Goal: Task Accomplishment & Management: Manage account settings

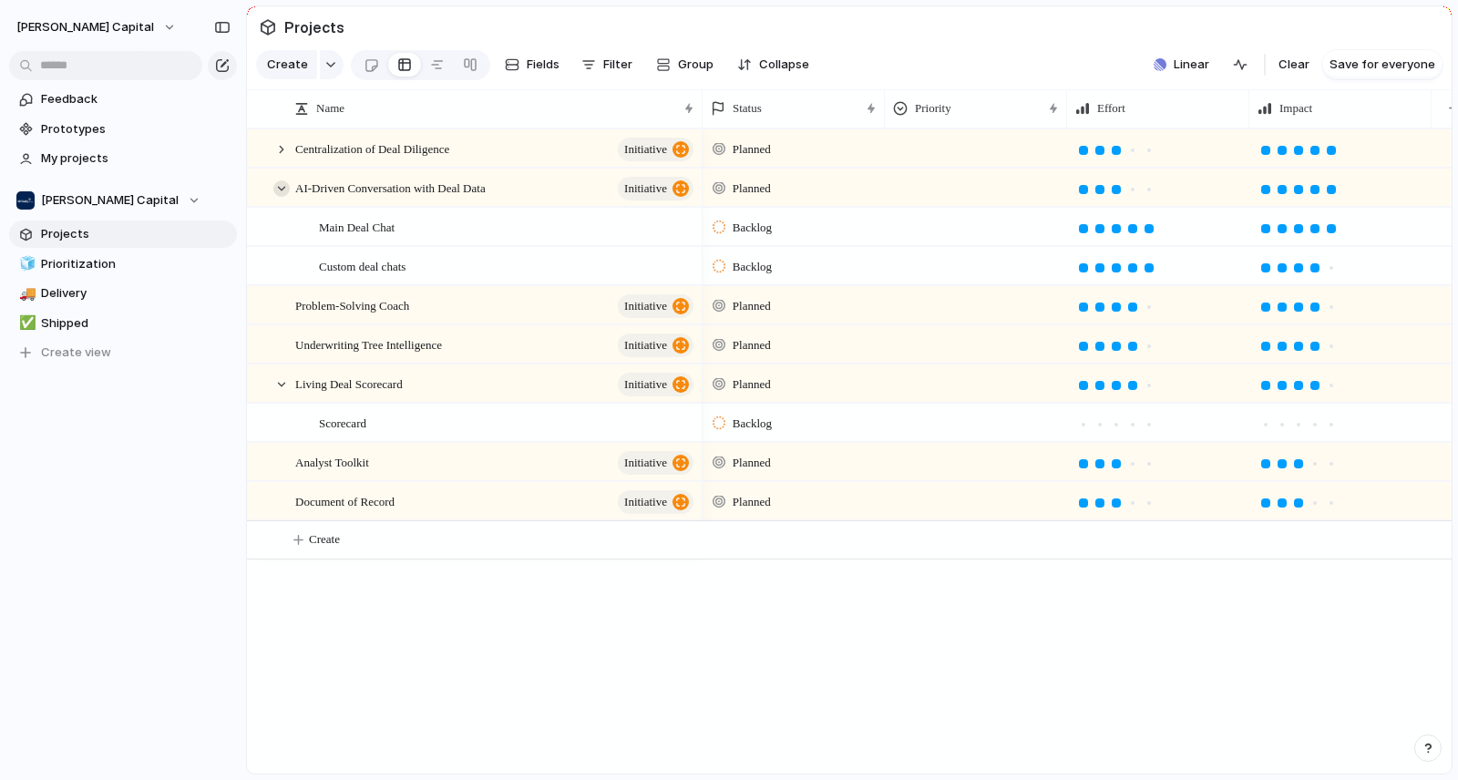
click at [282, 197] on div at bounding box center [281, 188] width 16 height 16
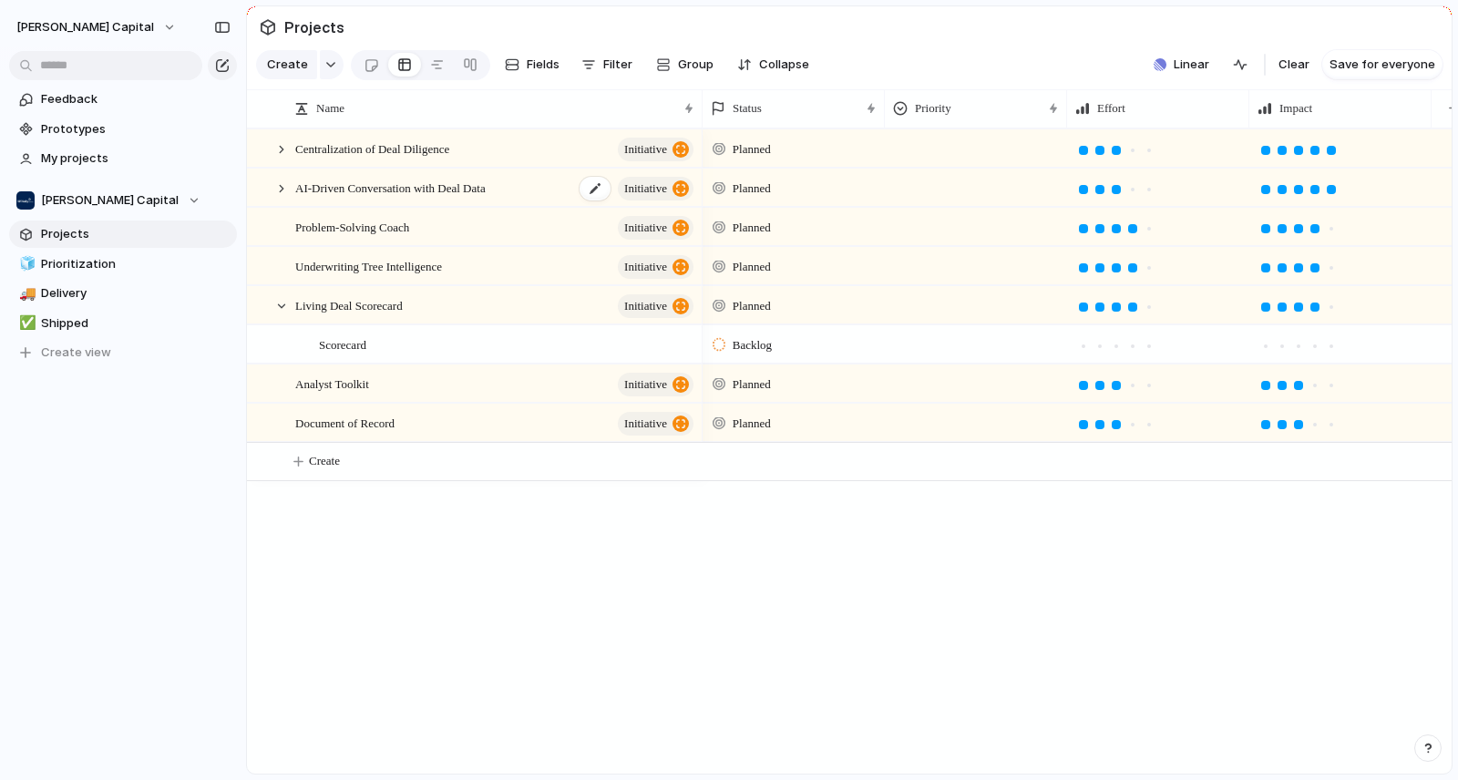
click at [324, 198] on span "AI-Driven Conversation with Deal Data" at bounding box center [390, 187] width 190 height 21
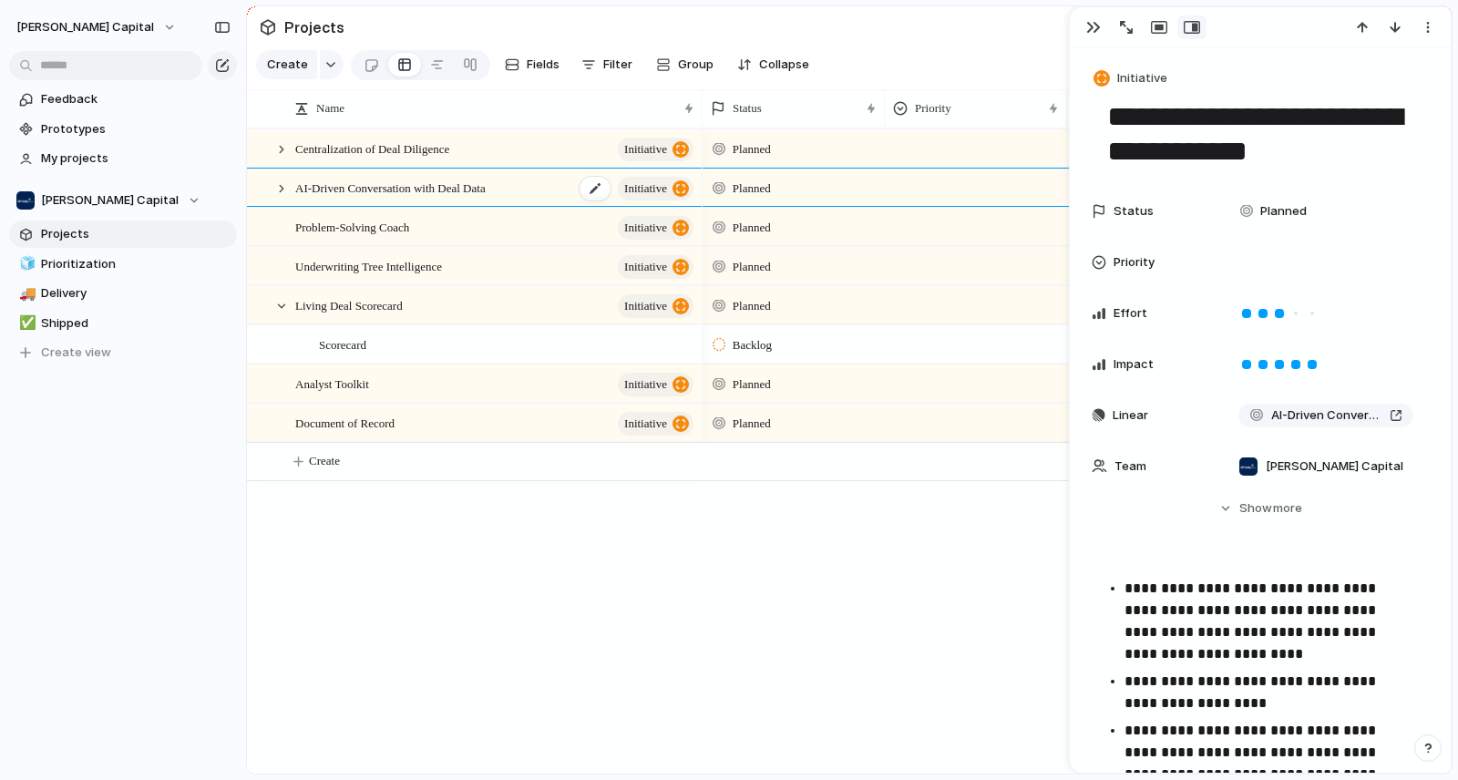
click at [340, 198] on span "AI-Driven Conversation with Deal Data" at bounding box center [390, 187] width 190 height 21
click at [1214, 119] on textarea "**********" at bounding box center [1260, 134] width 310 height 74
drag, startPoint x: 1289, startPoint y: 145, endPoint x: 1062, endPoint y: 113, distance: 229.1
click at [1062, 113] on main "Projects Create Fields Filter Group Zoom Collapse Linear Clear Save for everyon…" at bounding box center [849, 389] width 1206 height 769
click at [276, 197] on div at bounding box center [281, 188] width 16 height 16
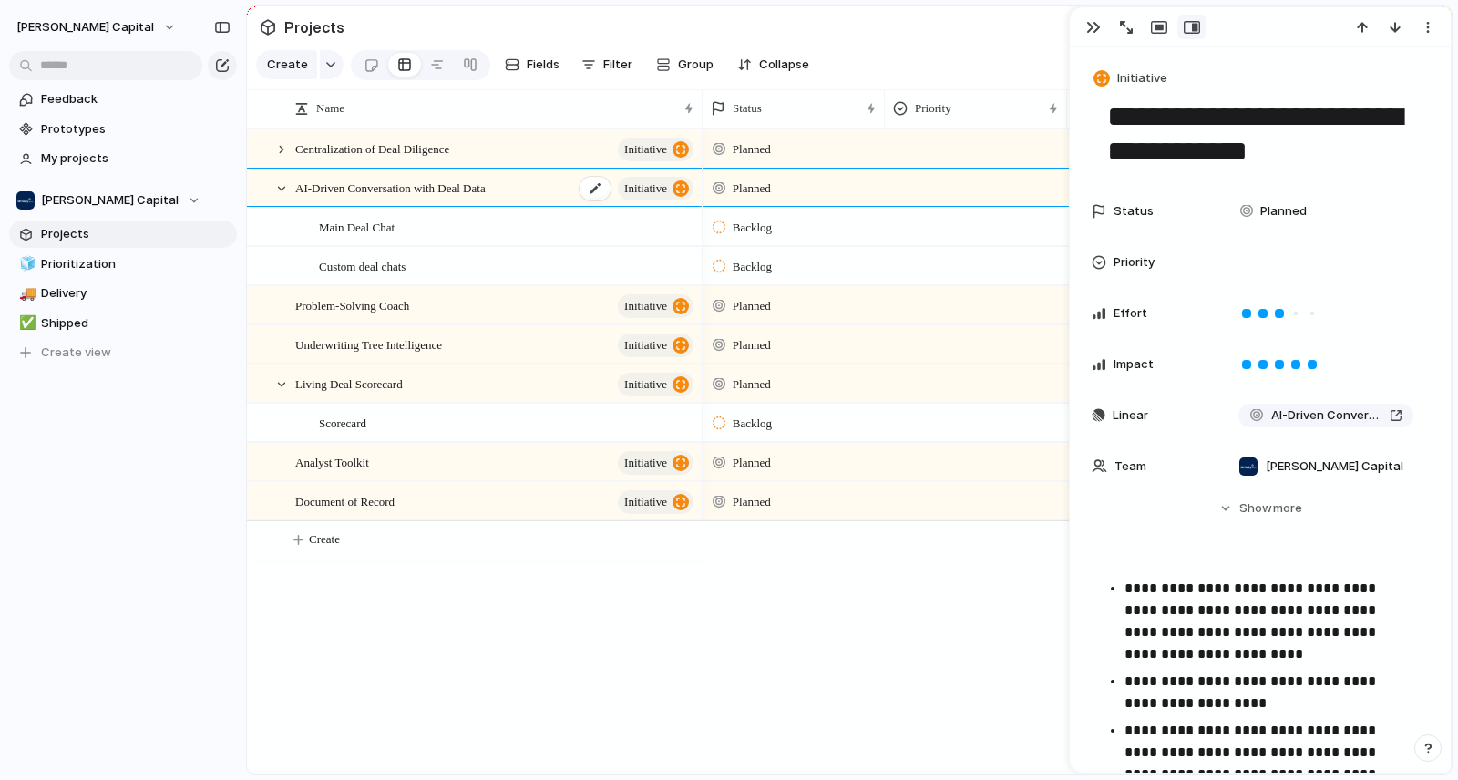
click at [395, 198] on span "AI-Driven Conversation with Deal Data" at bounding box center [390, 187] width 190 height 21
click at [440, 198] on span "AI-Driven Conversation with Deal Data" at bounding box center [390, 187] width 190 height 21
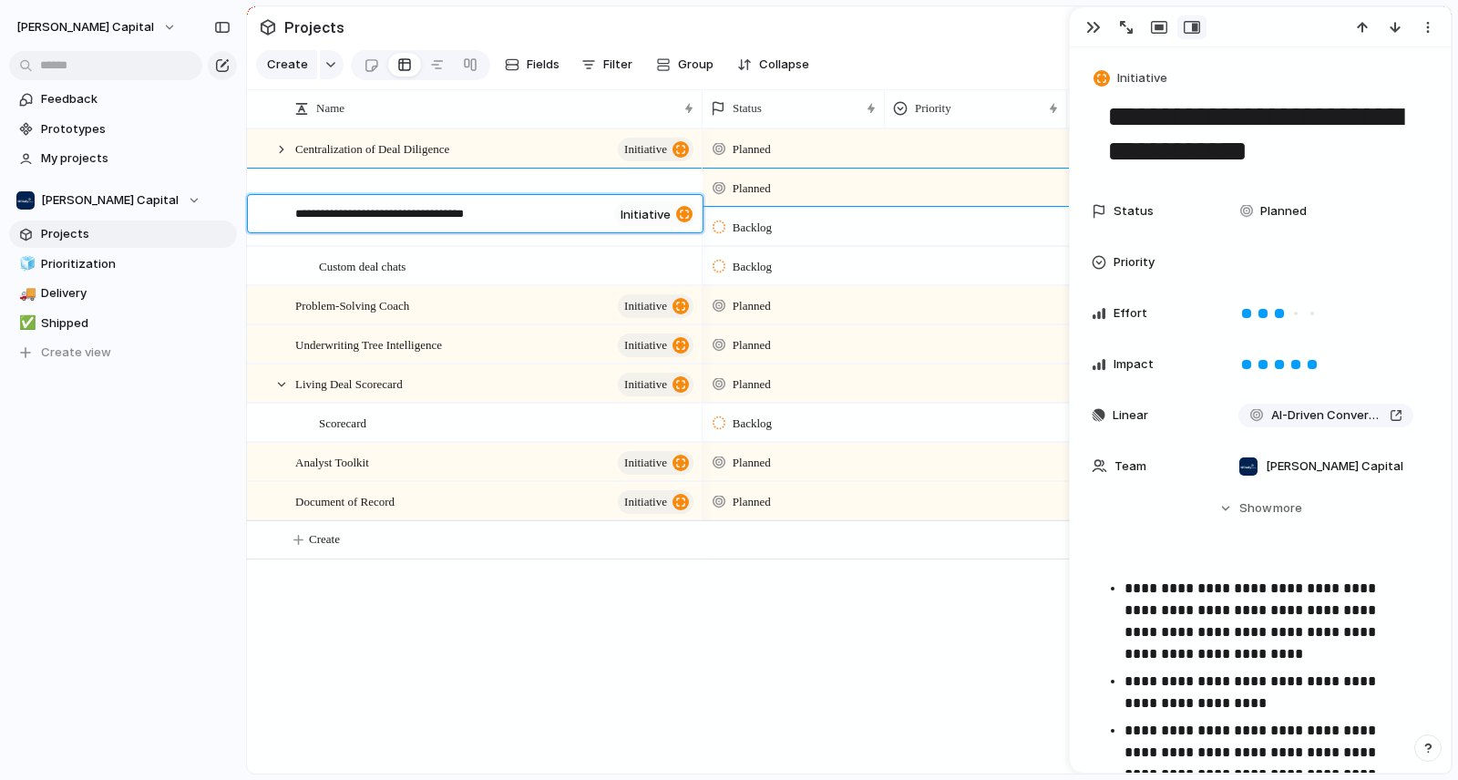
click at [443, 217] on textarea "**********" at bounding box center [451, 216] width 312 height 23
drag, startPoint x: 426, startPoint y: 213, endPoint x: 576, endPoint y: 212, distance: 149.4
click at [576, 212] on textarea "**********" at bounding box center [451, 216] width 312 height 23
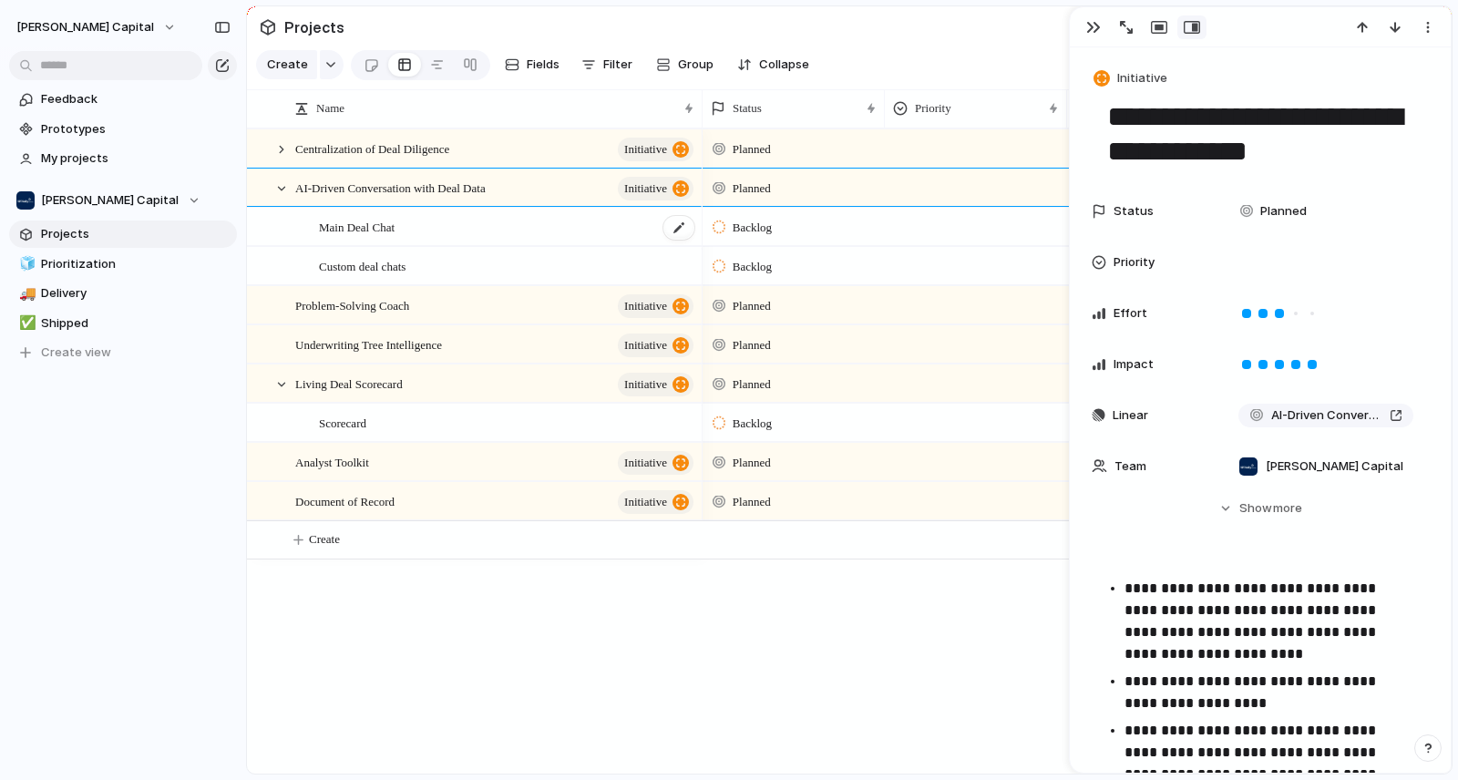
click at [470, 244] on div "Main Deal Chat" at bounding box center [507, 227] width 377 height 37
type textarea "**********"
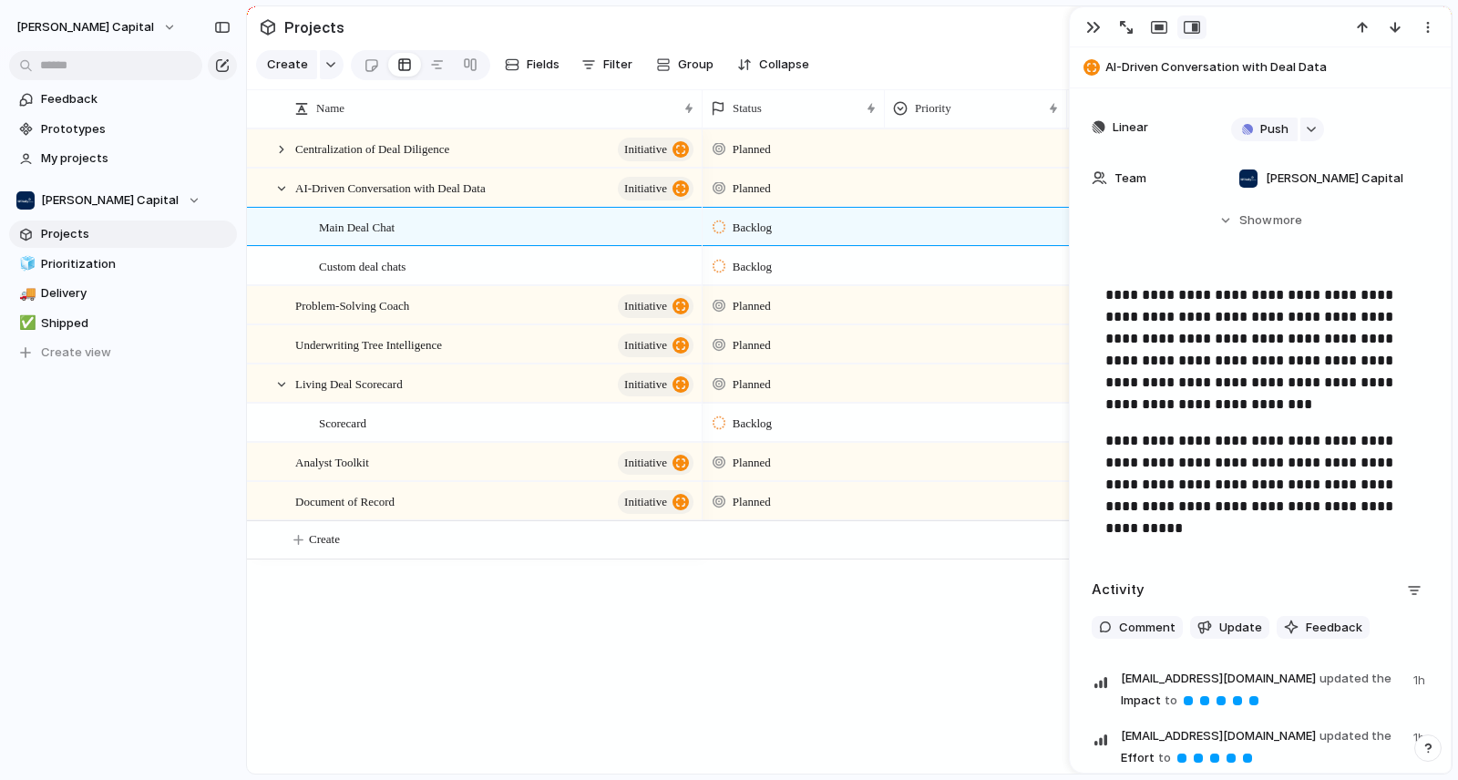
scroll to position [379, 0]
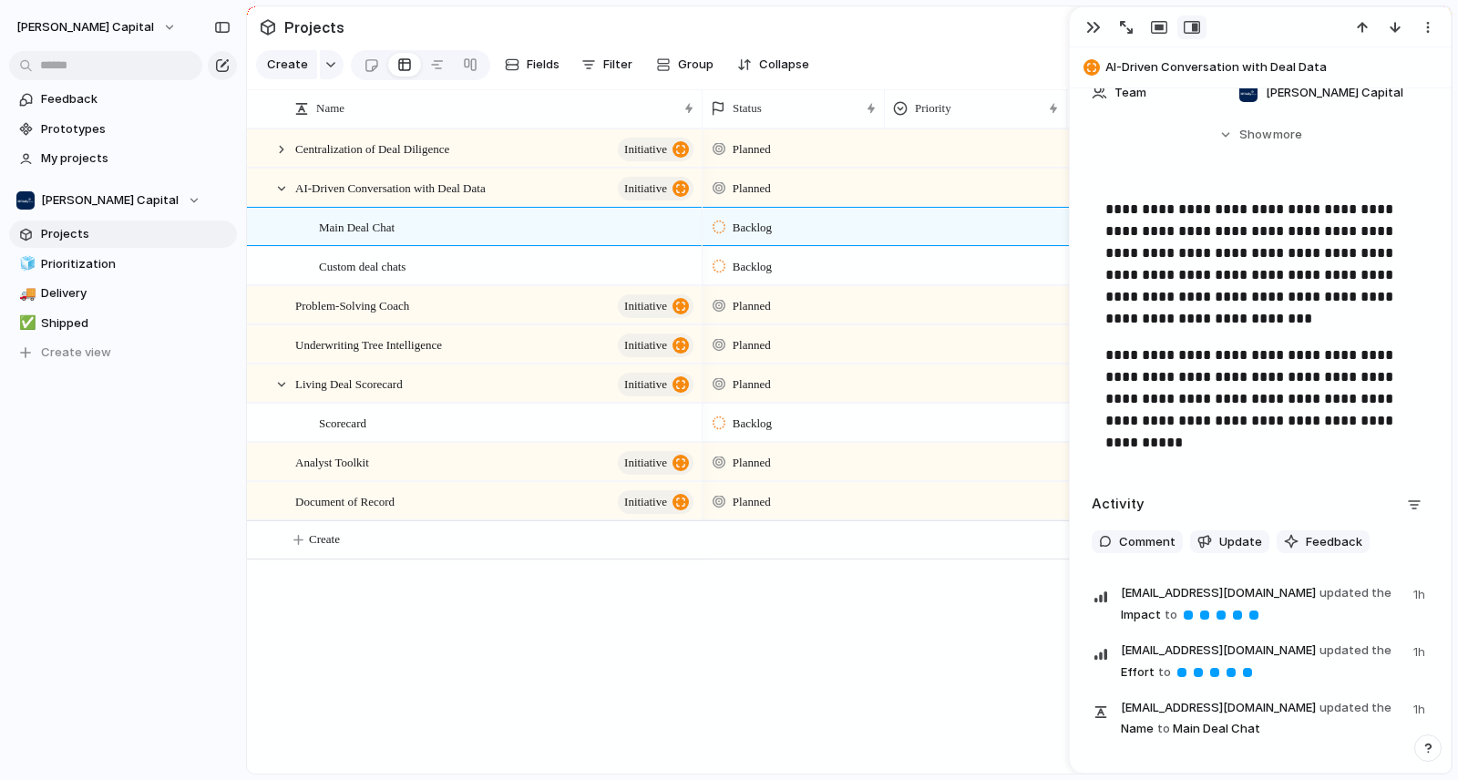
click at [1189, 446] on p "**********" at bounding box center [1260, 398] width 310 height 109
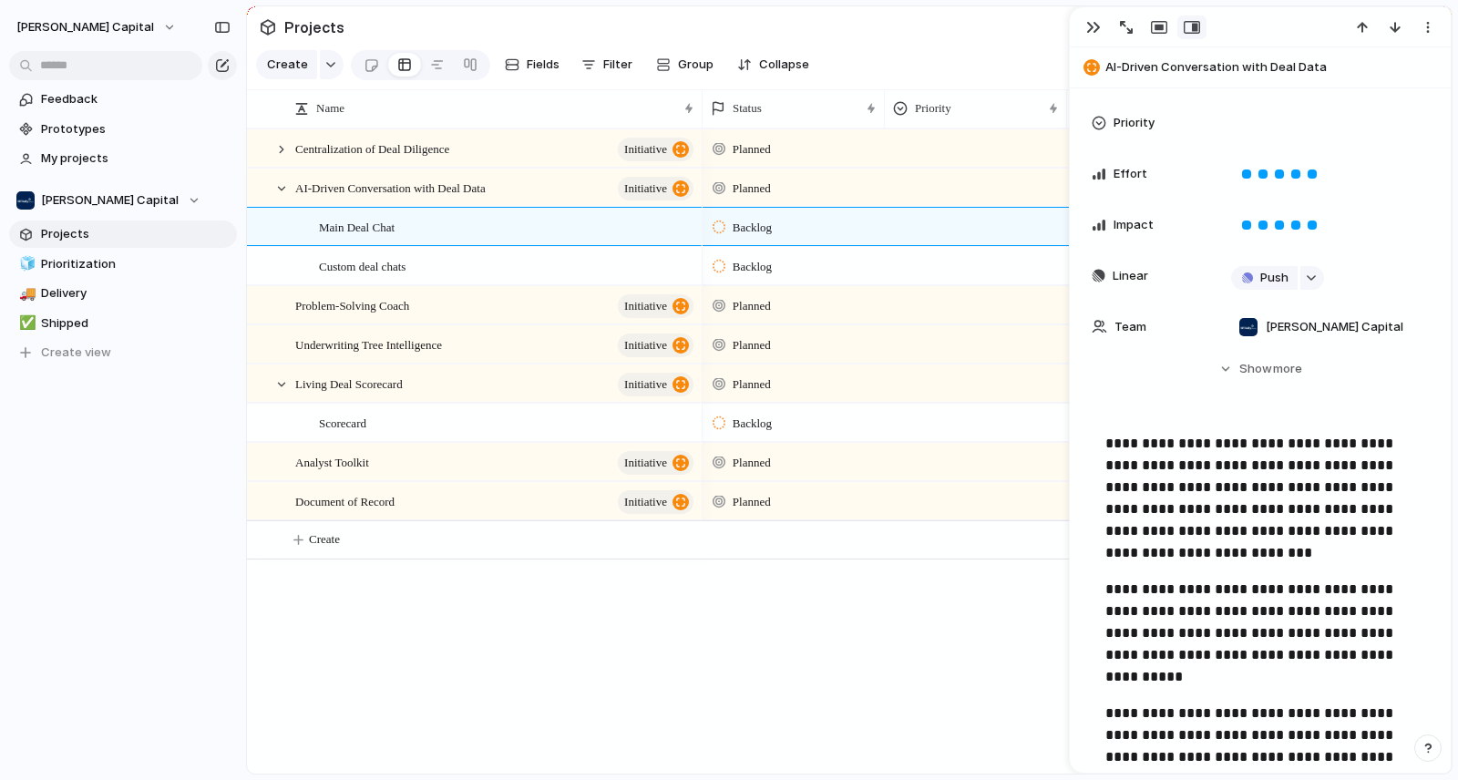
scroll to position [0, 0]
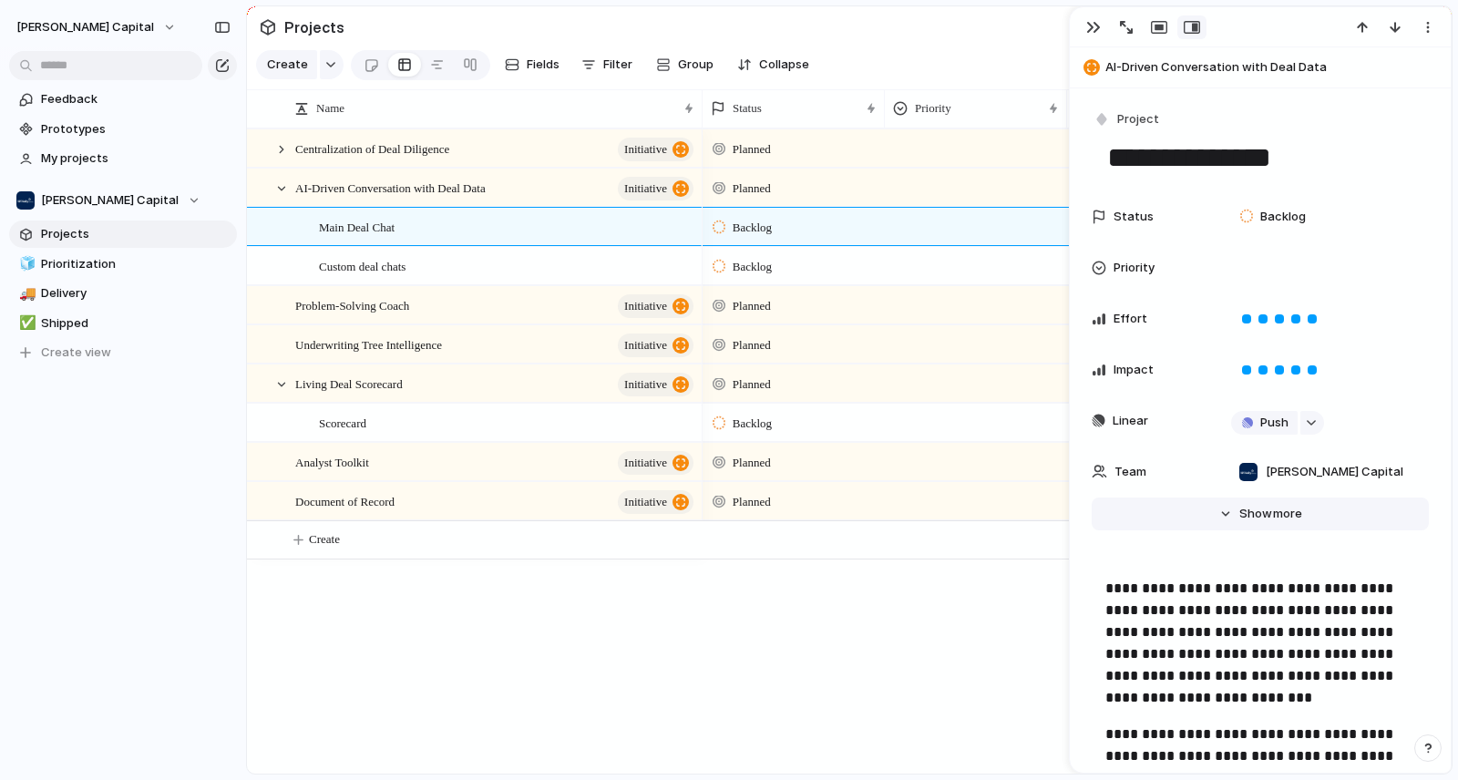
click at [1247, 510] on span "Show" at bounding box center [1255, 514] width 33 height 18
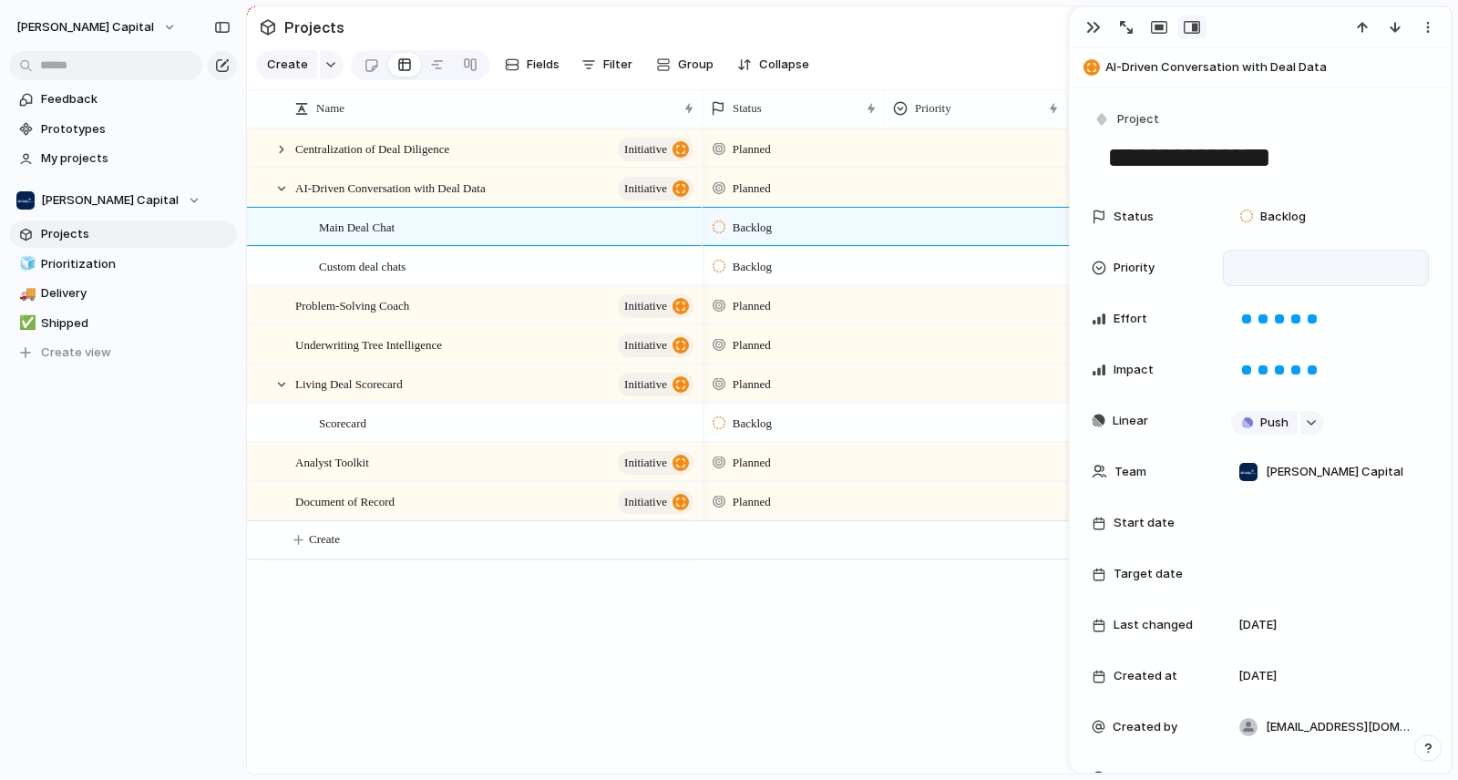
click at [1271, 260] on div at bounding box center [1326, 268] width 190 height 20
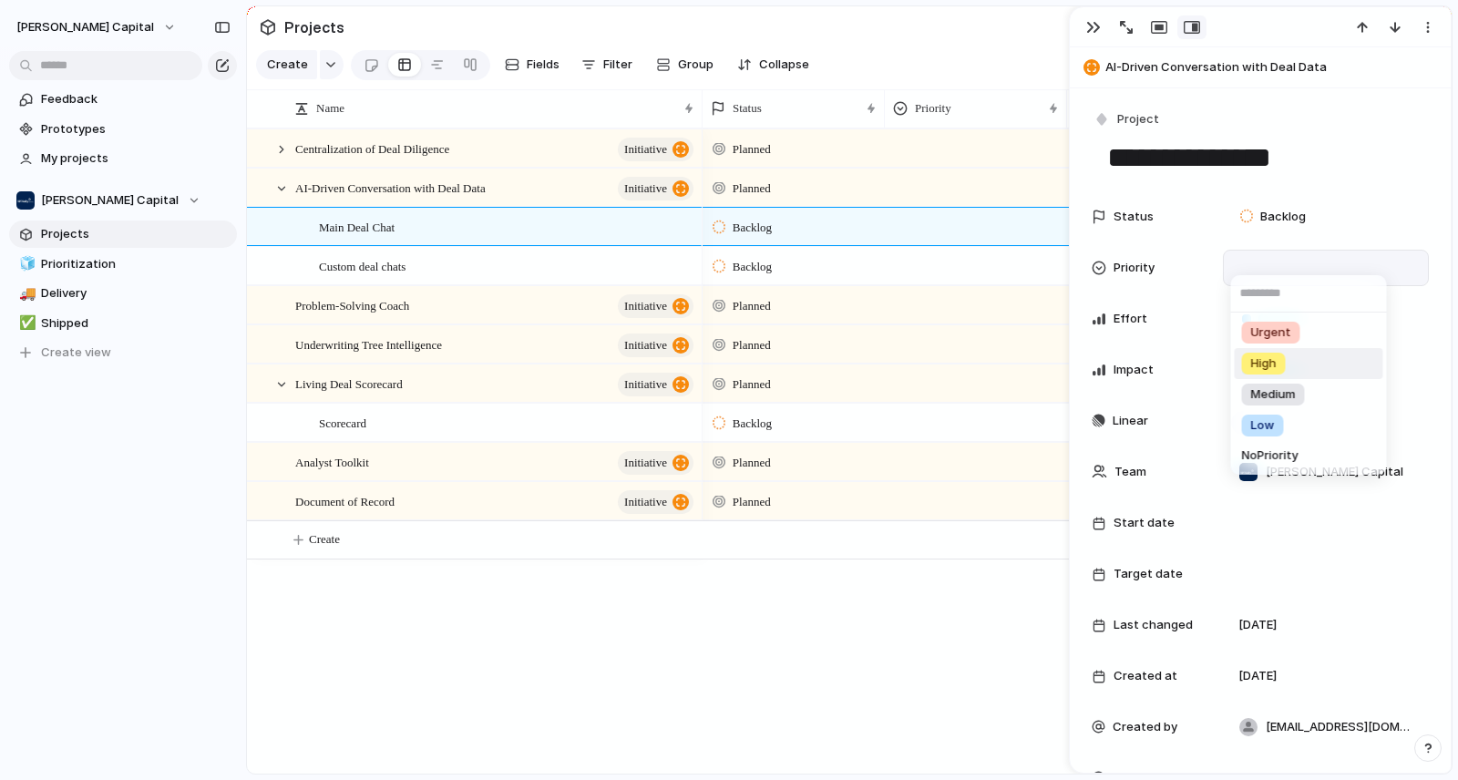
click at [1265, 370] on span "High" at bounding box center [1264, 363] width 26 height 18
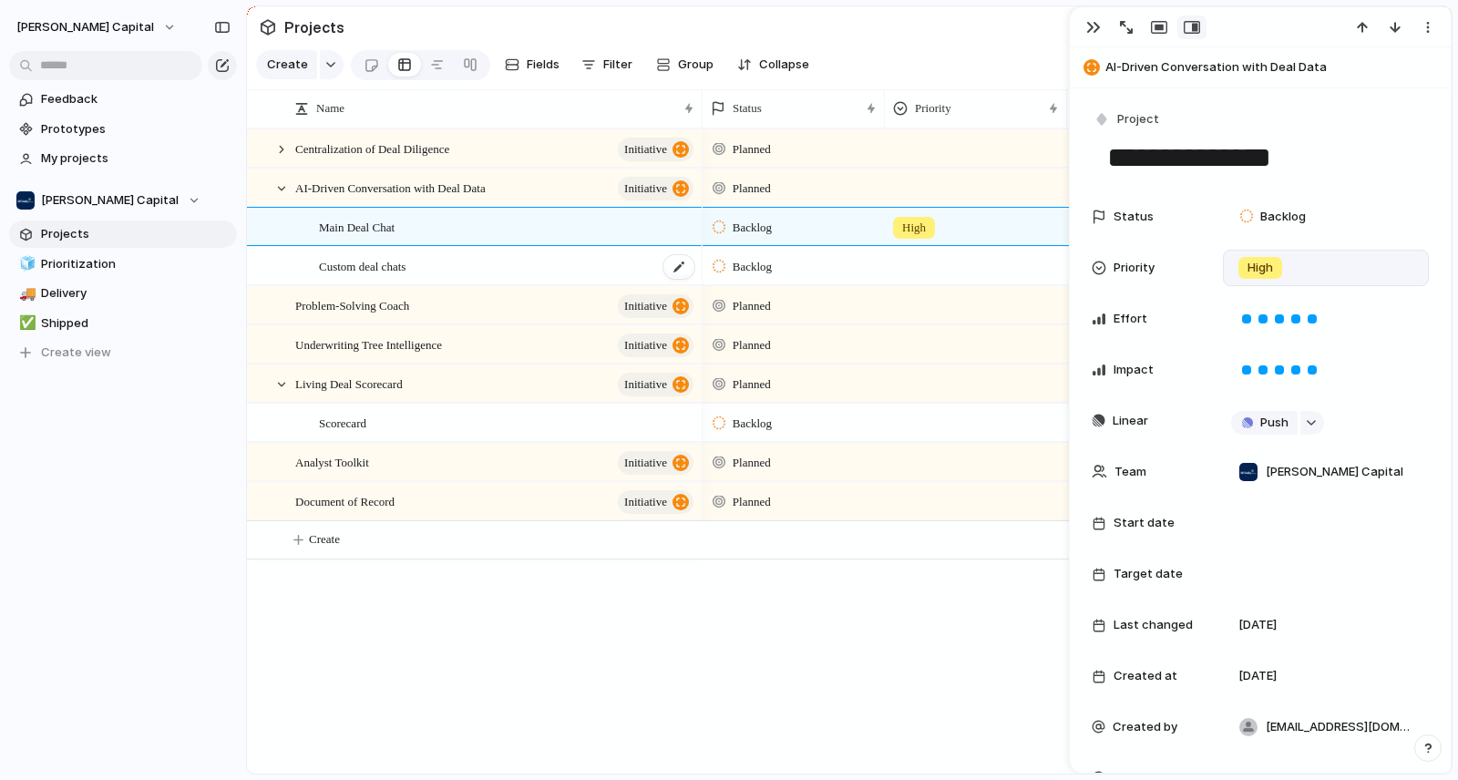
click at [656, 285] on div "Custom deal chats" at bounding box center [507, 266] width 377 height 37
type textarea "**********"
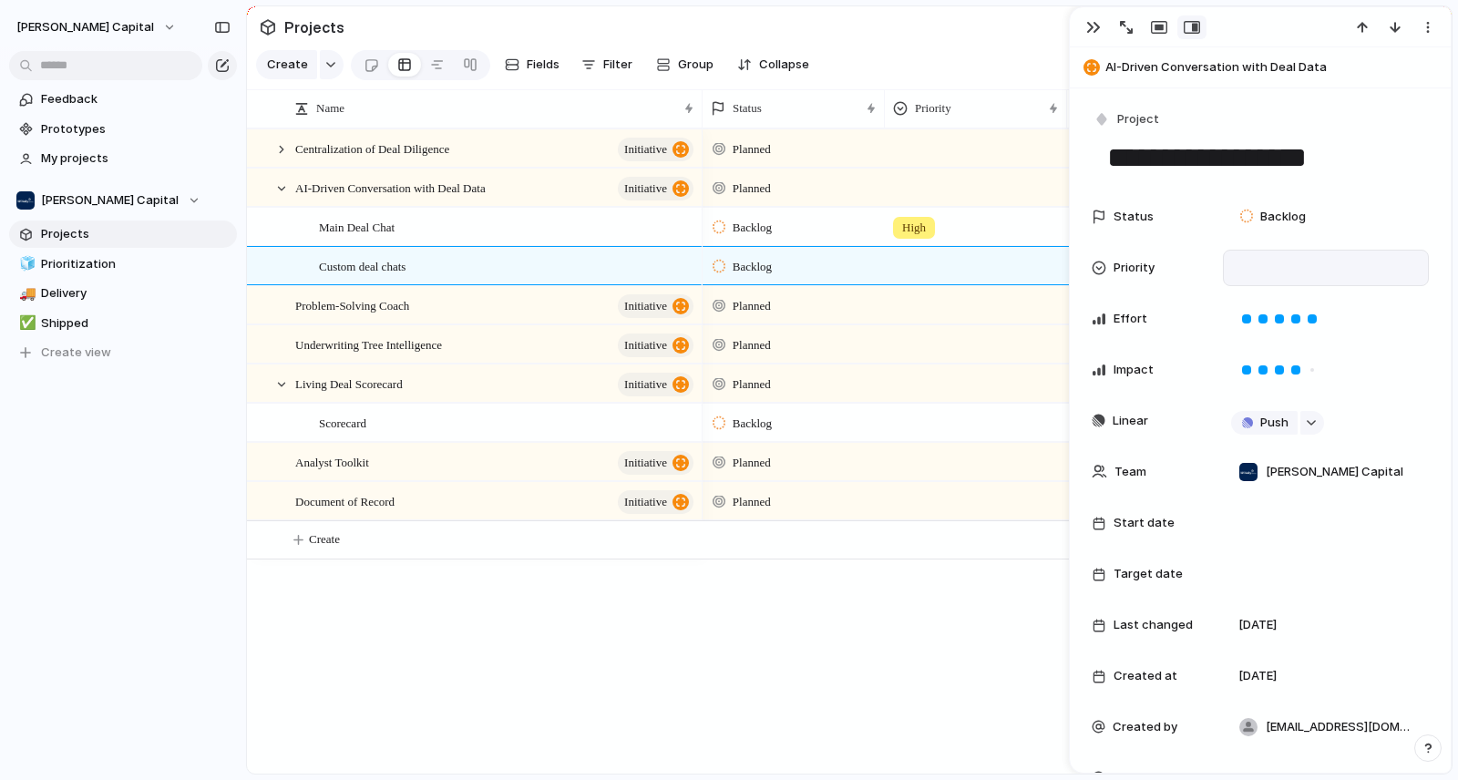
click at [1281, 276] on div at bounding box center [1326, 268] width 190 height 20
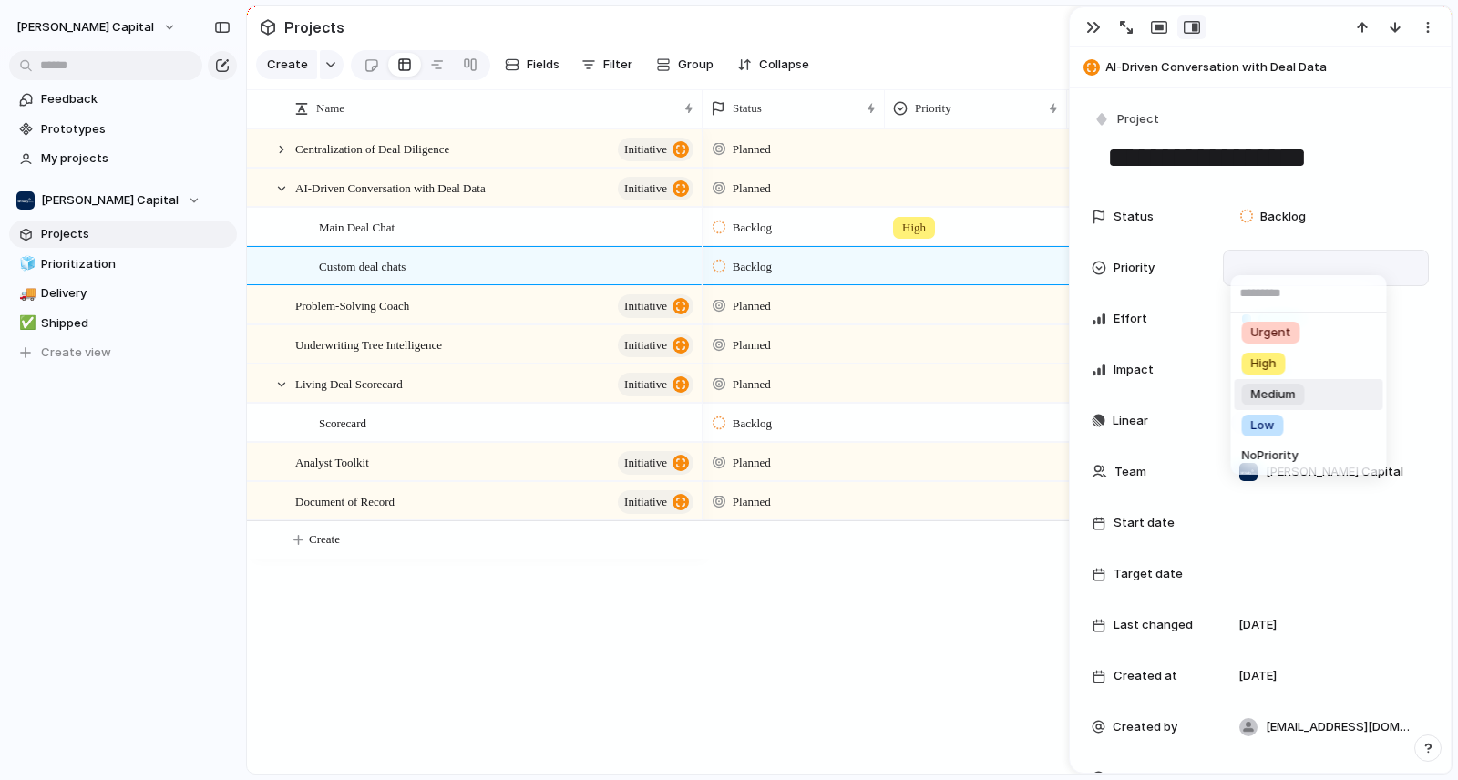
click at [1264, 387] on span "Medium" at bounding box center [1273, 394] width 45 height 18
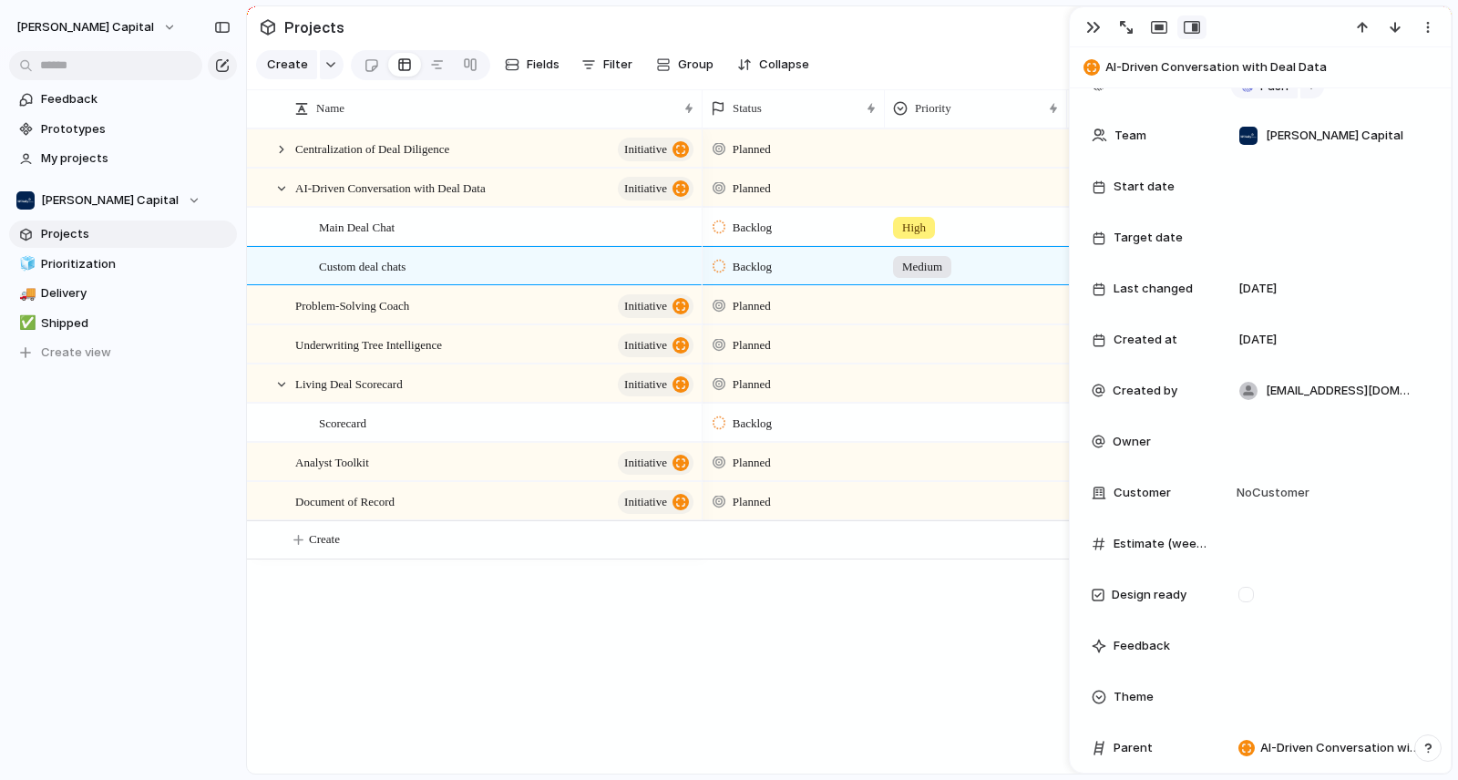
scroll to position [528, 0]
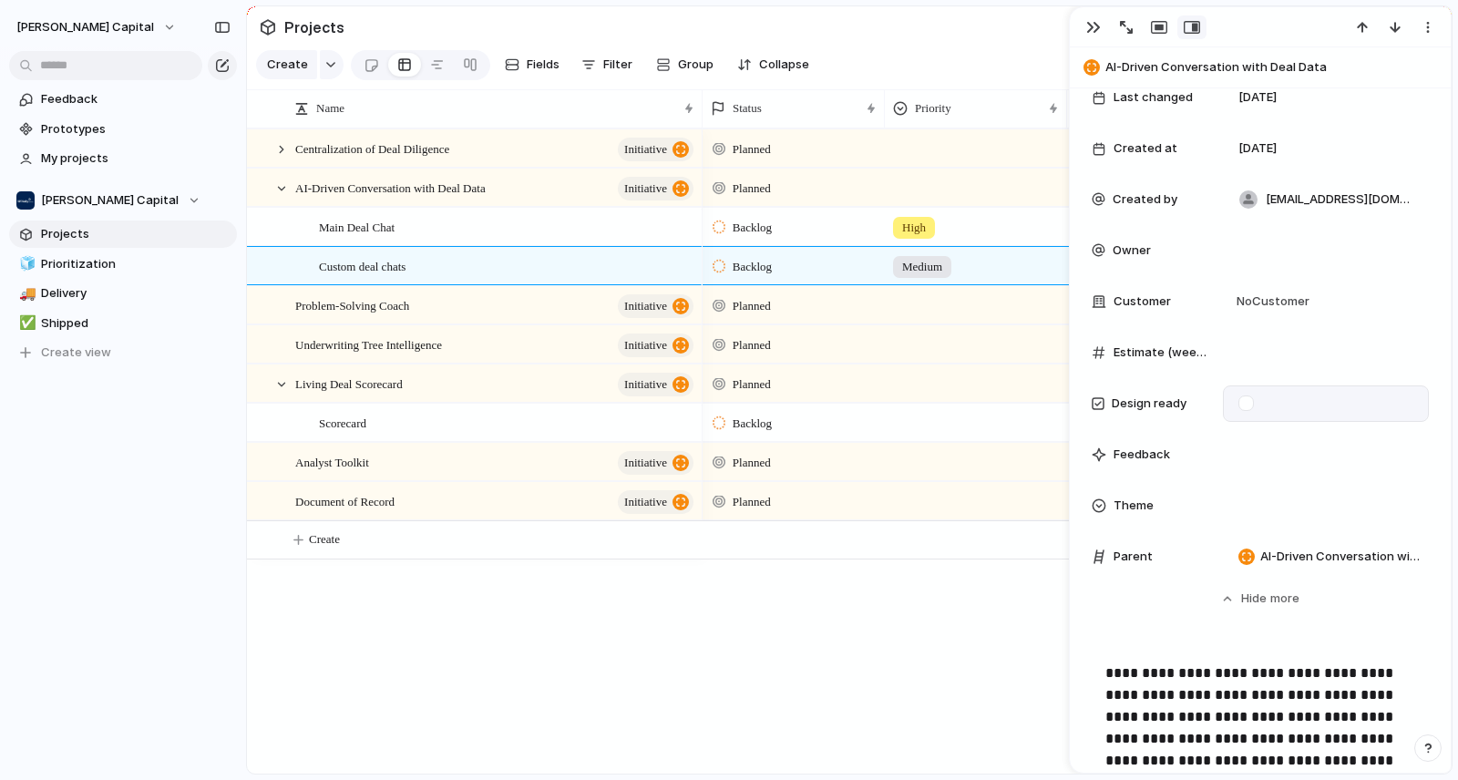
click at [1246, 413] on div at bounding box center [1326, 403] width 206 height 36
click at [1246, 403] on div at bounding box center [1245, 402] width 15 height 15
click at [1189, 602] on button "Hide Show more" at bounding box center [1260, 598] width 337 height 33
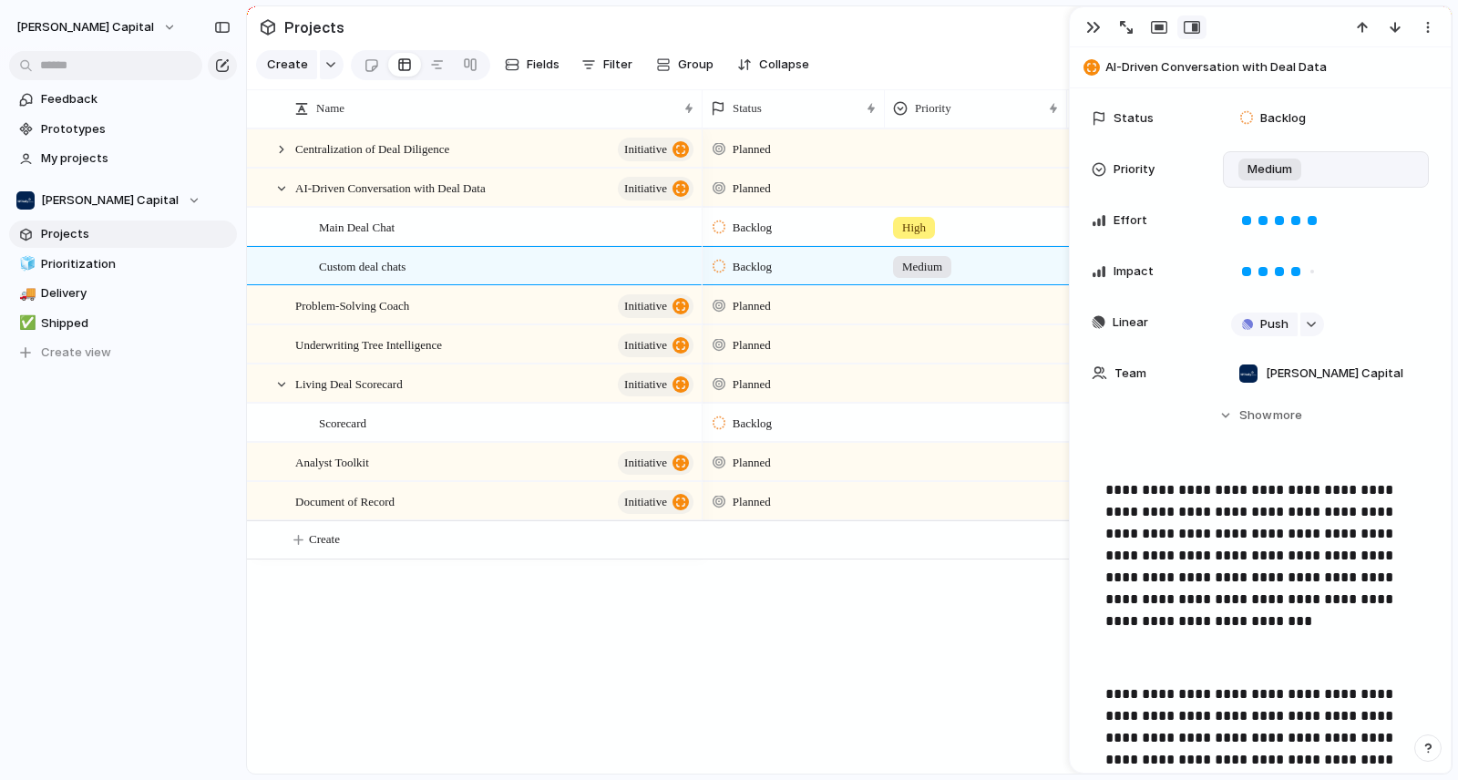
scroll to position [0, 0]
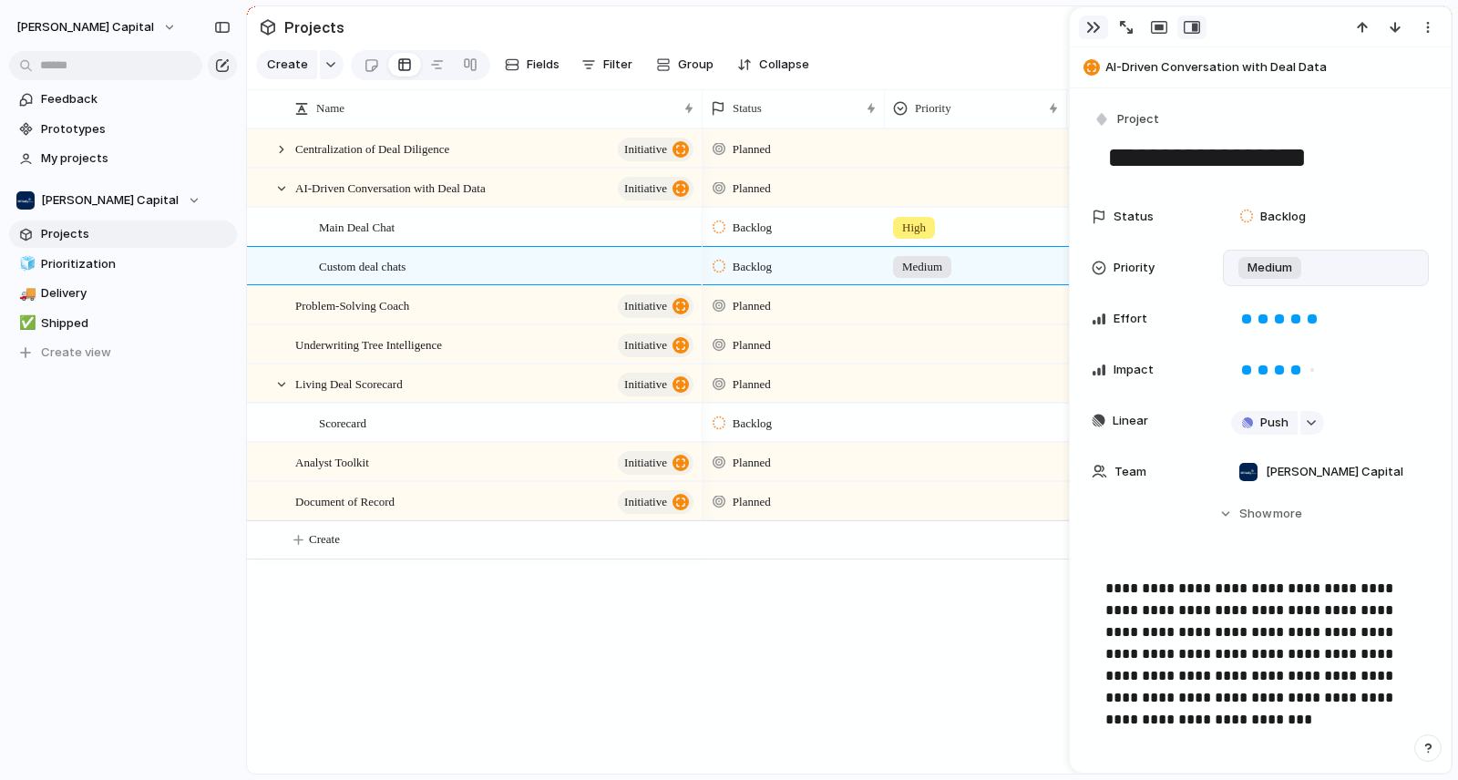
click at [1092, 24] on div "button" at bounding box center [1093, 27] width 15 height 15
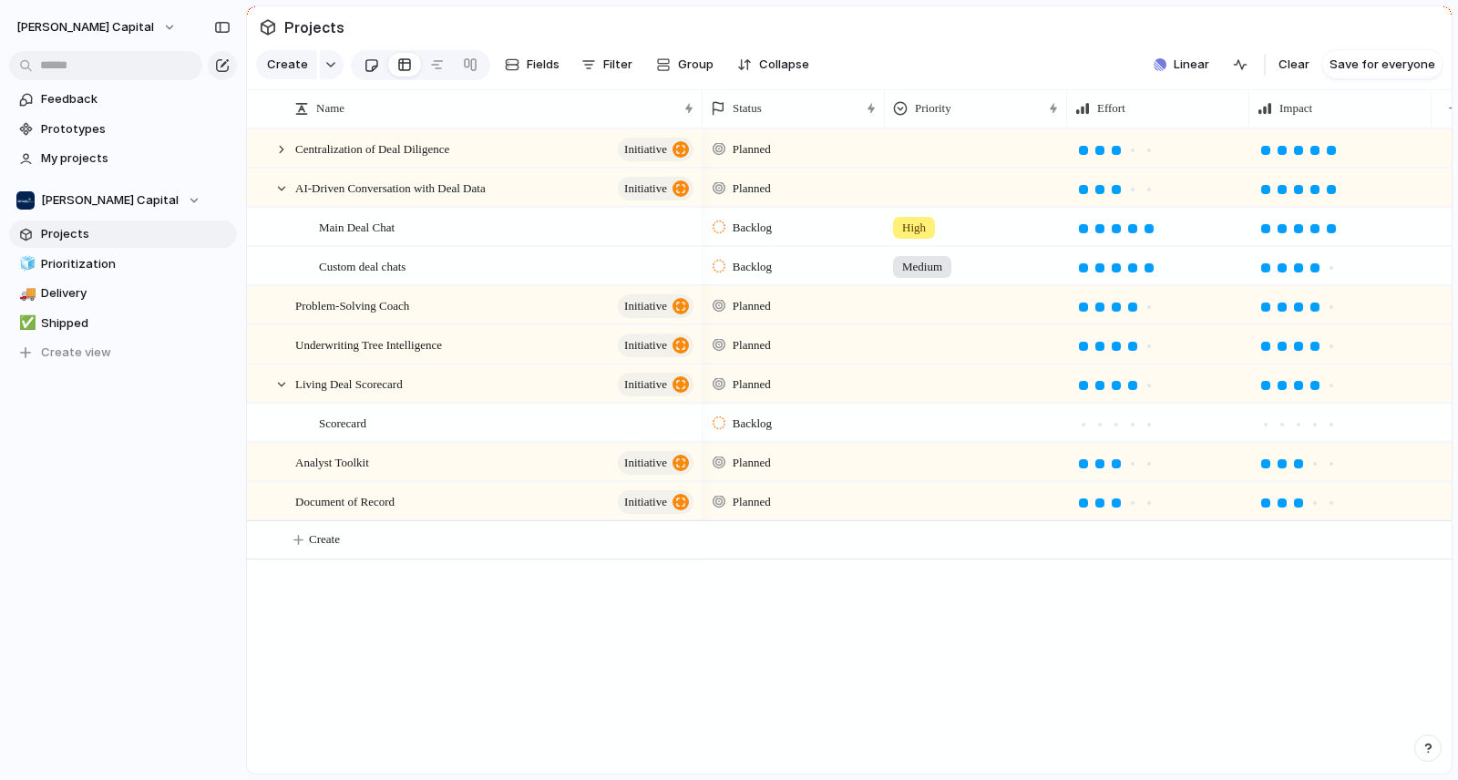
click at [373, 74] on div at bounding box center [371, 65] width 15 height 30
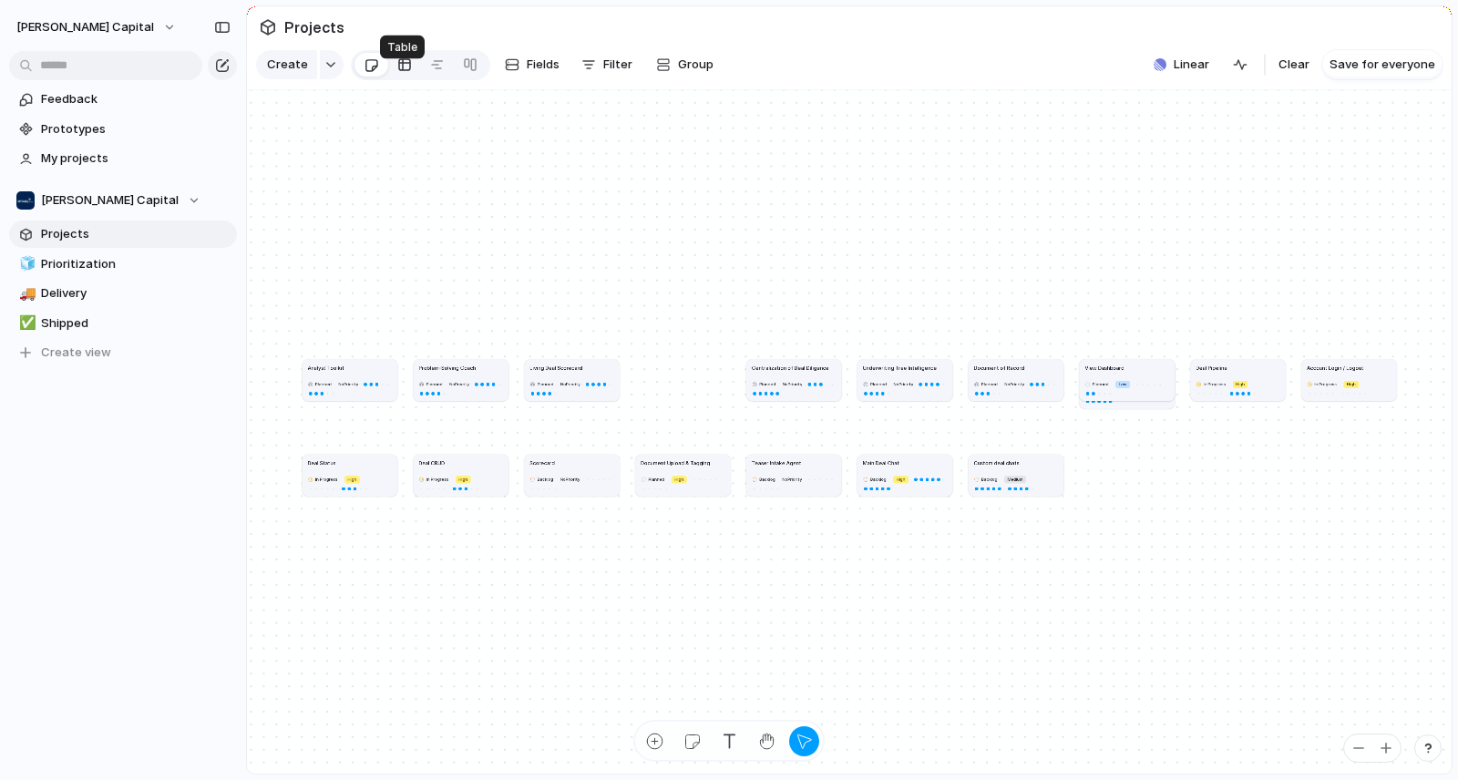
click at [414, 77] on link at bounding box center [404, 64] width 33 height 29
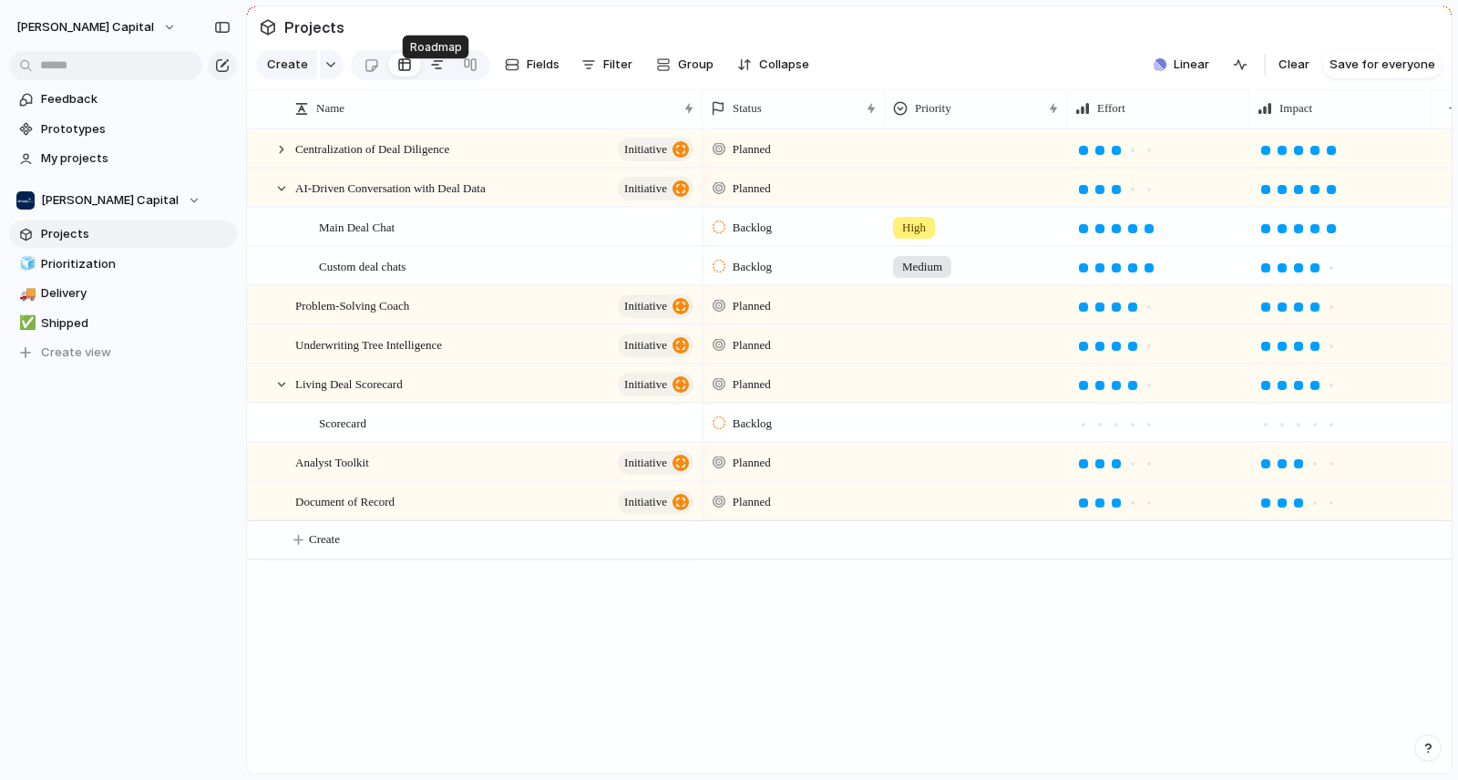
click at [441, 75] on link at bounding box center [437, 64] width 33 height 29
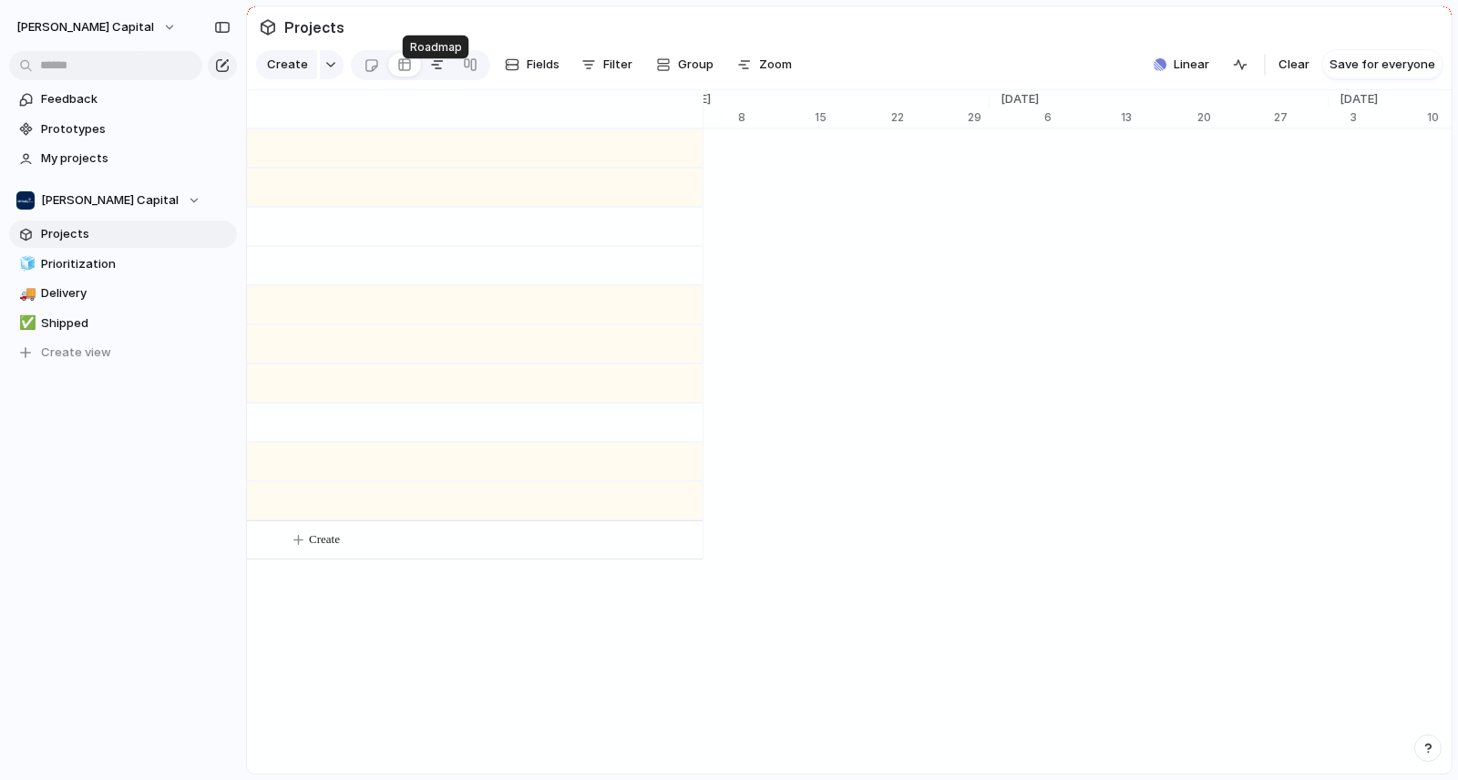
scroll to position [0, 12025]
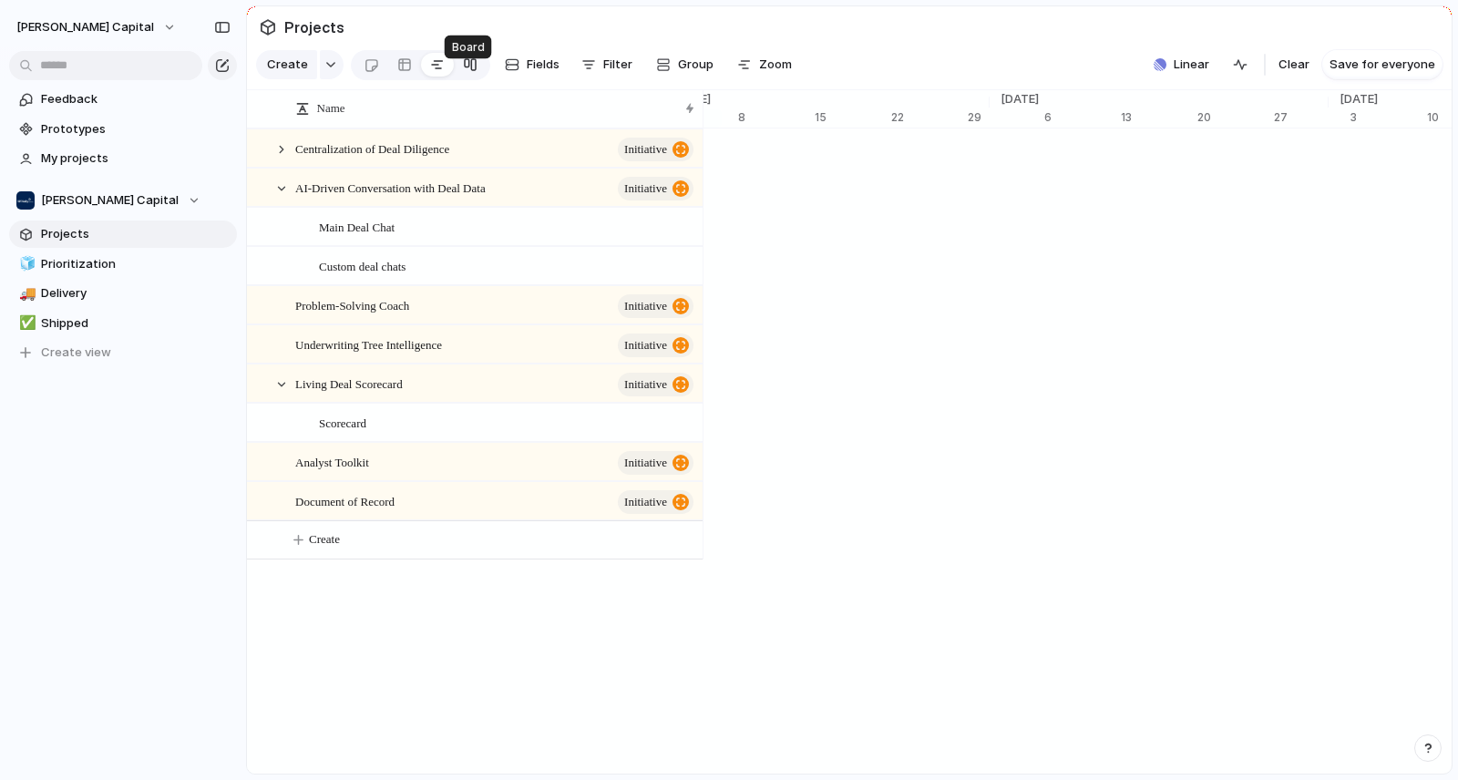
click at [475, 75] on link at bounding box center [470, 64] width 33 height 29
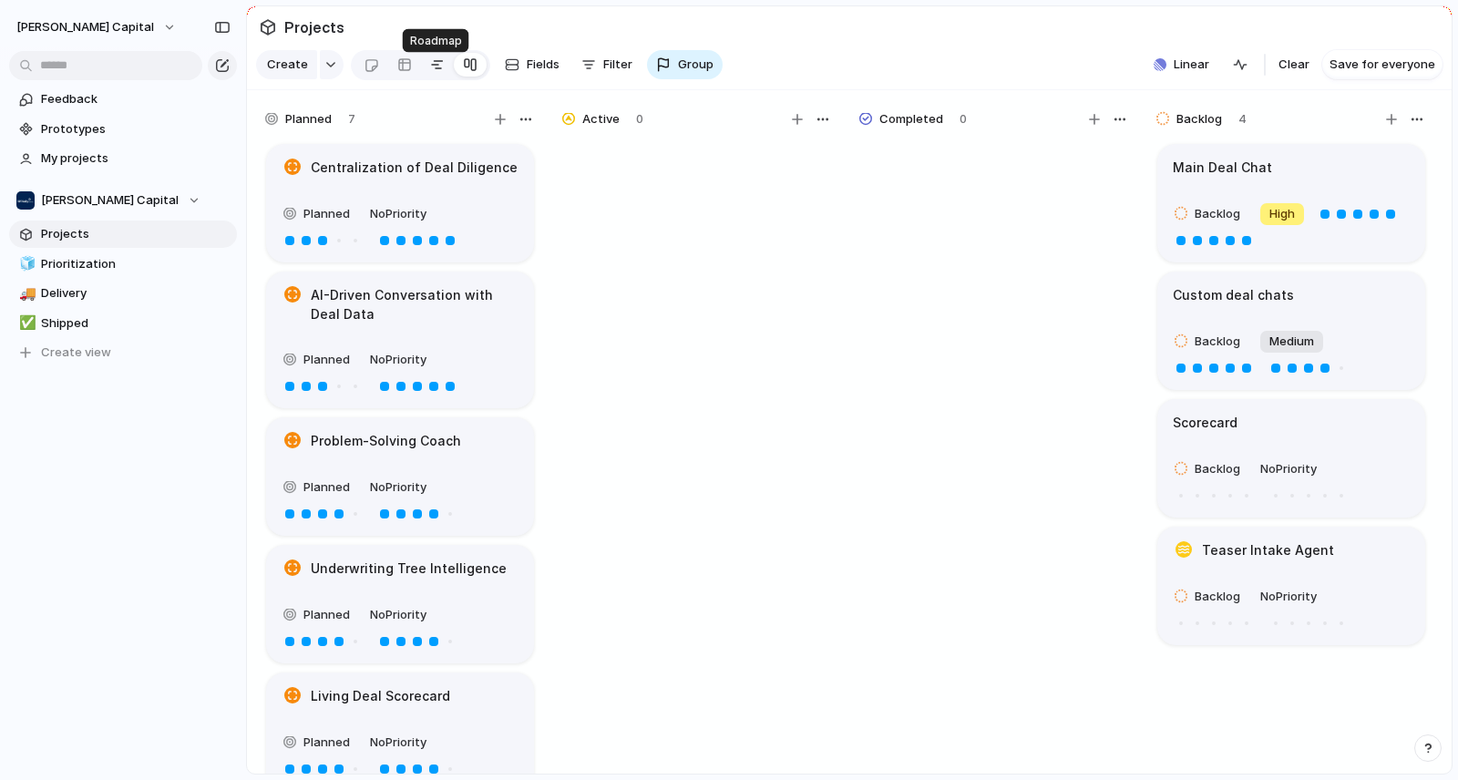
click at [438, 71] on div at bounding box center [437, 64] width 15 height 29
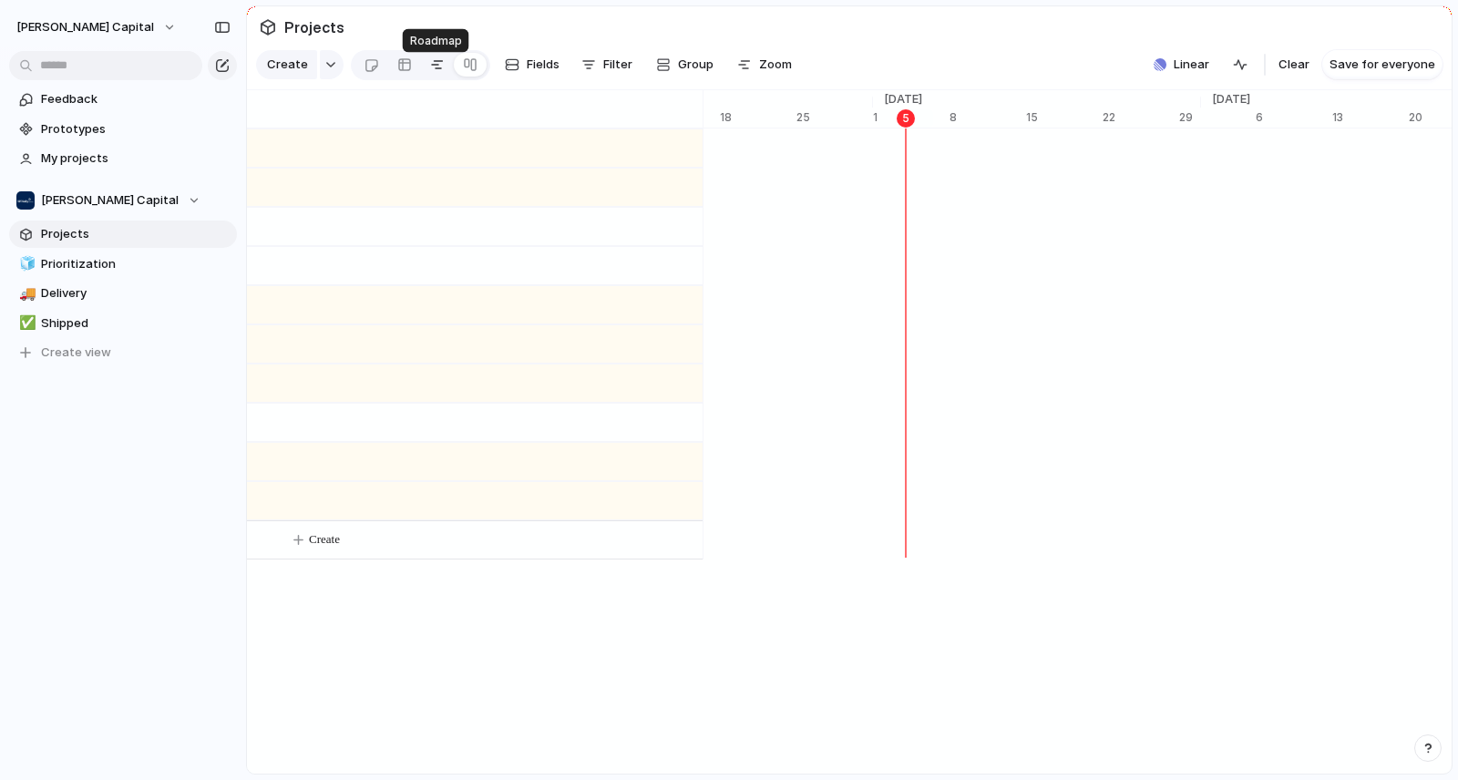
scroll to position [0, 11814]
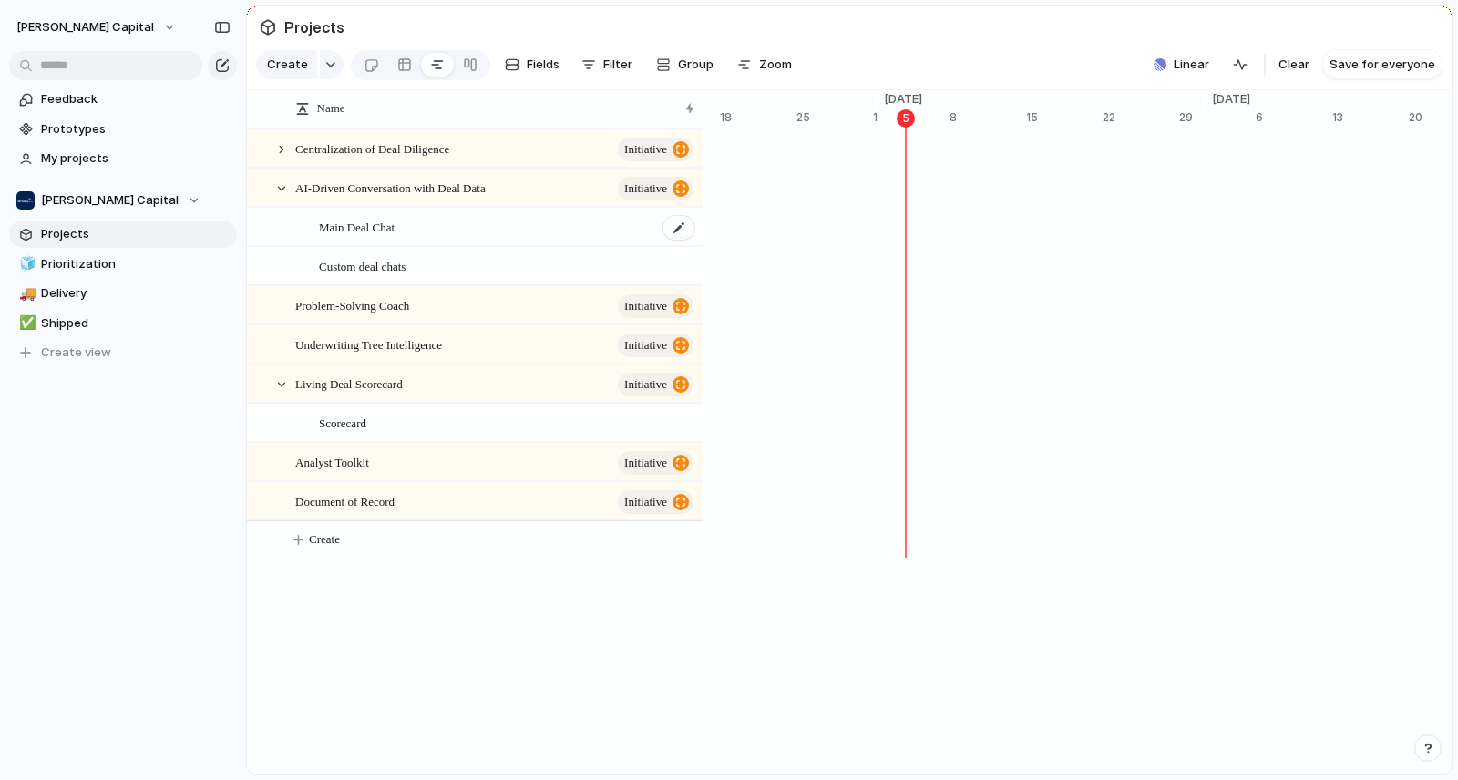
click at [476, 246] on div "Main Deal Chat" at bounding box center [507, 227] width 377 height 37
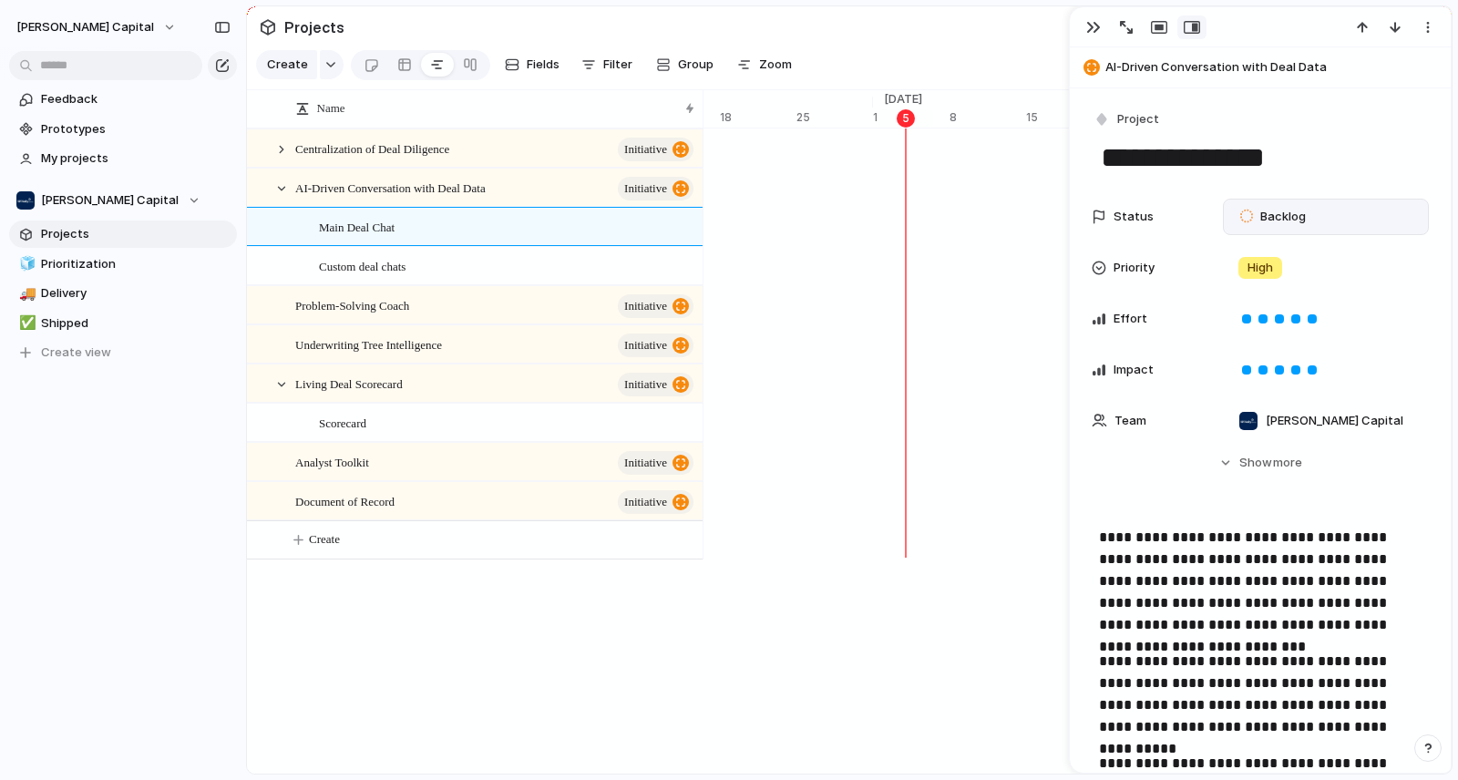
click at [1317, 215] on div "Backlog" at bounding box center [1275, 217] width 89 height 26
click at [1317, 320] on li "Planned" at bounding box center [1309, 325] width 149 height 31
click at [481, 277] on div "Custom deal chats" at bounding box center [507, 266] width 377 height 37
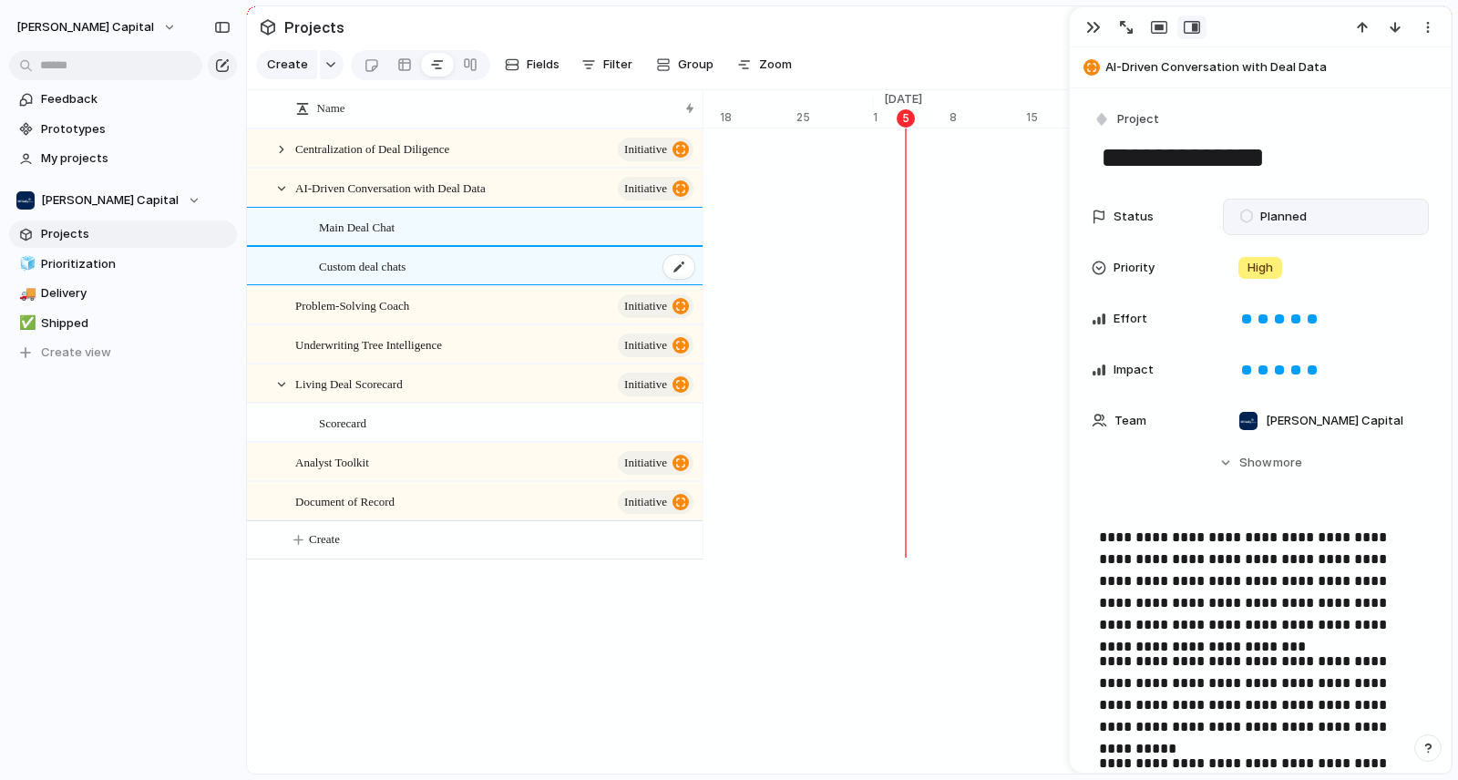
type textarea "**********"
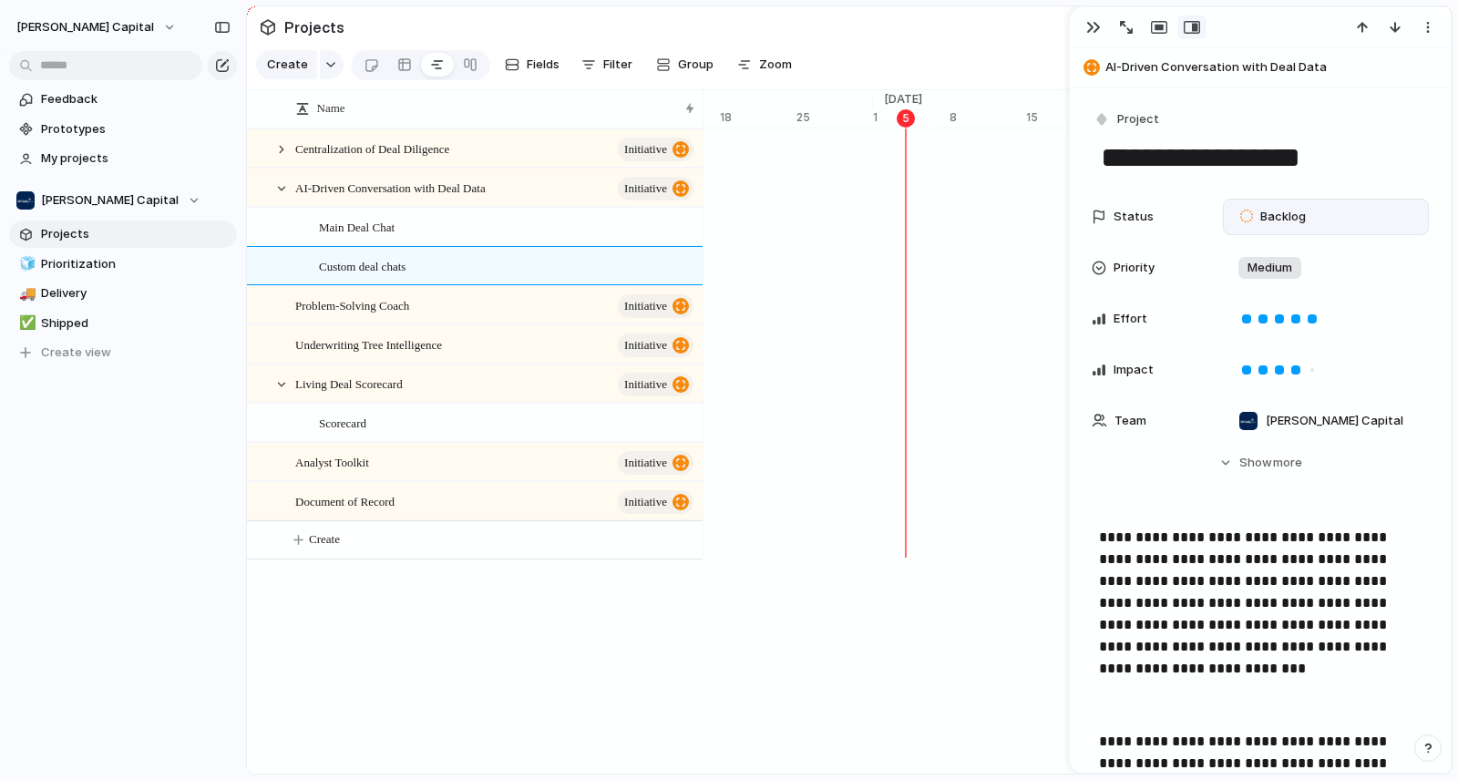
click at [1272, 219] on span "Backlog" at bounding box center [1283, 217] width 46 height 18
click at [1283, 330] on span "Planned" at bounding box center [1283, 325] width 46 height 18
click at [1097, 24] on div "button" at bounding box center [1093, 27] width 15 height 15
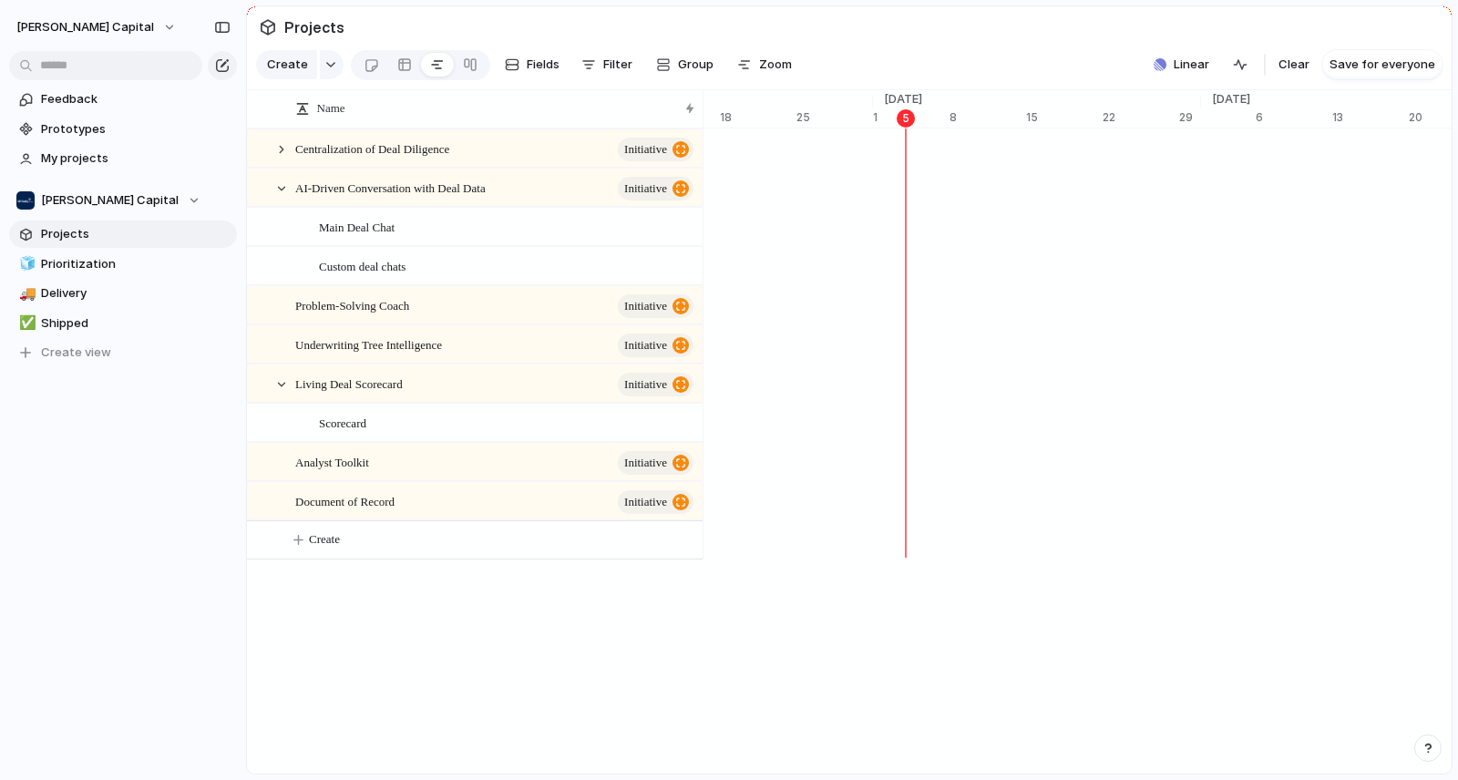
click at [442, 657] on div "Name Centralization of Deal Diligence initiative AI-Driven Conversation with De…" at bounding box center [475, 503] width 456 height 749
click at [331, 68] on div "button" at bounding box center [330, 64] width 13 height 7
click at [457, 198] on span "AI-Driven Conversation with Deal Data" at bounding box center [390, 187] width 190 height 21
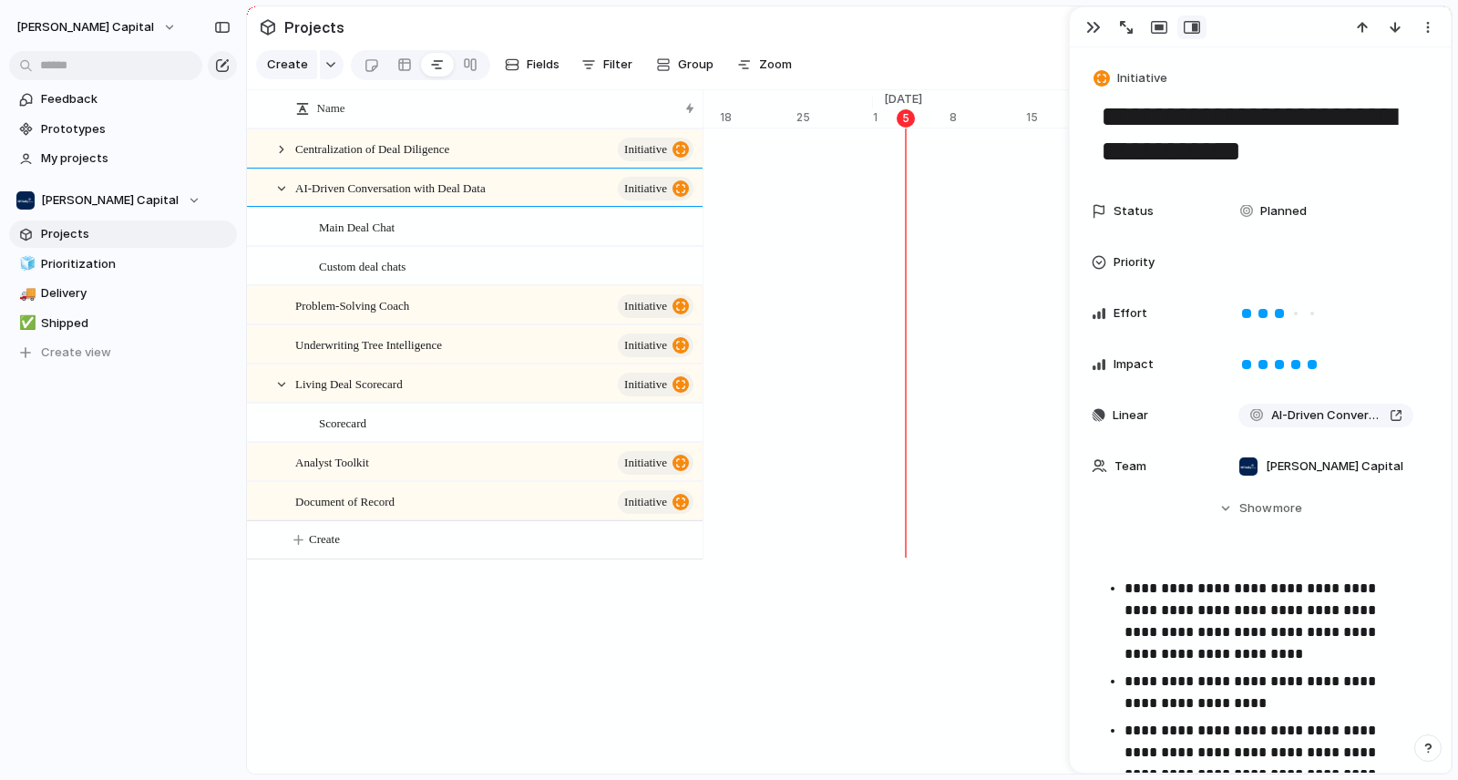
click at [1241, 146] on textarea "**********" at bounding box center [1260, 134] width 323 height 74
drag, startPoint x: 1219, startPoint y: 152, endPoint x: 1158, endPoint y: 155, distance: 61.1
click at [1158, 155] on textarea "**********" at bounding box center [1260, 134] width 323 height 74
click at [1088, 26] on div "button" at bounding box center [1093, 27] width 15 height 15
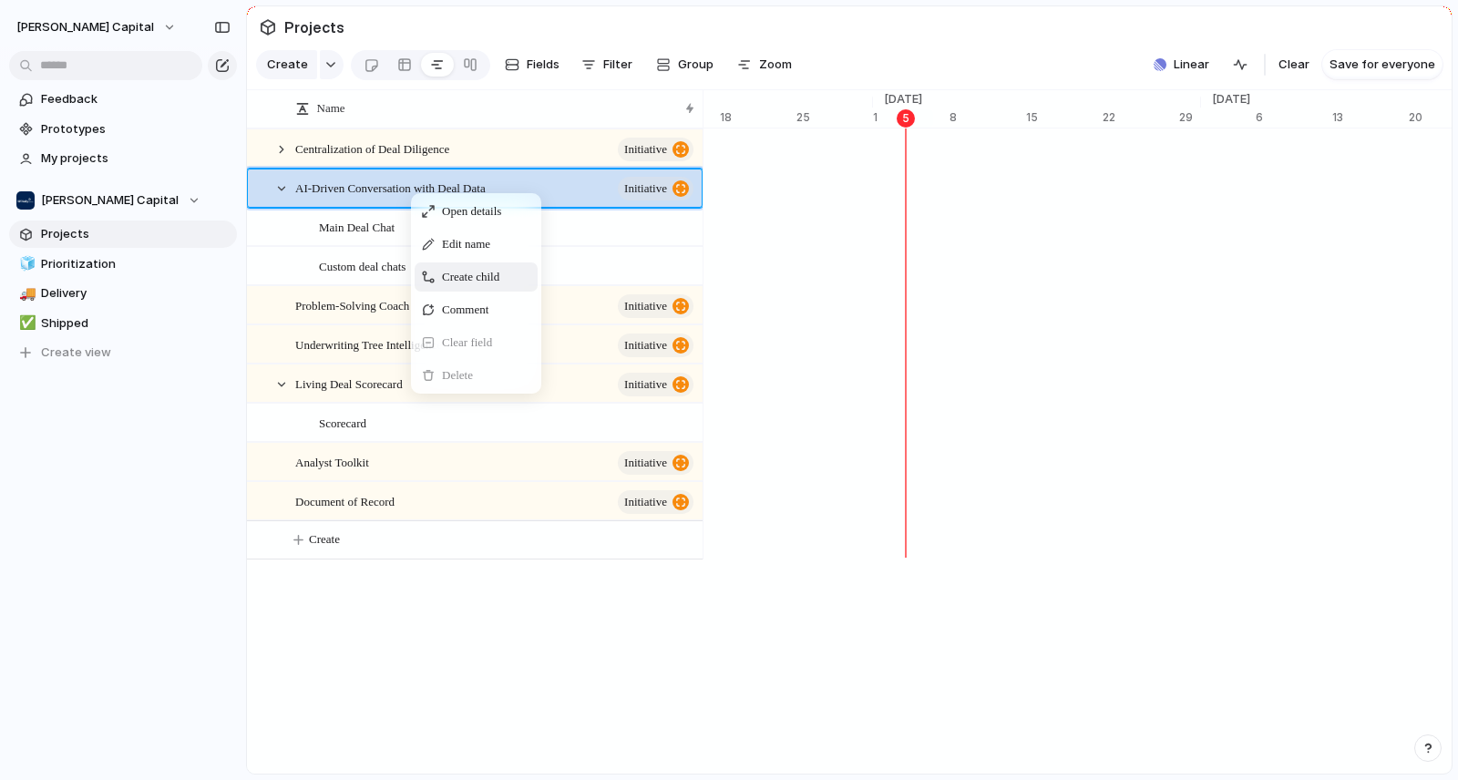
click at [476, 286] on span "Create child" at bounding box center [470, 277] width 57 height 18
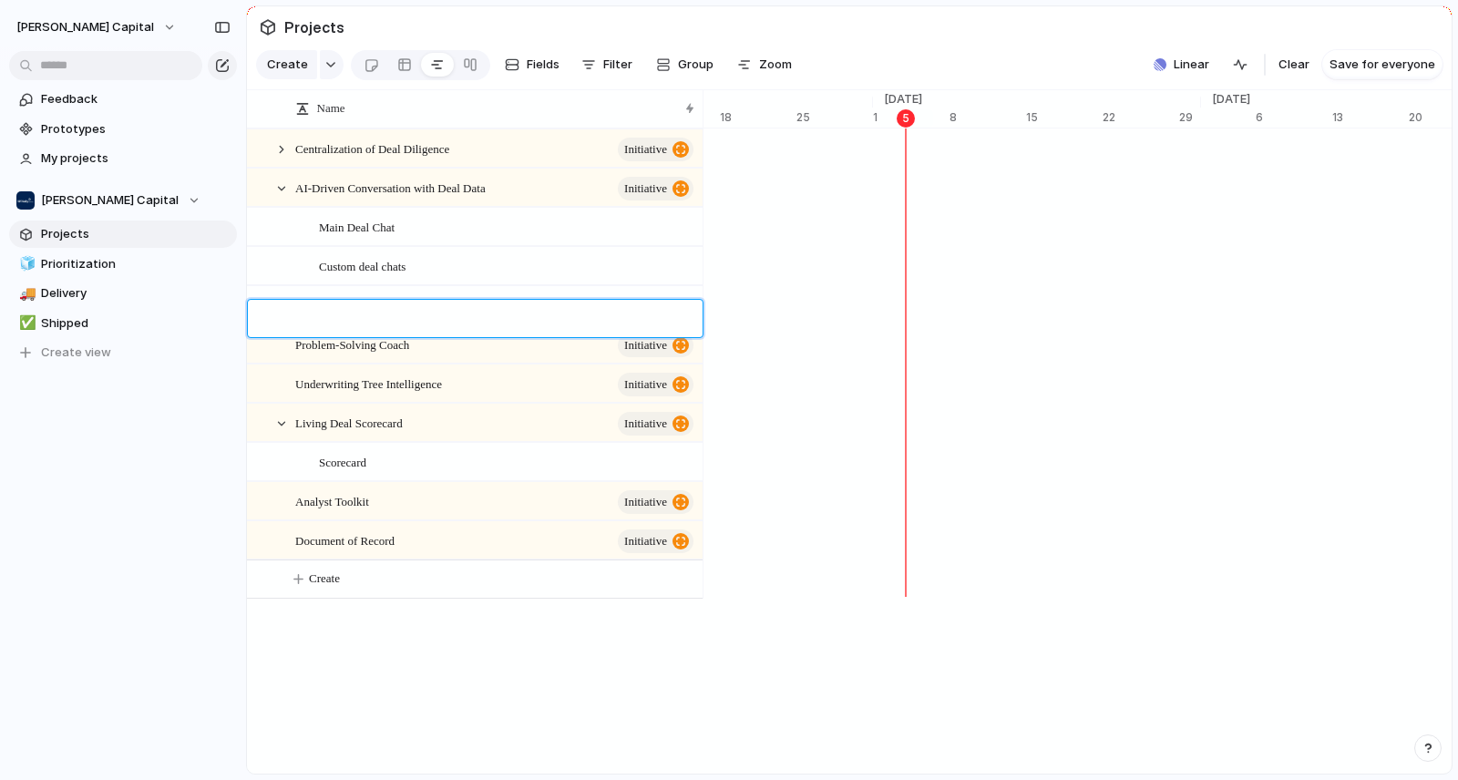
click at [405, 323] on textarea at bounding box center [504, 321] width 371 height 23
type textarea "**********"
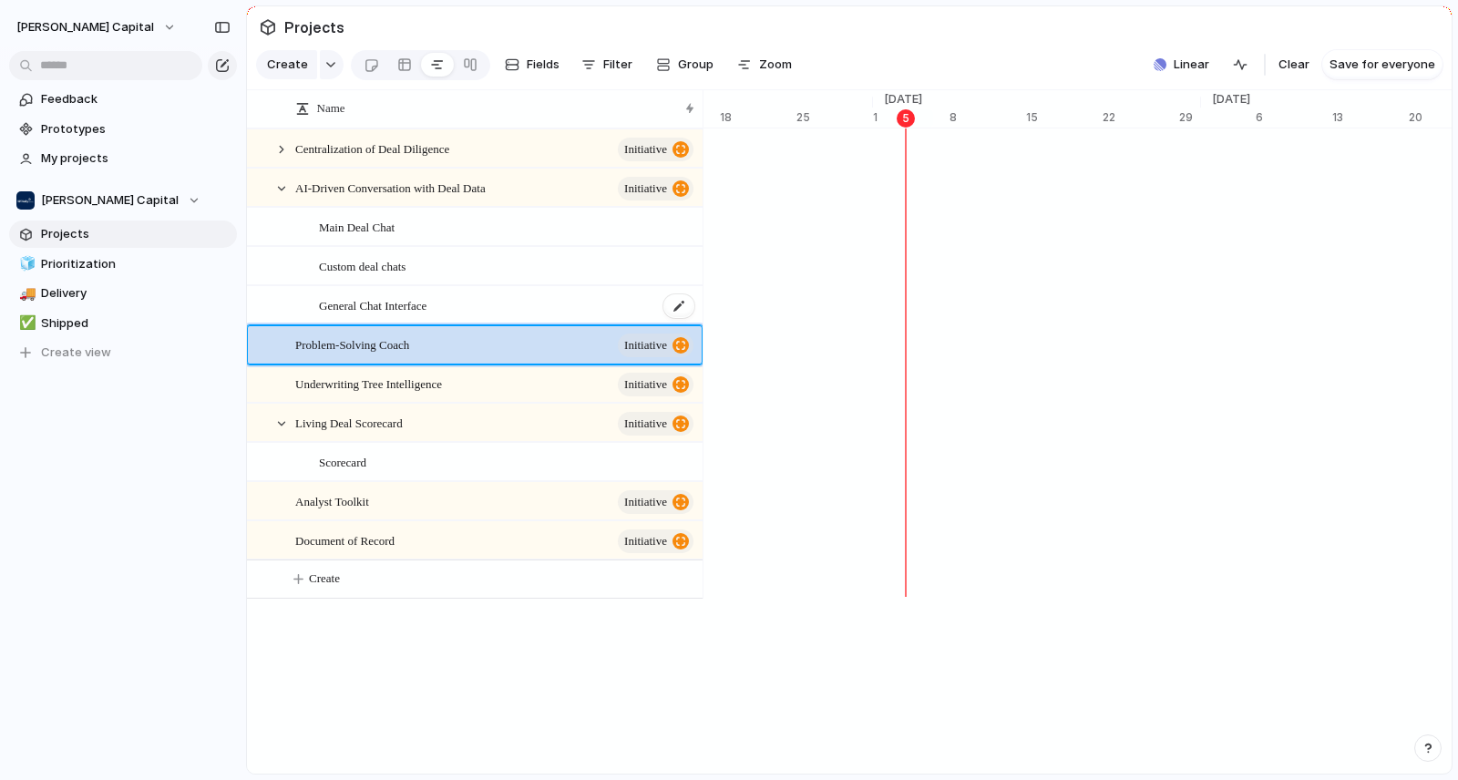
click at [479, 304] on div "General Chat Interface" at bounding box center [507, 305] width 377 height 37
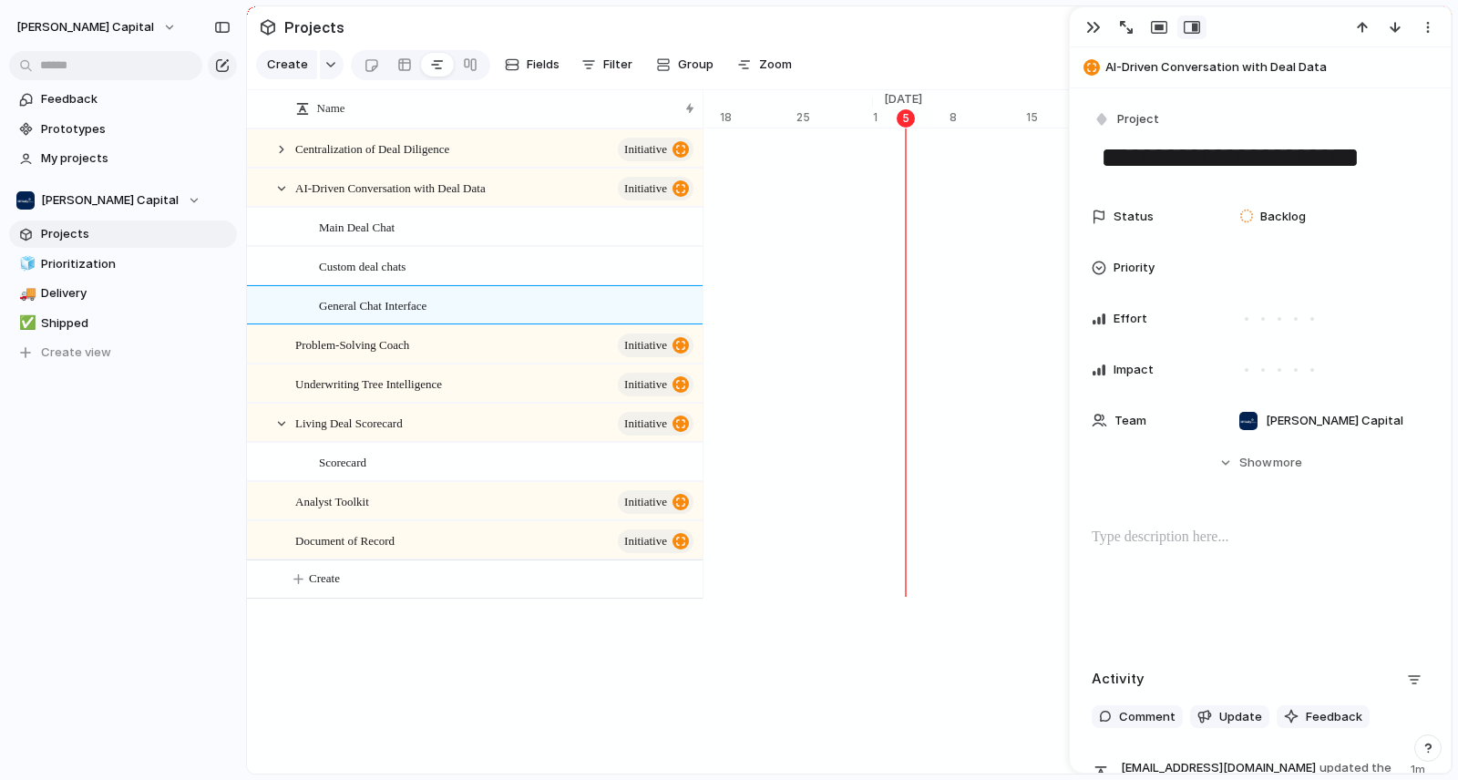
click at [1167, 540] on p at bounding box center [1260, 538] width 337 height 22
click at [1271, 262] on div at bounding box center [1326, 268] width 190 height 20
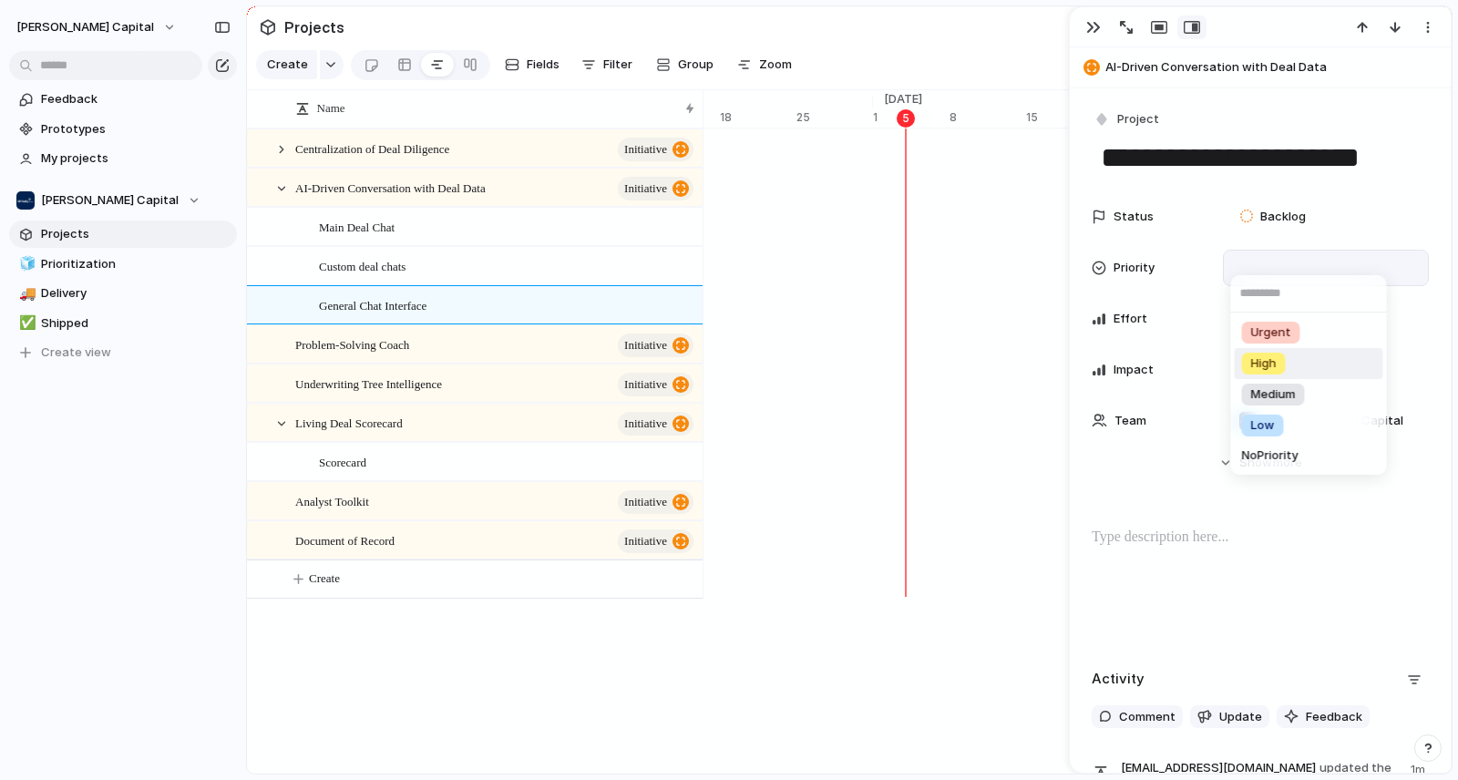
click at [1291, 364] on li "High" at bounding box center [1309, 363] width 149 height 31
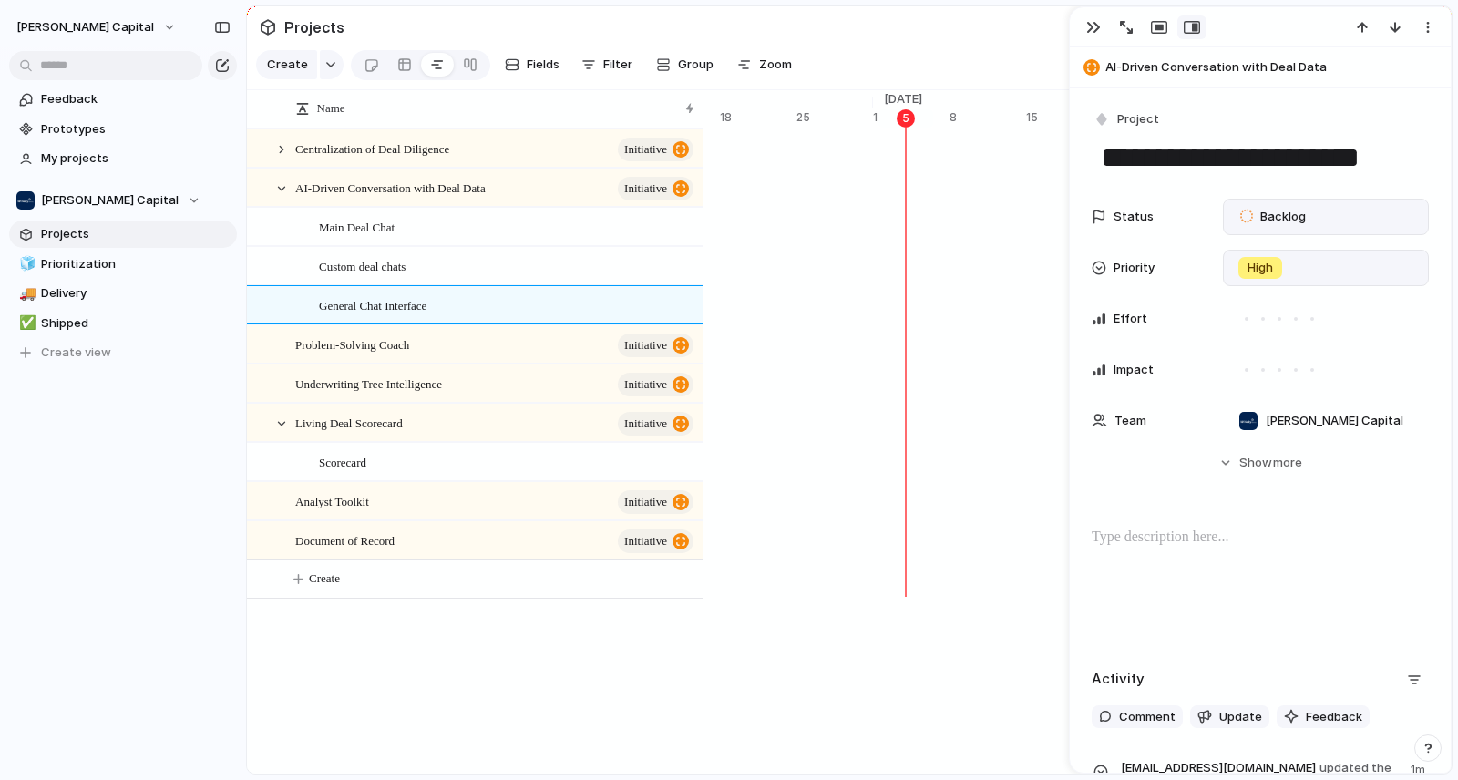
click at [1267, 225] on div "Backlog" at bounding box center [1275, 217] width 71 height 22
click at [1273, 325] on span "Planned" at bounding box center [1283, 325] width 46 height 18
click at [1310, 320] on div at bounding box center [1312, 319] width 16 height 16
click at [1305, 369] on div at bounding box center [1312, 370] width 16 height 16
click at [1206, 561] on div at bounding box center [1260, 585] width 337 height 117
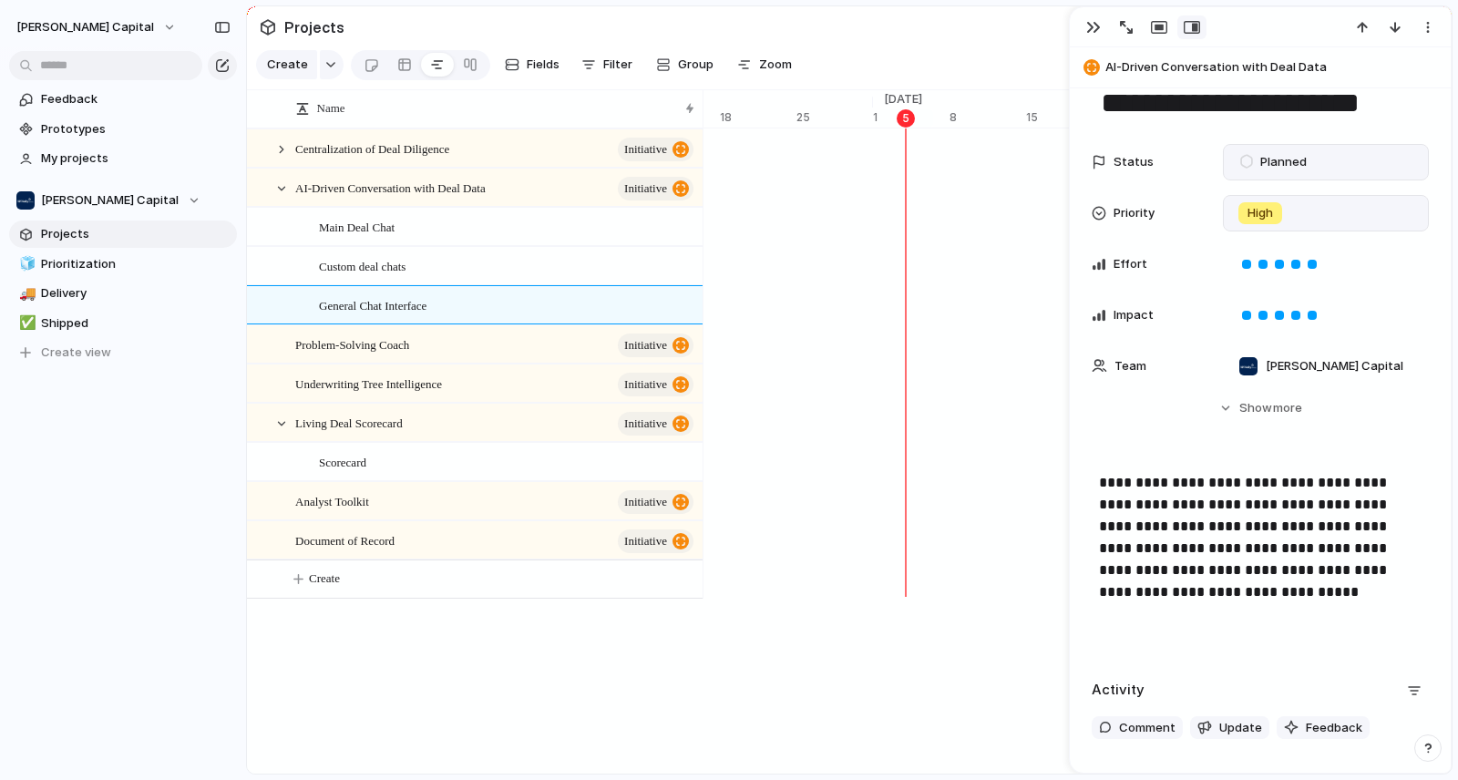
scroll to position [271, 0]
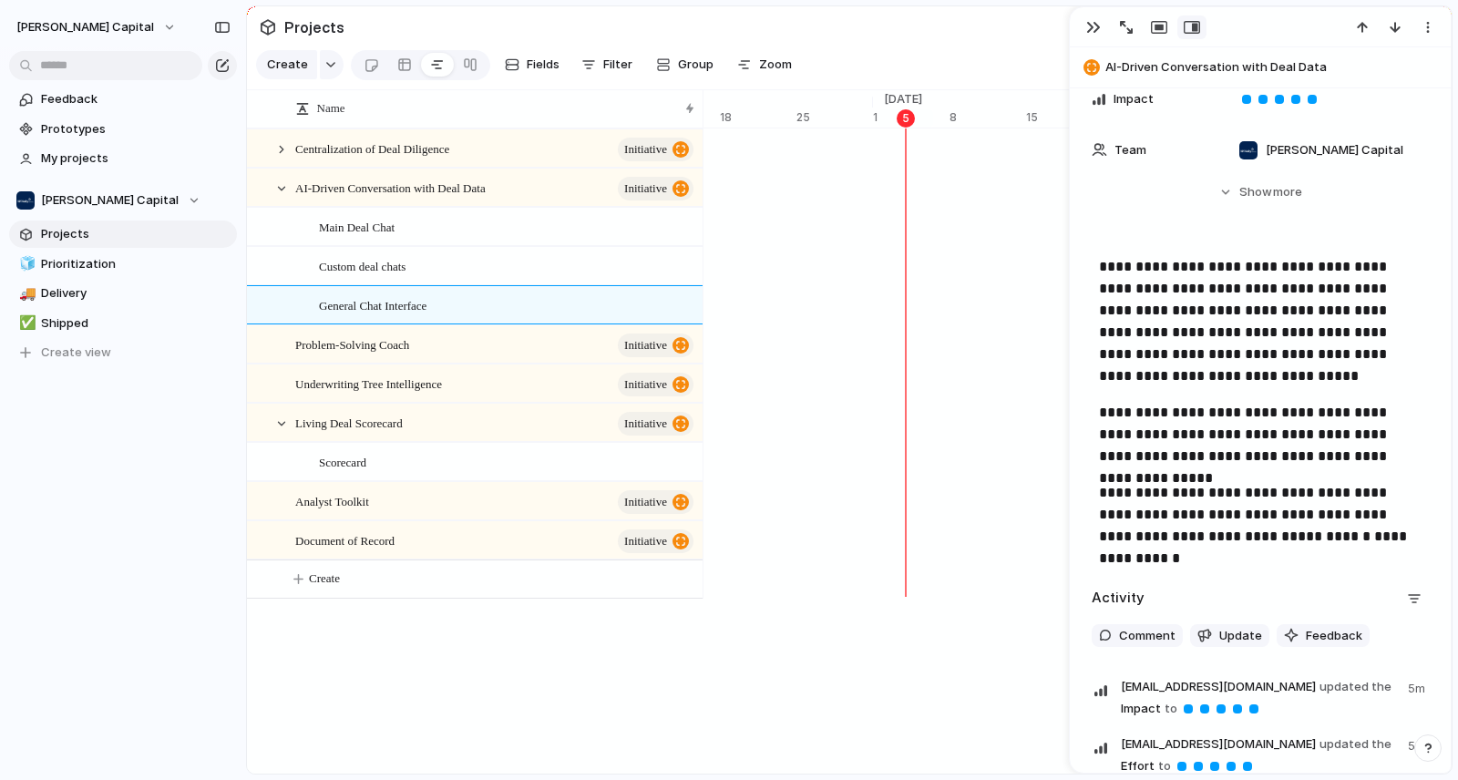
click at [743, 649] on div "Name Centralization of Deal Diligence initiative AI-Driven Conversation with De…" at bounding box center [849, 484] width 1205 height 788
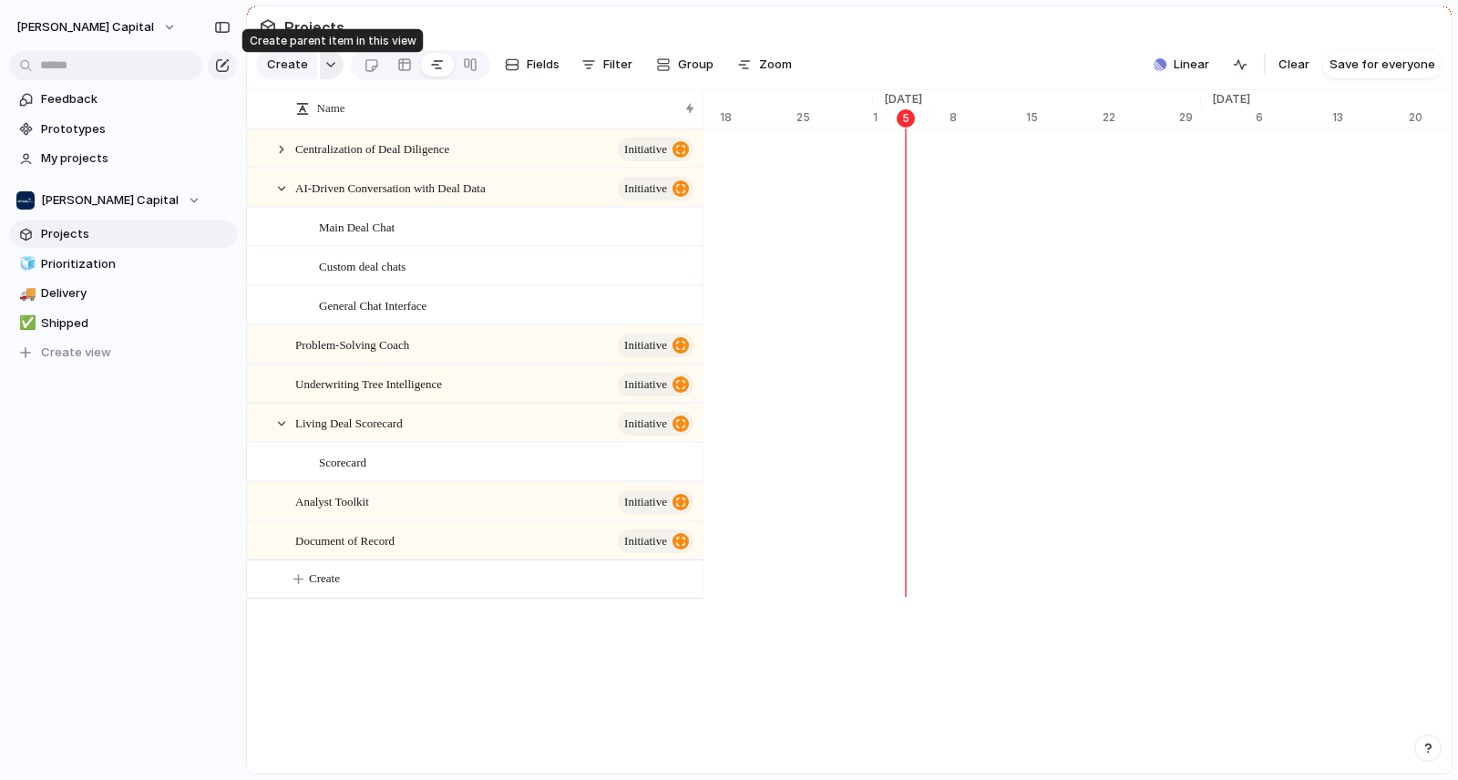
click at [331, 68] on div "button" at bounding box center [330, 64] width 13 height 7
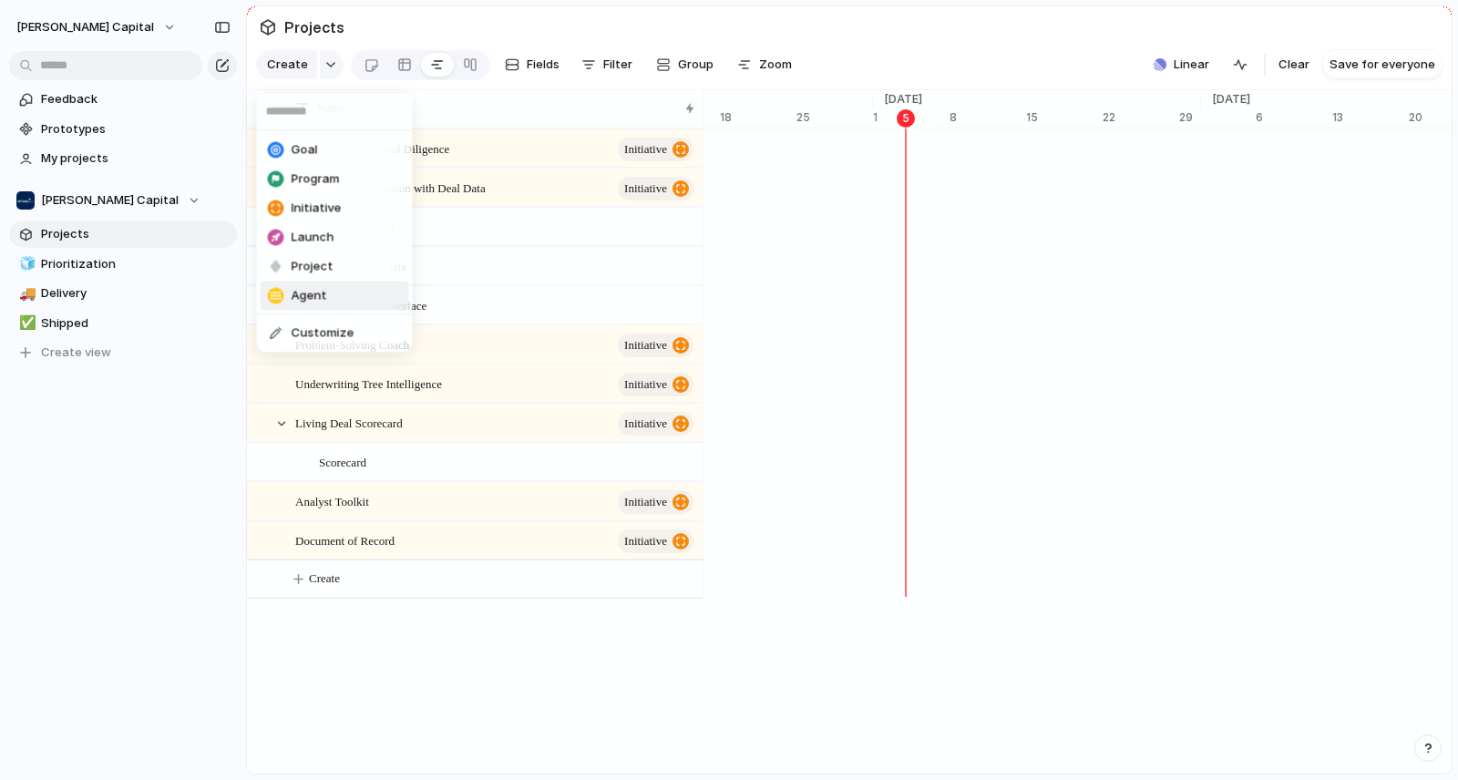
click at [356, 291] on li "Agent" at bounding box center [335, 296] width 149 height 29
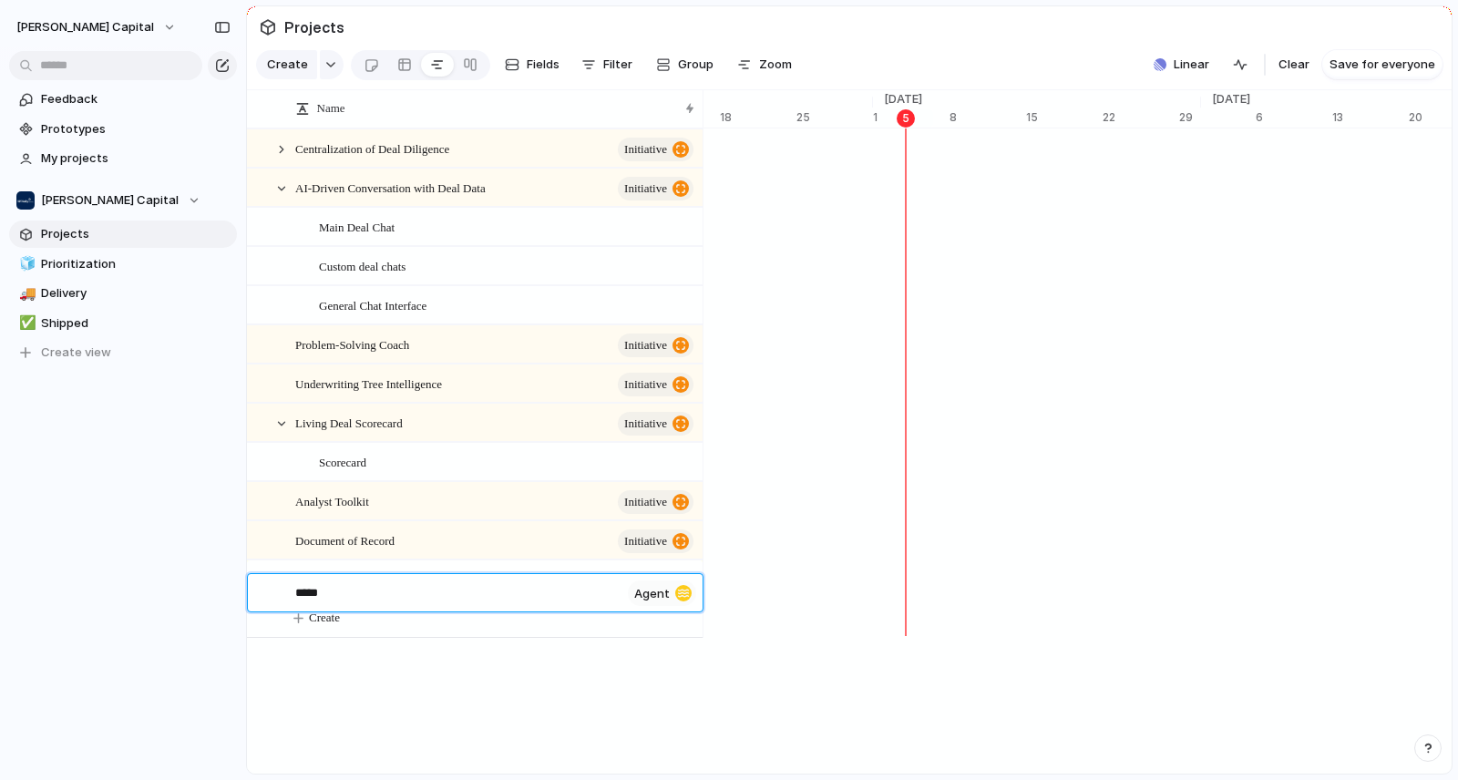
type textarea "******"
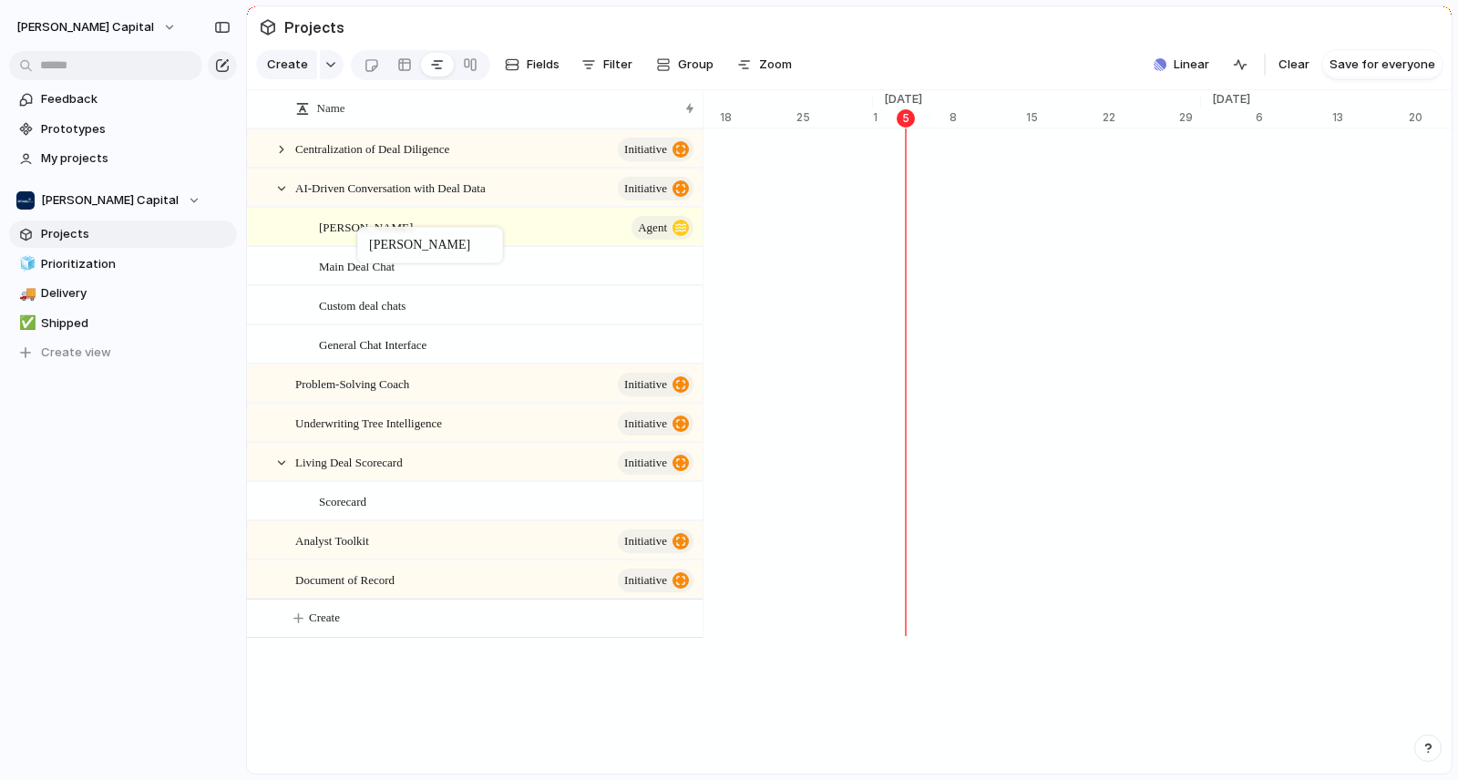
drag, startPoint x: 299, startPoint y: 592, endPoint x: 366, endPoint y: 231, distance: 368.0
click at [308, 236] on div at bounding box center [305, 228] width 16 height 16
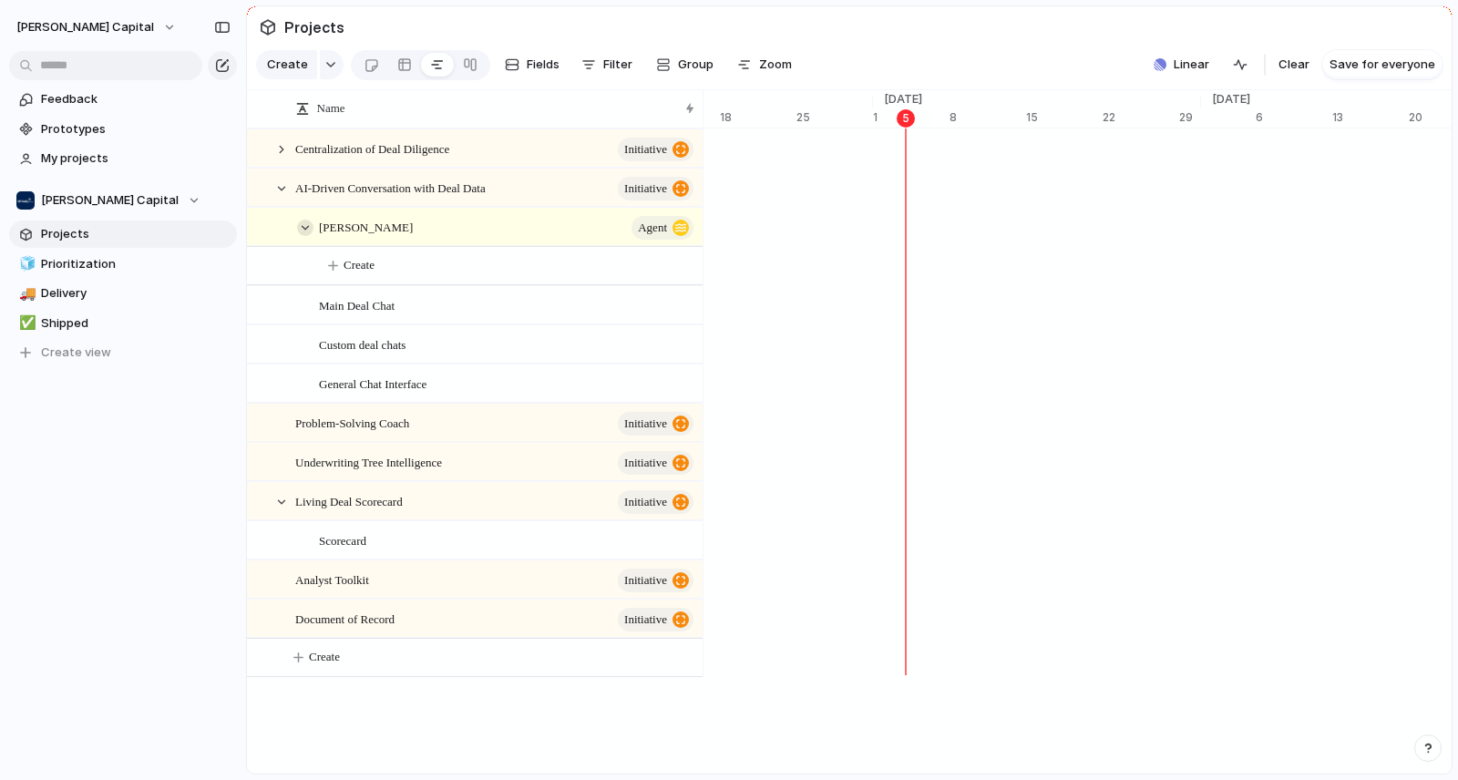
click at [308, 236] on div at bounding box center [305, 228] width 16 height 16
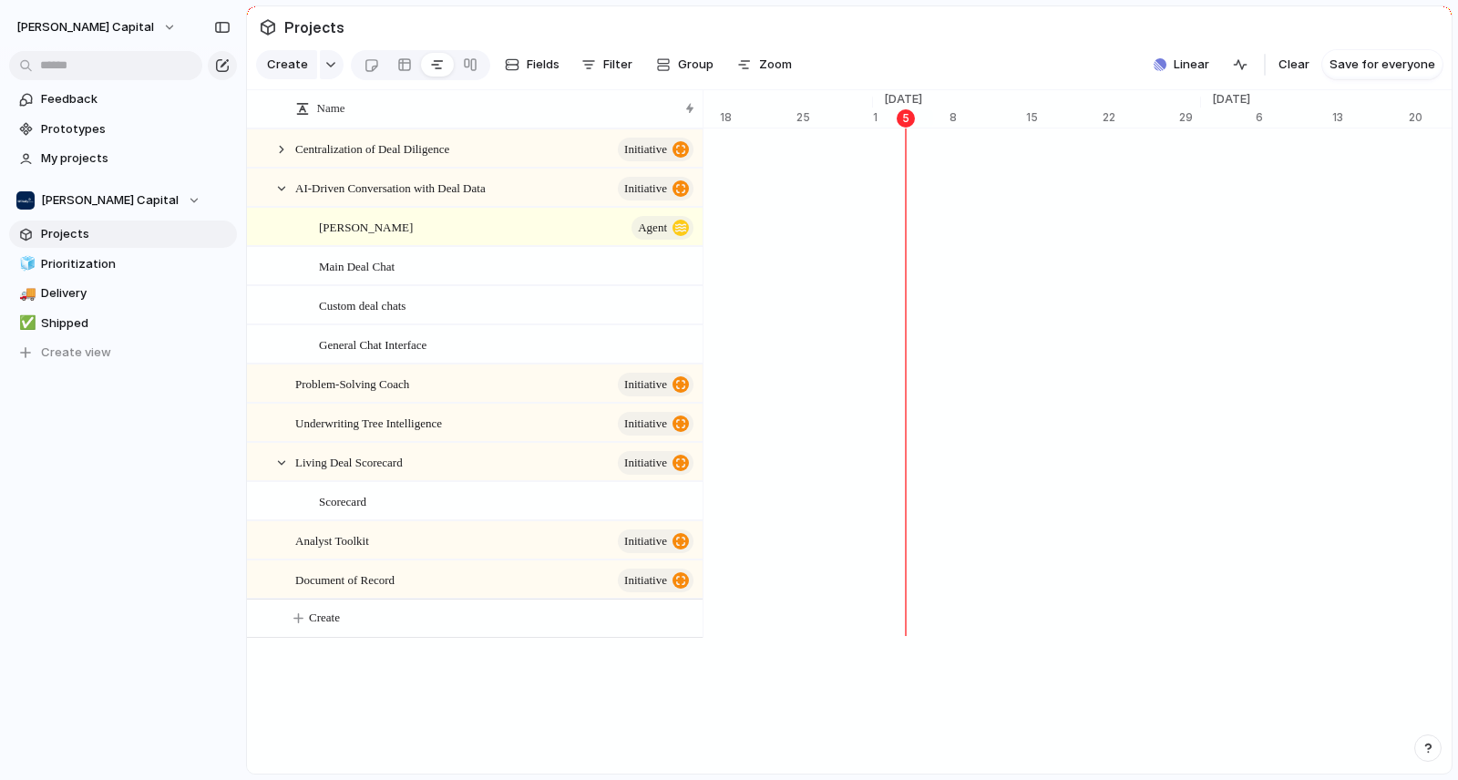
click at [311, 278] on div "Main Deal Chat" at bounding box center [498, 266] width 406 height 37
click at [314, 276] on div "Main Deal Chat" at bounding box center [498, 266] width 406 height 37
click at [395, 276] on span "Main Deal Chat" at bounding box center [357, 265] width 76 height 21
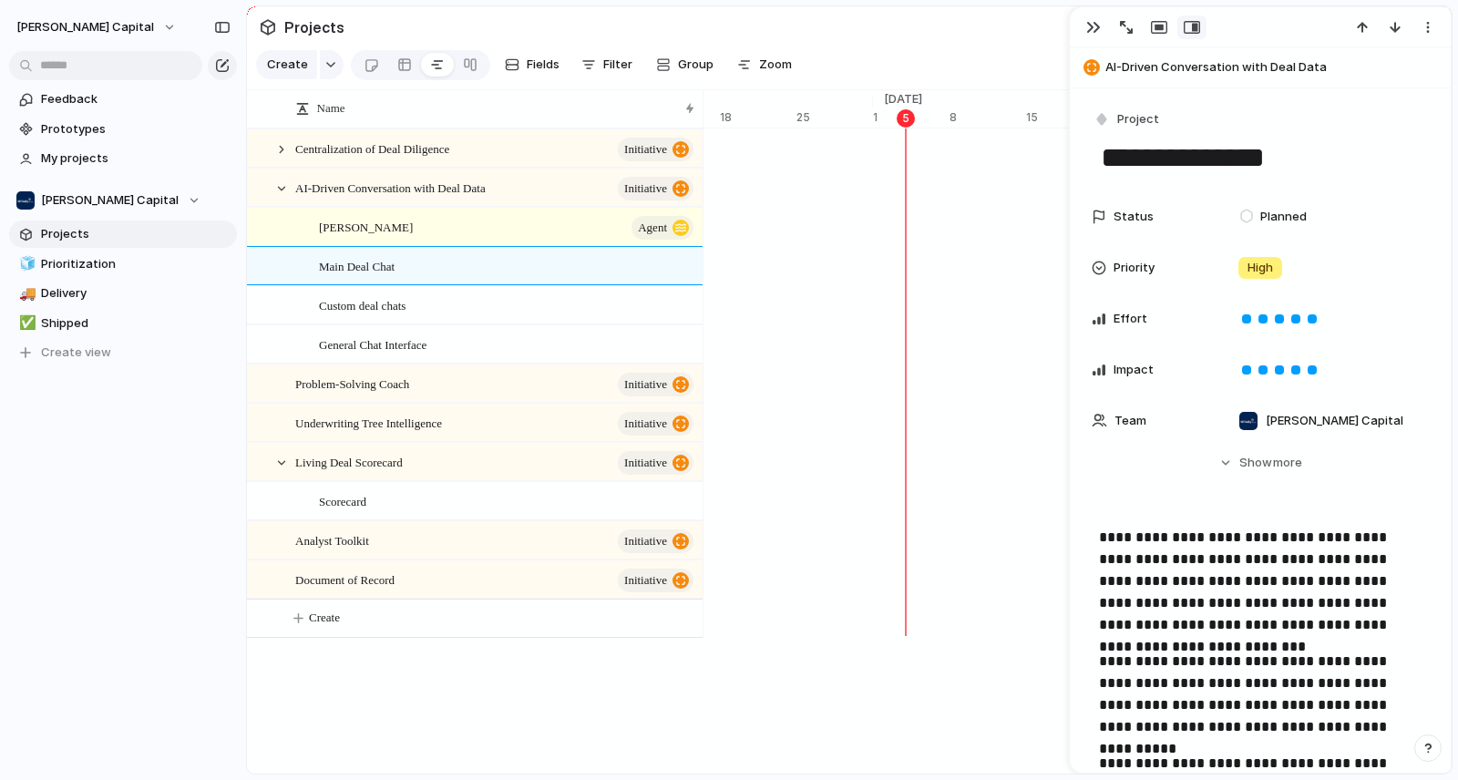
click at [396, 233] on div "[PERSON_NAME] Agent" at bounding box center [507, 227] width 377 height 37
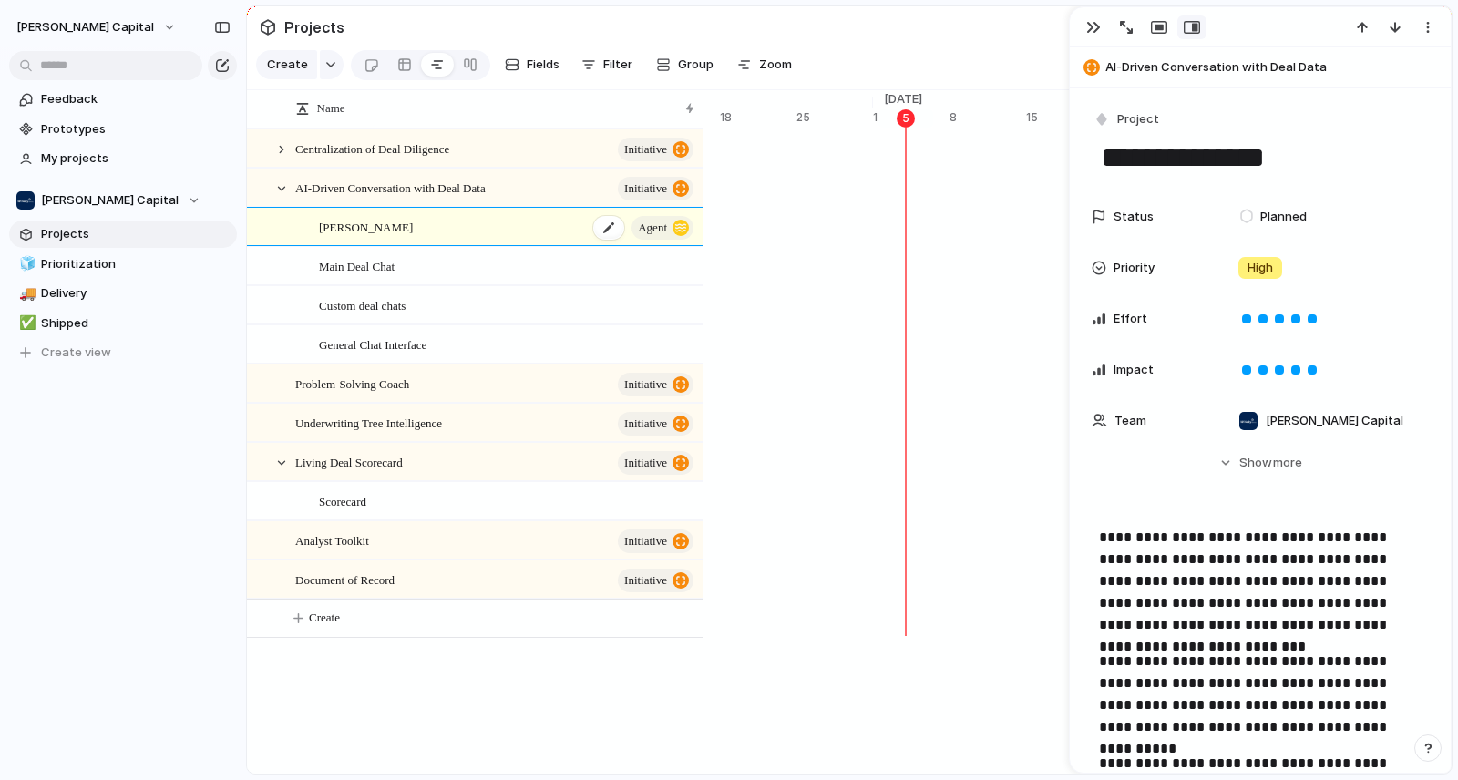
type textarea "******"
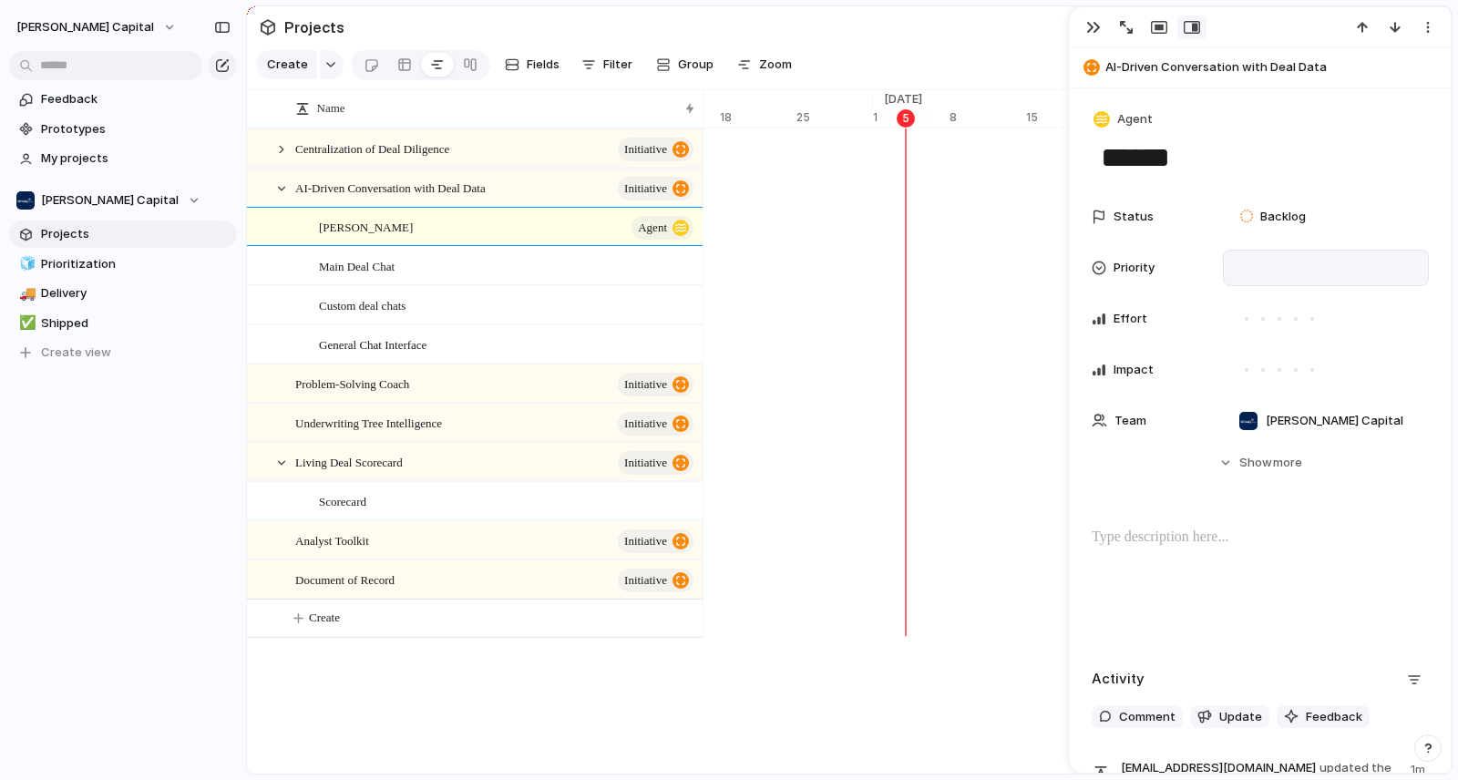
click at [1247, 281] on div at bounding box center [1326, 268] width 206 height 36
click at [1257, 324] on span "Urgent" at bounding box center [1271, 332] width 40 height 18
click at [1254, 261] on span "Urgent" at bounding box center [1267, 268] width 40 height 18
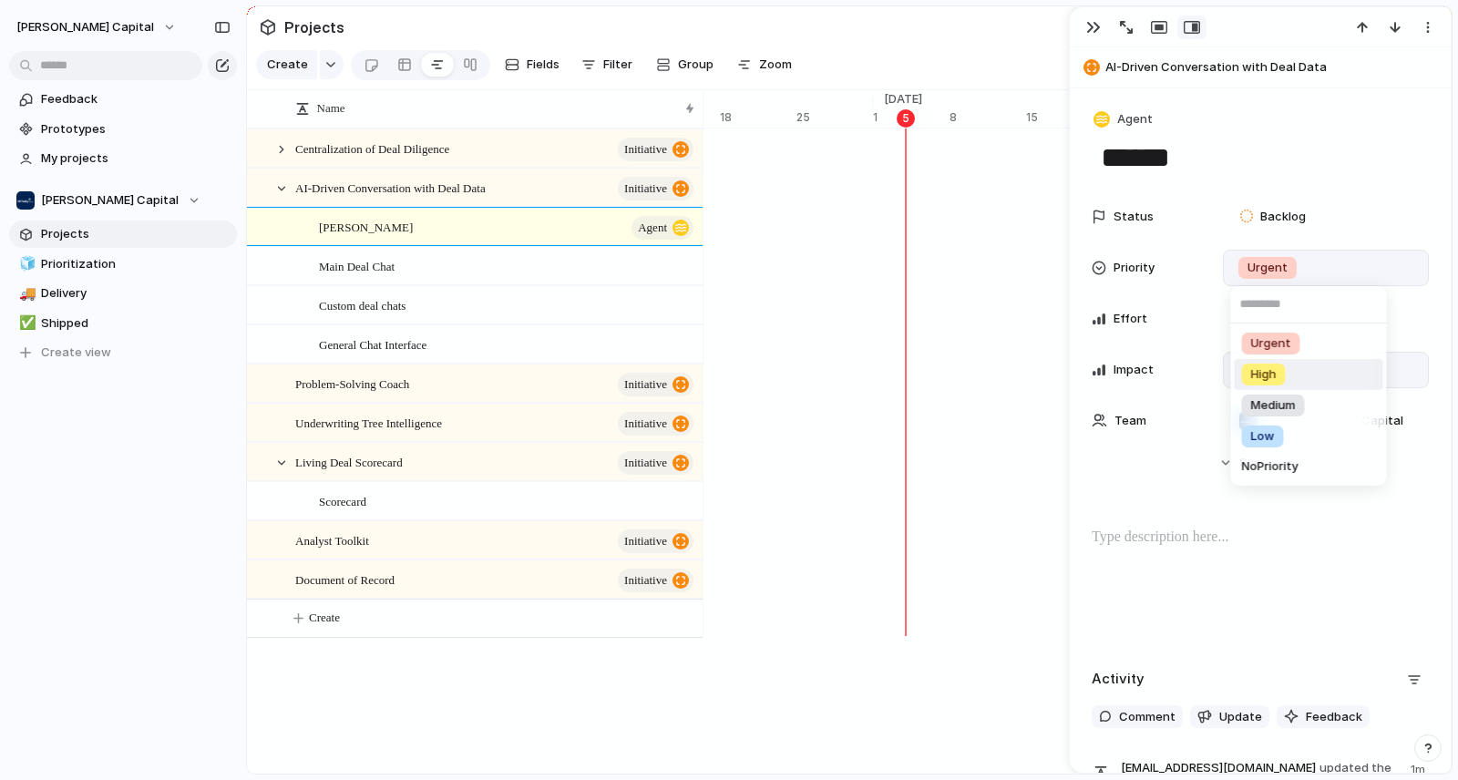
click at [1277, 373] on div "High" at bounding box center [1264, 375] width 44 height 22
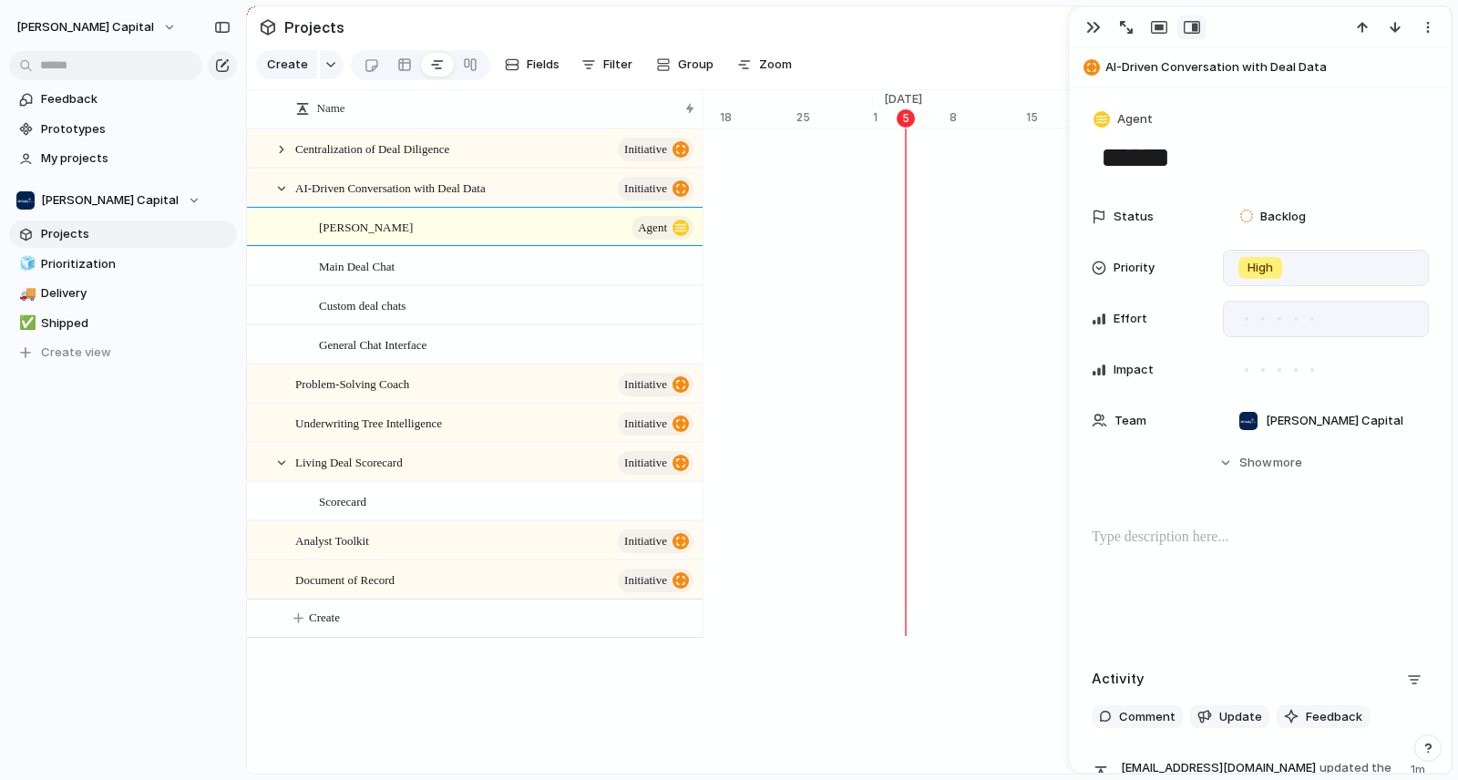
click at [1261, 319] on div at bounding box center [1263, 319] width 4 height 4
click at [1311, 368] on div at bounding box center [1312, 370] width 4 height 4
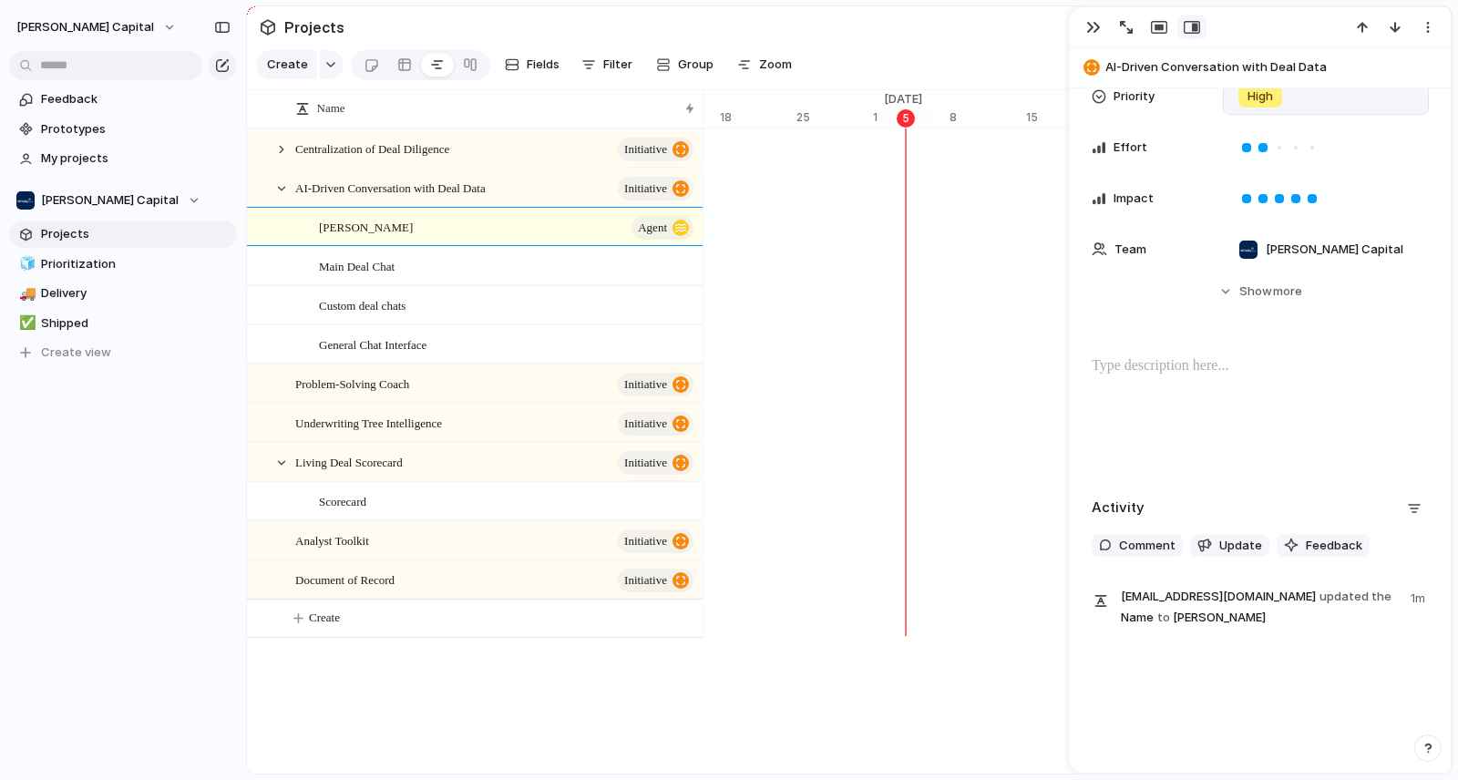
click at [1233, 359] on p at bounding box center [1260, 366] width 337 height 22
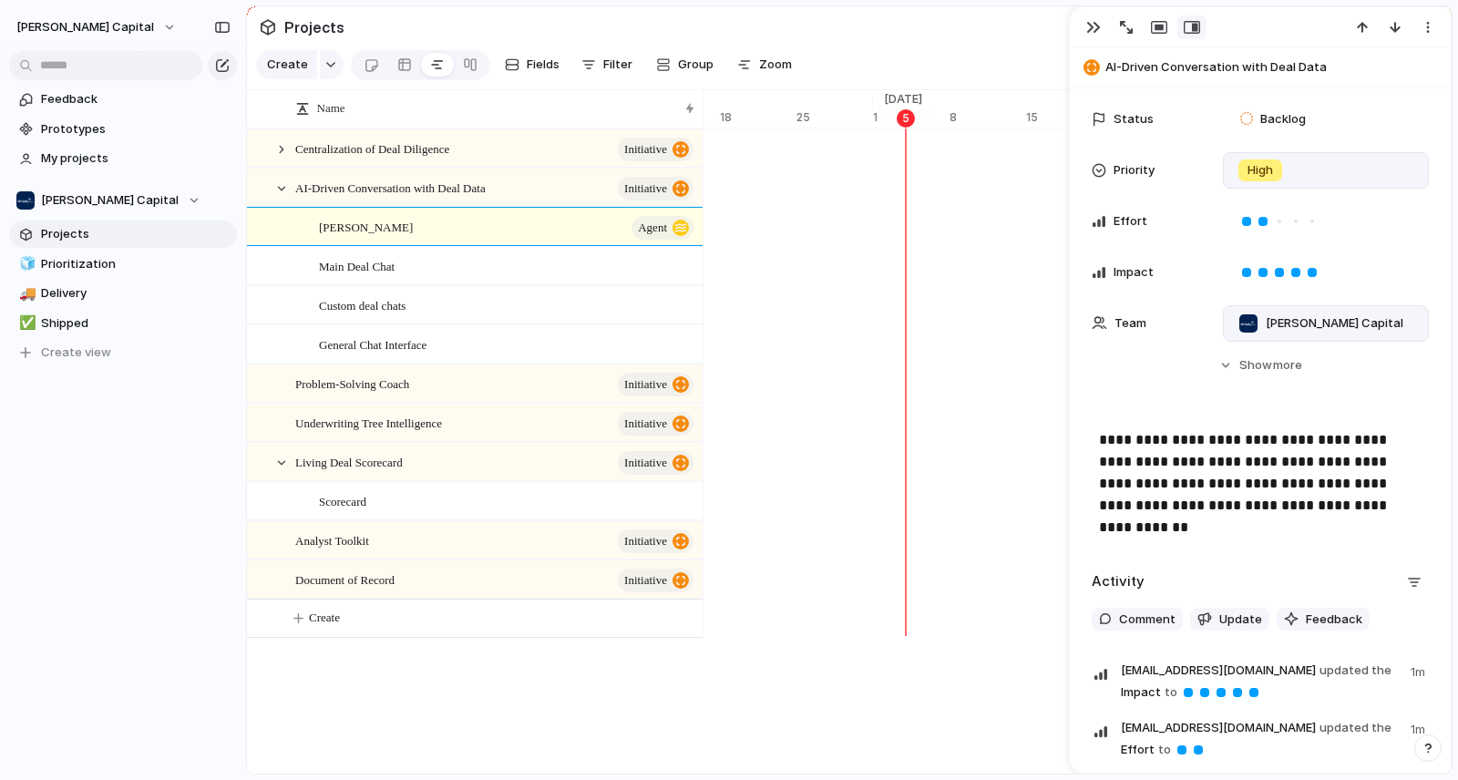
scroll to position [0, 0]
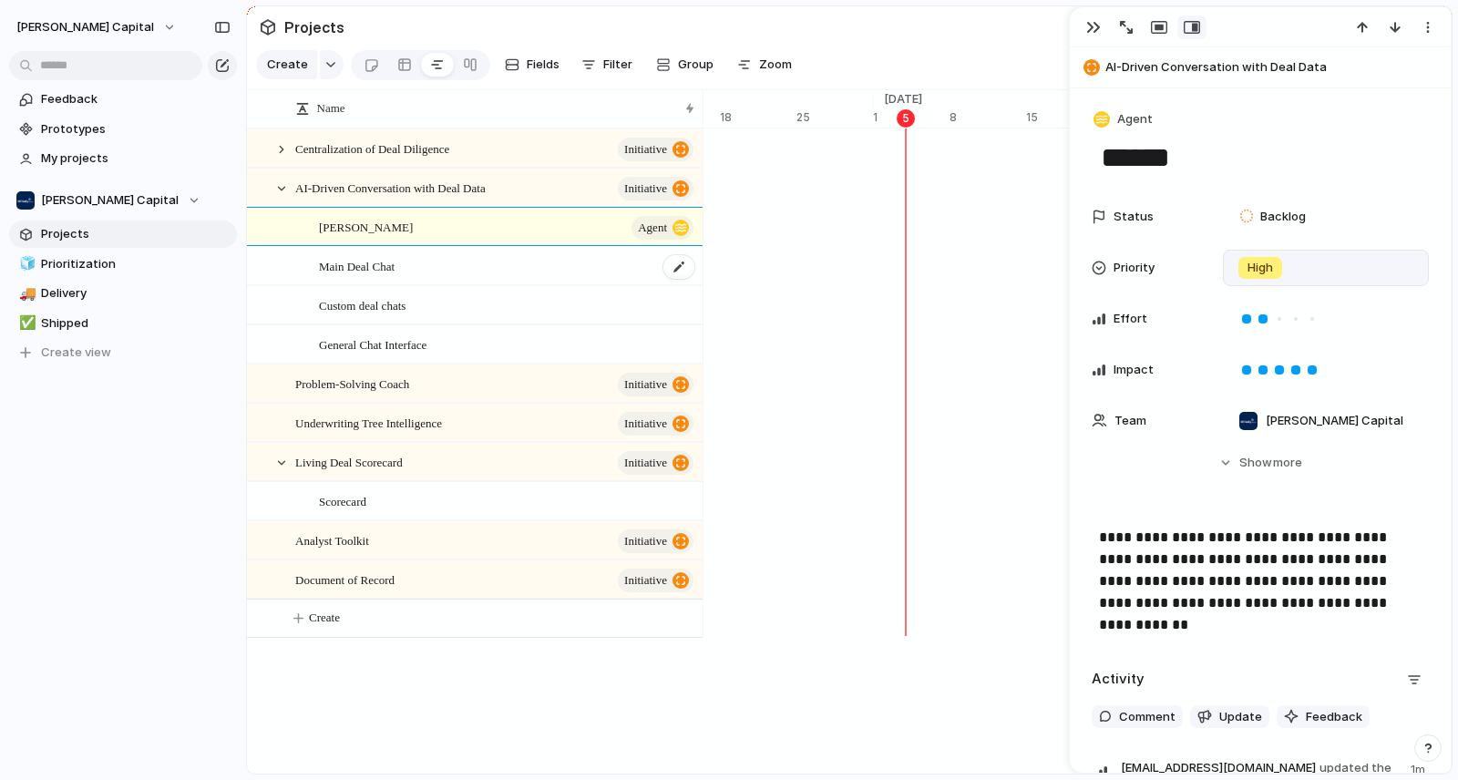
click at [470, 285] on div "Main Deal Chat" at bounding box center [507, 266] width 377 height 37
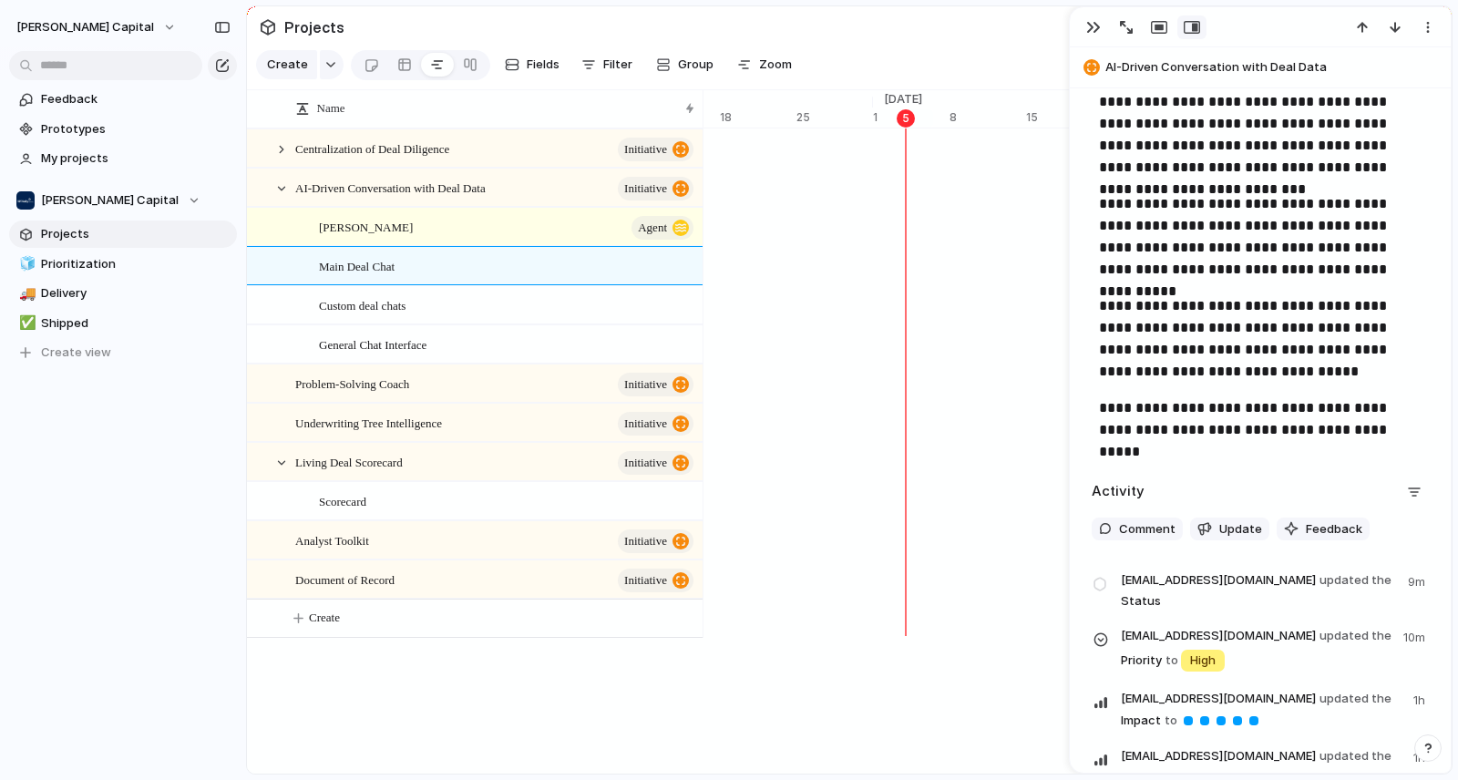
scroll to position [674, 0]
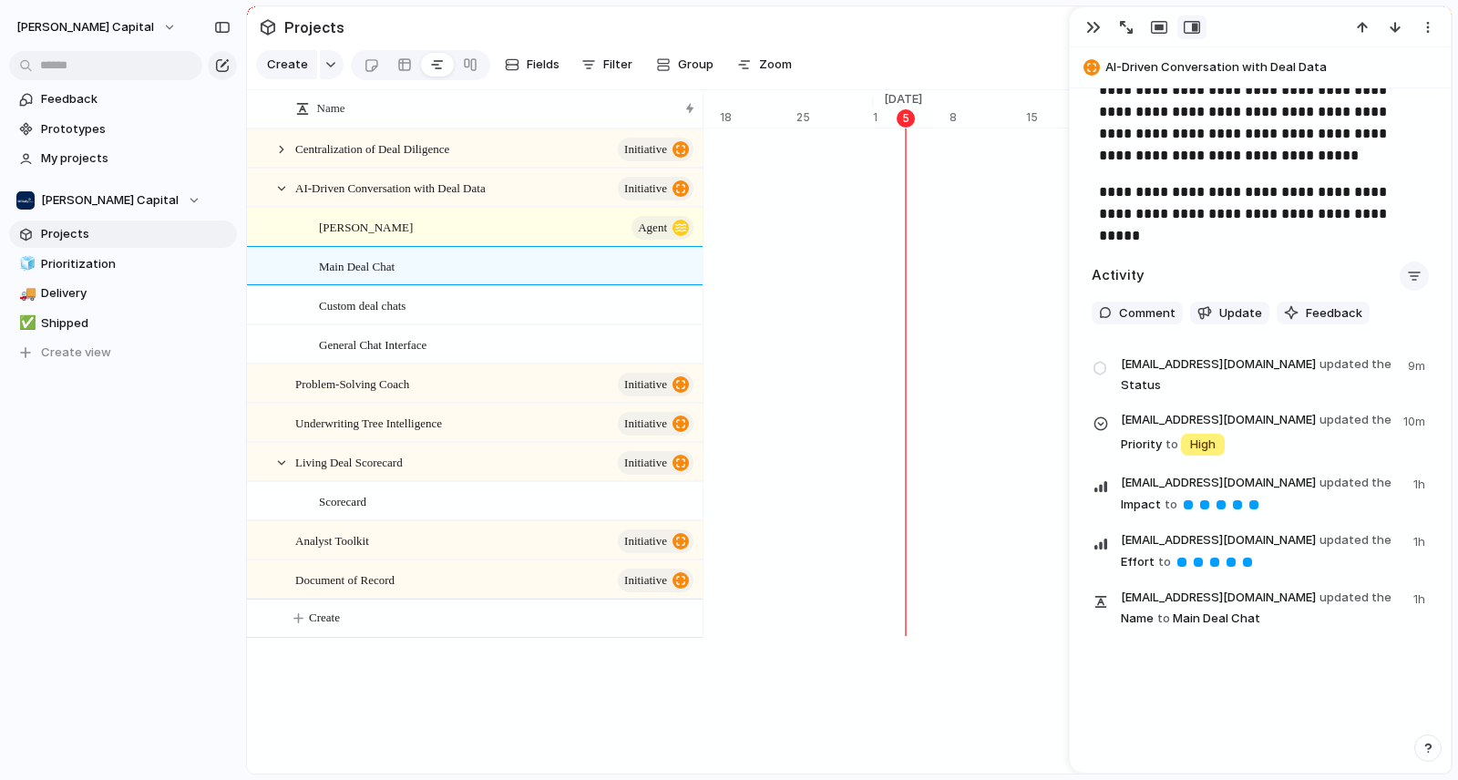
click at [1407, 270] on div "button" at bounding box center [1414, 276] width 15 height 15
click at [1391, 270] on div "Comments Updates Changes Feedback" at bounding box center [729, 390] width 1458 height 780
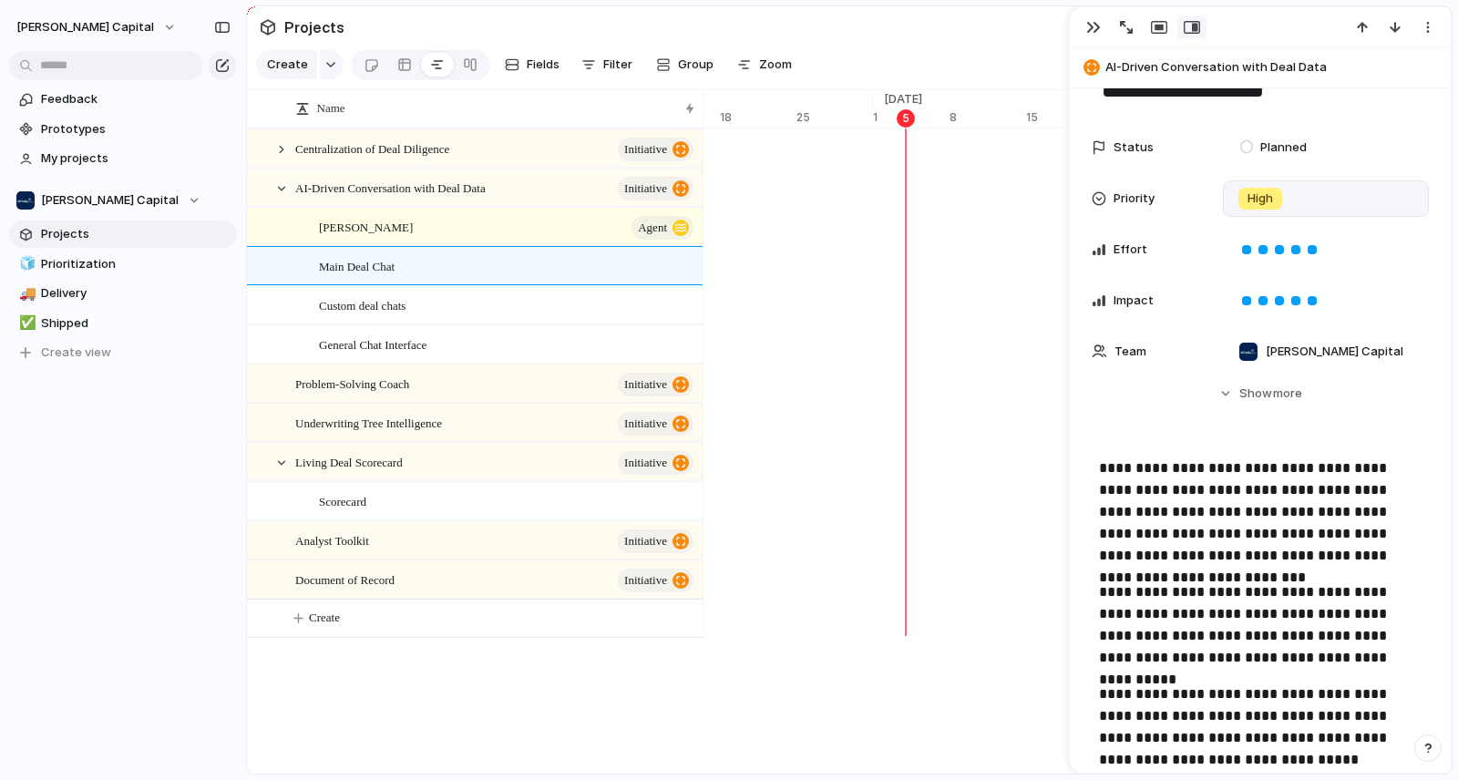
scroll to position [0, 0]
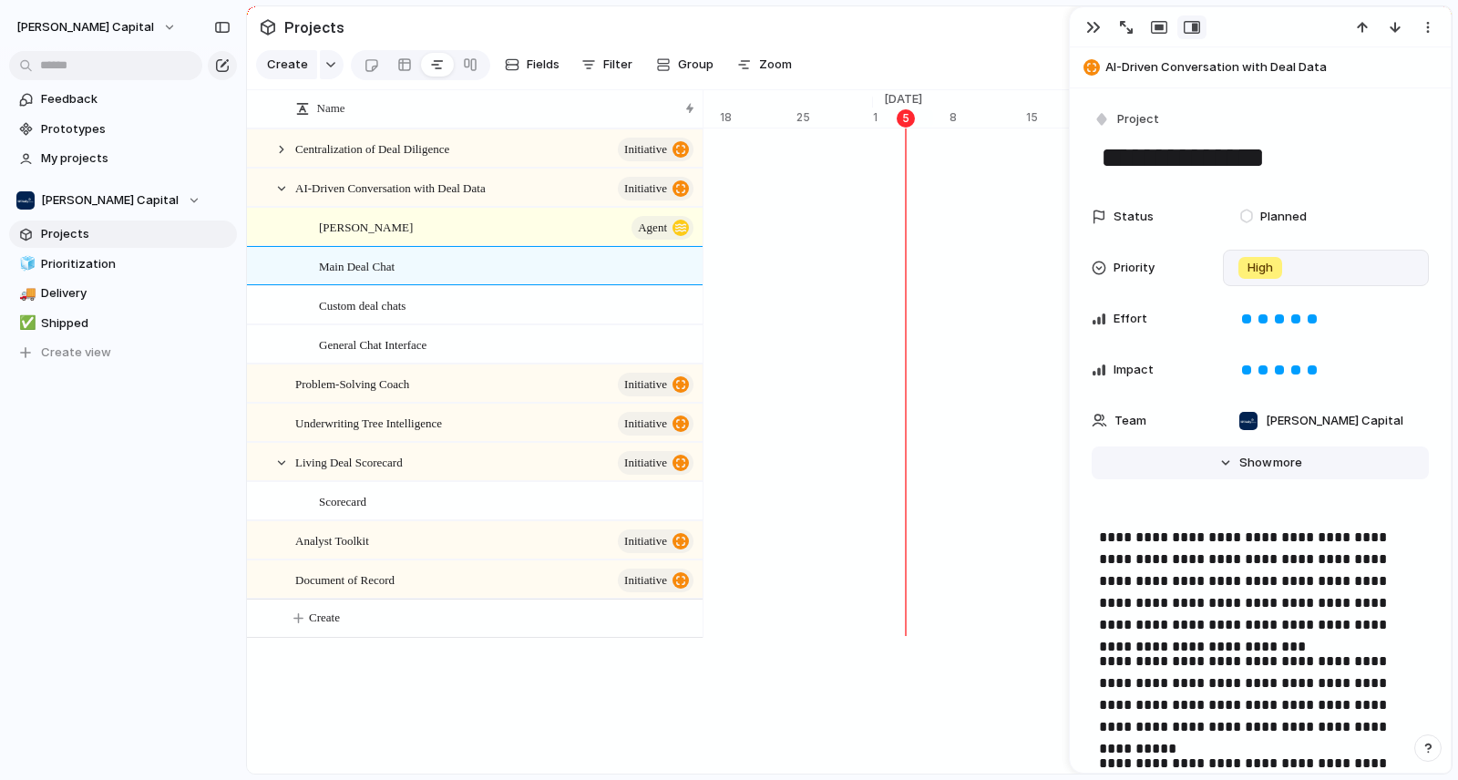
click at [1288, 467] on span "more" at bounding box center [1287, 463] width 29 height 18
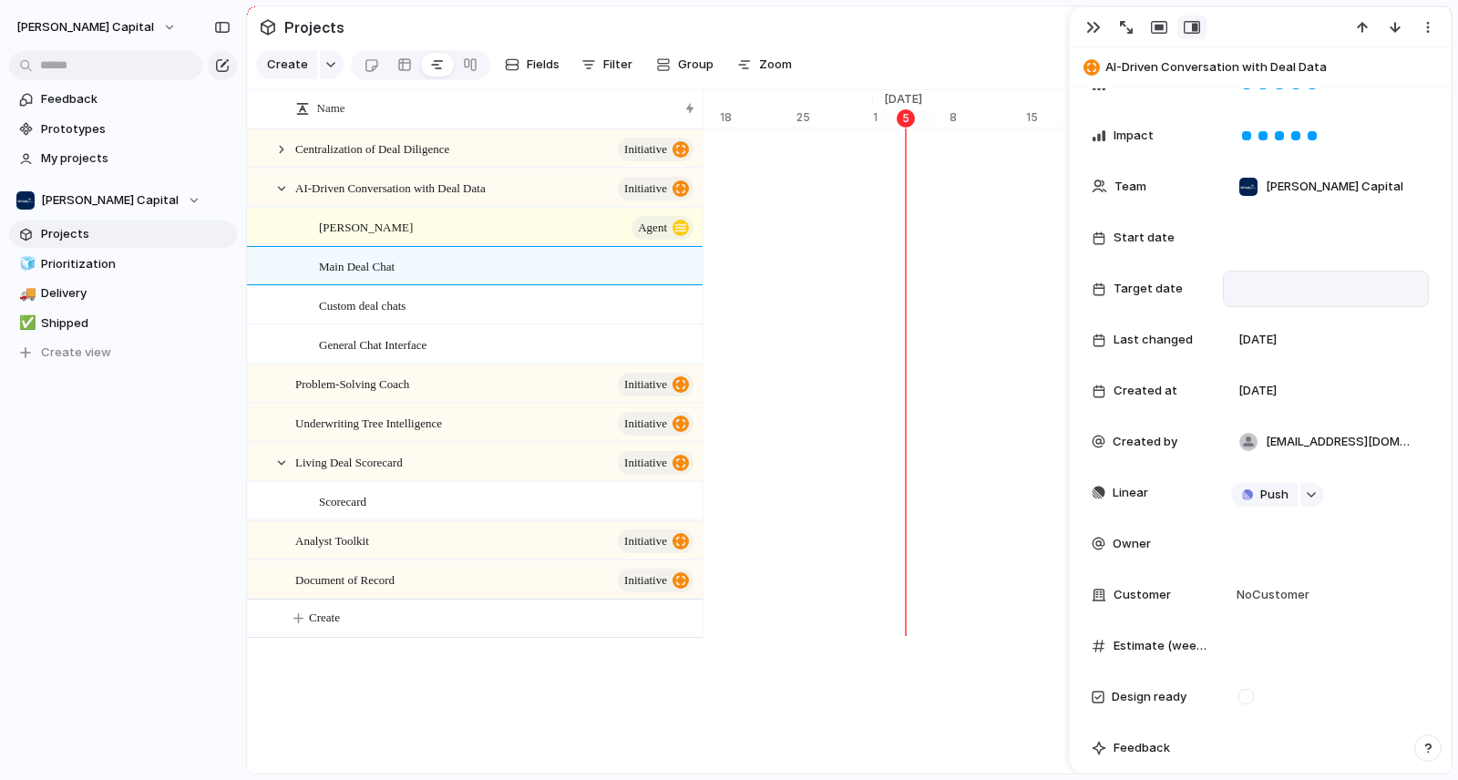
scroll to position [416, 0]
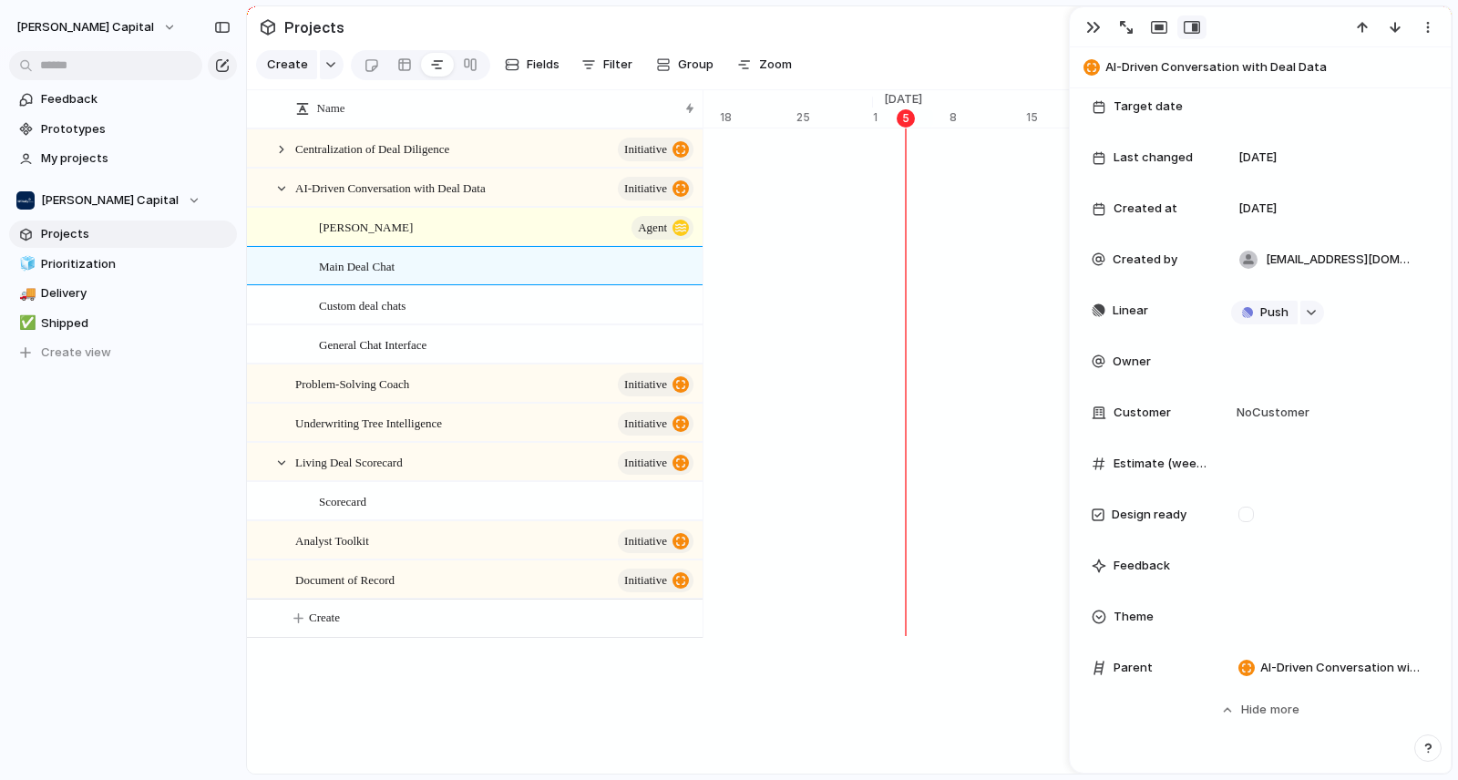
click at [1156, 320] on div "Linear Push" at bounding box center [1260, 310] width 337 height 36
click at [1143, 313] on span "Linear" at bounding box center [1131, 311] width 36 height 18
click at [329, 68] on div "button" at bounding box center [330, 64] width 13 height 7
click at [803, 738] on div "Goal Program Initiative Launch Project Agent Customize" at bounding box center [729, 390] width 1458 height 780
click at [524, 238] on div "[PERSON_NAME] Agent" at bounding box center [507, 227] width 377 height 37
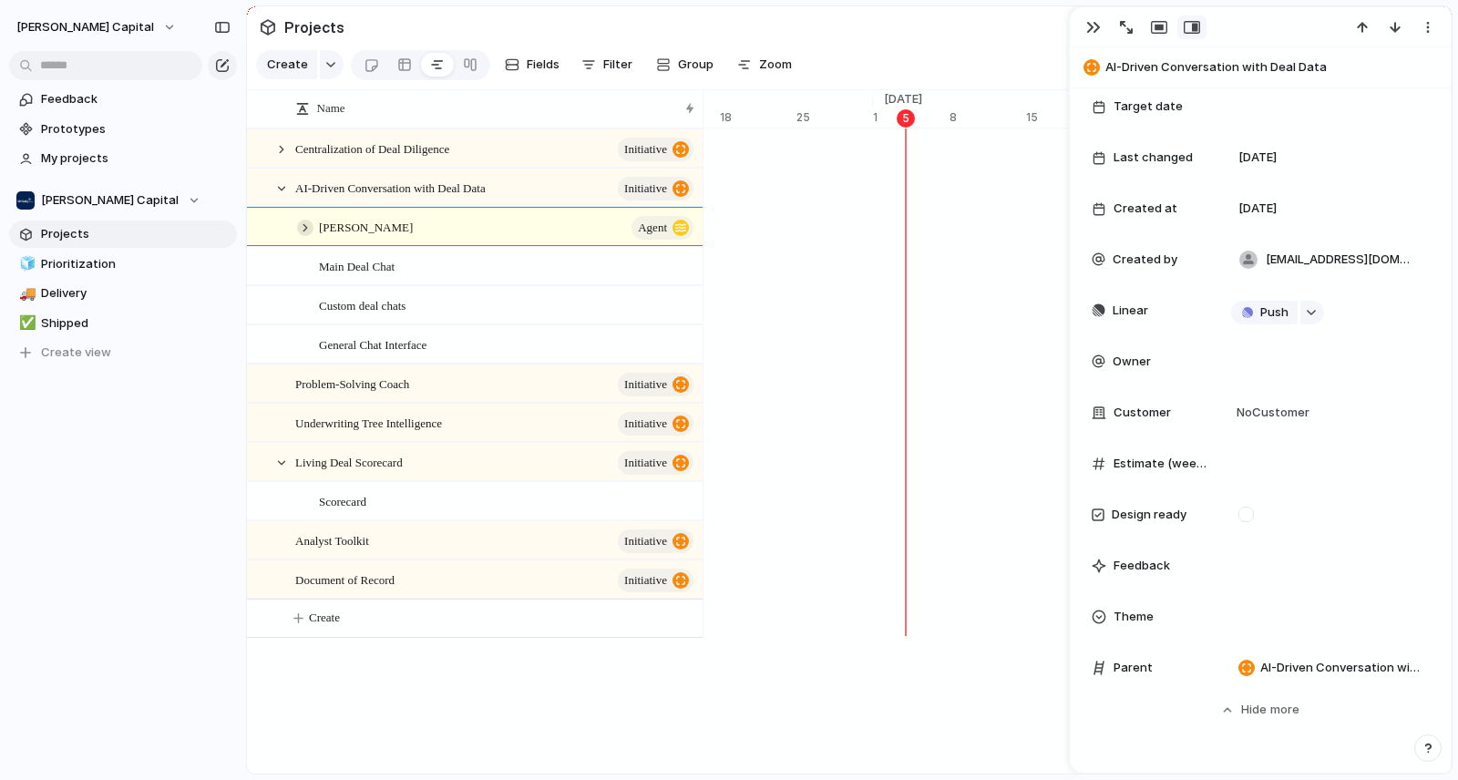
click at [310, 236] on div at bounding box center [305, 228] width 16 height 16
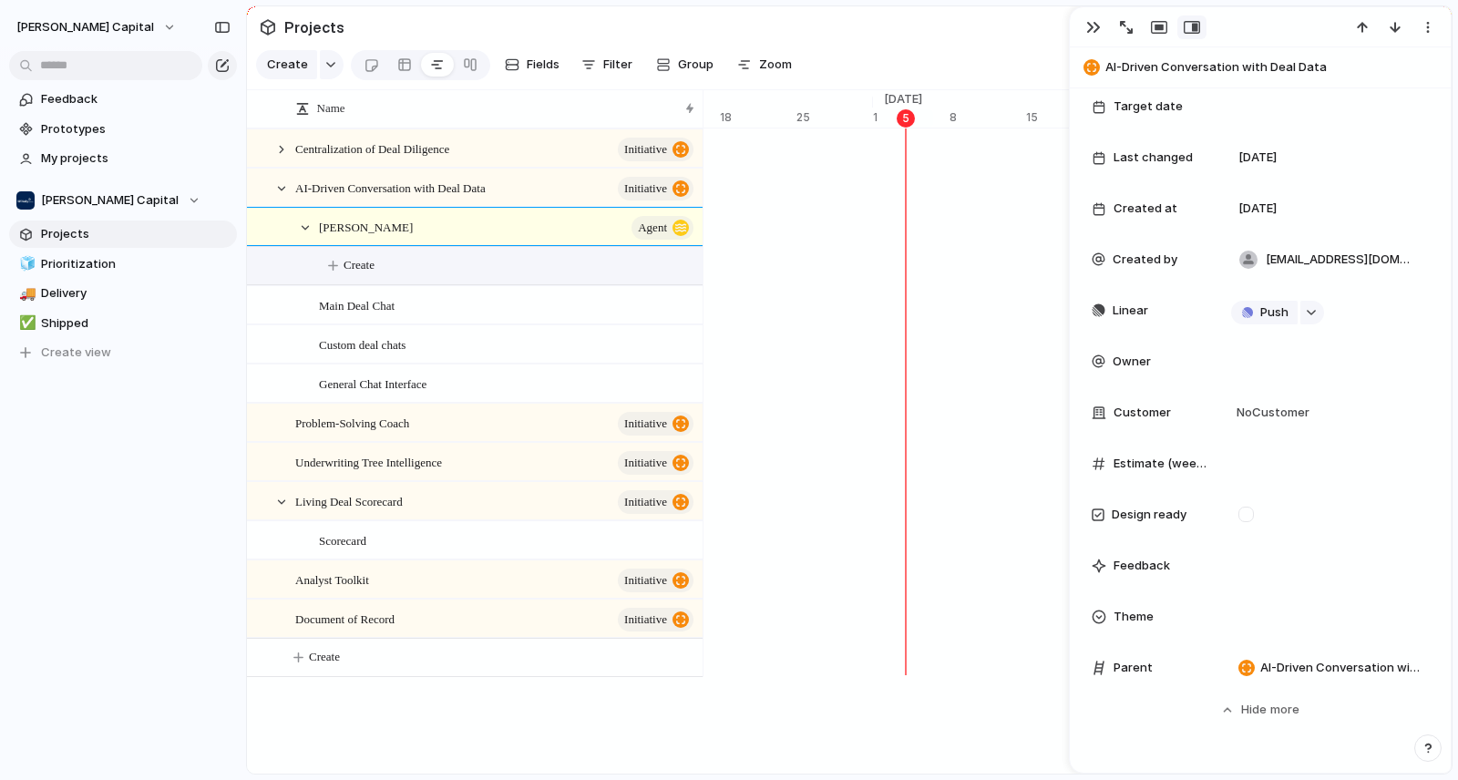
click at [372, 274] on span "Create" at bounding box center [359, 265] width 31 height 18
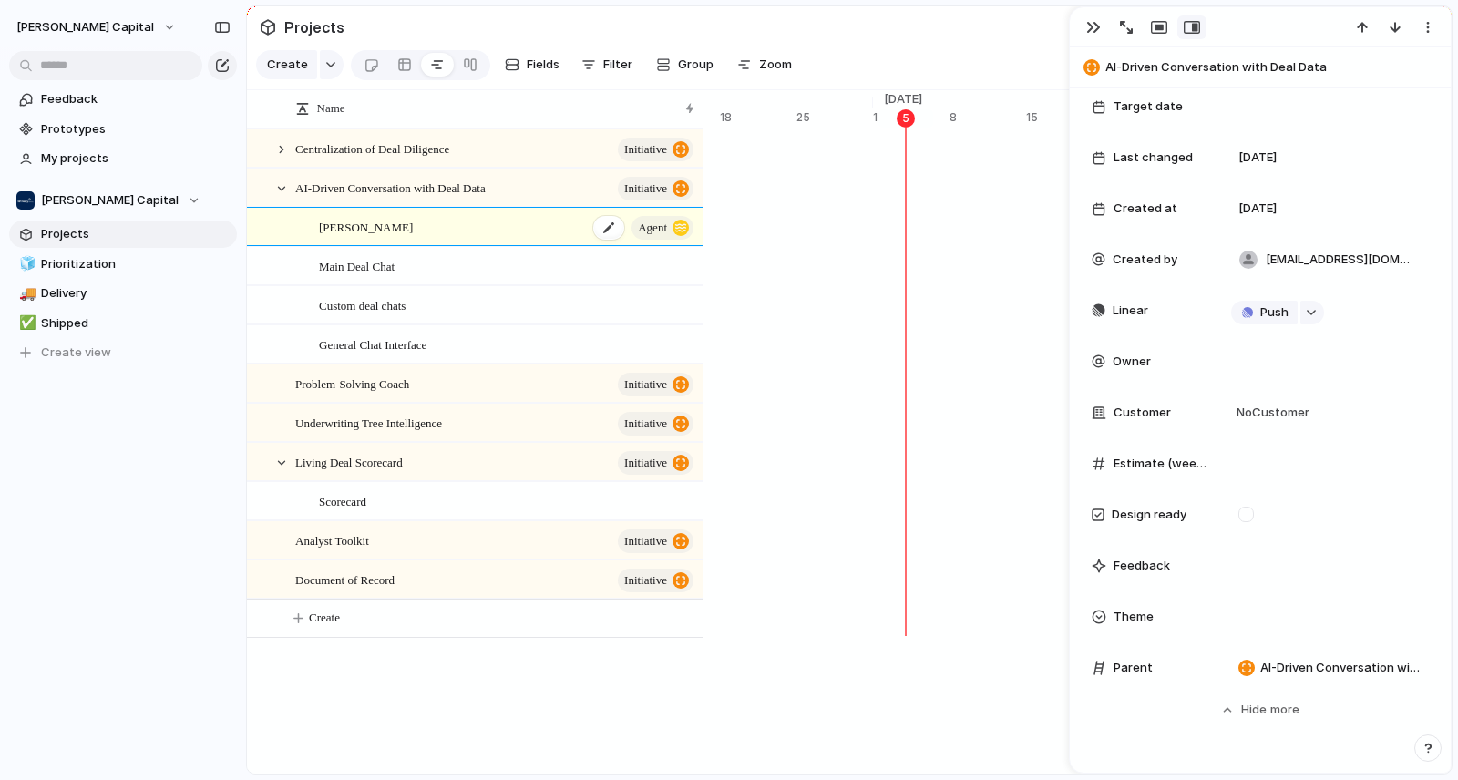
click at [426, 244] on div "[PERSON_NAME] Agent" at bounding box center [507, 227] width 377 height 37
click at [429, 302] on div "Custom deal chats" at bounding box center [507, 305] width 377 height 37
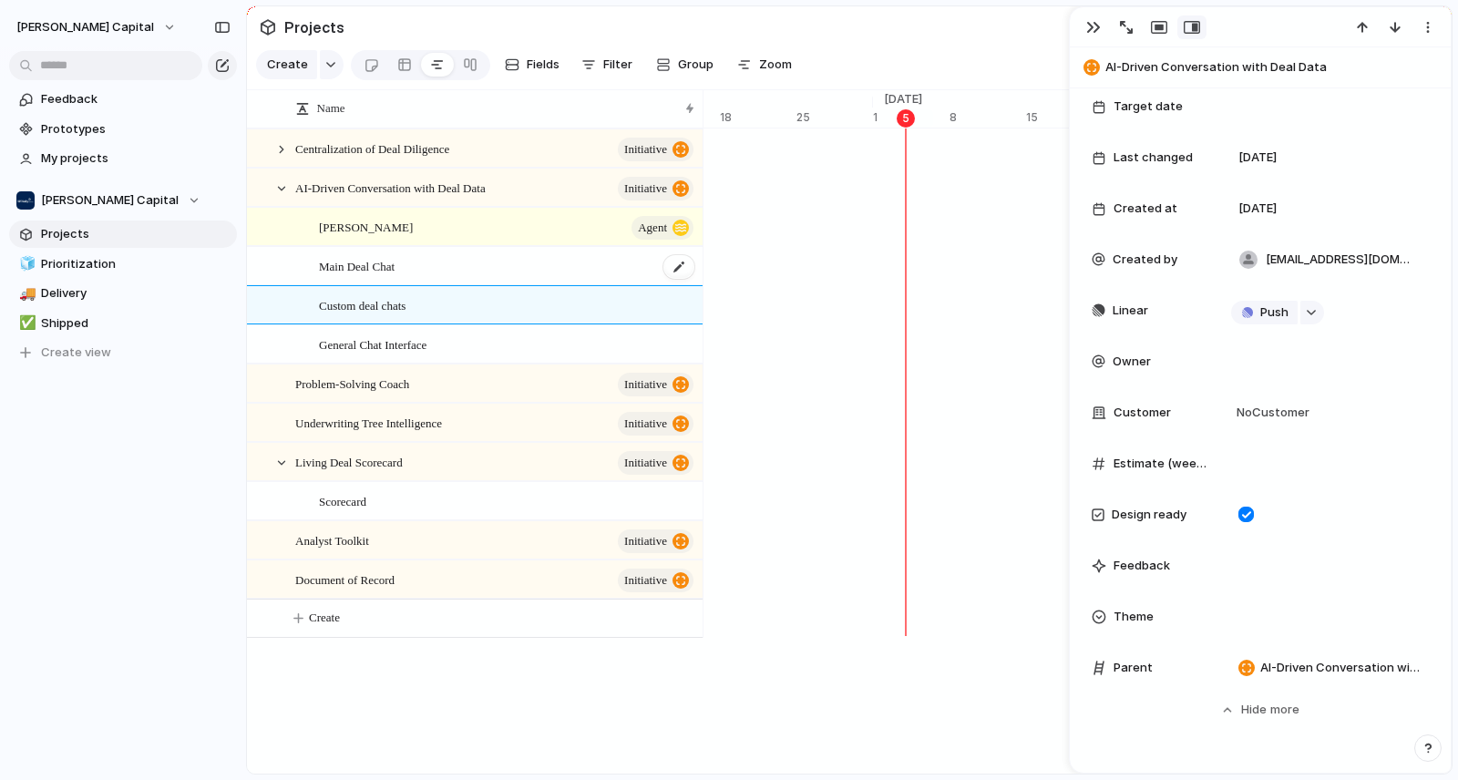
click at [430, 278] on div "Main Deal Chat" at bounding box center [507, 266] width 377 height 37
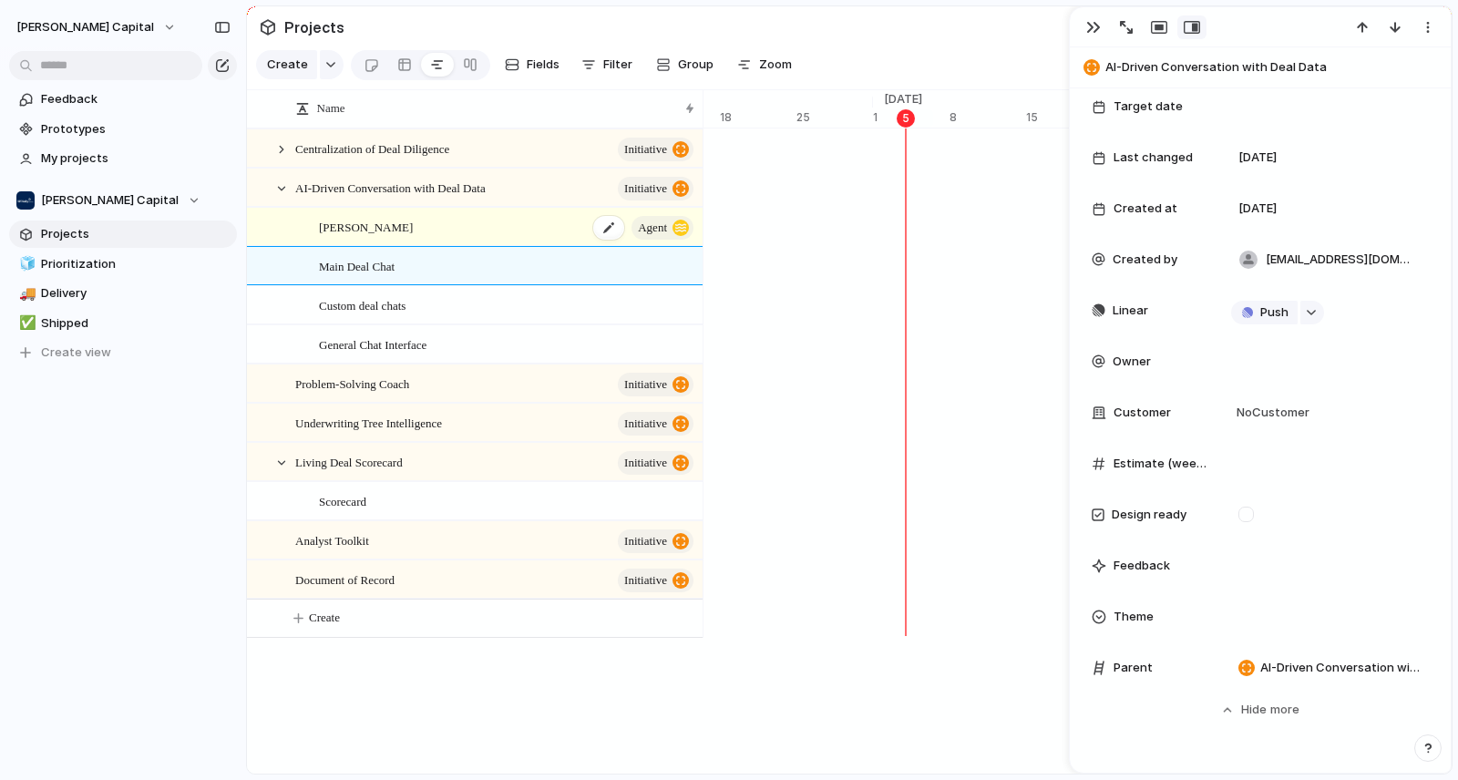
click at [429, 243] on div "[PERSON_NAME] Agent" at bounding box center [507, 227] width 377 height 37
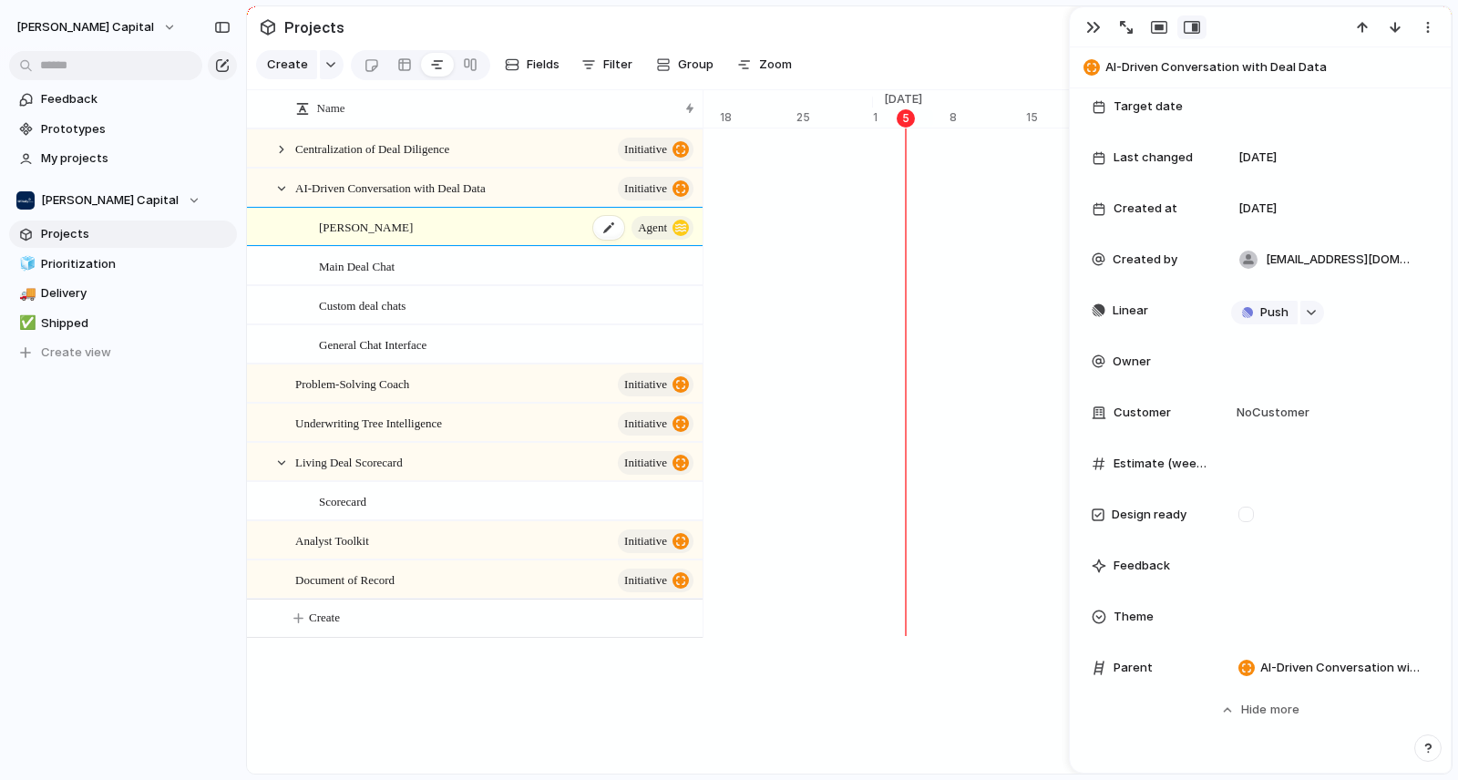
type textarea "******"
click at [1097, 26] on div "button" at bounding box center [1093, 27] width 15 height 15
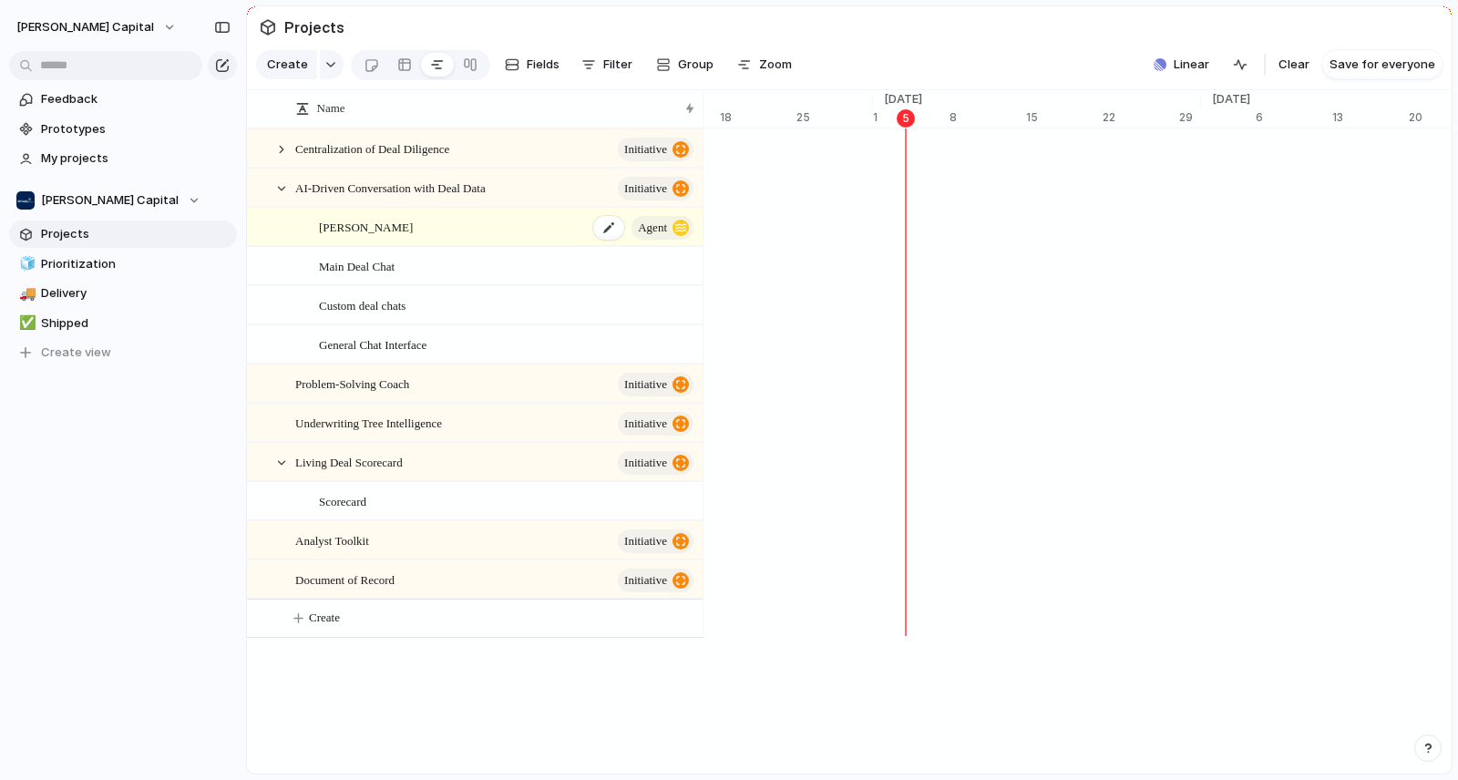
click at [487, 242] on div "[PERSON_NAME] Agent" at bounding box center [507, 227] width 377 height 37
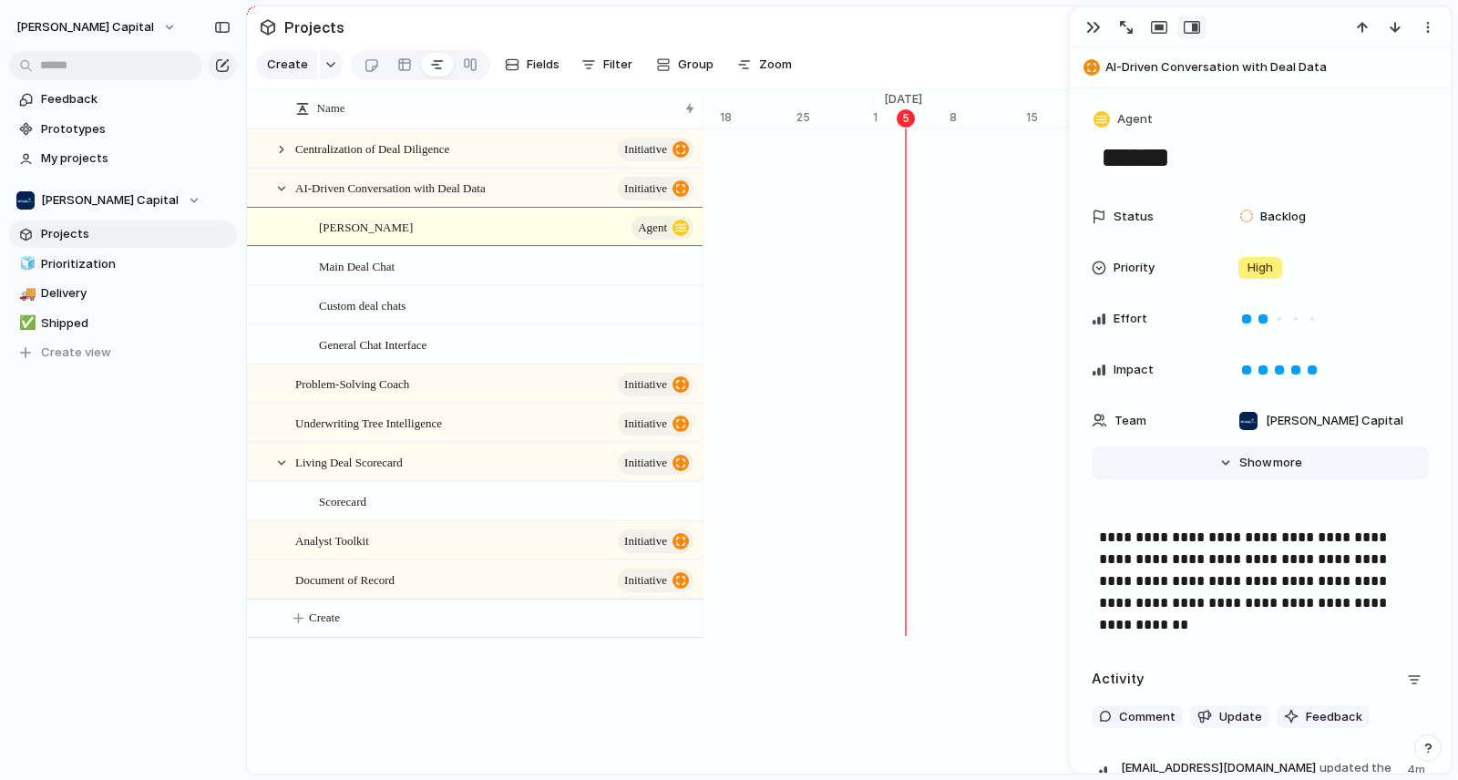
click at [1225, 464] on button "Hide Show more" at bounding box center [1260, 462] width 337 height 33
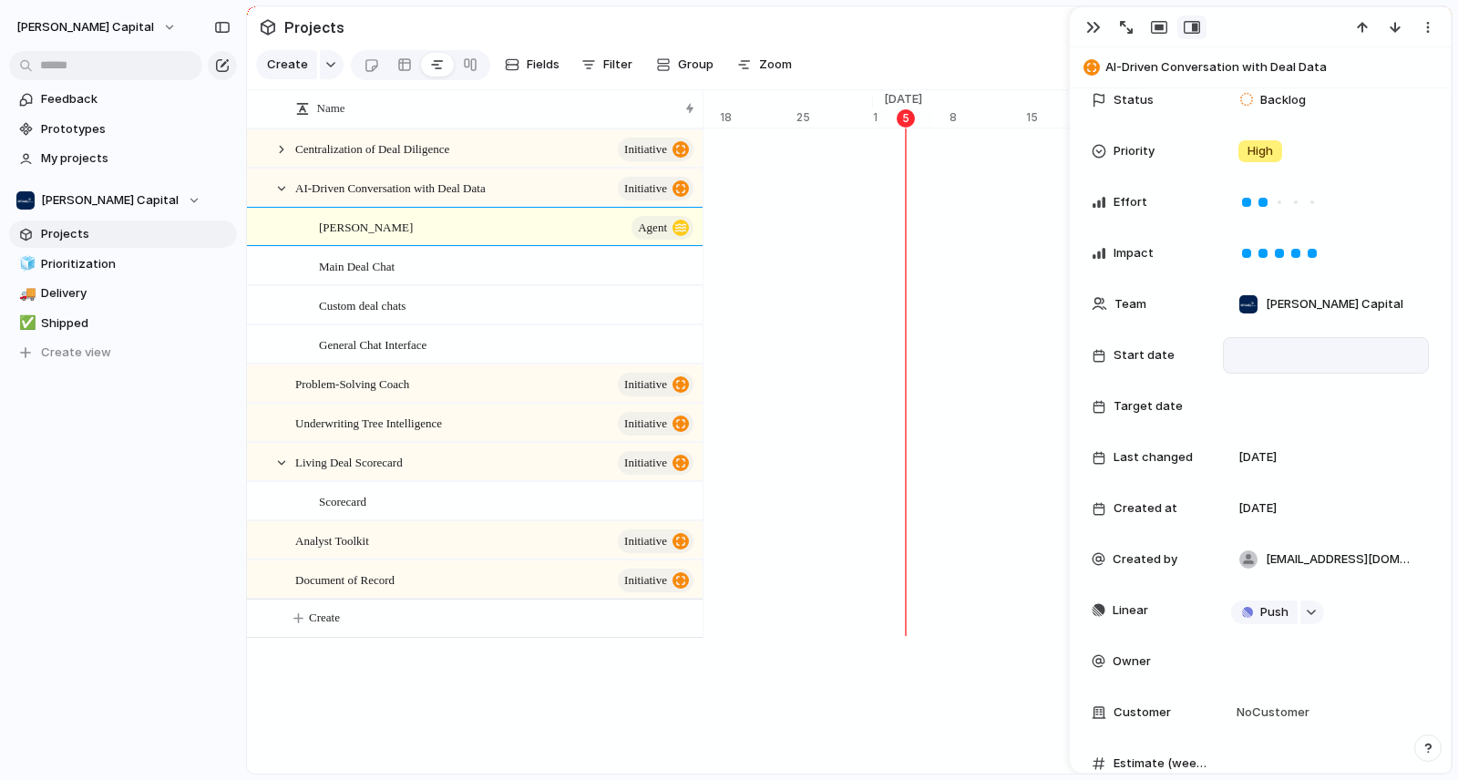
scroll to position [229, 0]
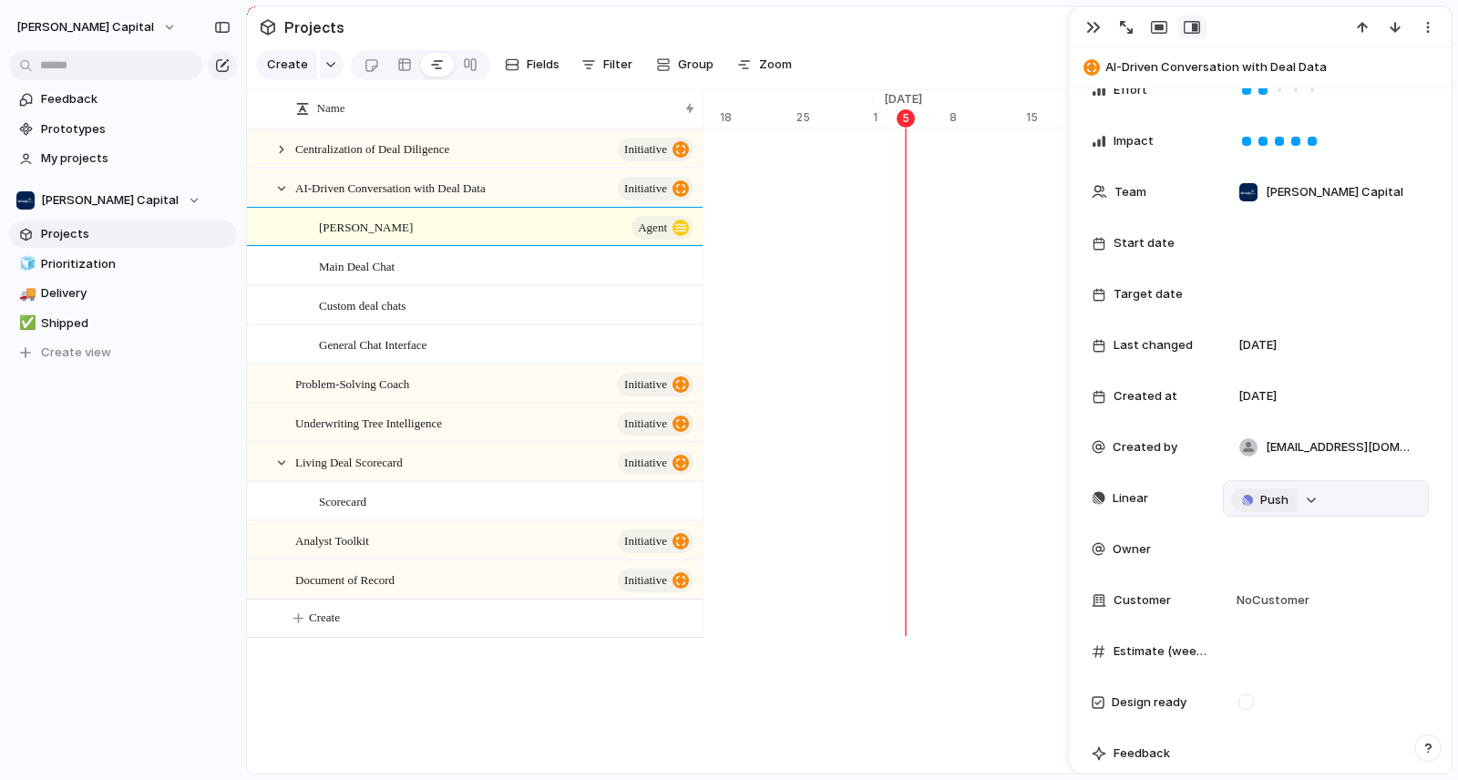
click at [1271, 499] on span "Push" at bounding box center [1274, 500] width 28 height 18
click at [1277, 536] on li "Project" at bounding box center [1267, 534] width 104 height 29
click at [343, 237] on span "[PERSON_NAME]" at bounding box center [366, 226] width 94 height 21
click at [344, 237] on span "[PERSON_NAME]" at bounding box center [366, 226] width 94 height 21
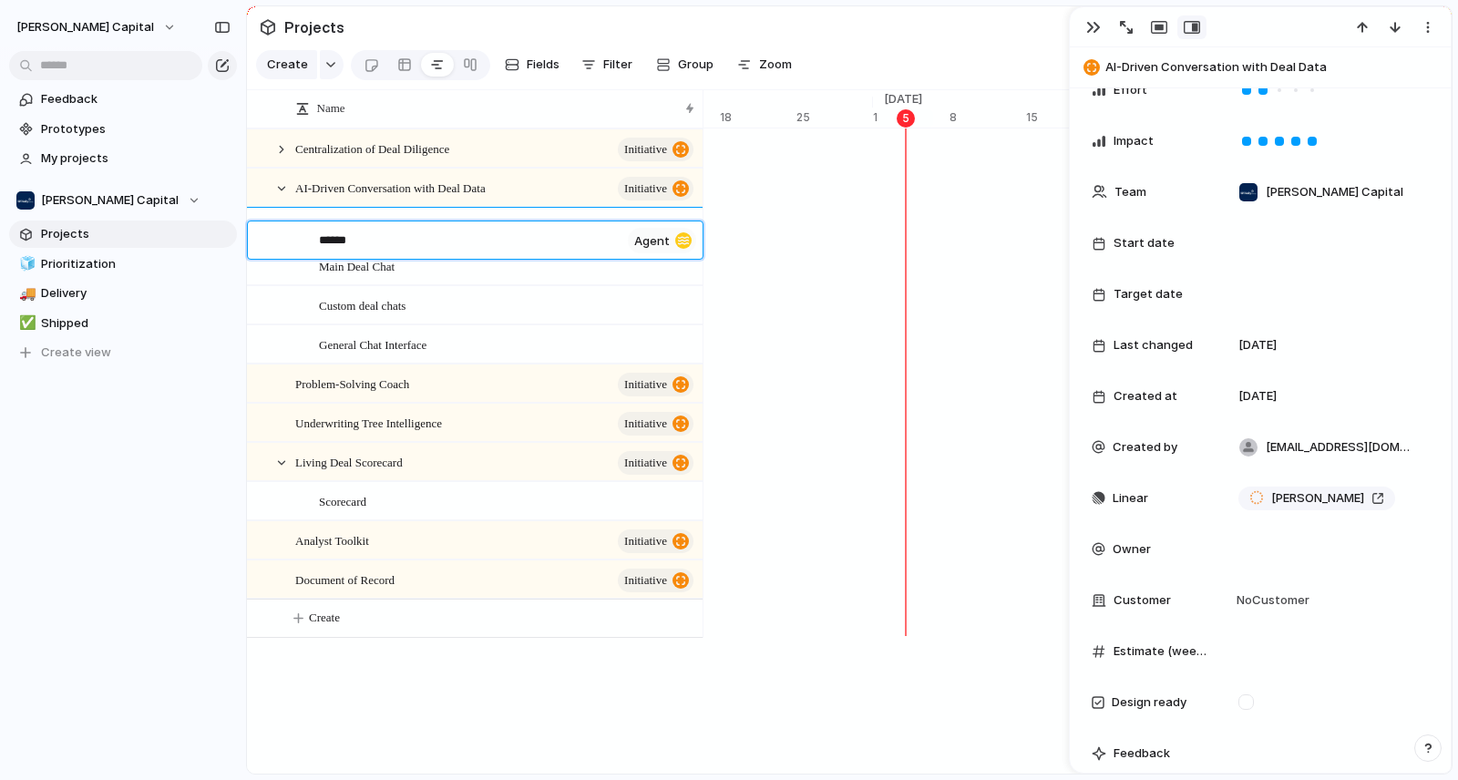
type textarea "*******"
type textarea "********"
type textarea "*********"
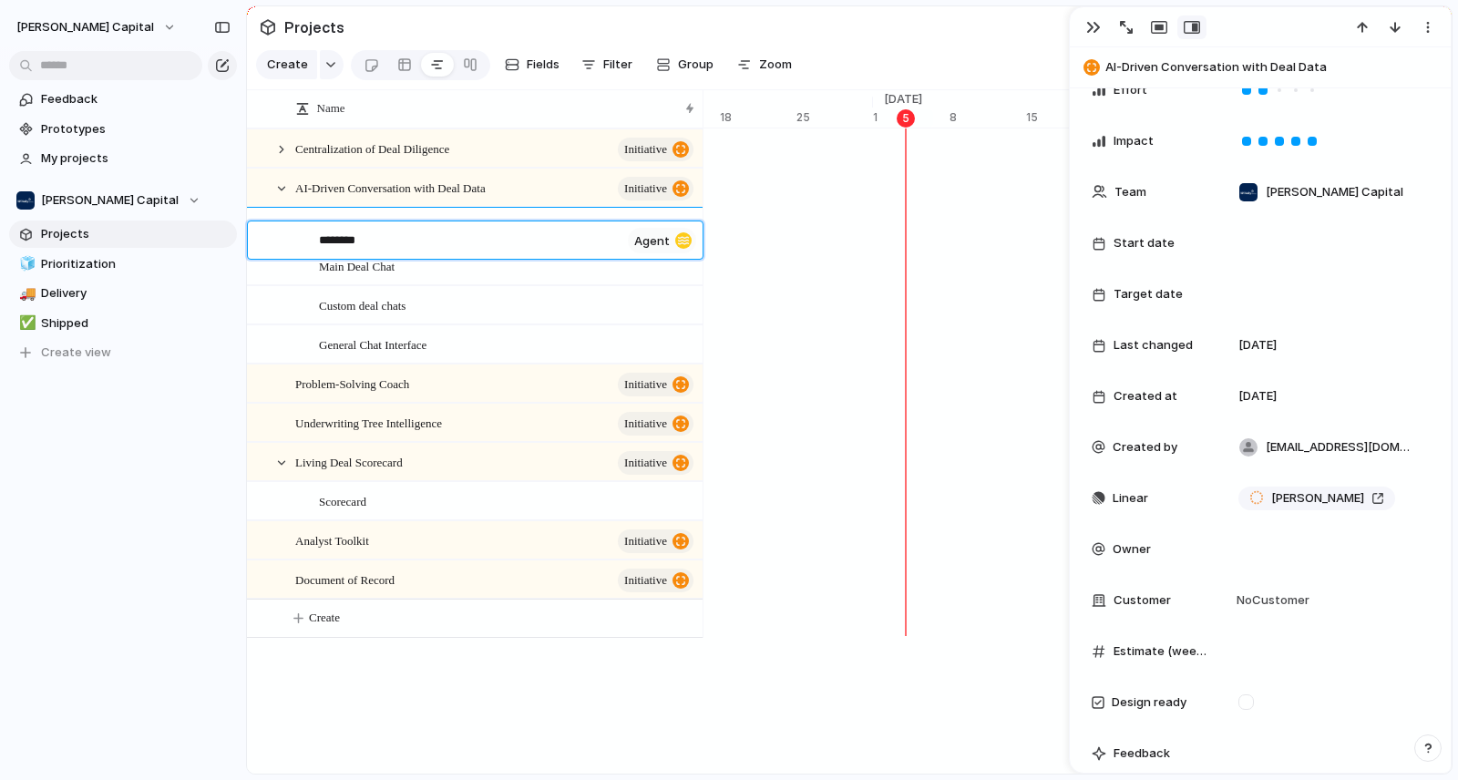
type textarea "*********"
type textarea "**********"
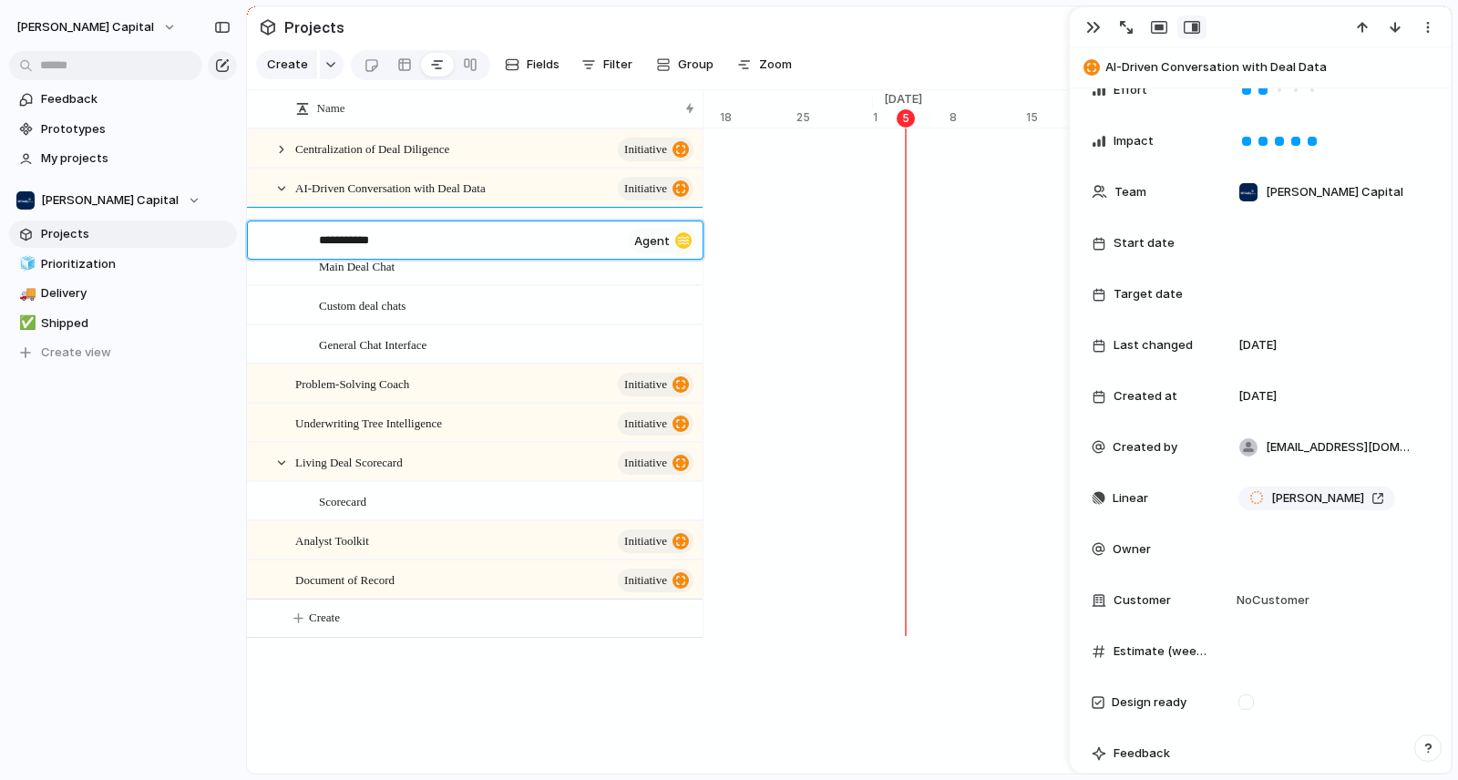
type textarea "**********"
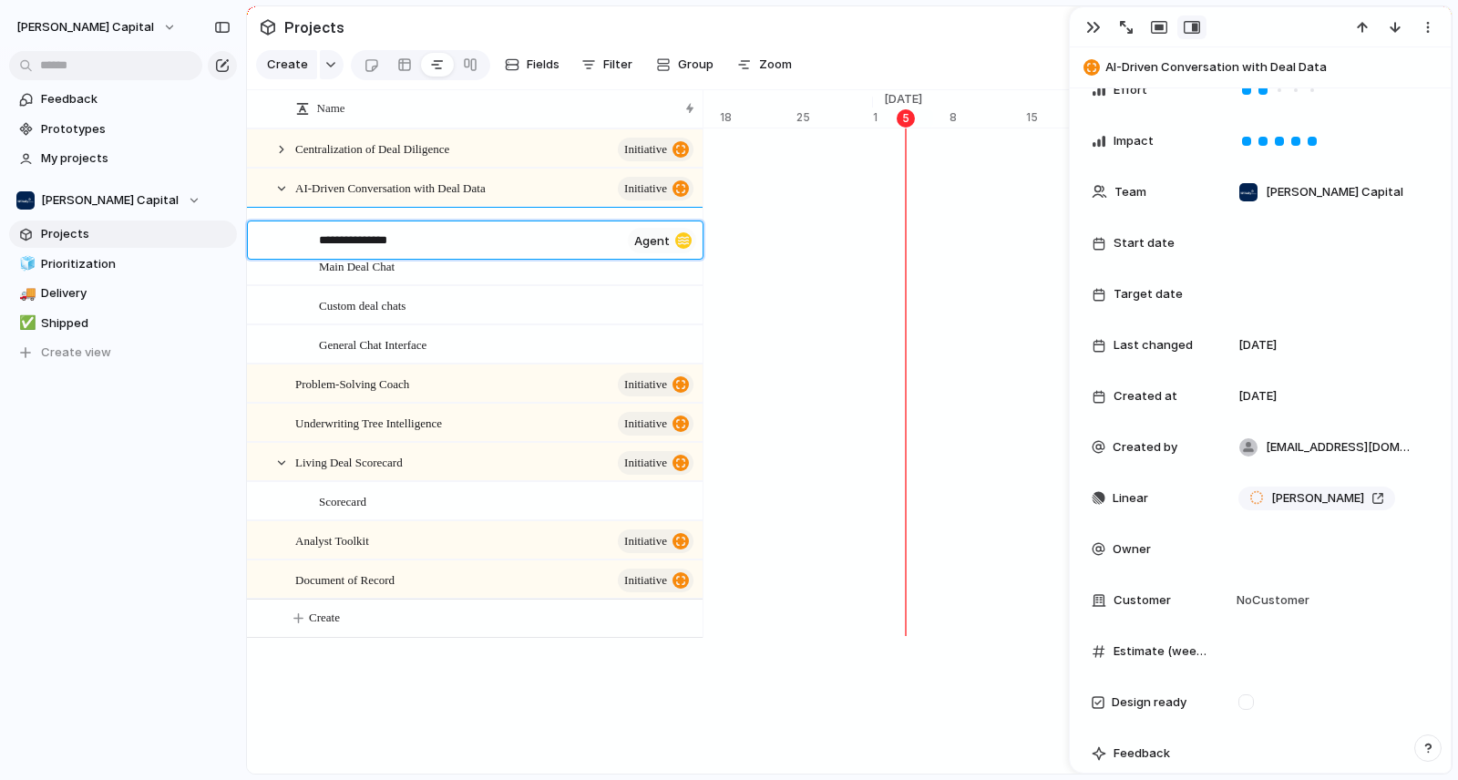
type textarea "**********"
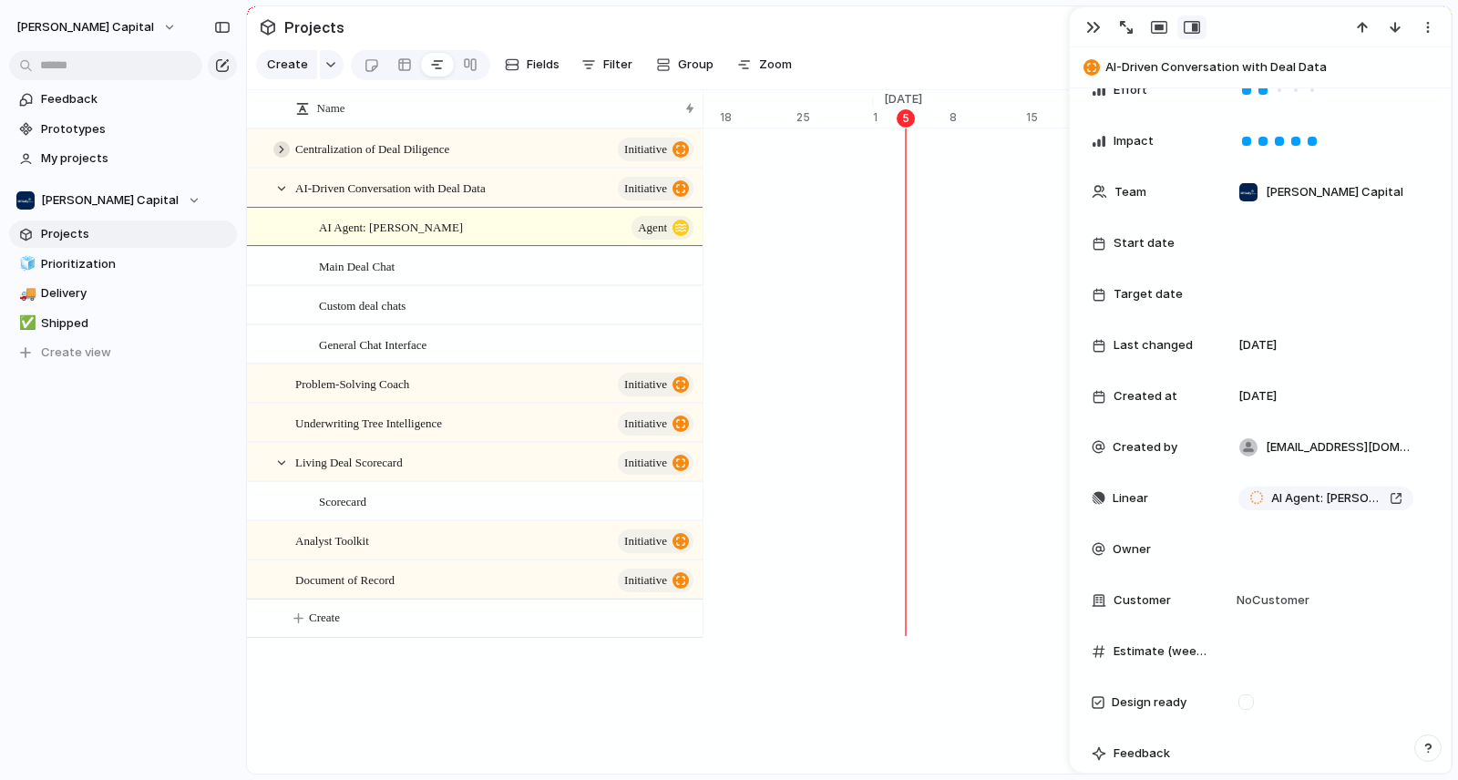
click at [279, 158] on div at bounding box center [281, 149] width 16 height 16
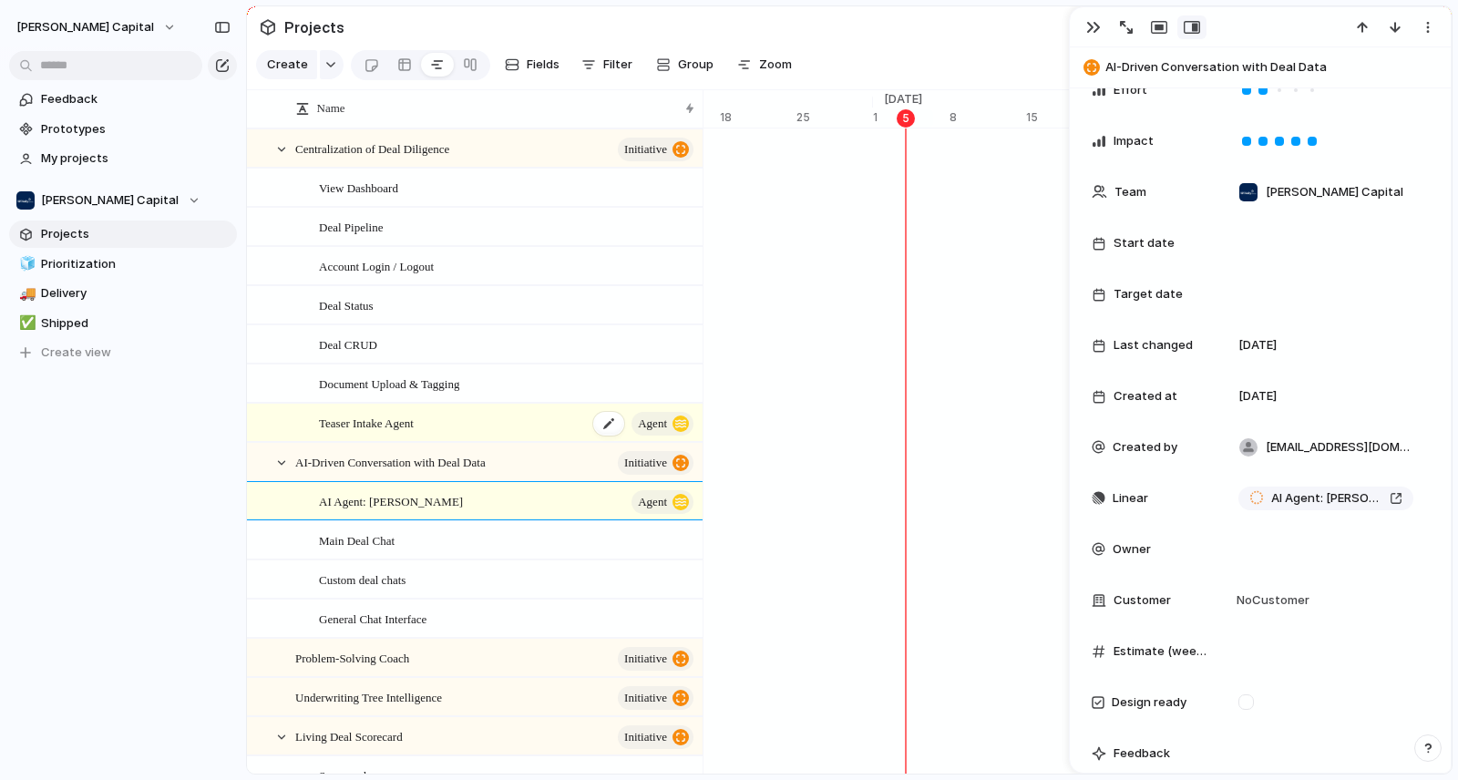
click at [355, 433] on span "Teaser Intake Agent" at bounding box center [366, 422] width 95 height 21
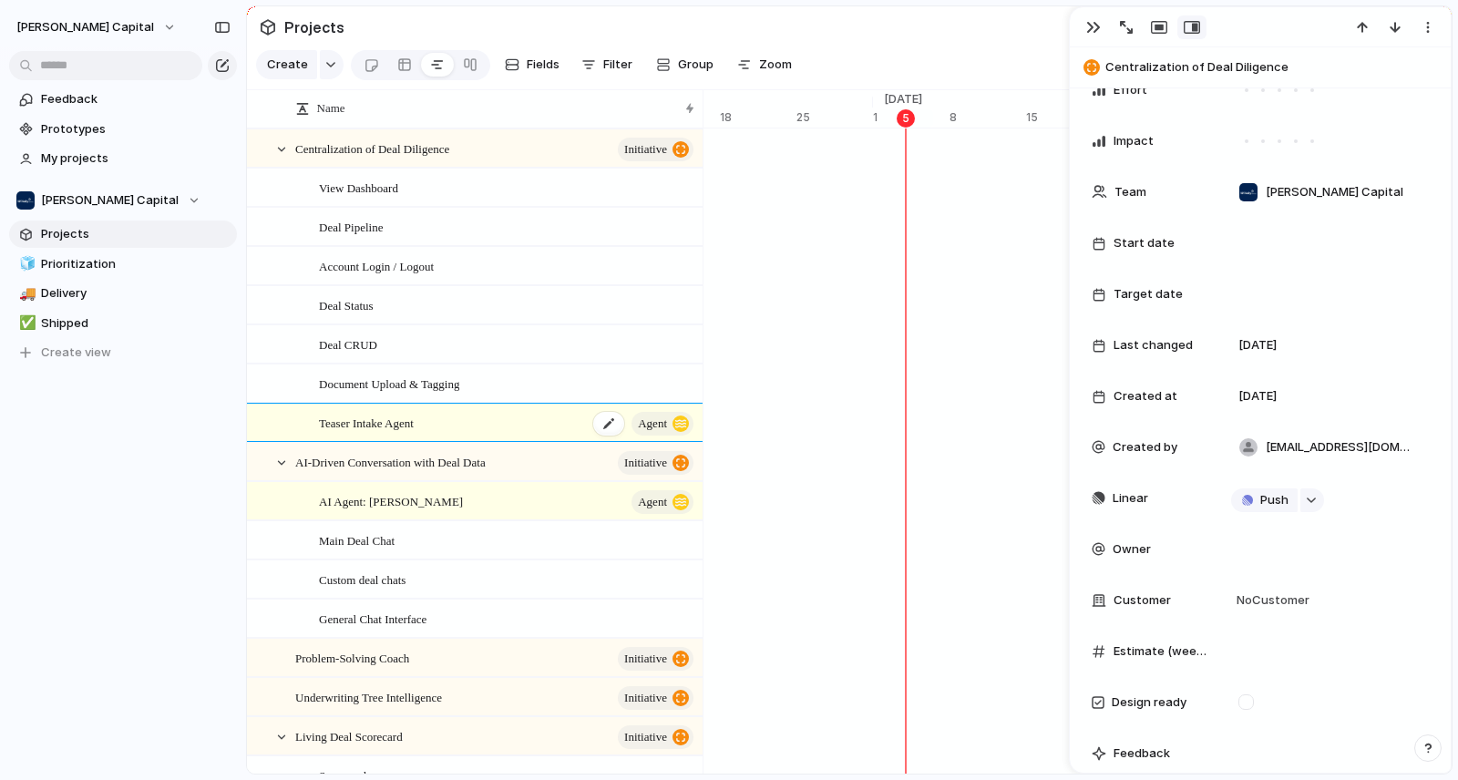
click at [355, 433] on span "Teaser Intake Agent" at bounding box center [366, 422] width 95 height 21
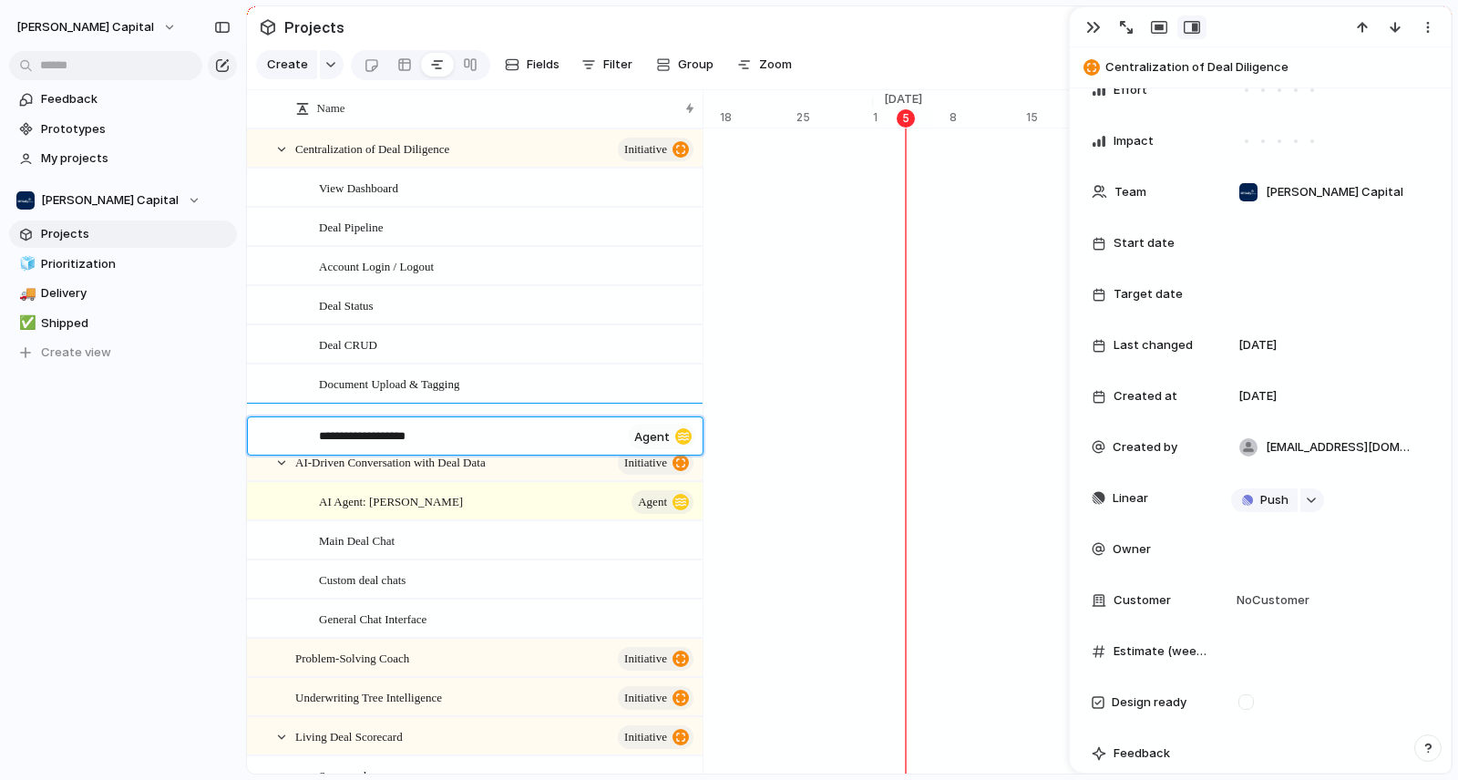
click at [355, 435] on textarea "**********" at bounding box center [470, 438] width 302 height 23
click at [321, 436] on textarea "**********" at bounding box center [470, 438] width 302 height 23
type textarea "**********"
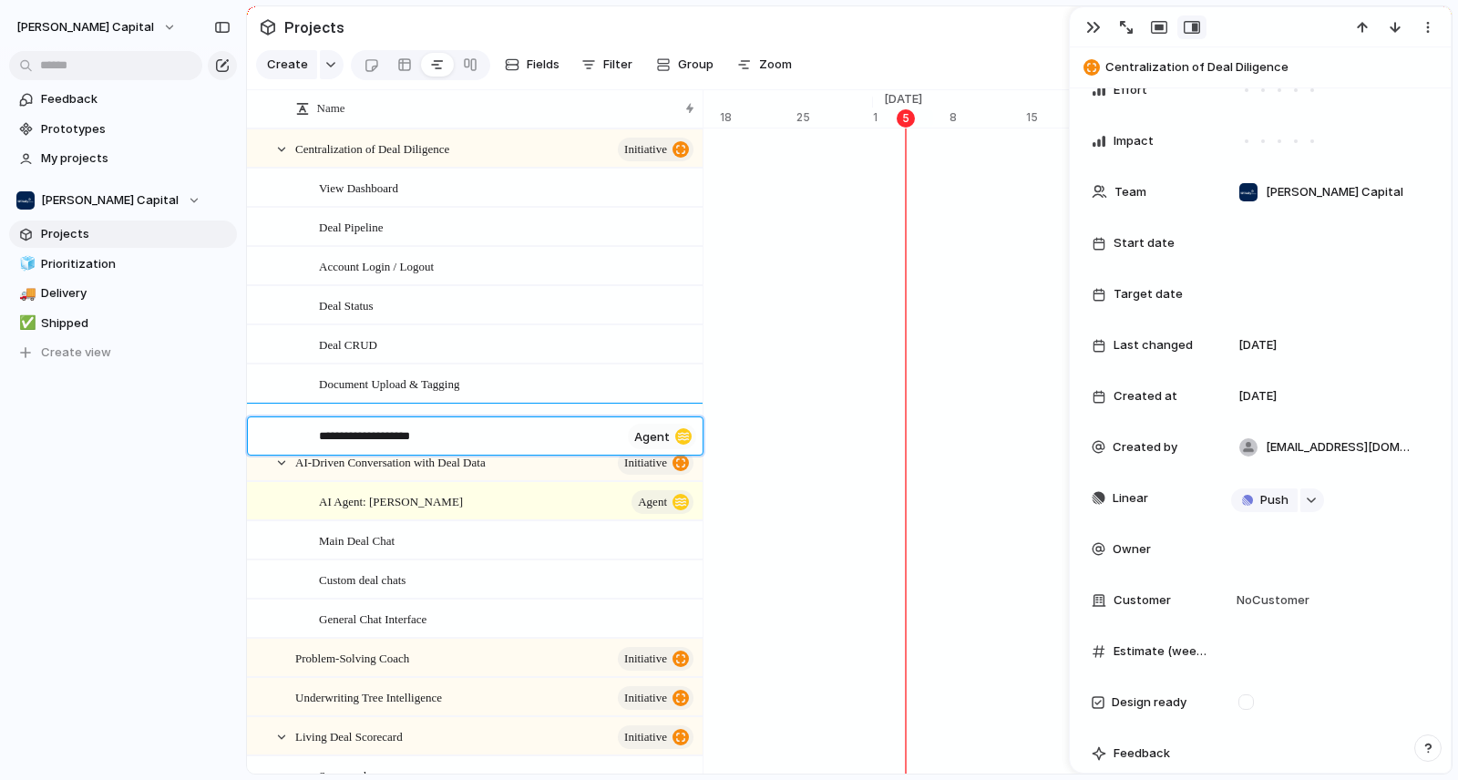
type textarea "**********"
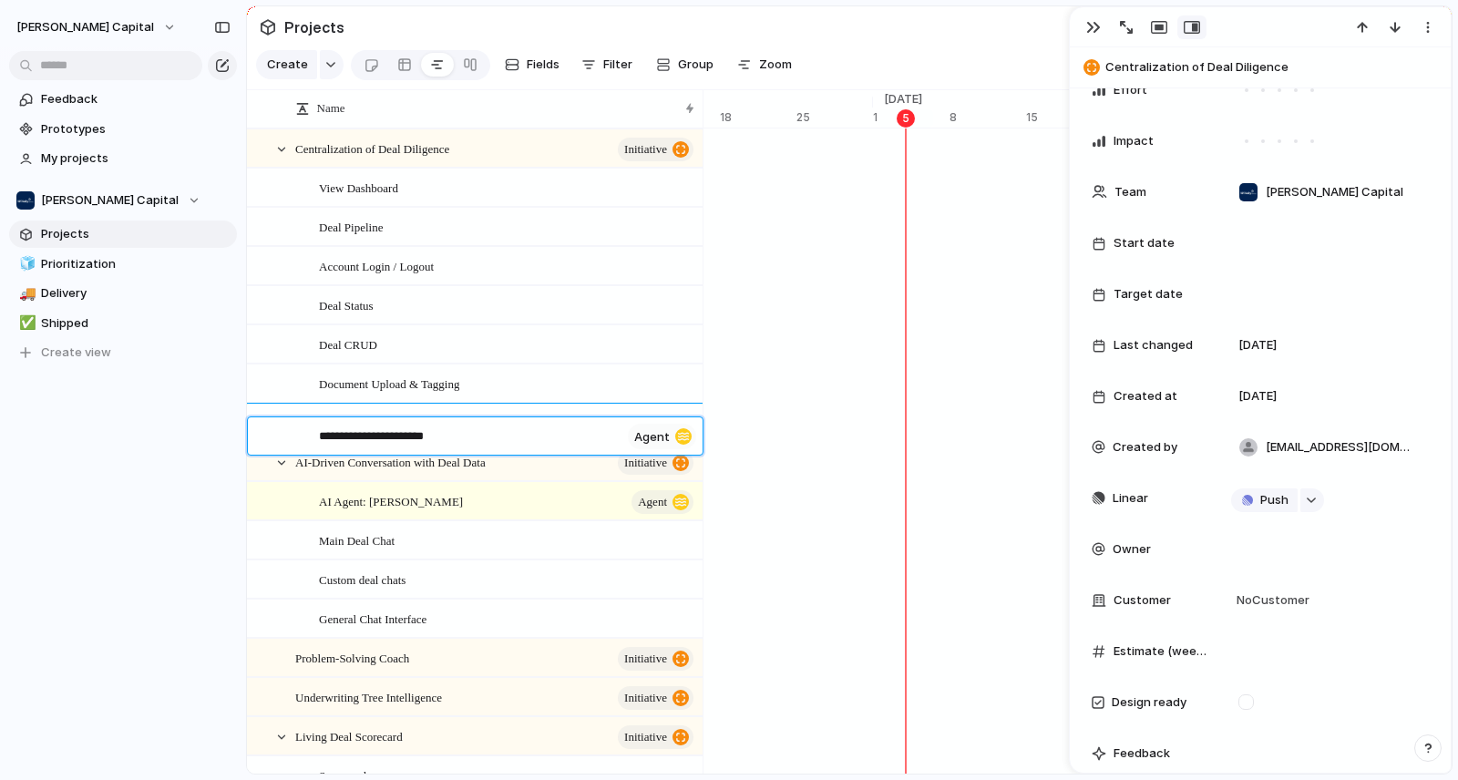
type textarea "**********"
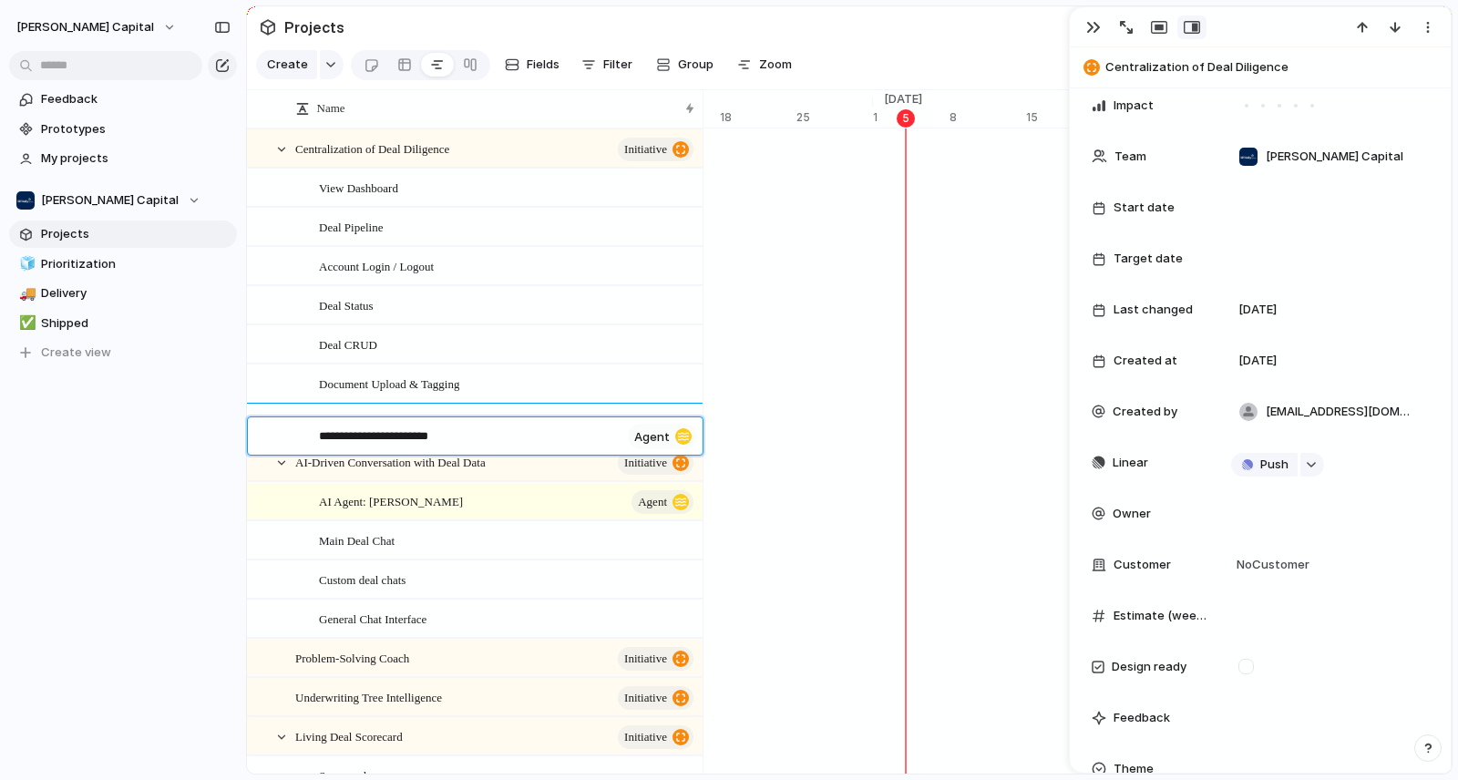
type textarea "**********"
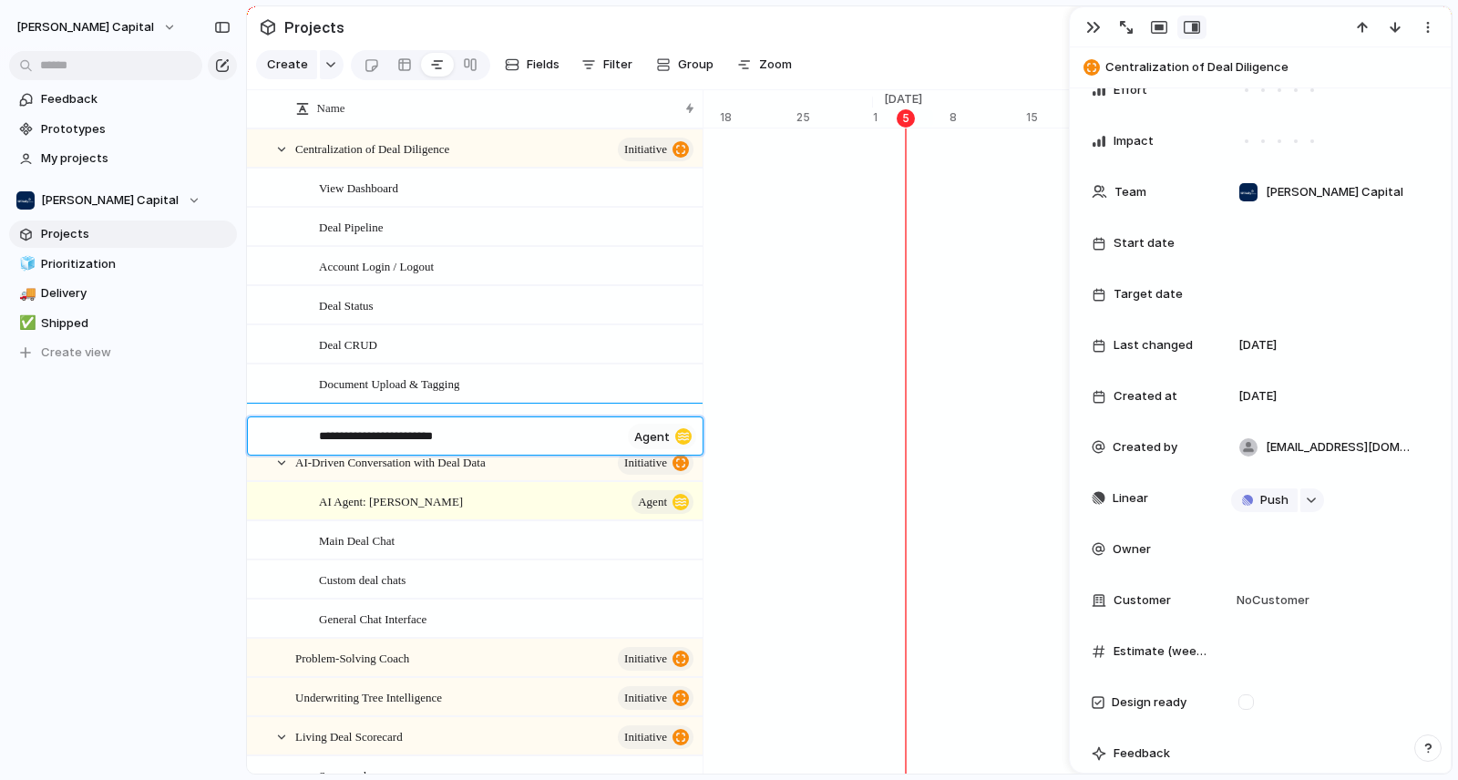
type textarea "**********"
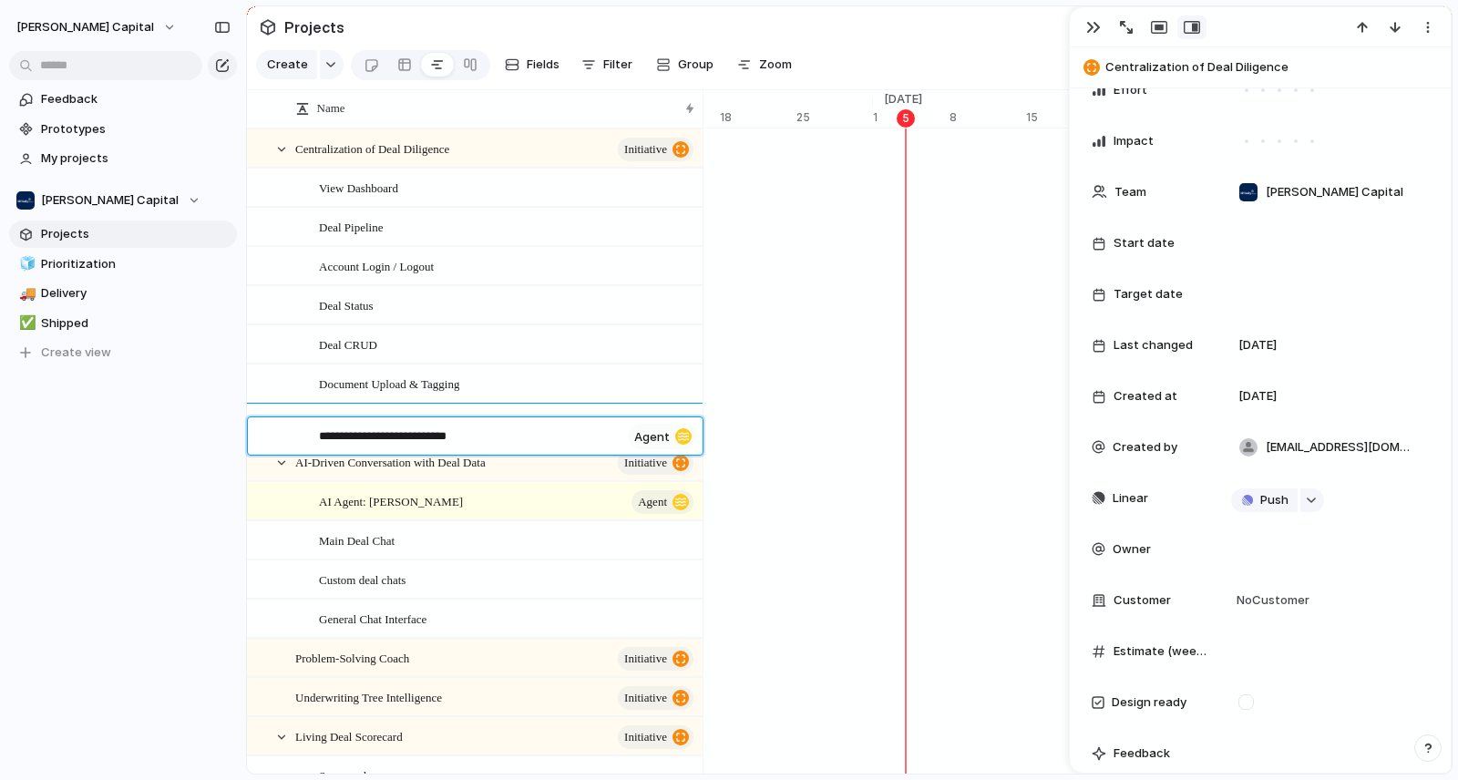
type textarea "**********"
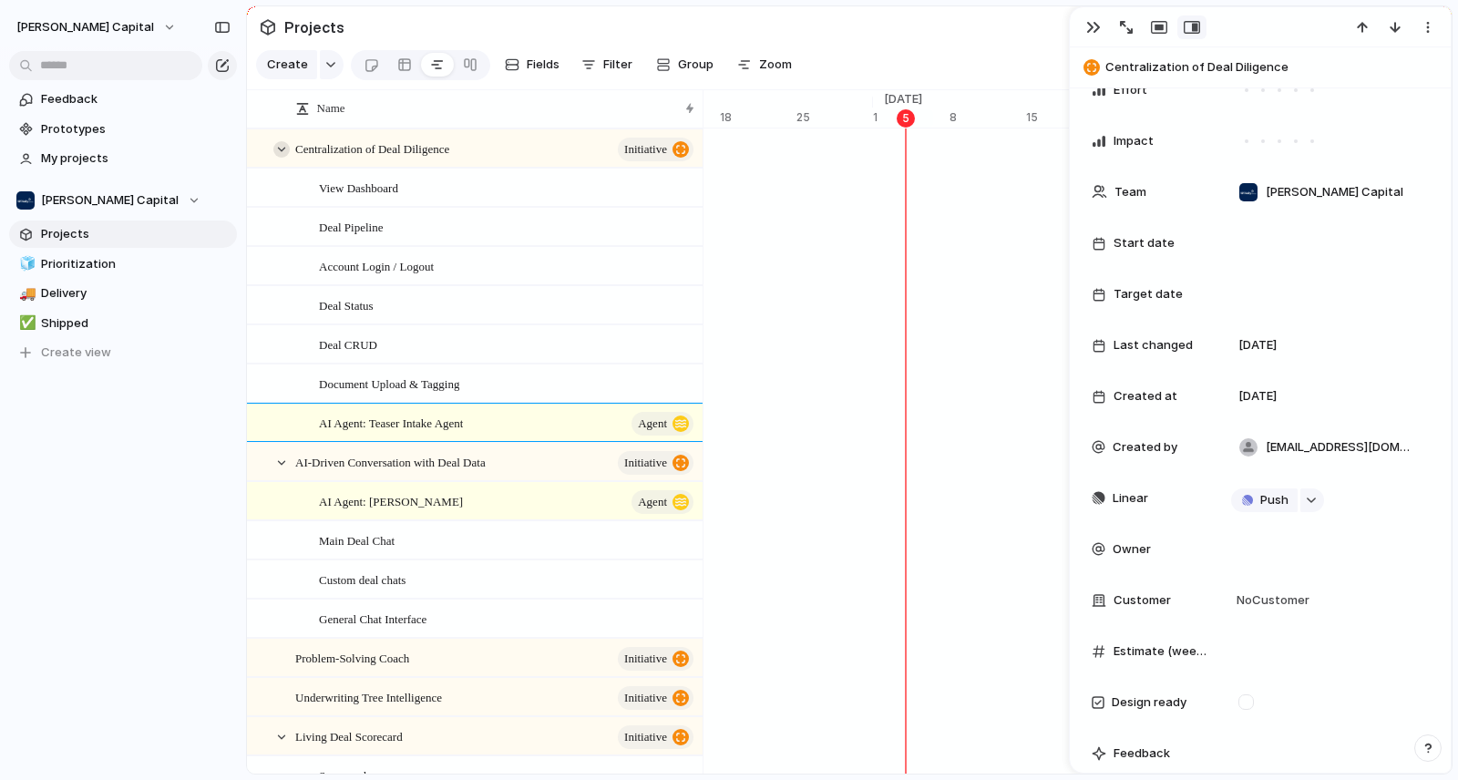
click at [275, 158] on div at bounding box center [281, 149] width 16 height 16
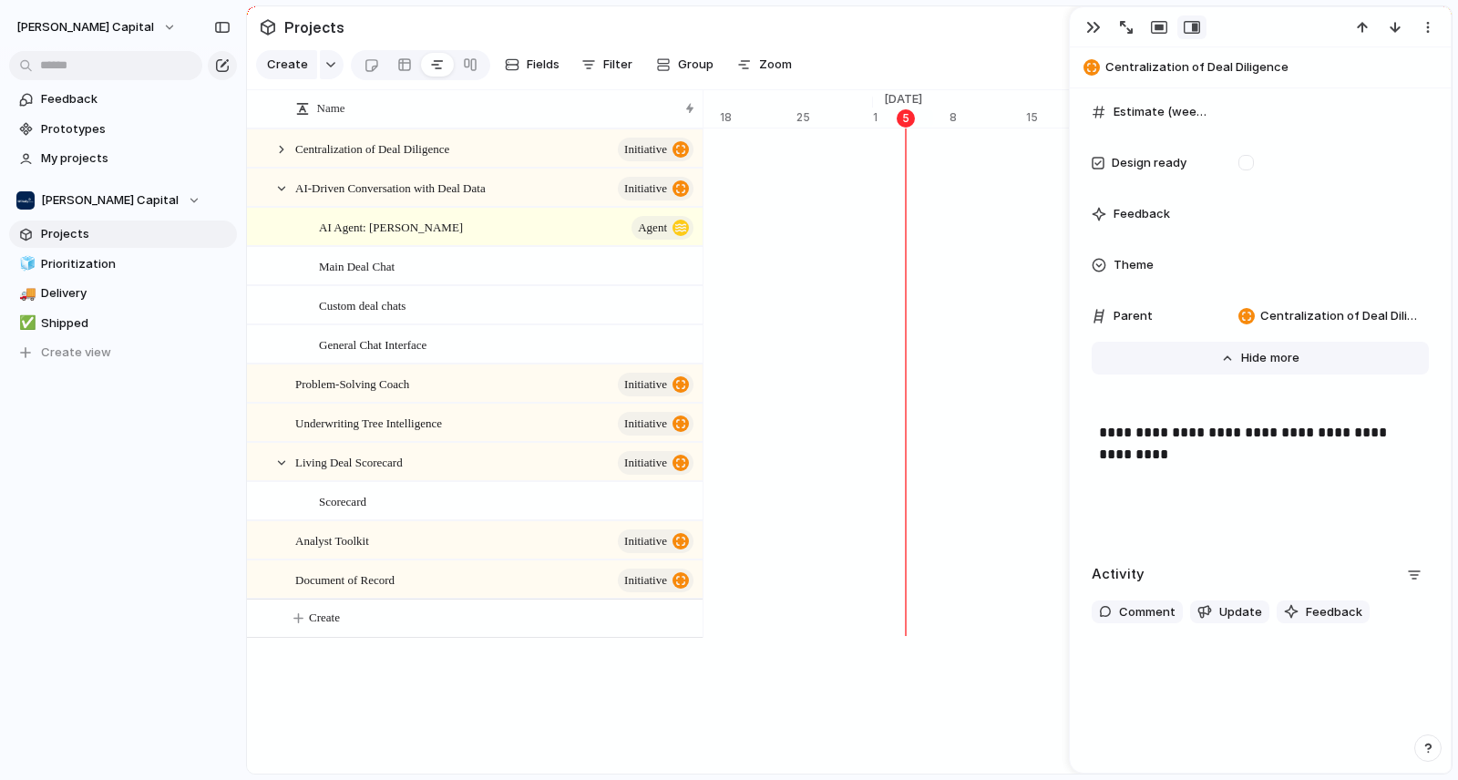
scroll to position [0, 0]
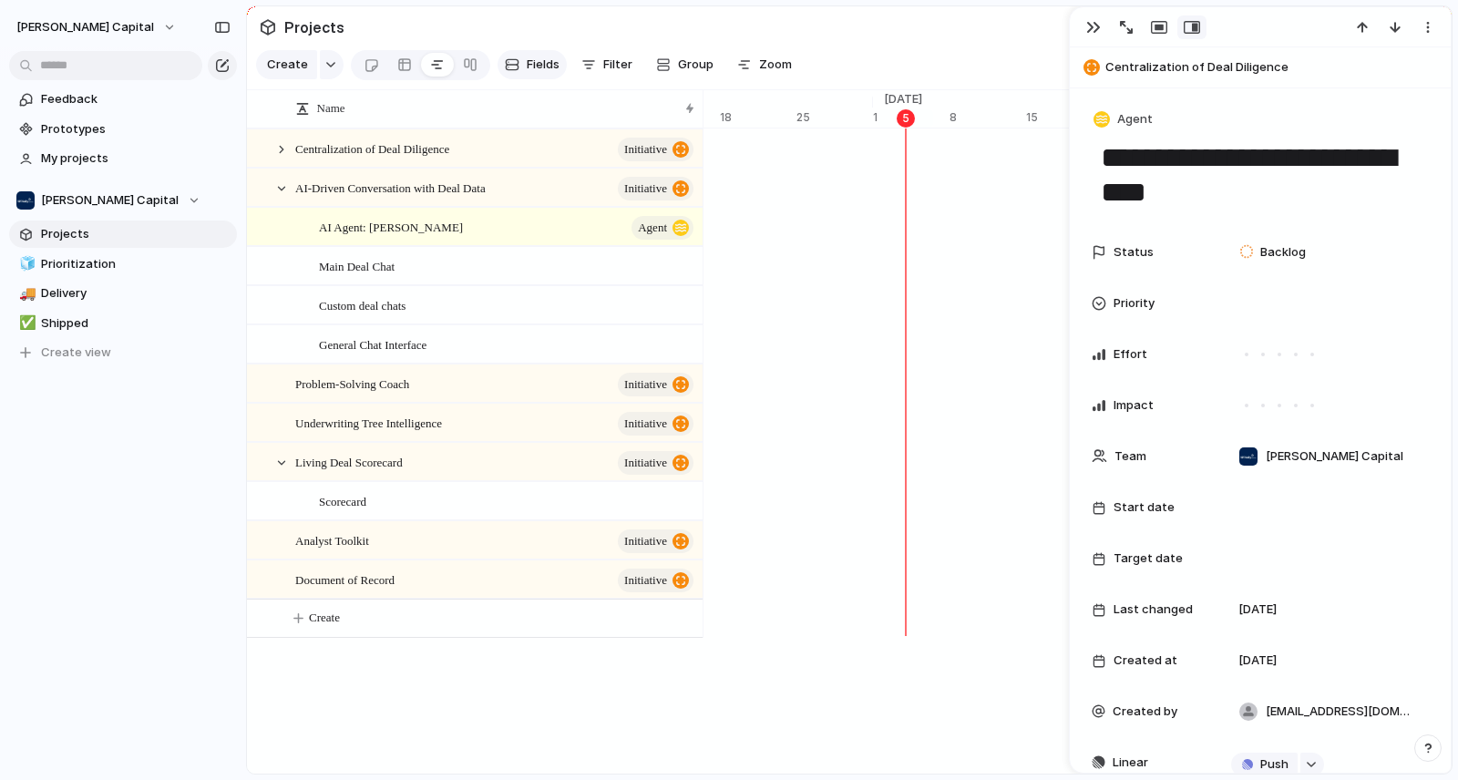
click at [528, 68] on span "Fields" at bounding box center [543, 65] width 33 height 18
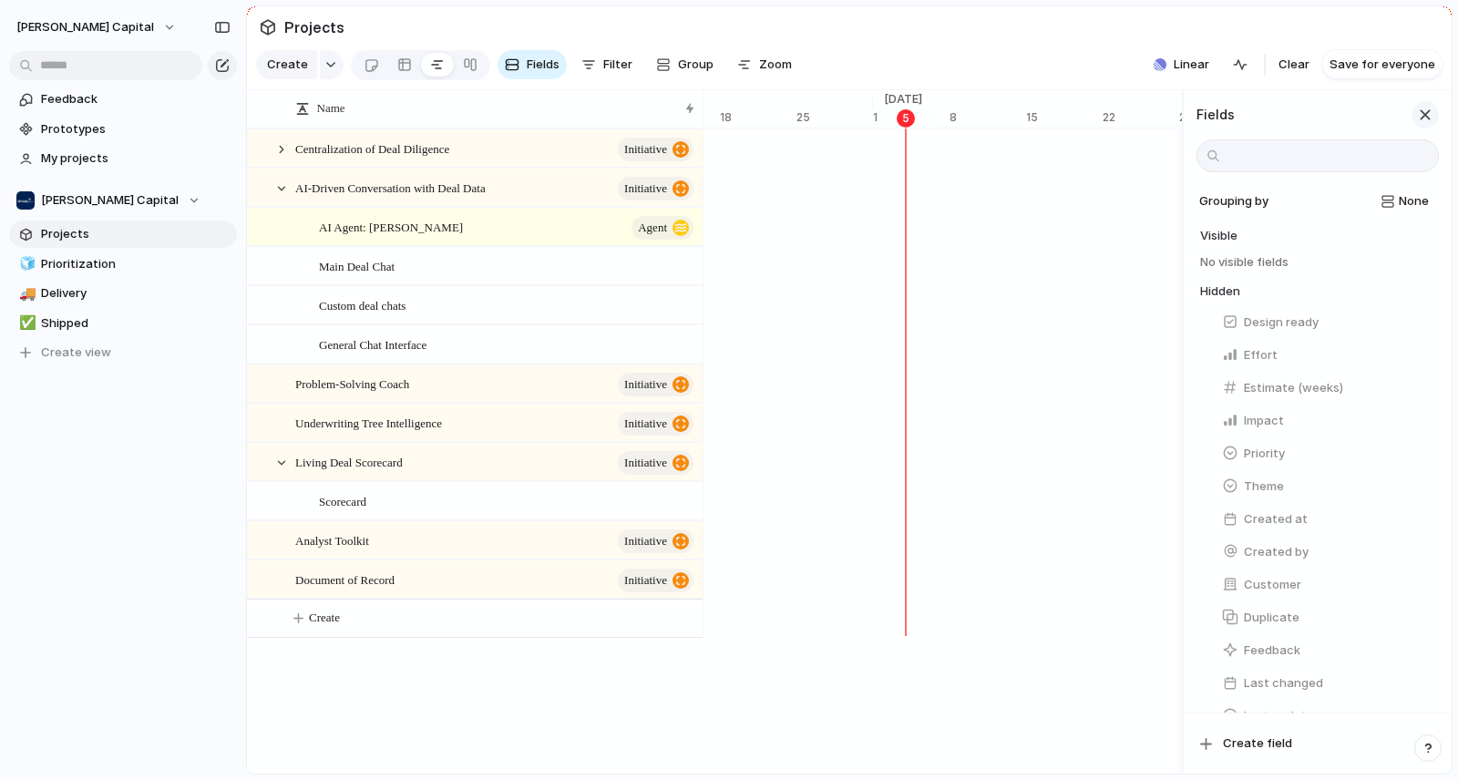
click at [1419, 125] on div "button" at bounding box center [1425, 115] width 20 height 20
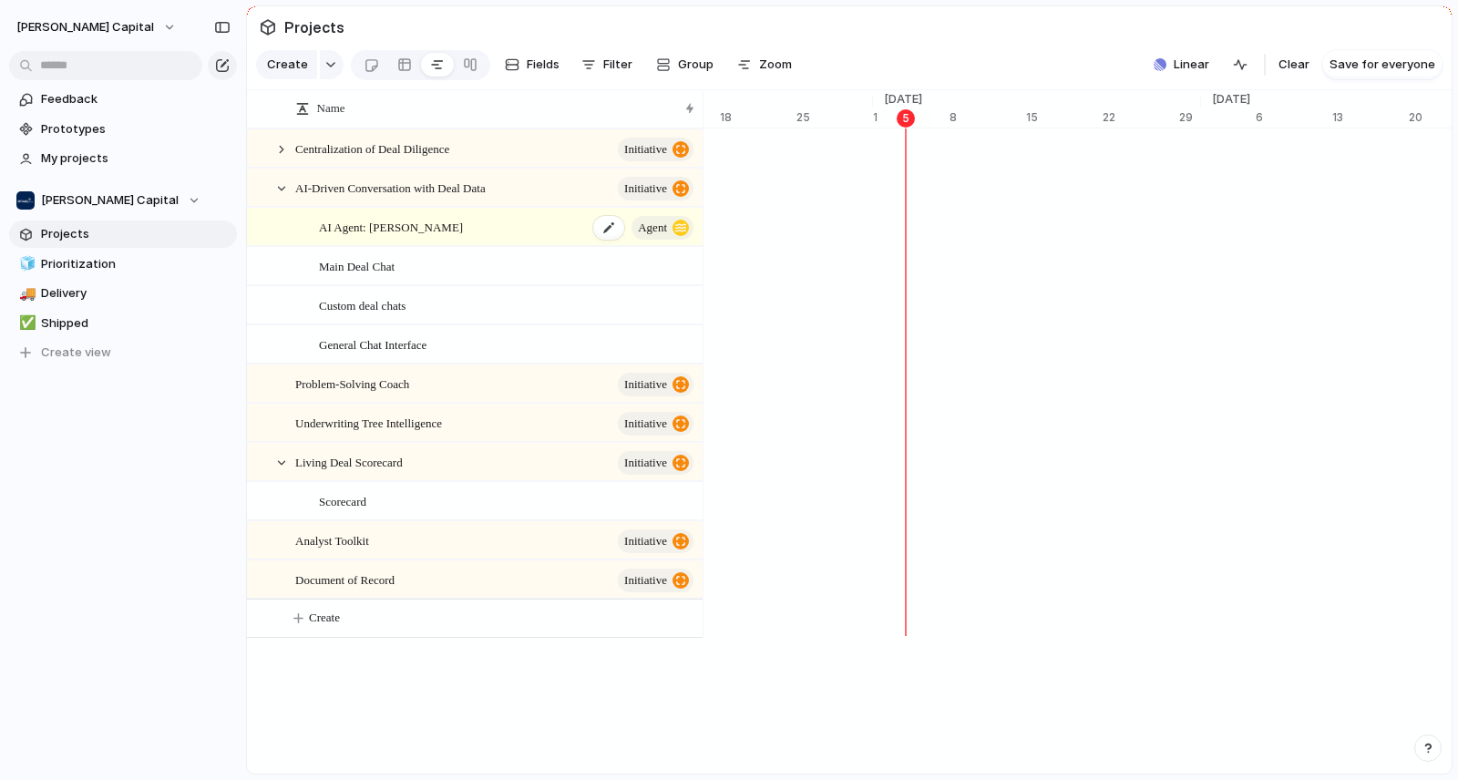
click at [517, 246] on div "AI Agent: [PERSON_NAME]" at bounding box center [507, 227] width 377 height 37
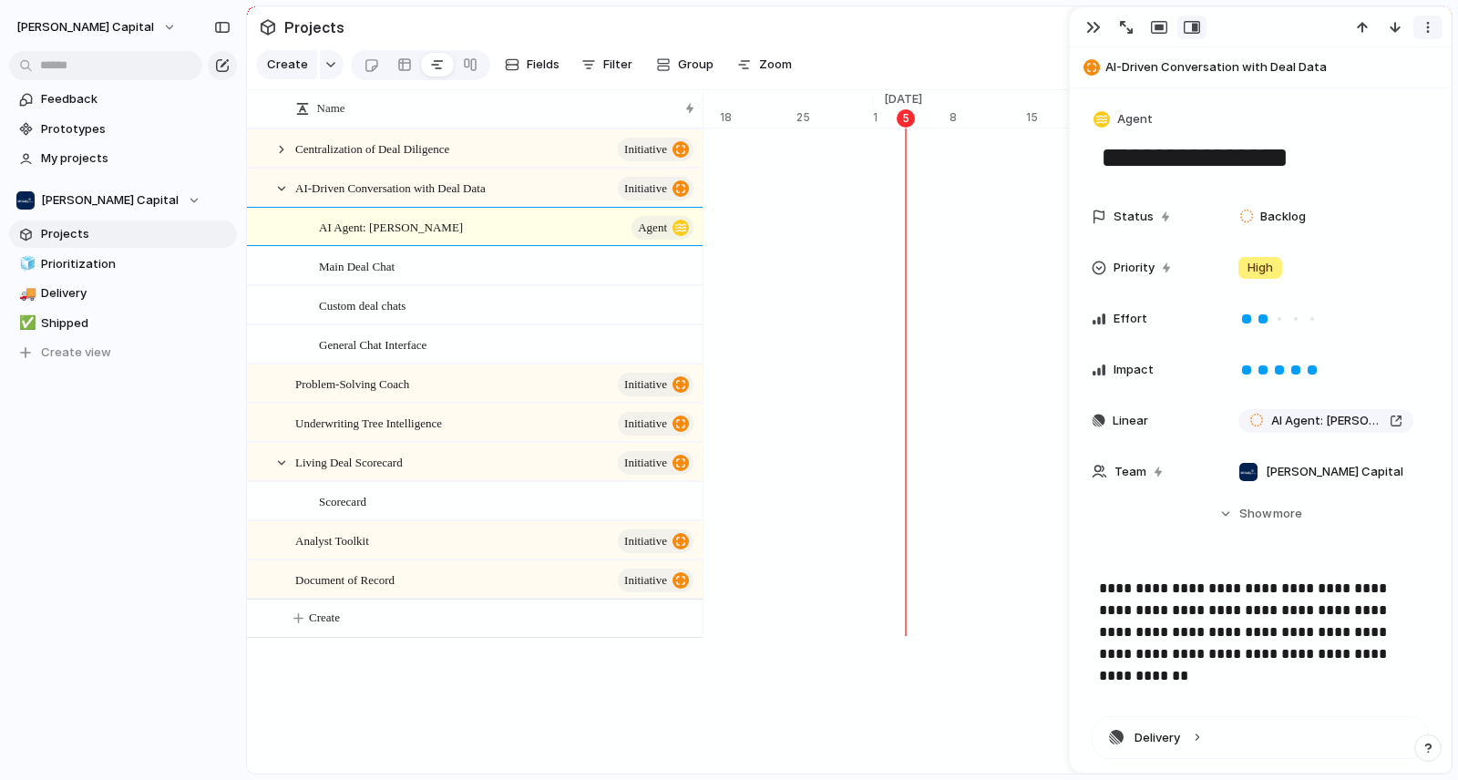
click at [1420, 30] on div "button" at bounding box center [1427, 27] width 15 height 15
click at [1252, 515] on span "Show" at bounding box center [1255, 514] width 33 height 18
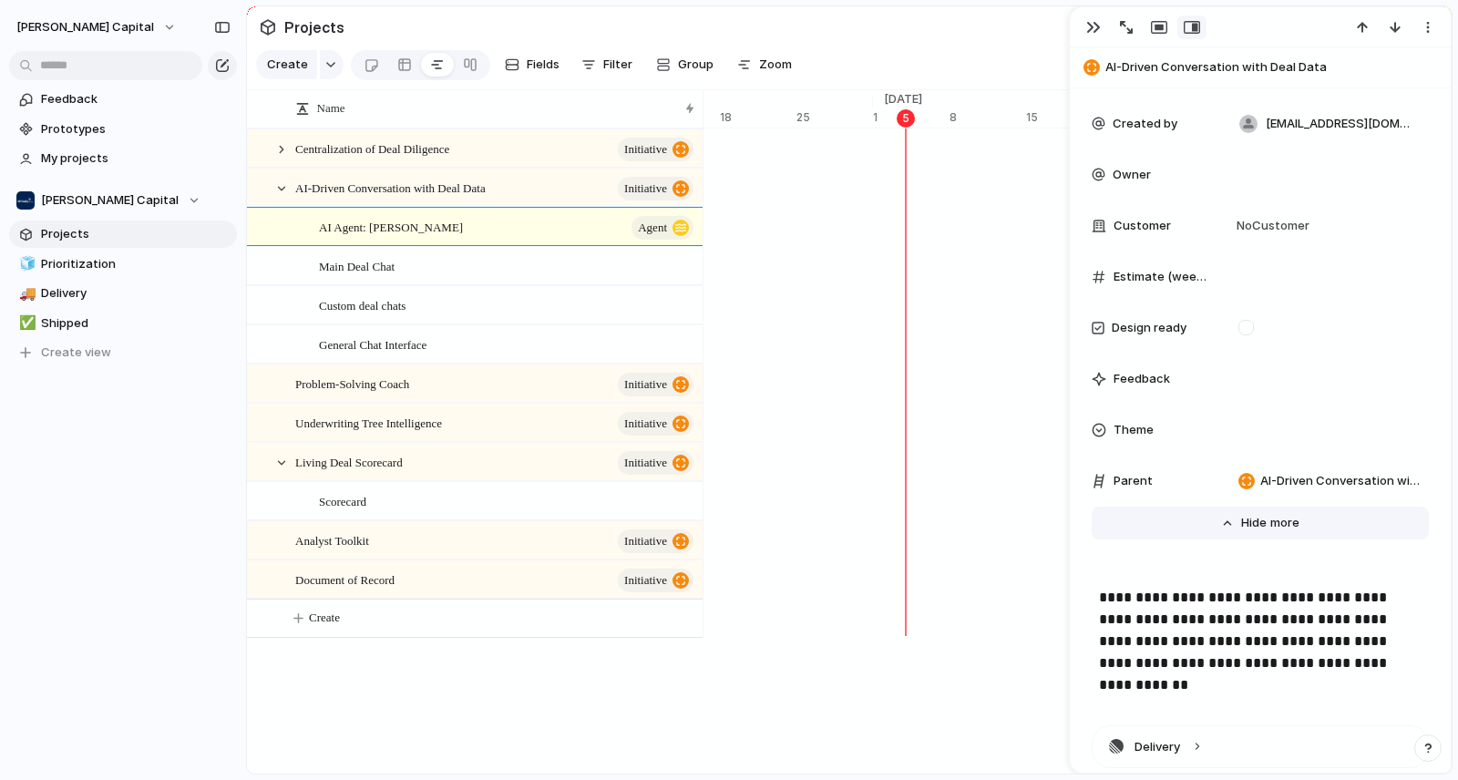
scroll to position [801, 0]
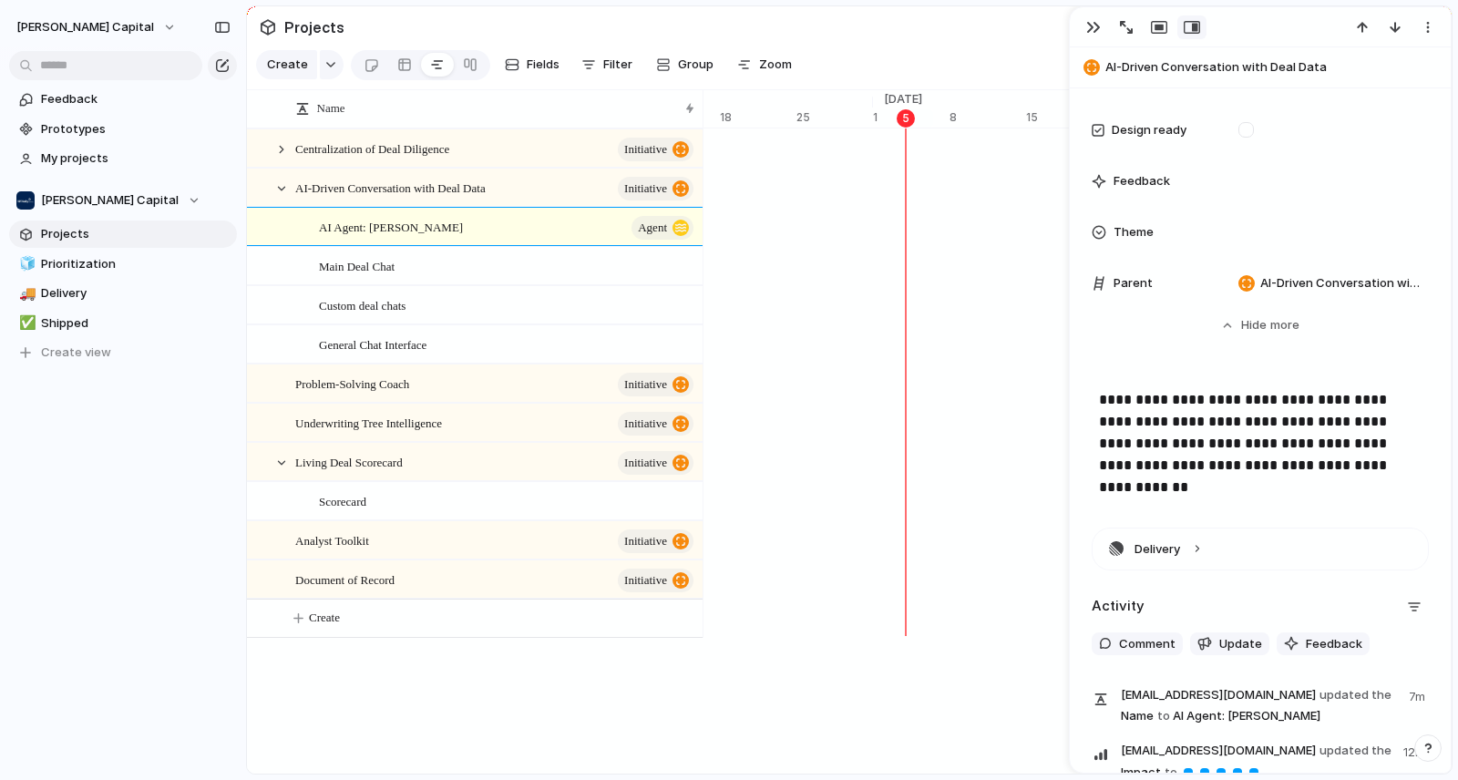
click at [1316, 467] on p "**********" at bounding box center [1260, 432] width 323 height 87
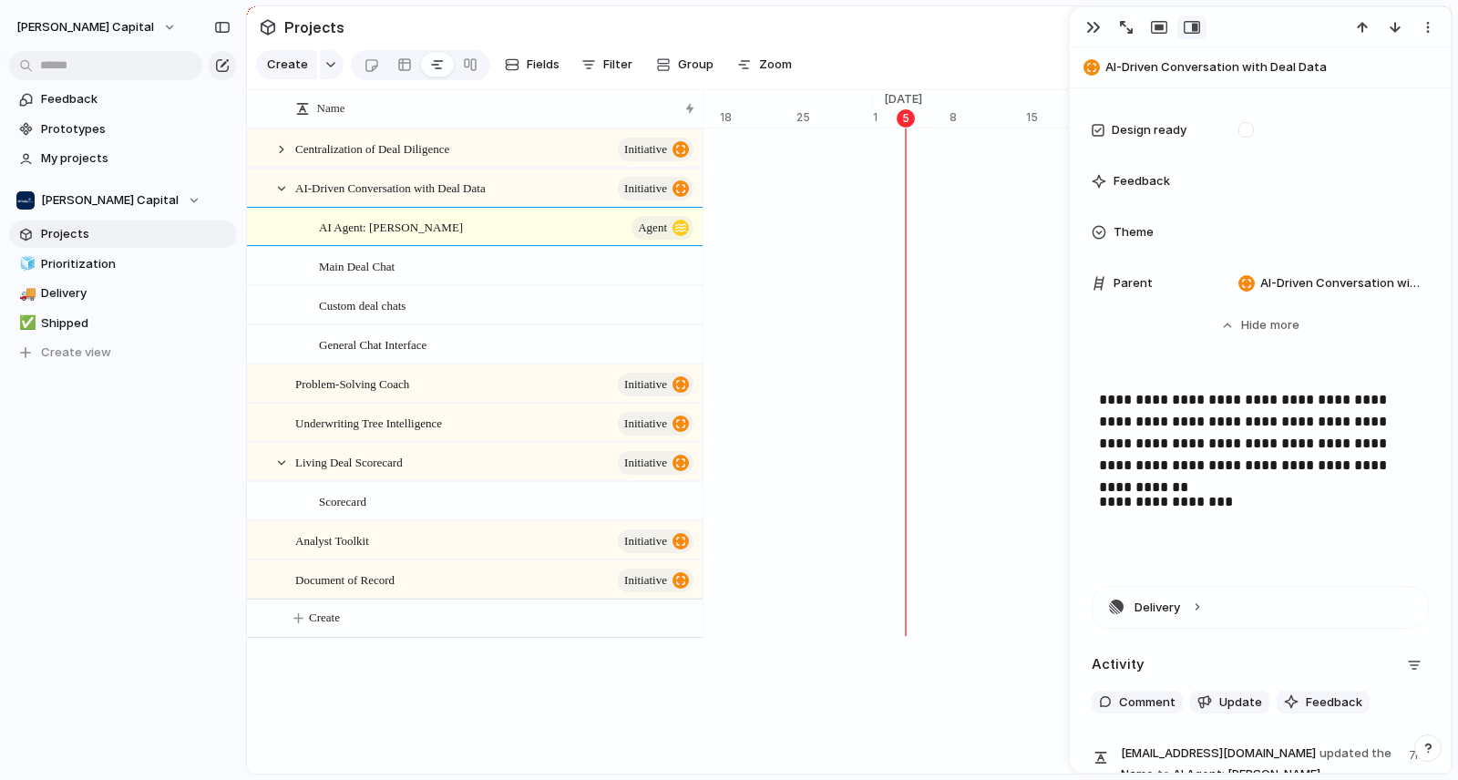
scroll to position [5317, 0]
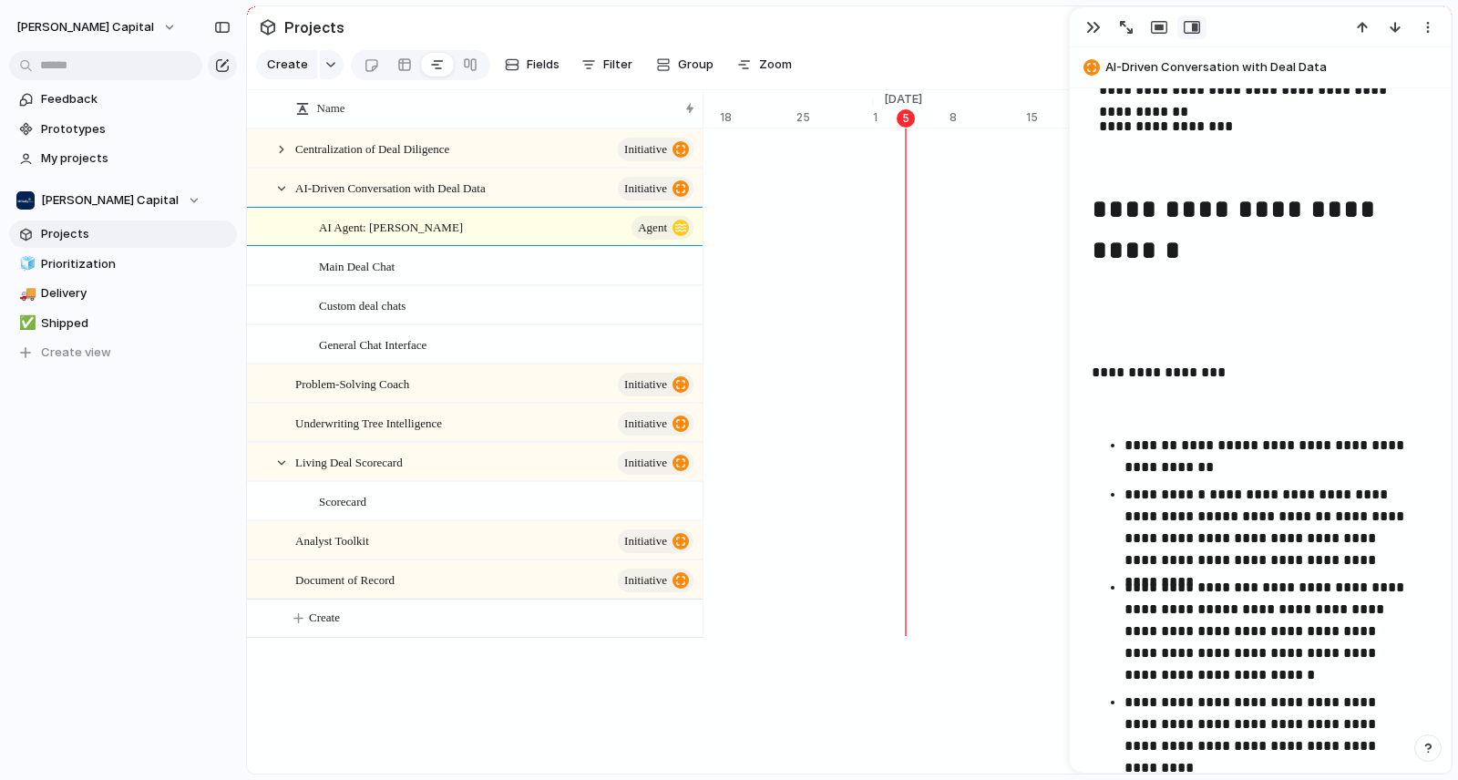
scroll to position [1152, 0]
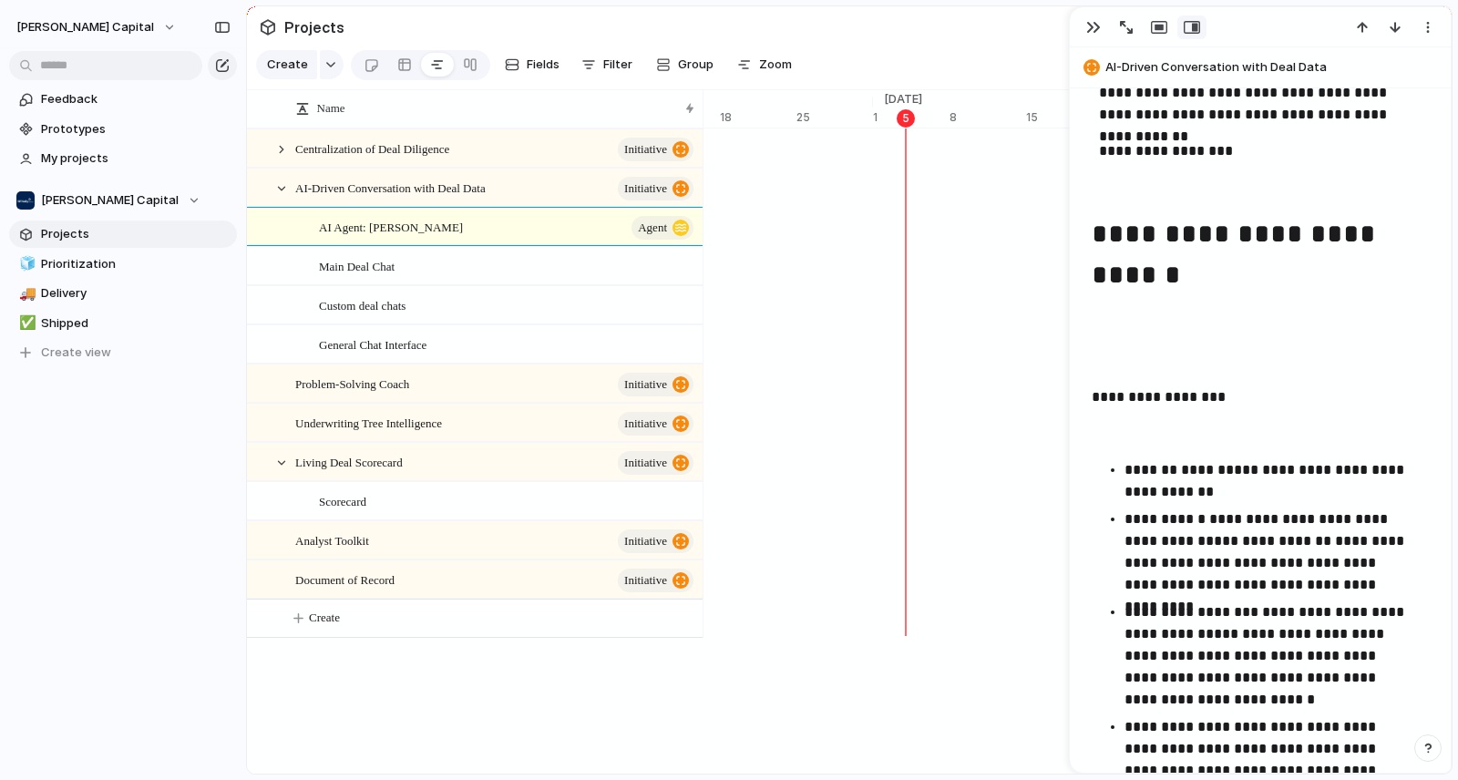
click at [1189, 364] on p at bounding box center [1260, 361] width 337 height 22
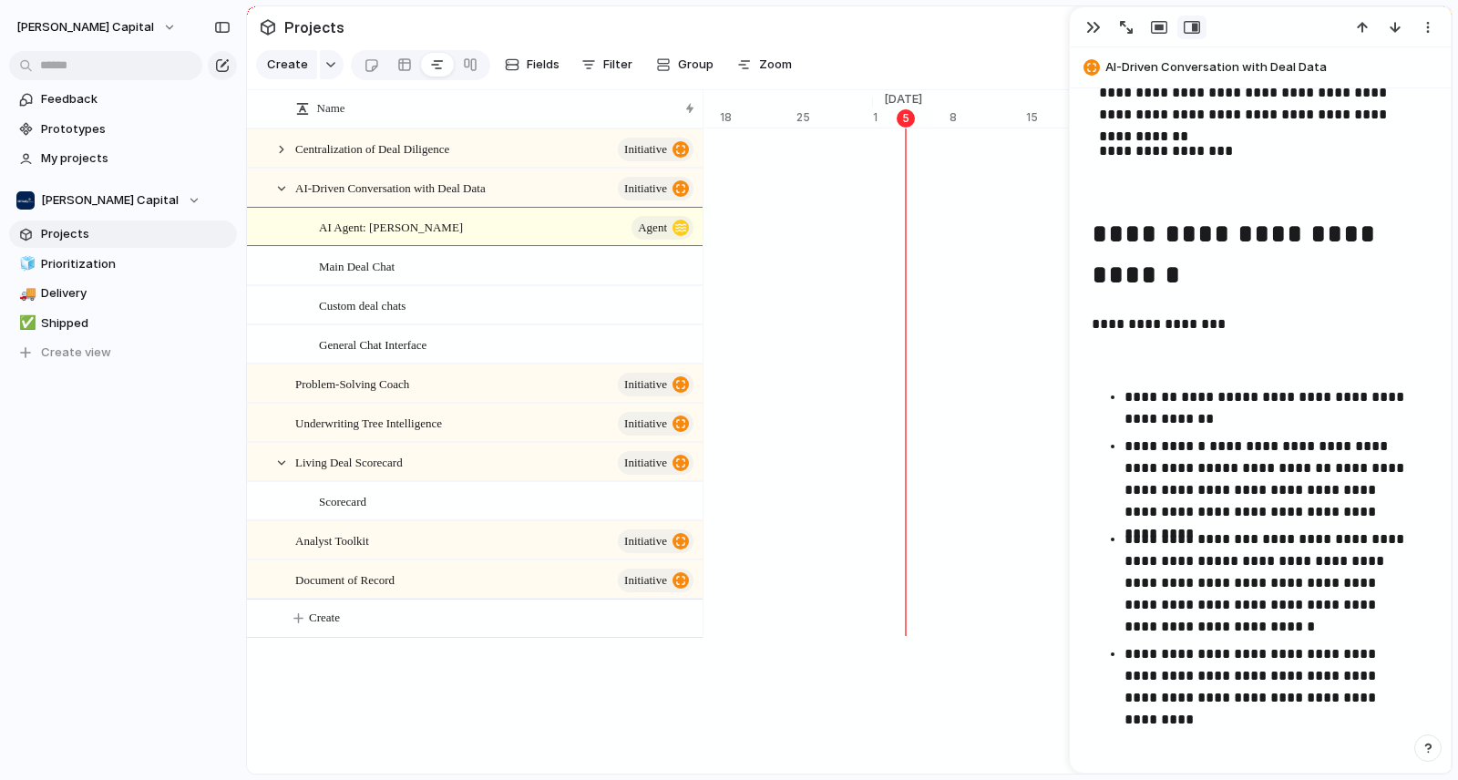
click at [1123, 367] on p at bounding box center [1260, 361] width 337 height 22
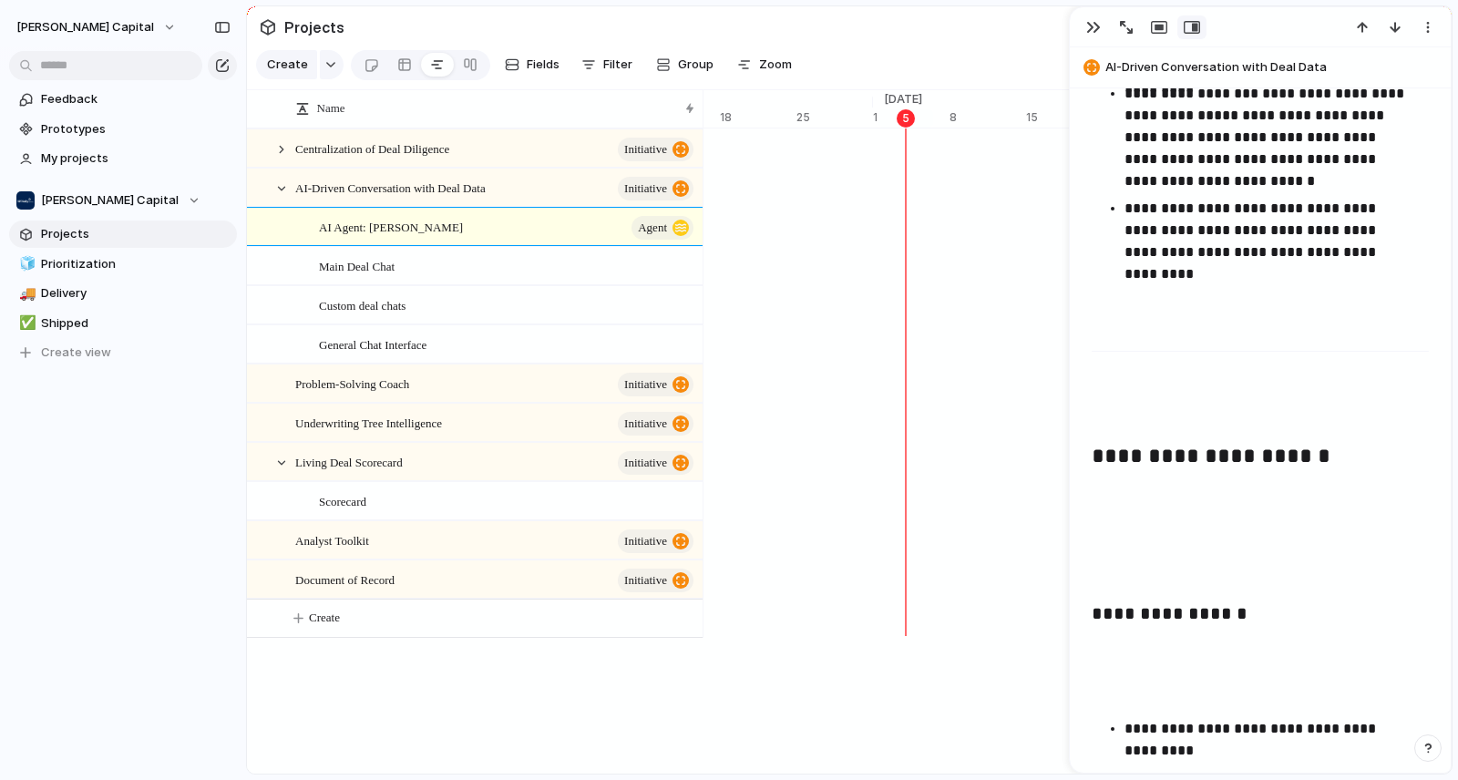
scroll to position [1707, 0]
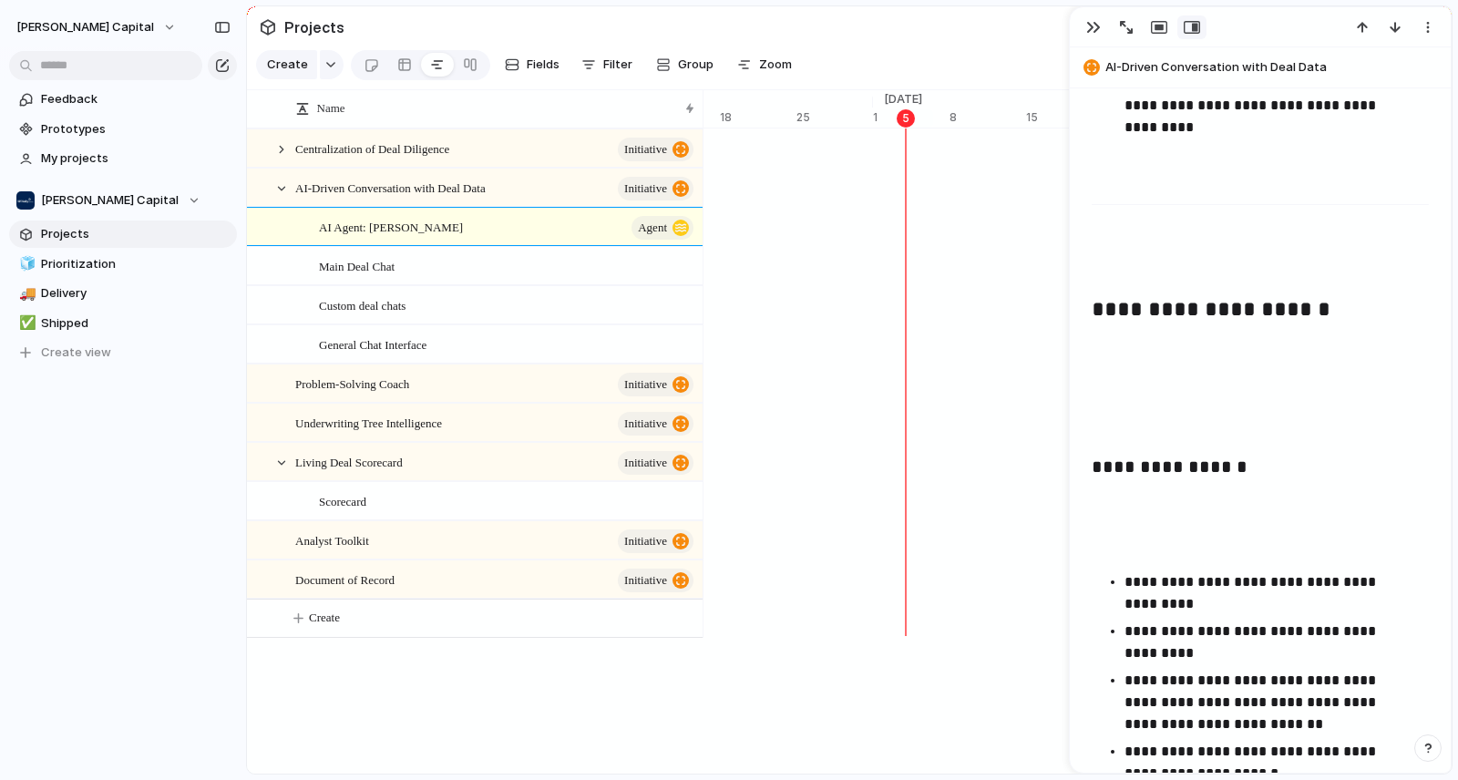
click at [1119, 268] on p at bounding box center [1260, 267] width 337 height 22
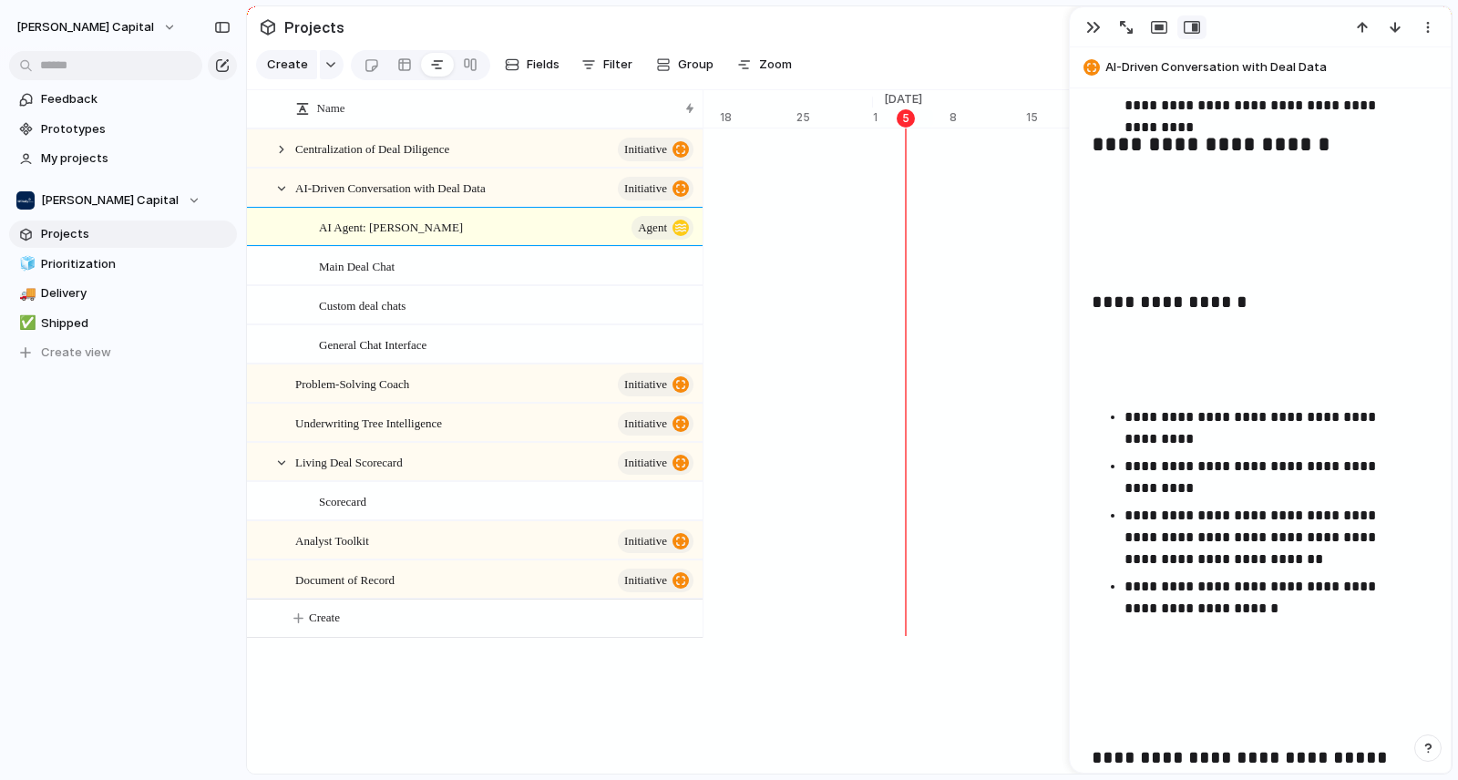
click at [1113, 269] on p at bounding box center [1260, 262] width 337 height 22
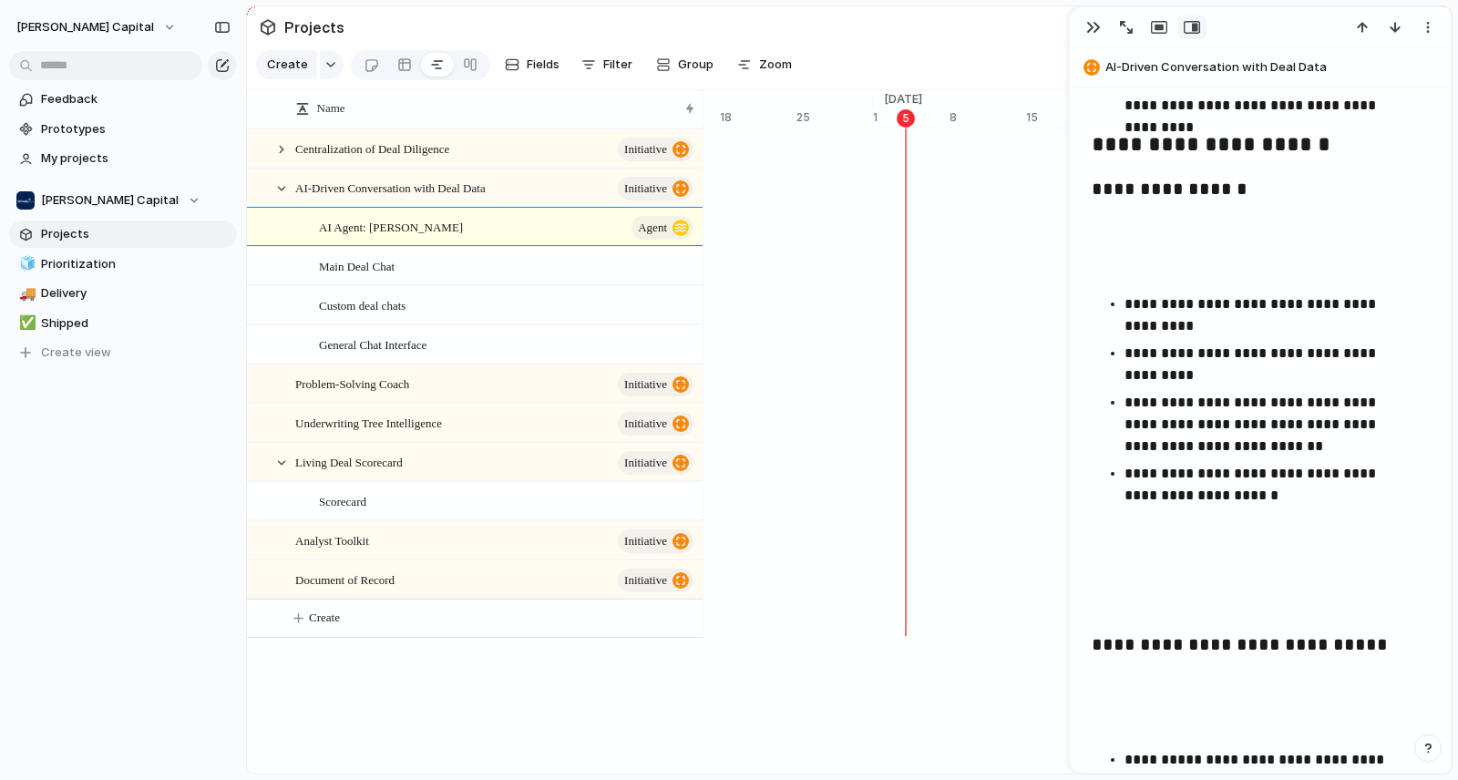
click at [1112, 268] on p at bounding box center [1260, 268] width 337 height 22
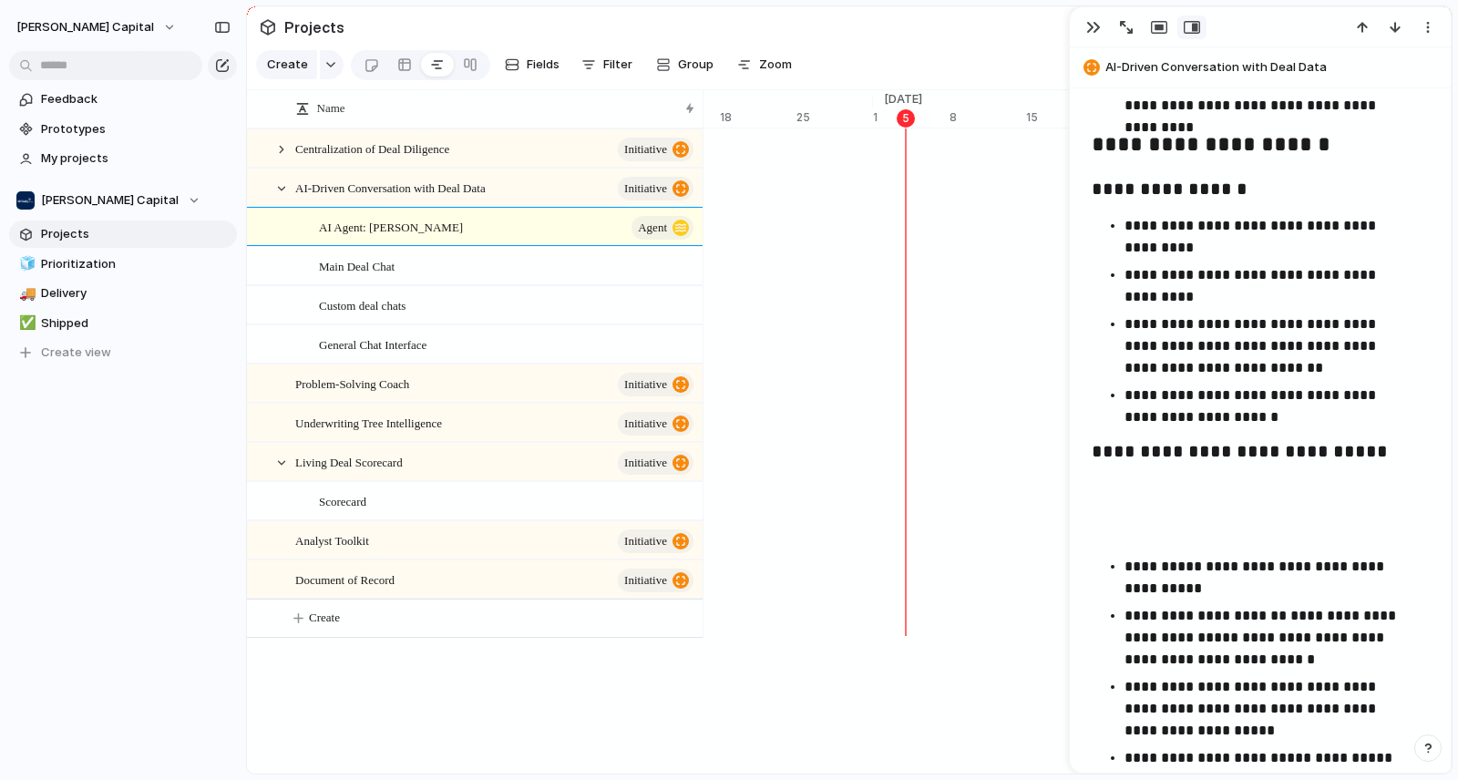
click at [1114, 538] on p at bounding box center [1260, 530] width 337 height 22
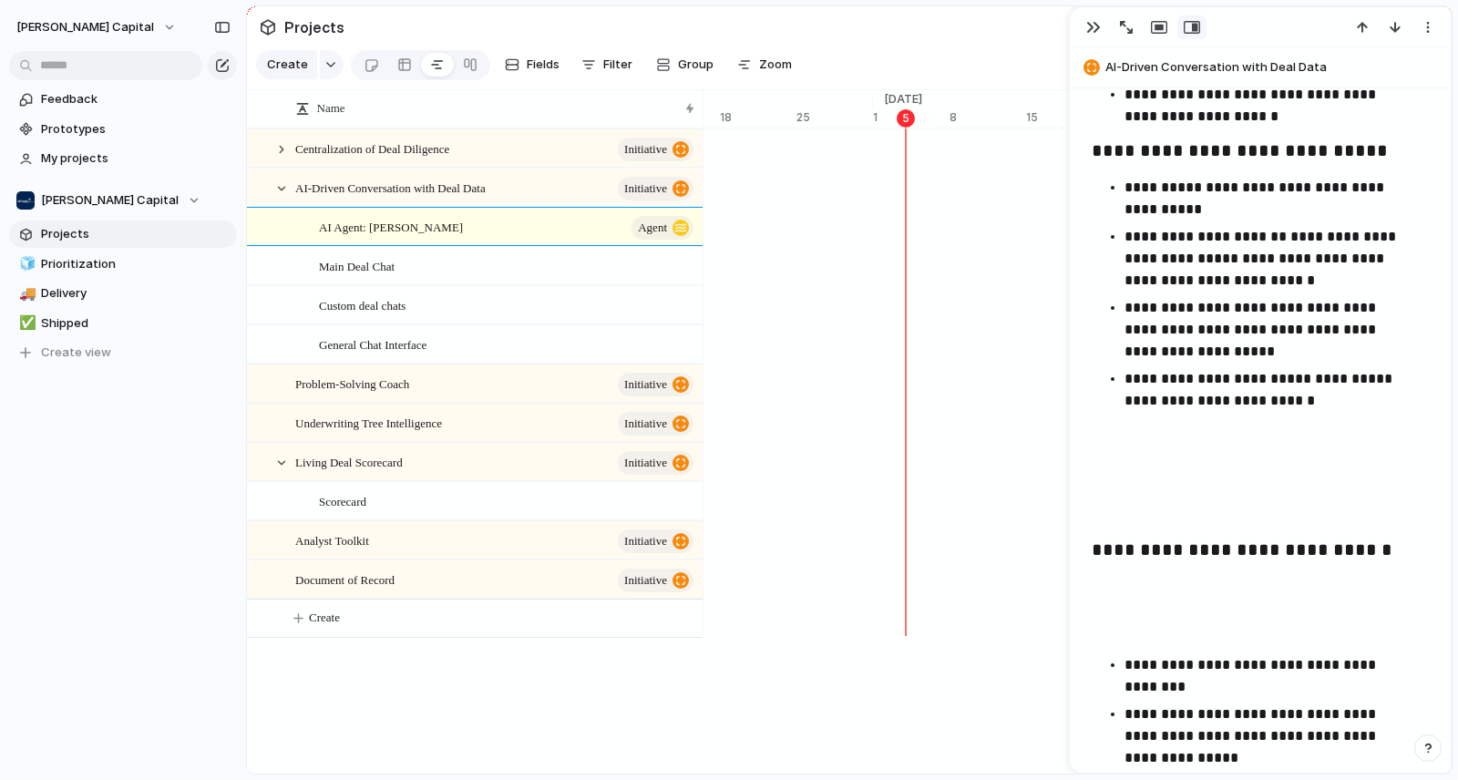
scroll to position [2113, 0]
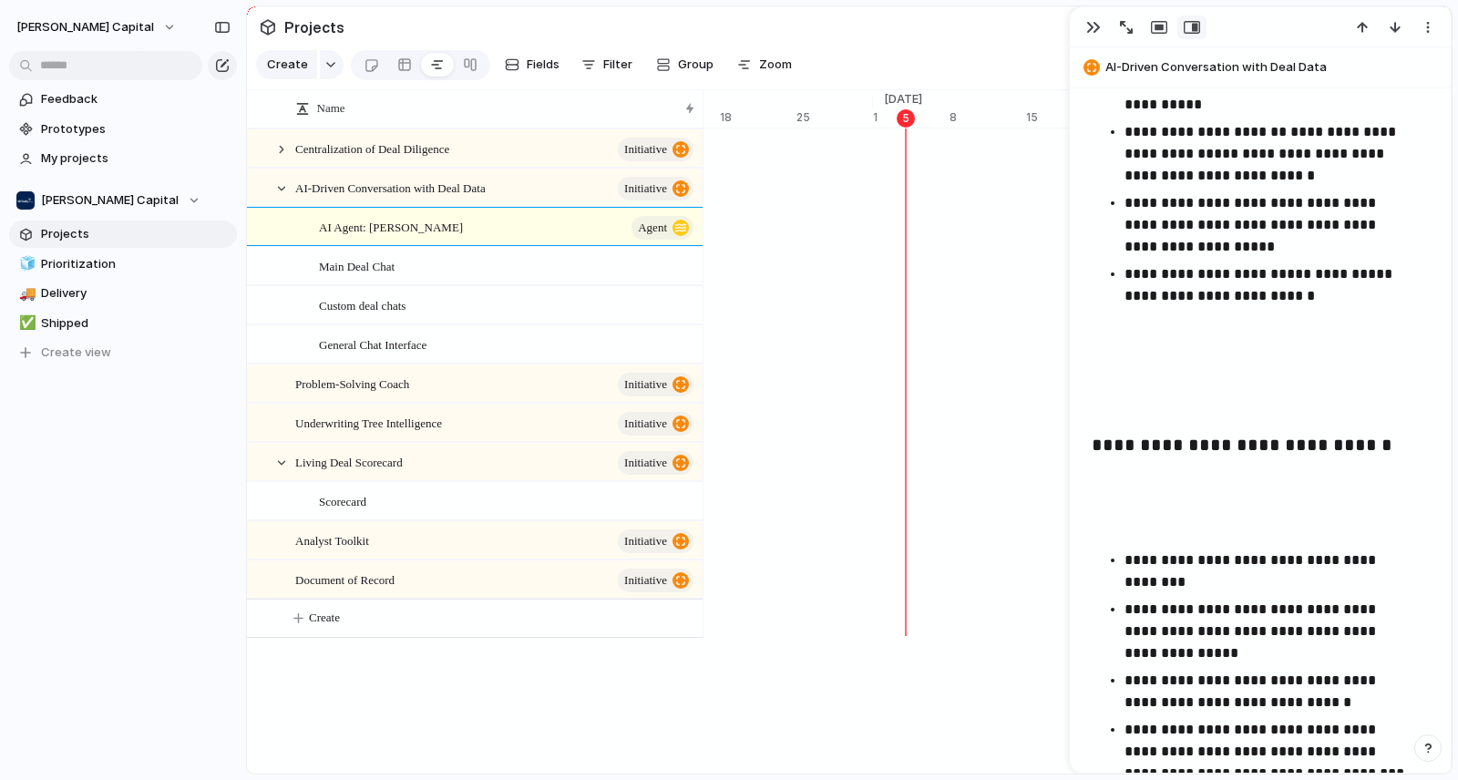
click at [1098, 415] on p at bounding box center [1260, 406] width 337 height 22
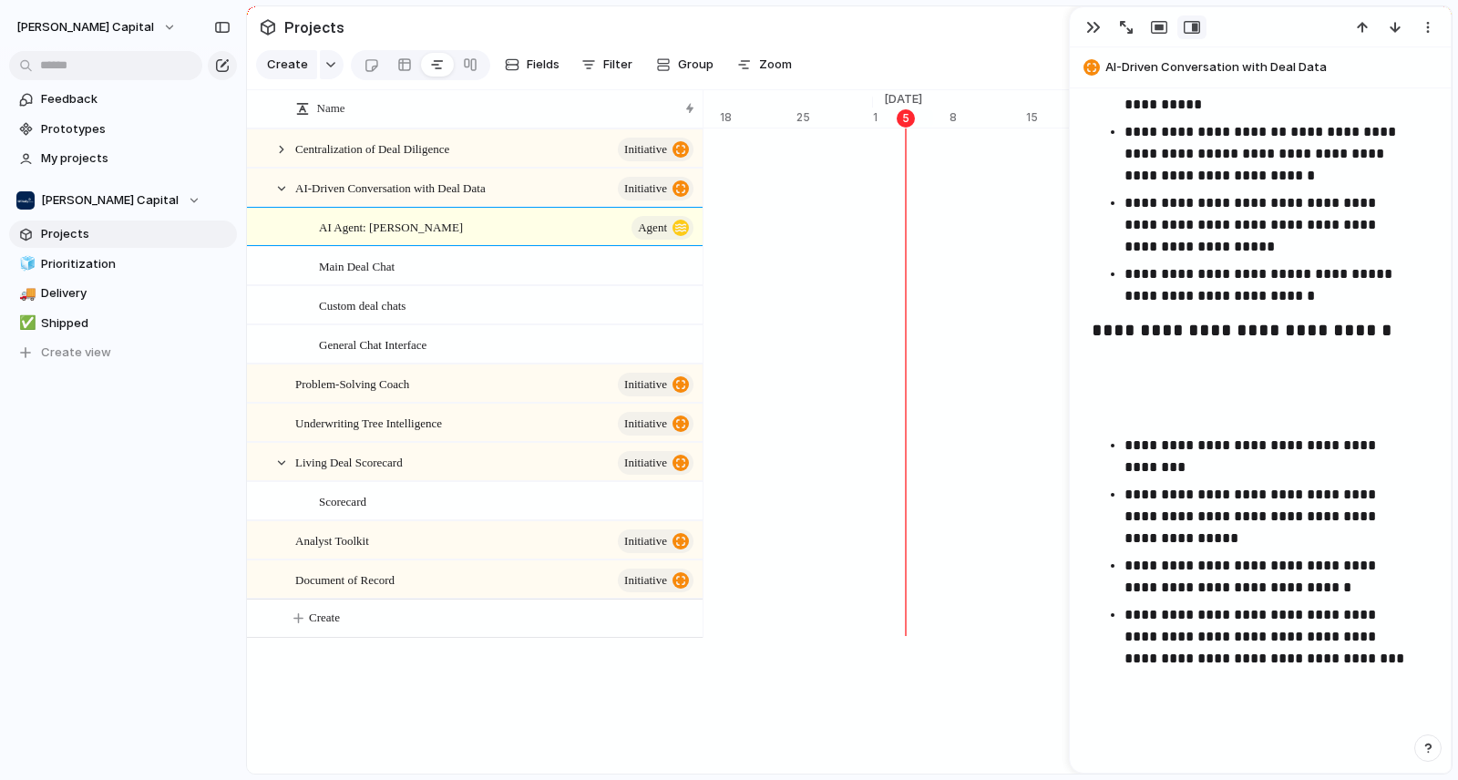
click at [1113, 411] on p at bounding box center [1260, 409] width 337 height 22
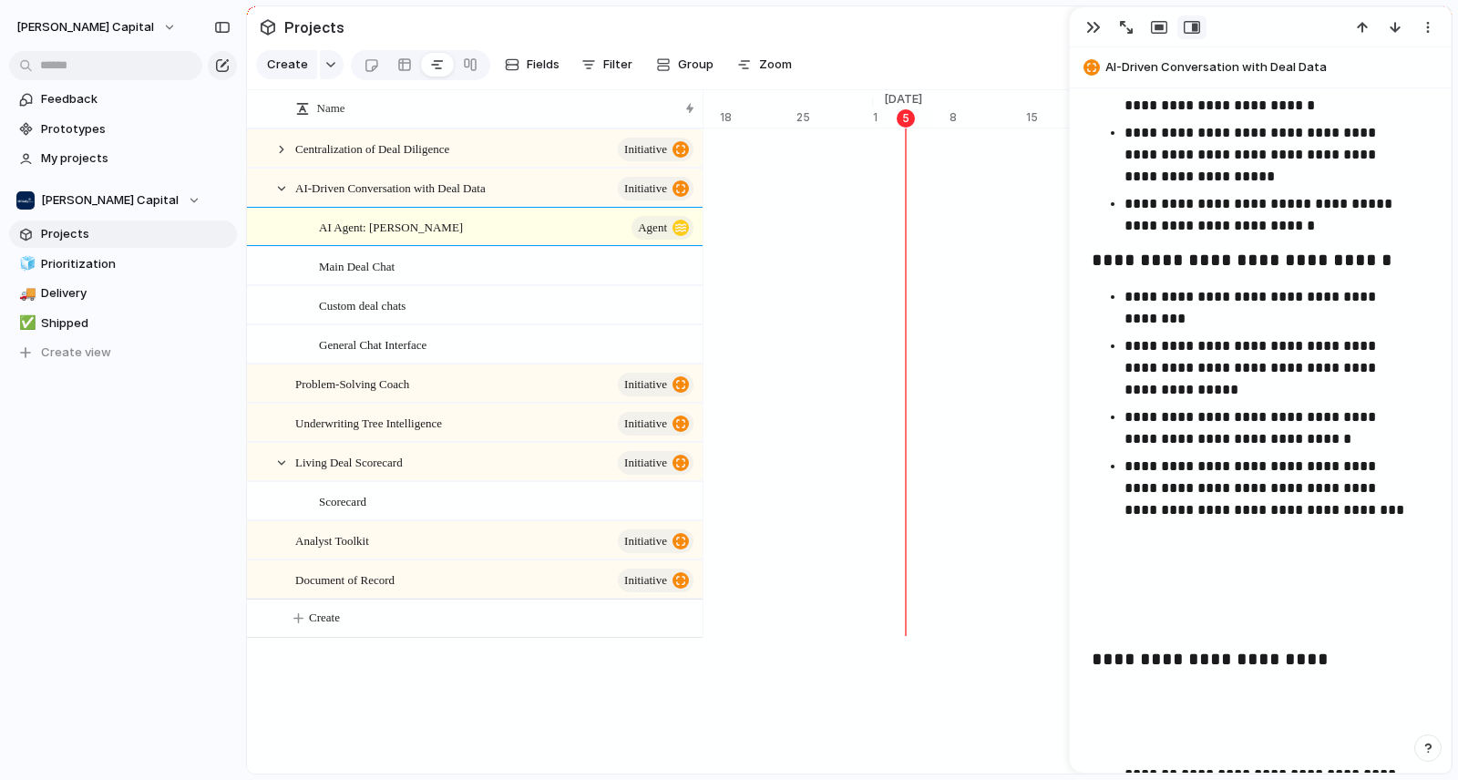
scroll to position [2290, 0]
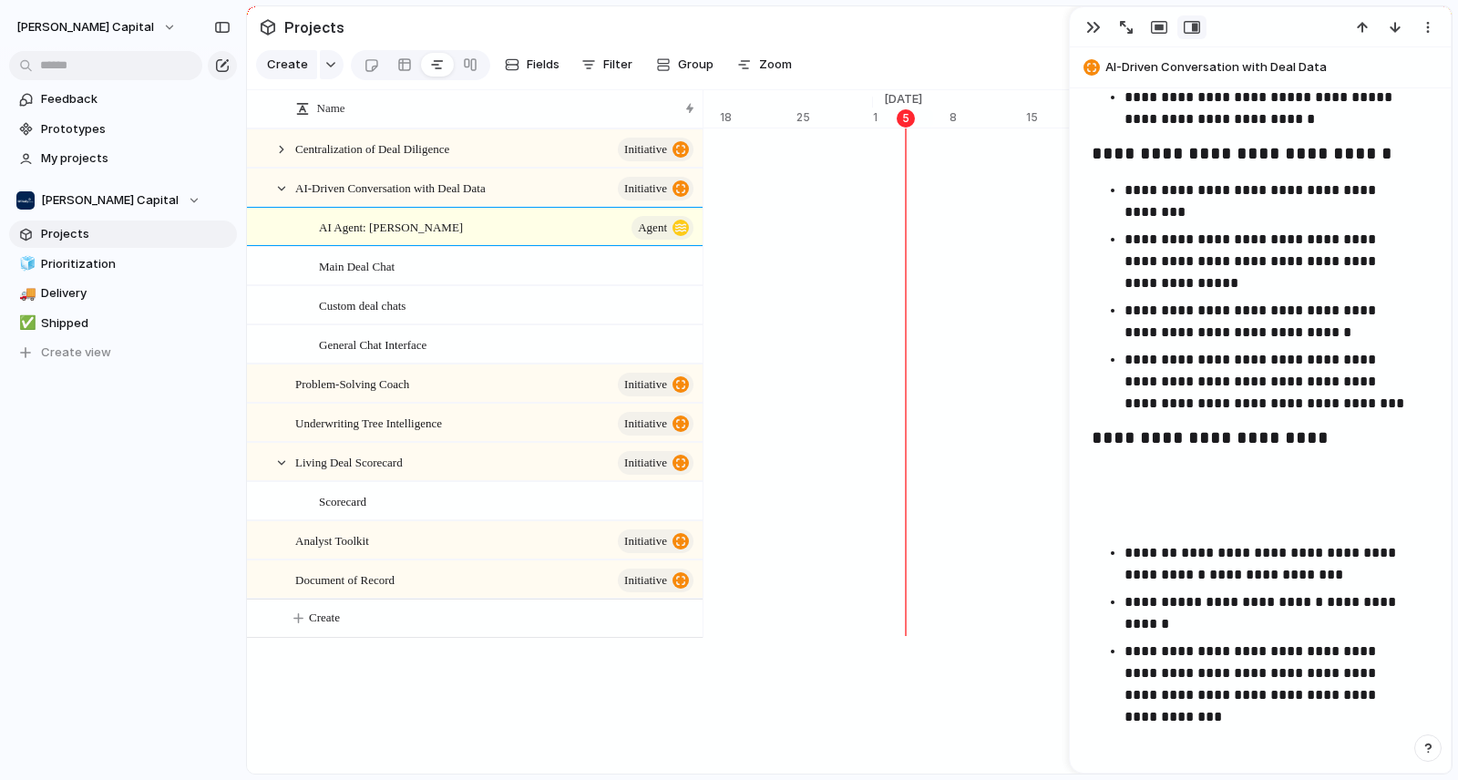
click at [1117, 521] on p at bounding box center [1260, 517] width 337 height 22
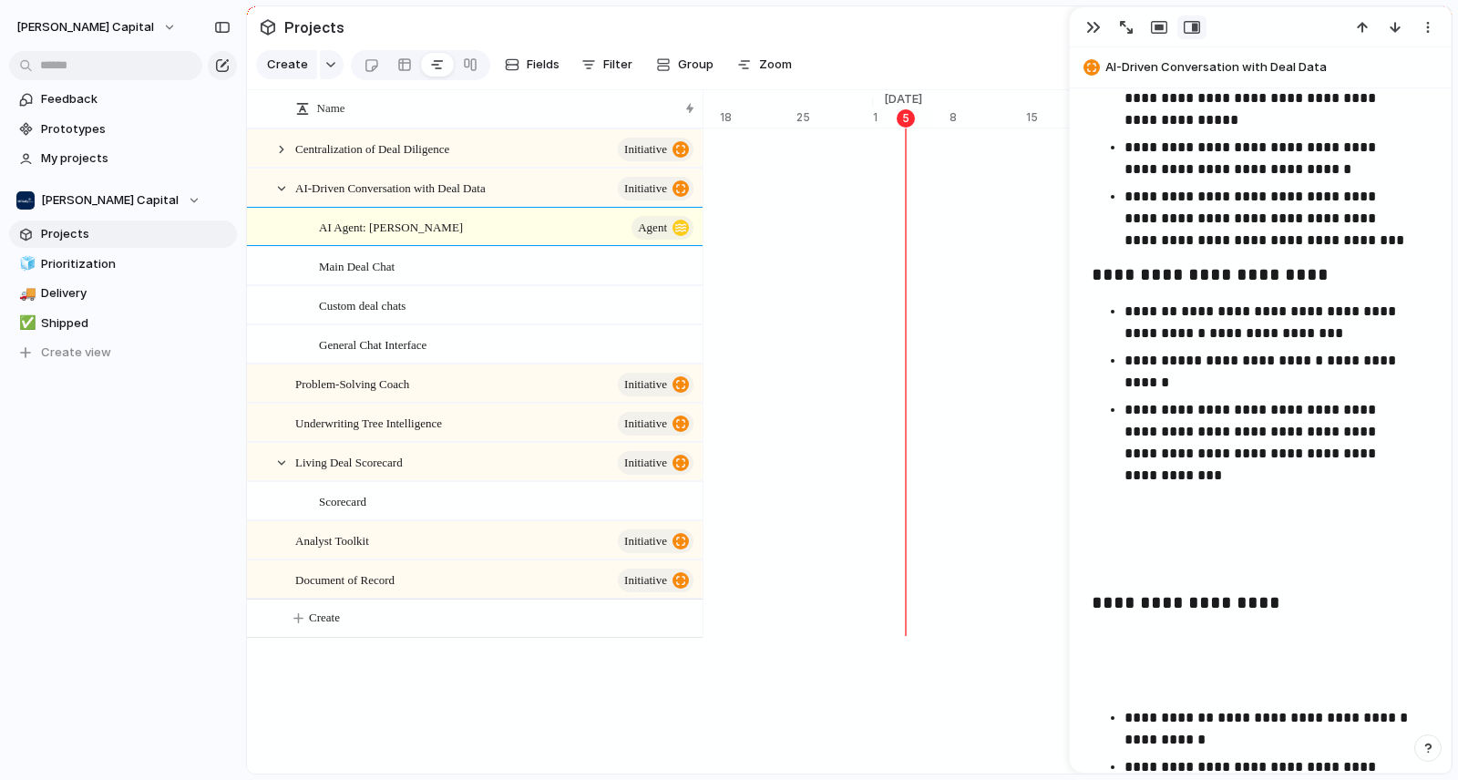
scroll to position [2639, 0]
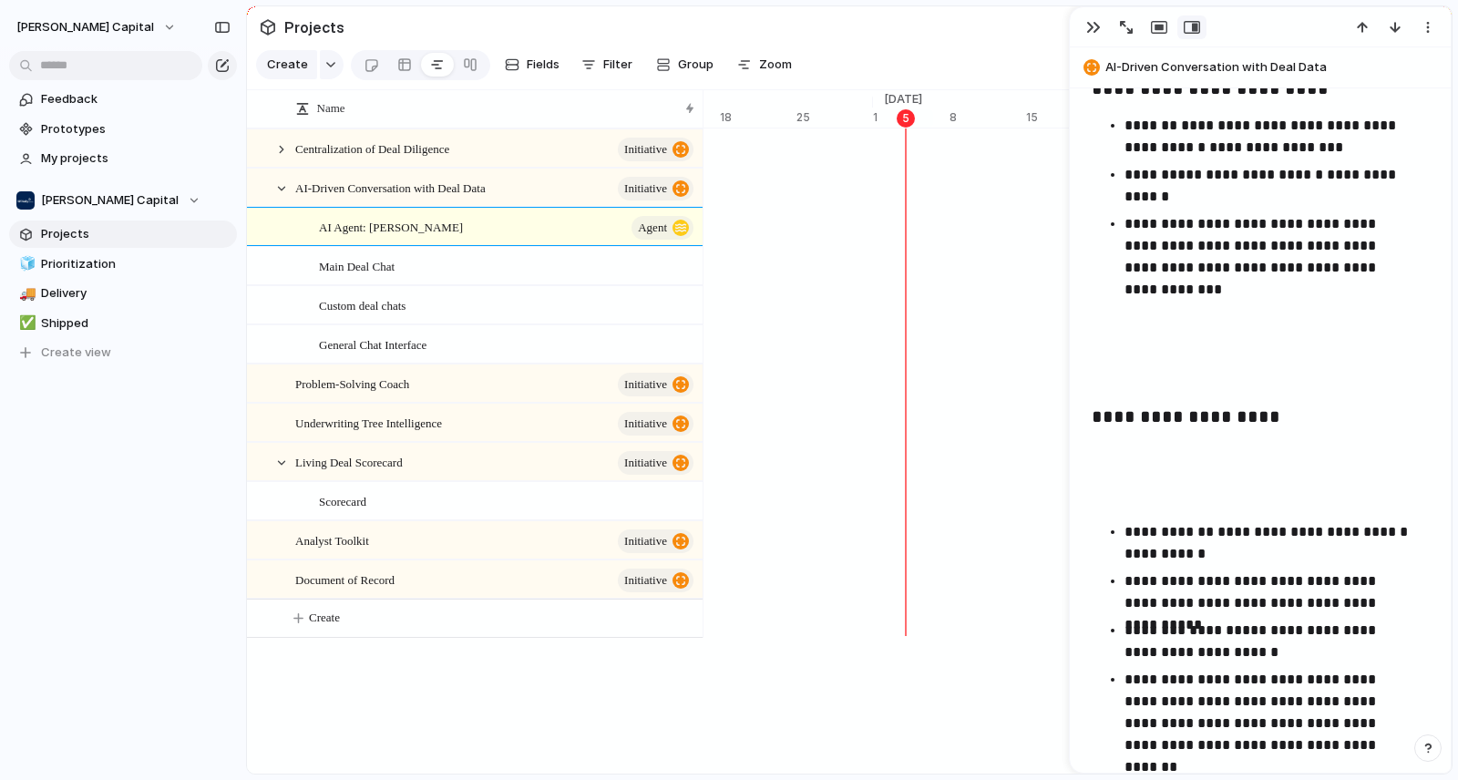
click at [1113, 358] on div "**********" at bounding box center [1260, 363] width 337 height 3625
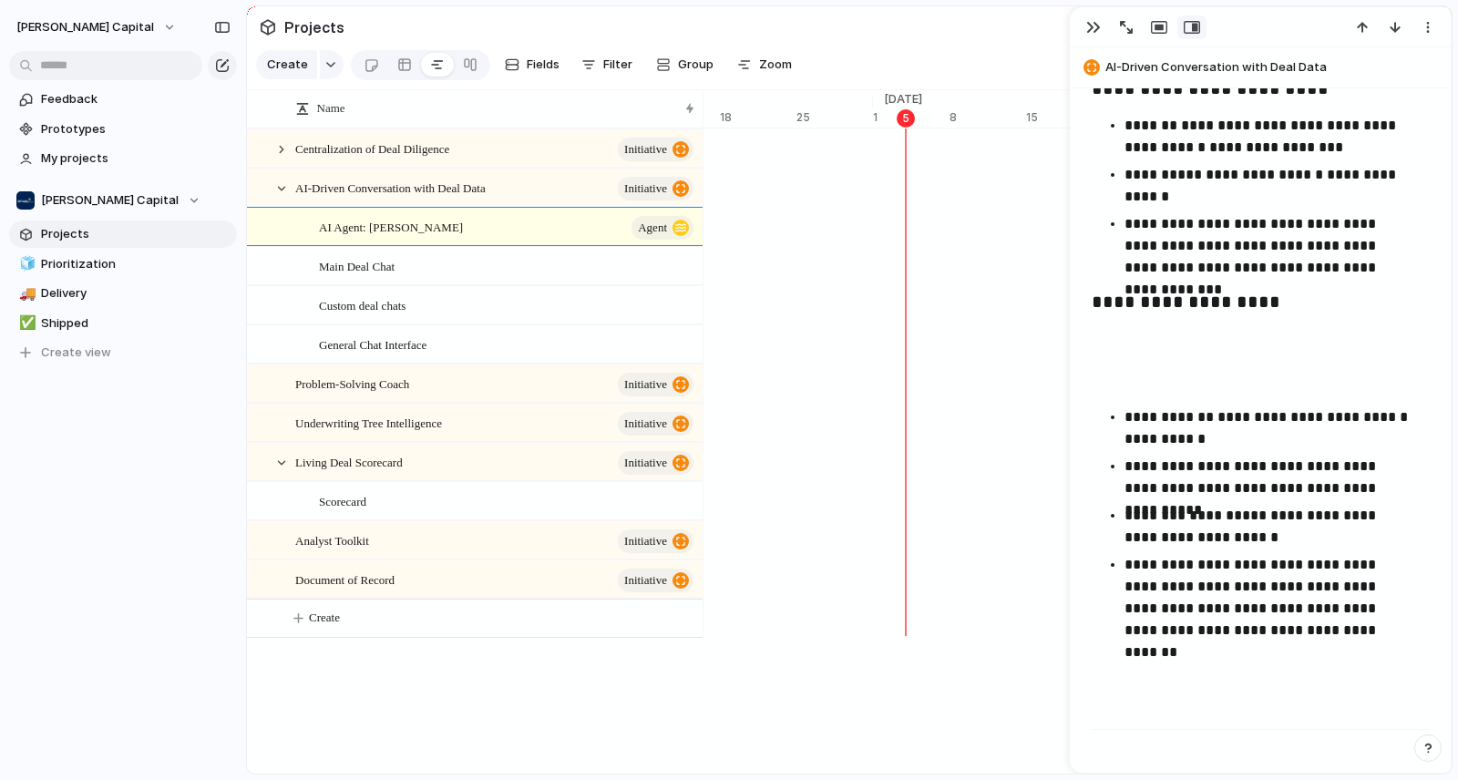
click at [1121, 385] on p at bounding box center [1260, 381] width 337 height 22
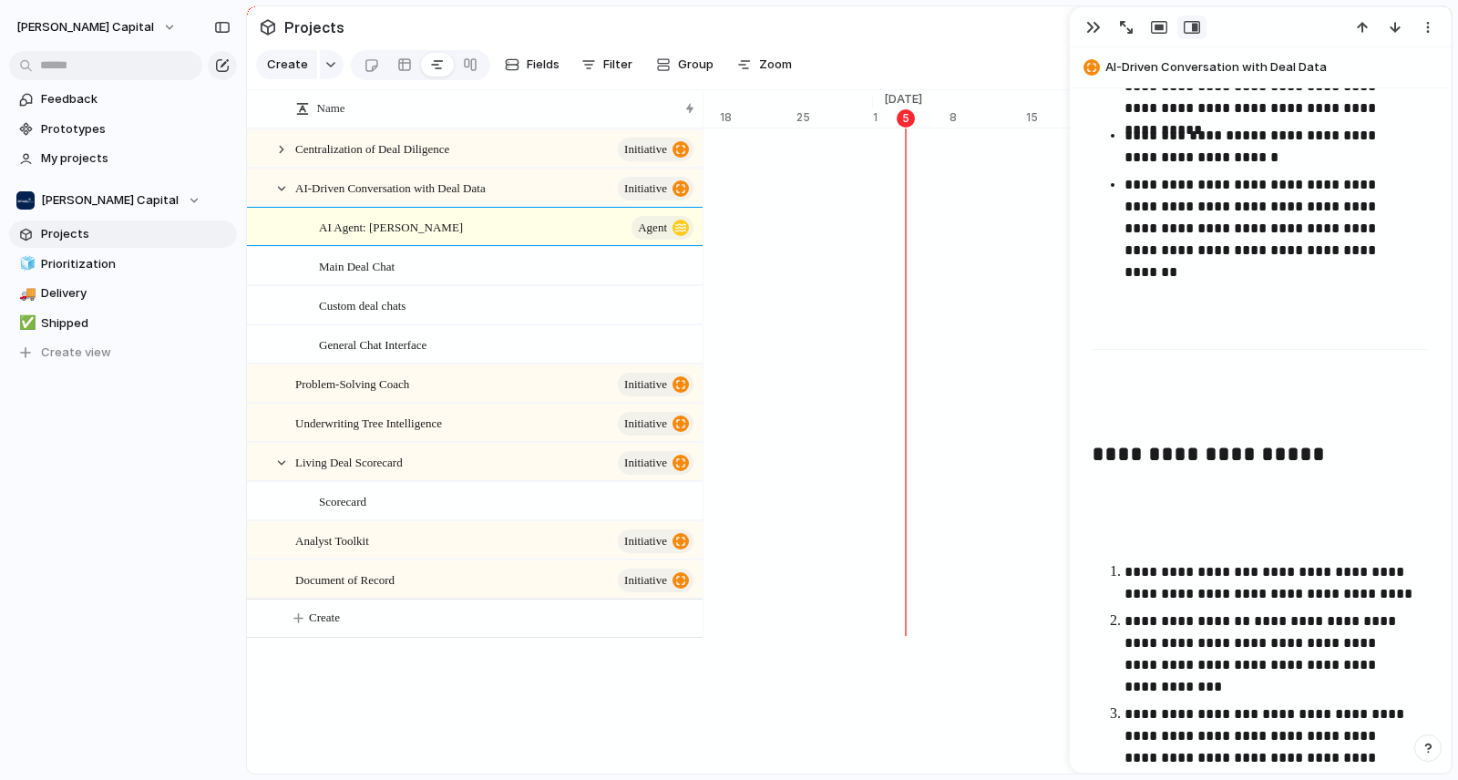
scroll to position [2973, 0]
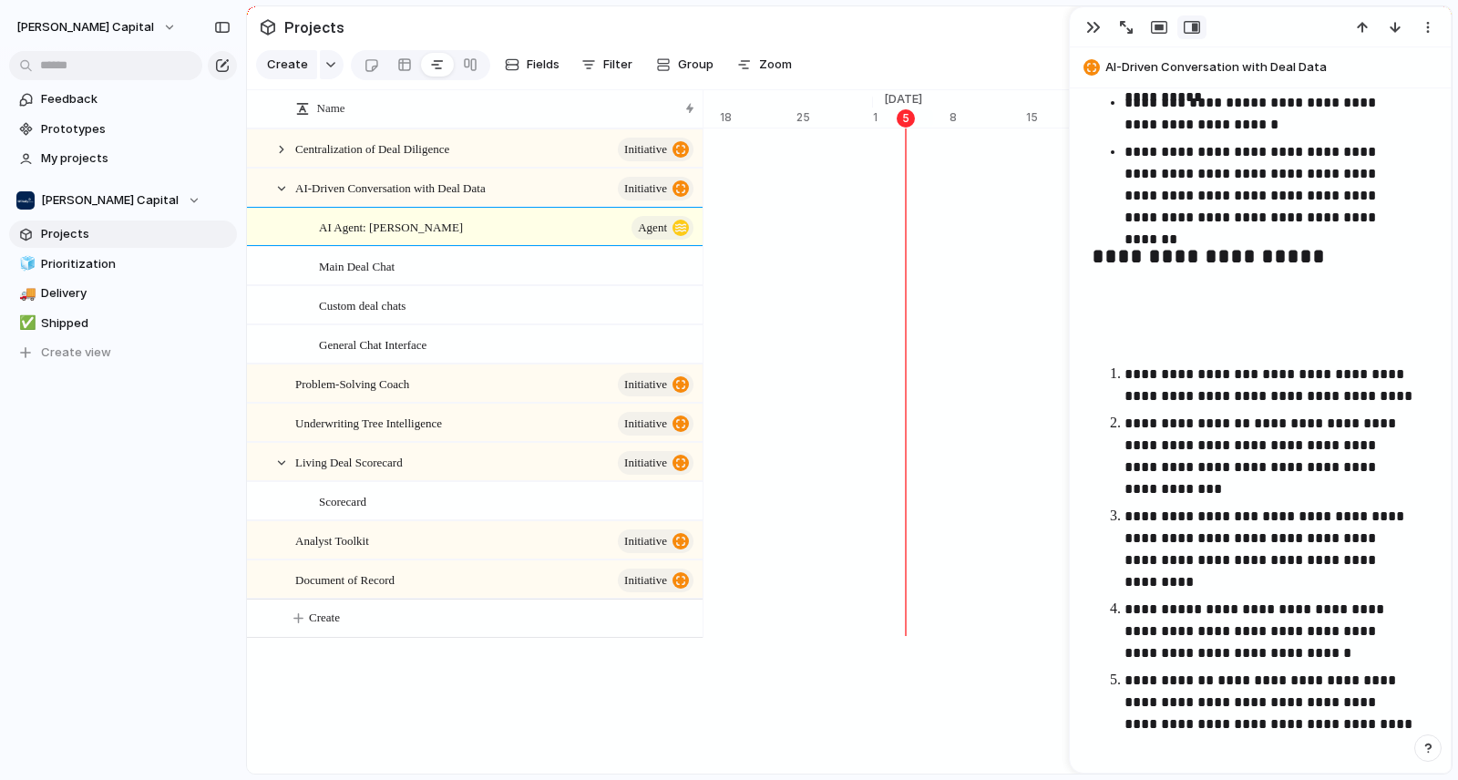
click at [1110, 340] on p at bounding box center [1260, 338] width 337 height 22
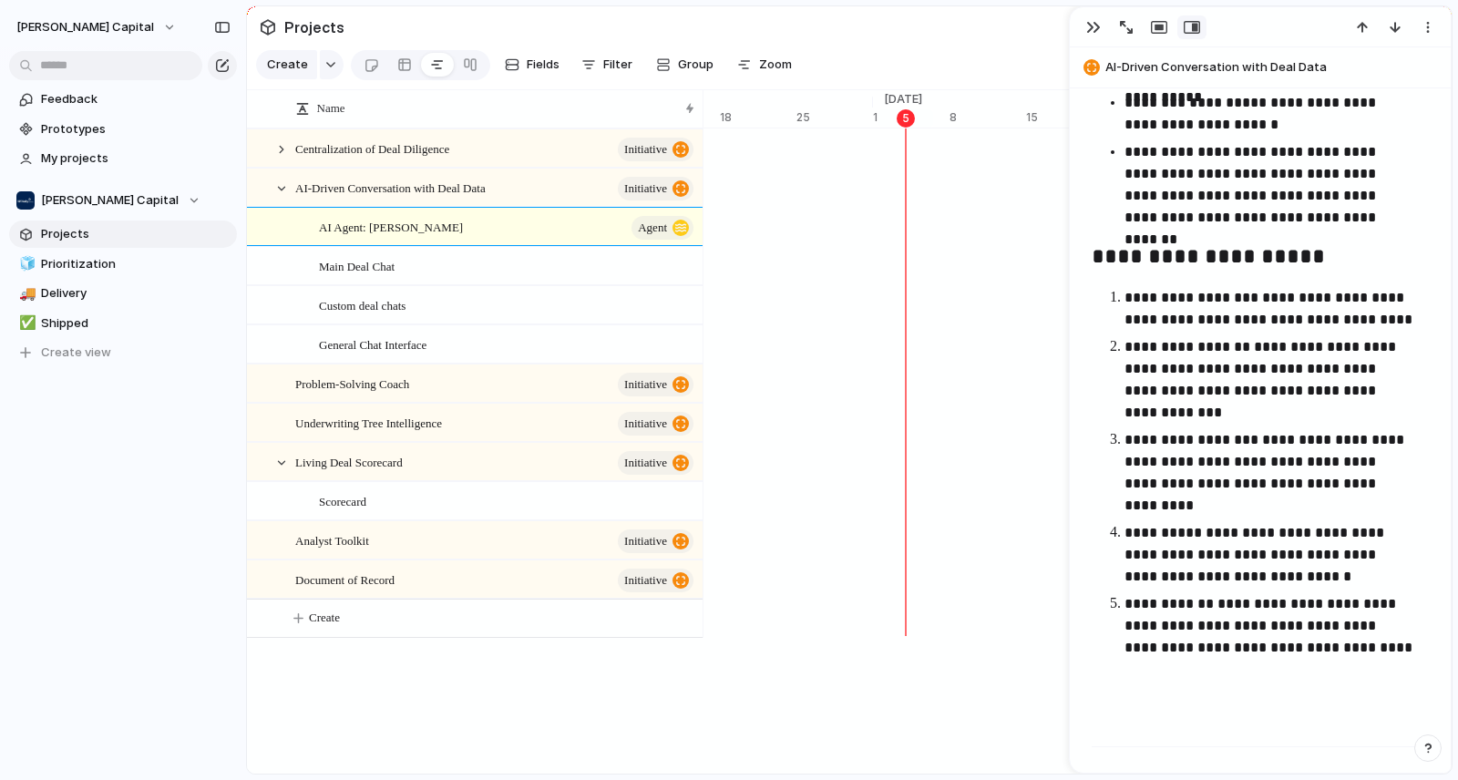
scroll to position [3352, 0]
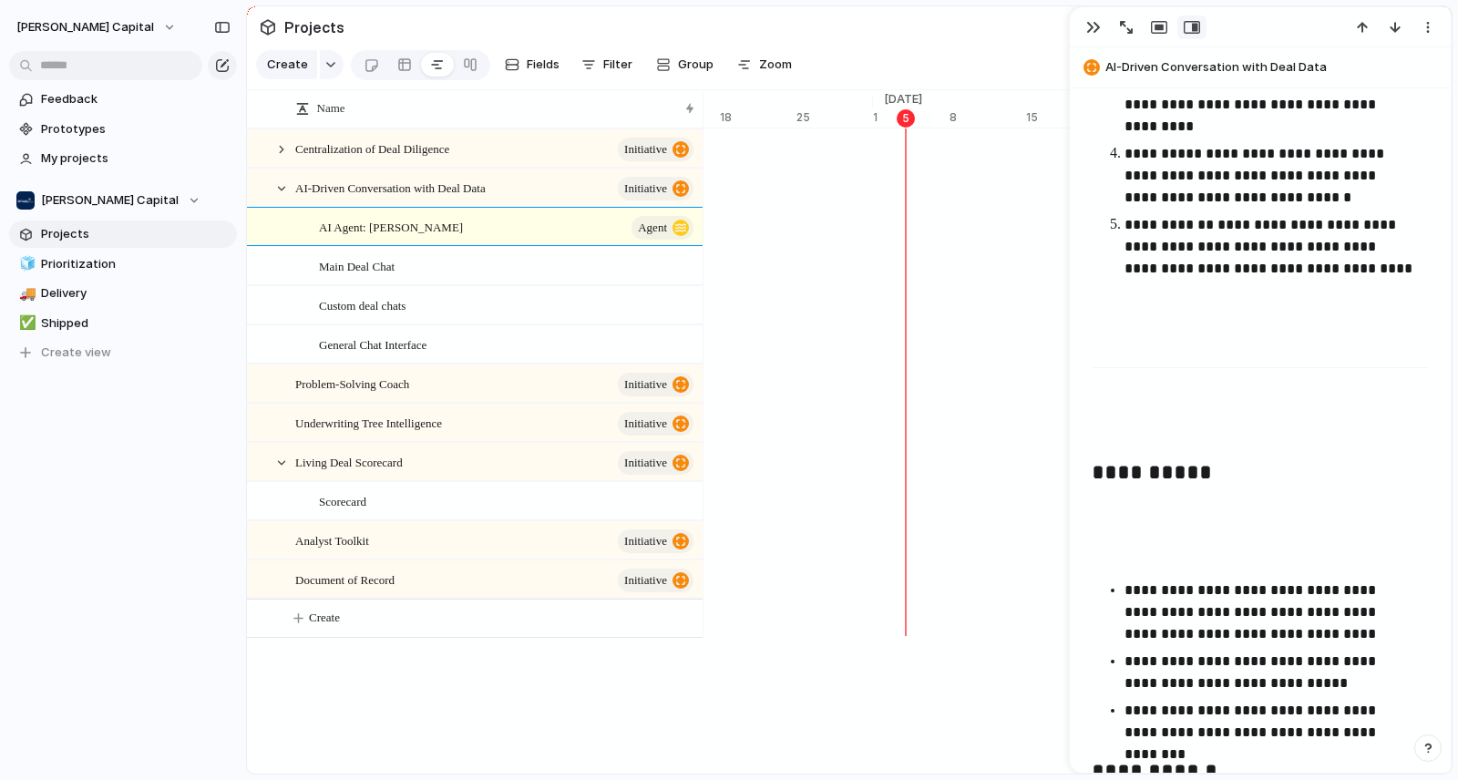
click at [1109, 346] on p at bounding box center [1260, 342] width 337 height 22
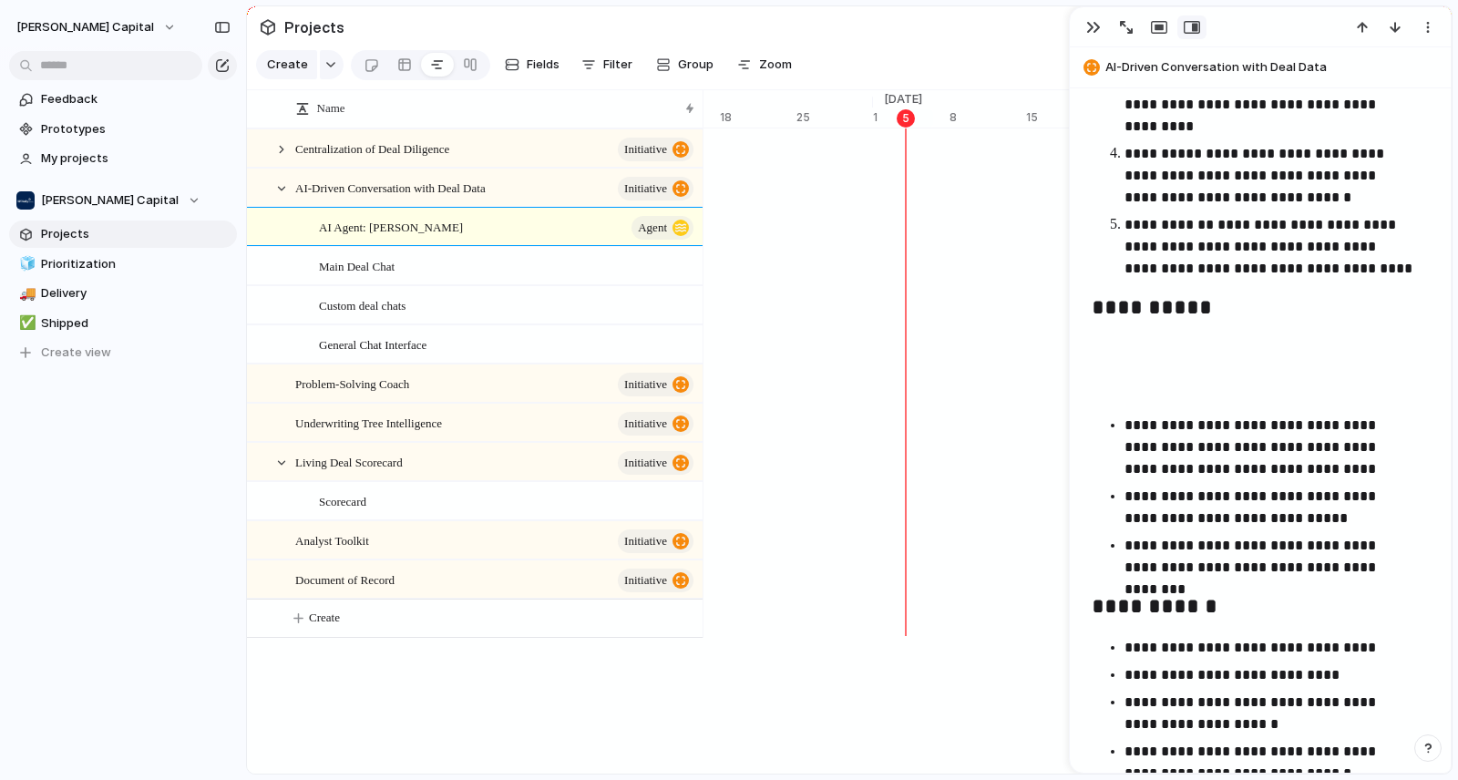
click at [1093, 381] on p at bounding box center [1260, 389] width 337 height 22
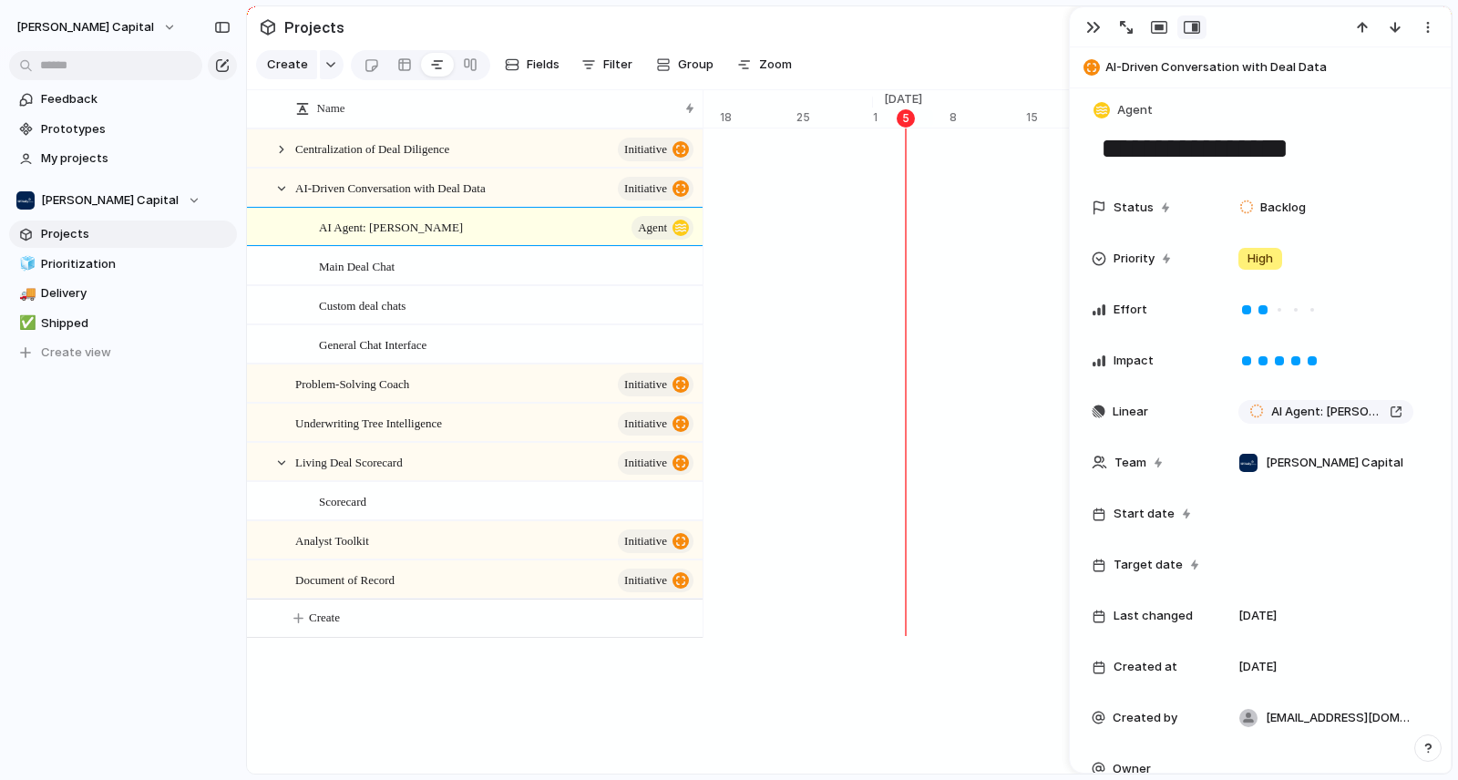
scroll to position [0, 0]
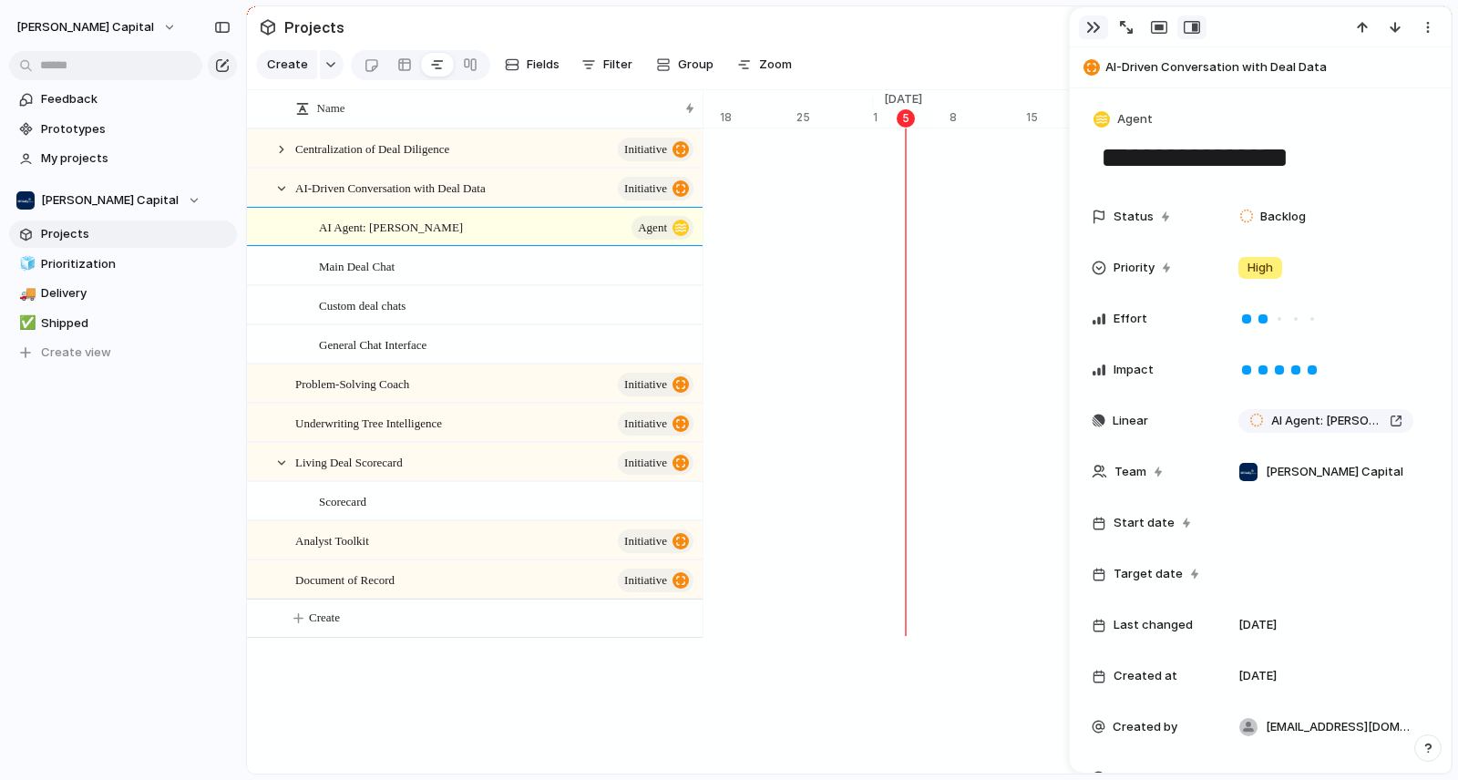
click at [1090, 31] on div "button" at bounding box center [1093, 27] width 15 height 15
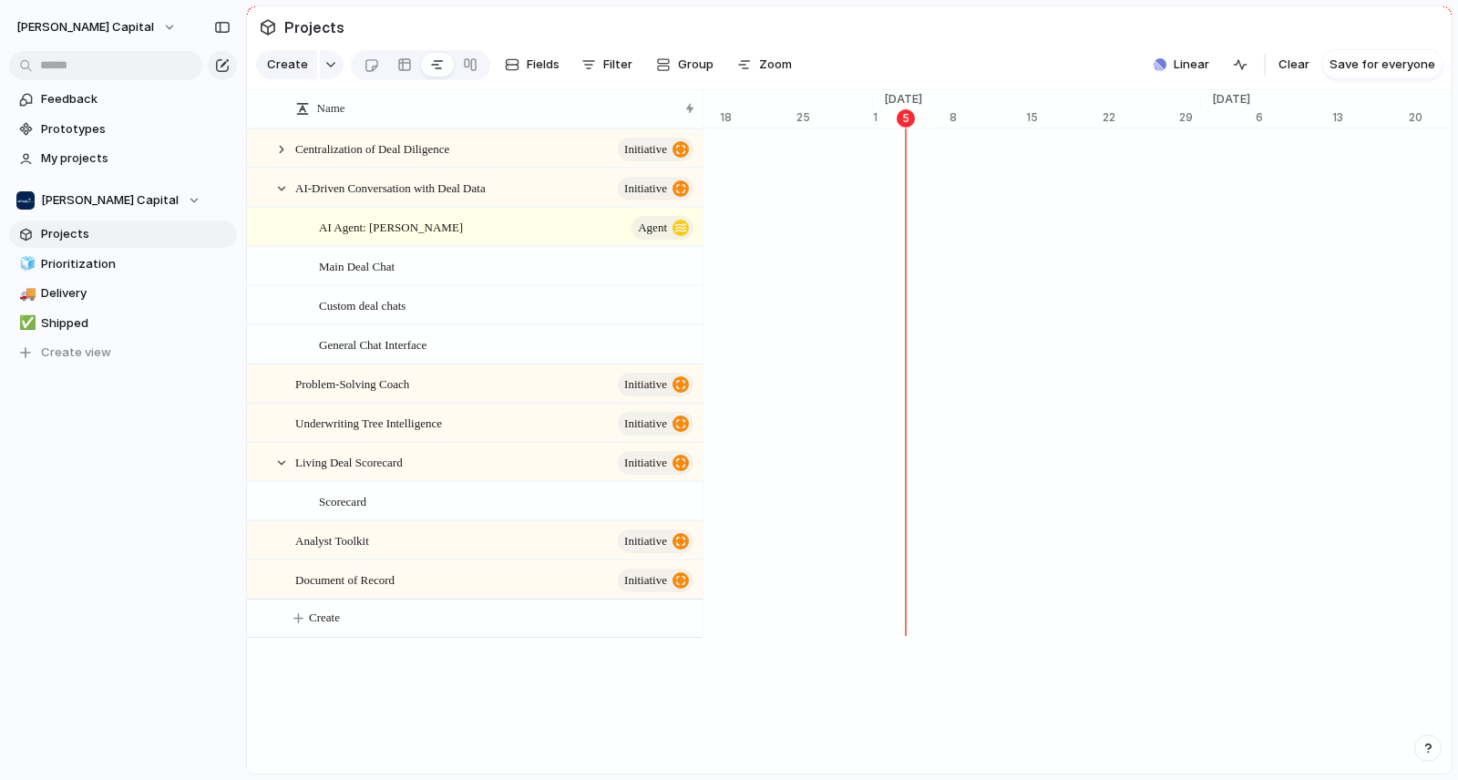
click at [734, 707] on div "Name Centralization of Deal Diligence initiative AI-Driven Conversation with De…" at bounding box center [849, 503] width 1205 height 827
click at [397, 70] on div at bounding box center [404, 64] width 15 height 29
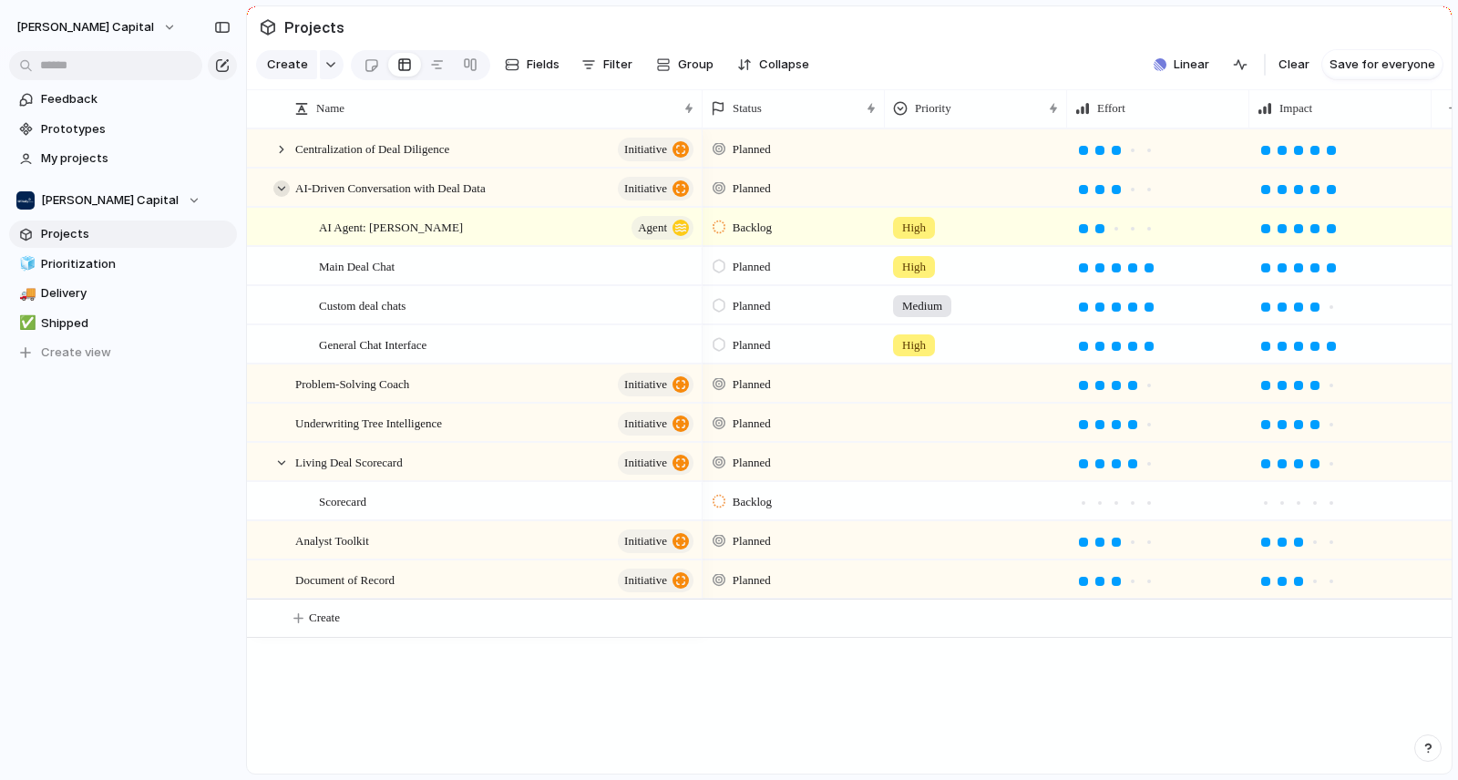
click at [279, 197] on div at bounding box center [281, 188] width 16 height 16
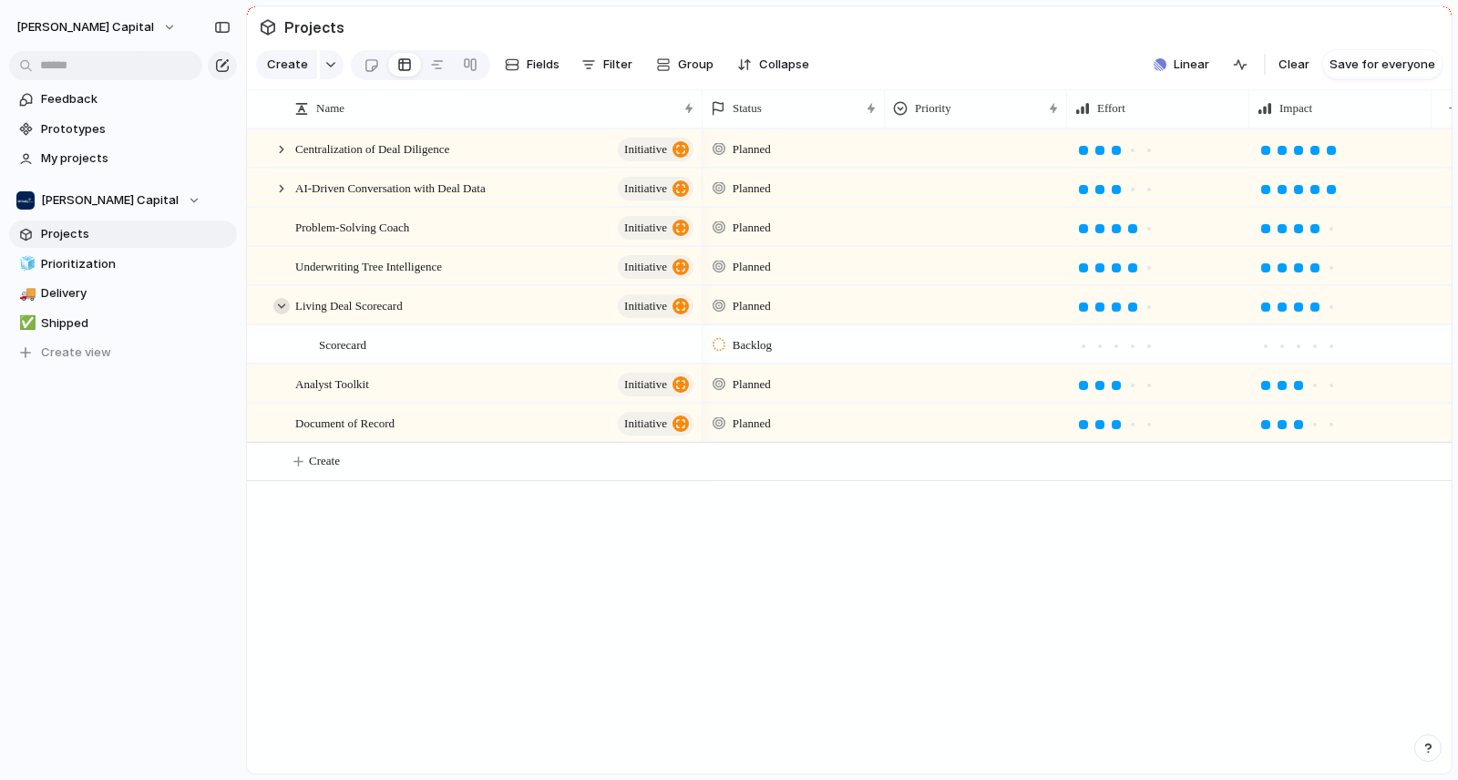
click at [282, 314] on div at bounding box center [281, 306] width 16 height 16
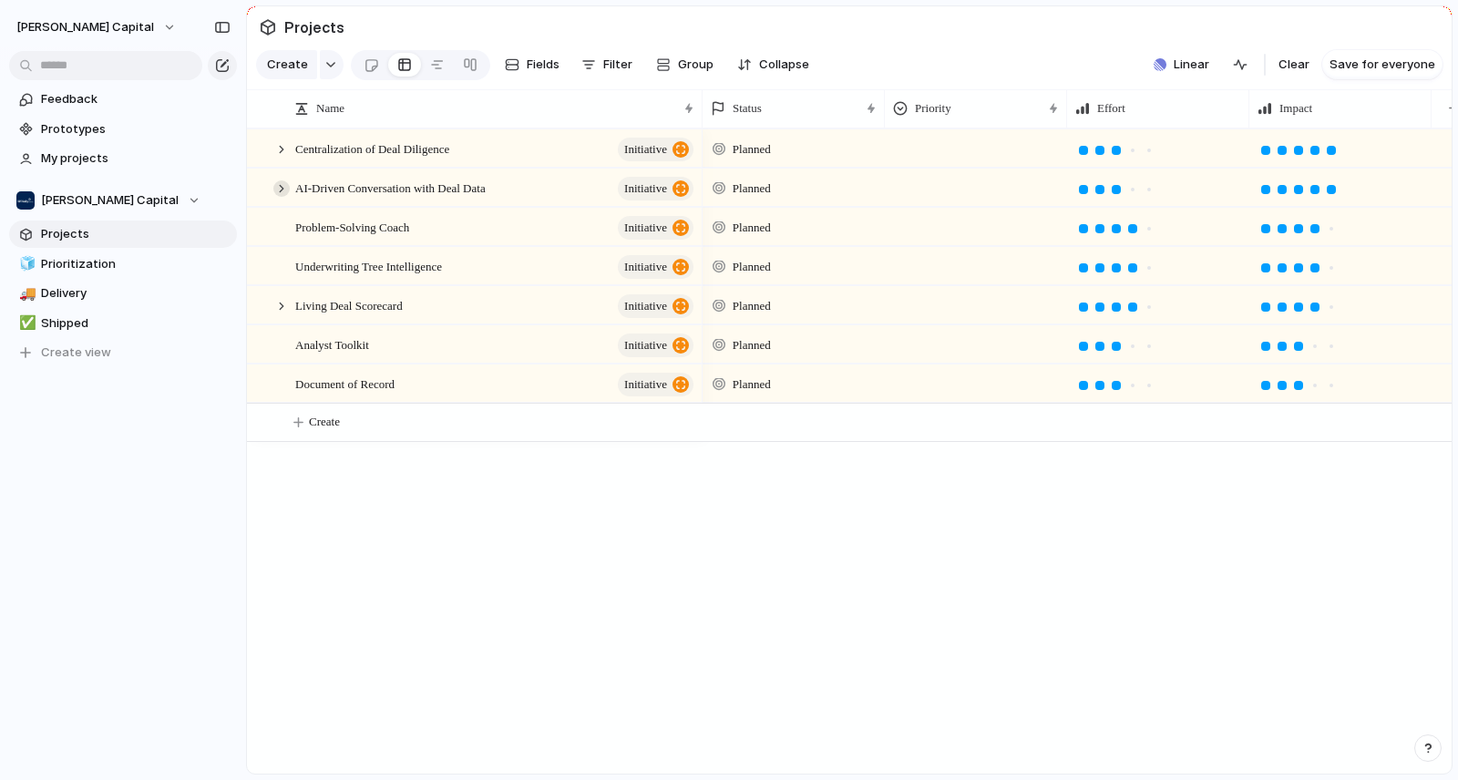
click at [282, 197] on div at bounding box center [281, 188] width 16 height 16
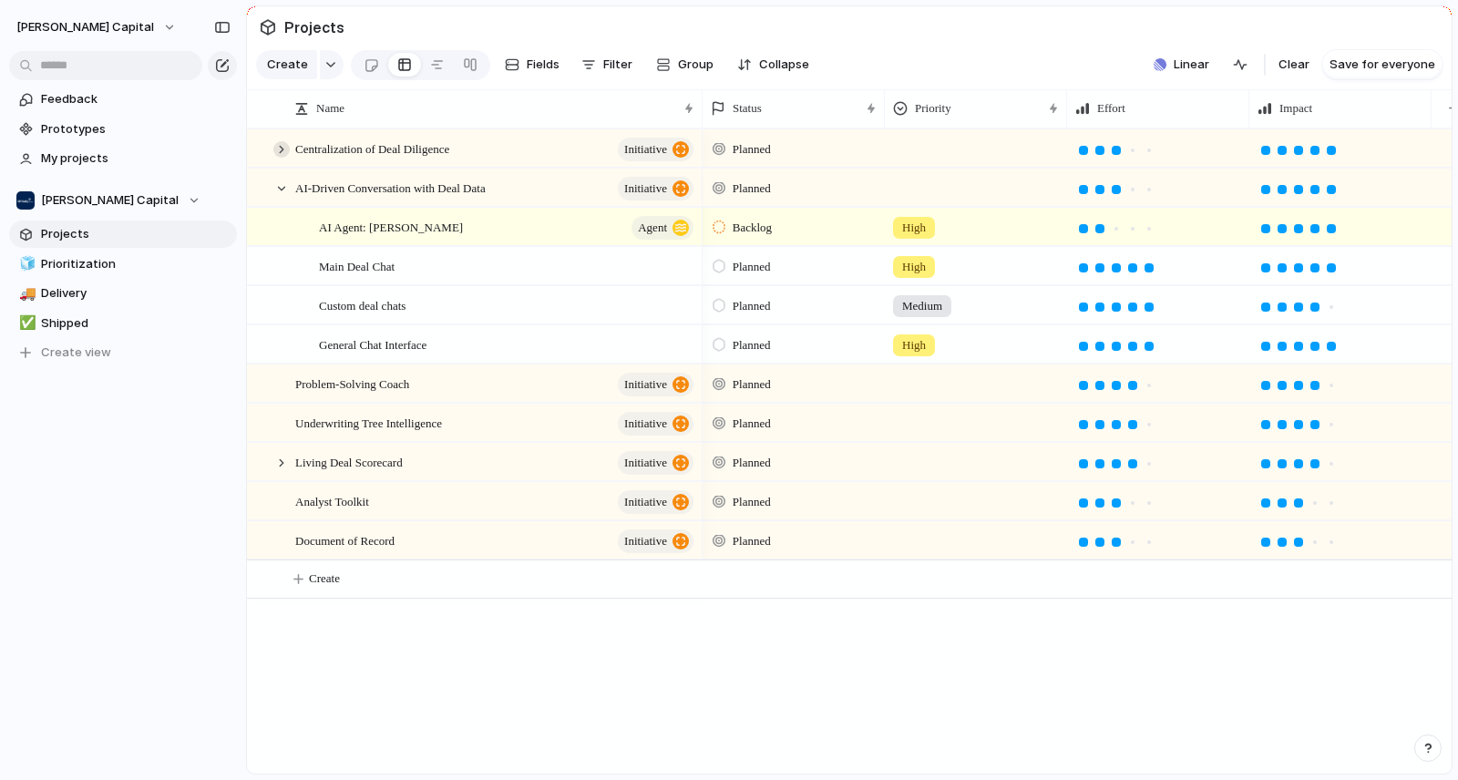
click at [278, 158] on div at bounding box center [281, 149] width 16 height 16
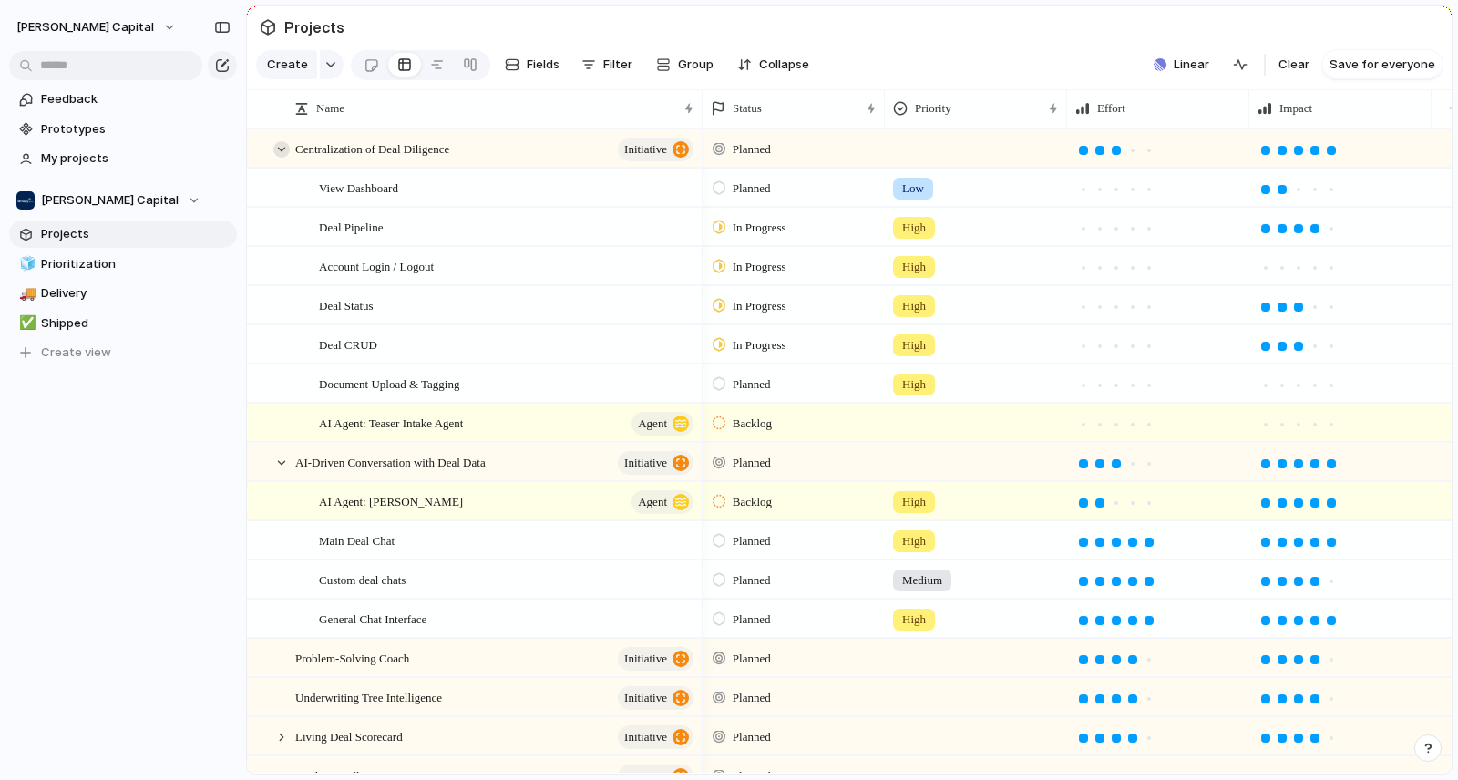
click at [278, 155] on div at bounding box center [281, 149] width 16 height 16
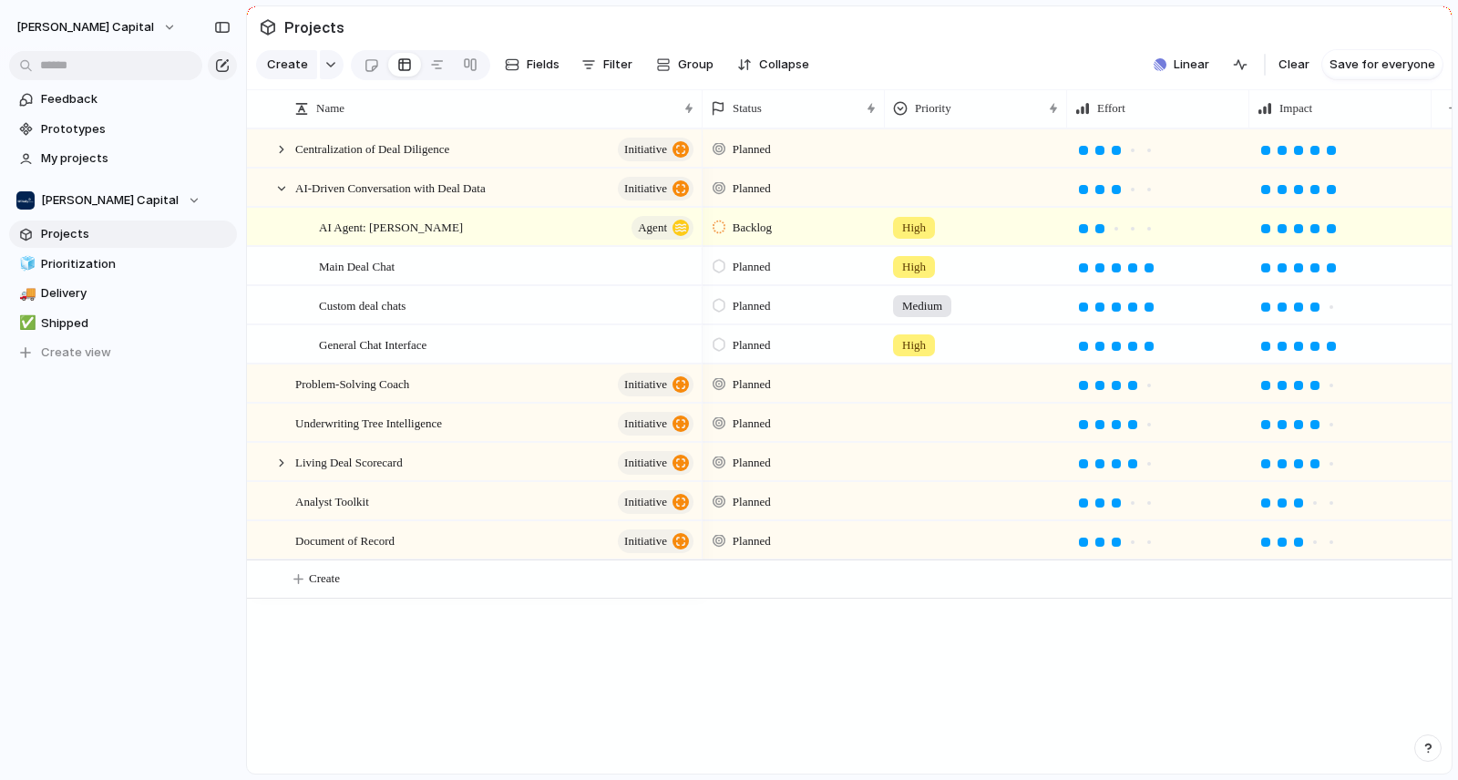
click at [602, 734] on div "Centralization of Deal Diligence initiative AI-Driven Conversation with Deal Da…" at bounding box center [849, 450] width 1205 height 645
click at [249, 151] on div at bounding box center [264, 154] width 33 height 49
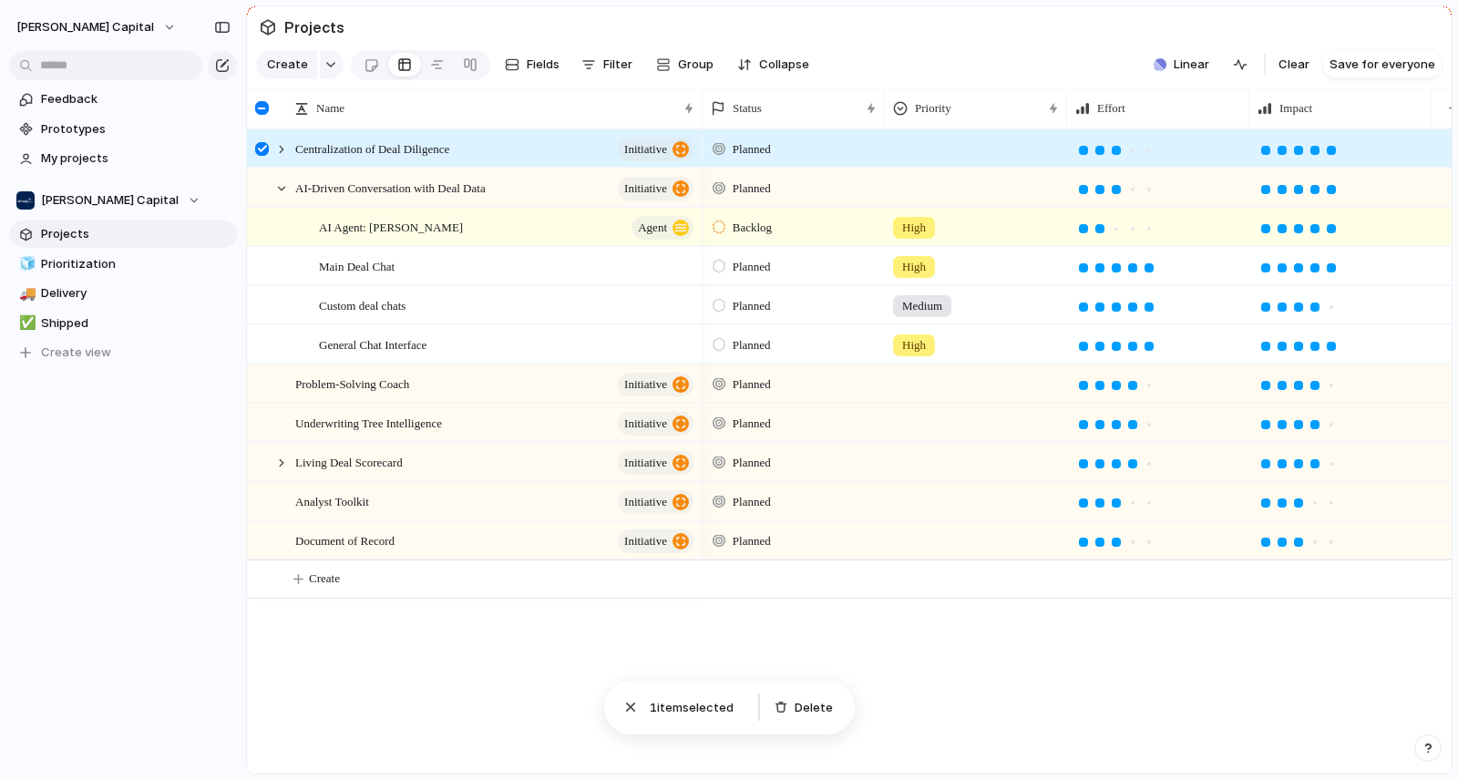
click at [261, 156] on div at bounding box center [262, 149] width 14 height 14
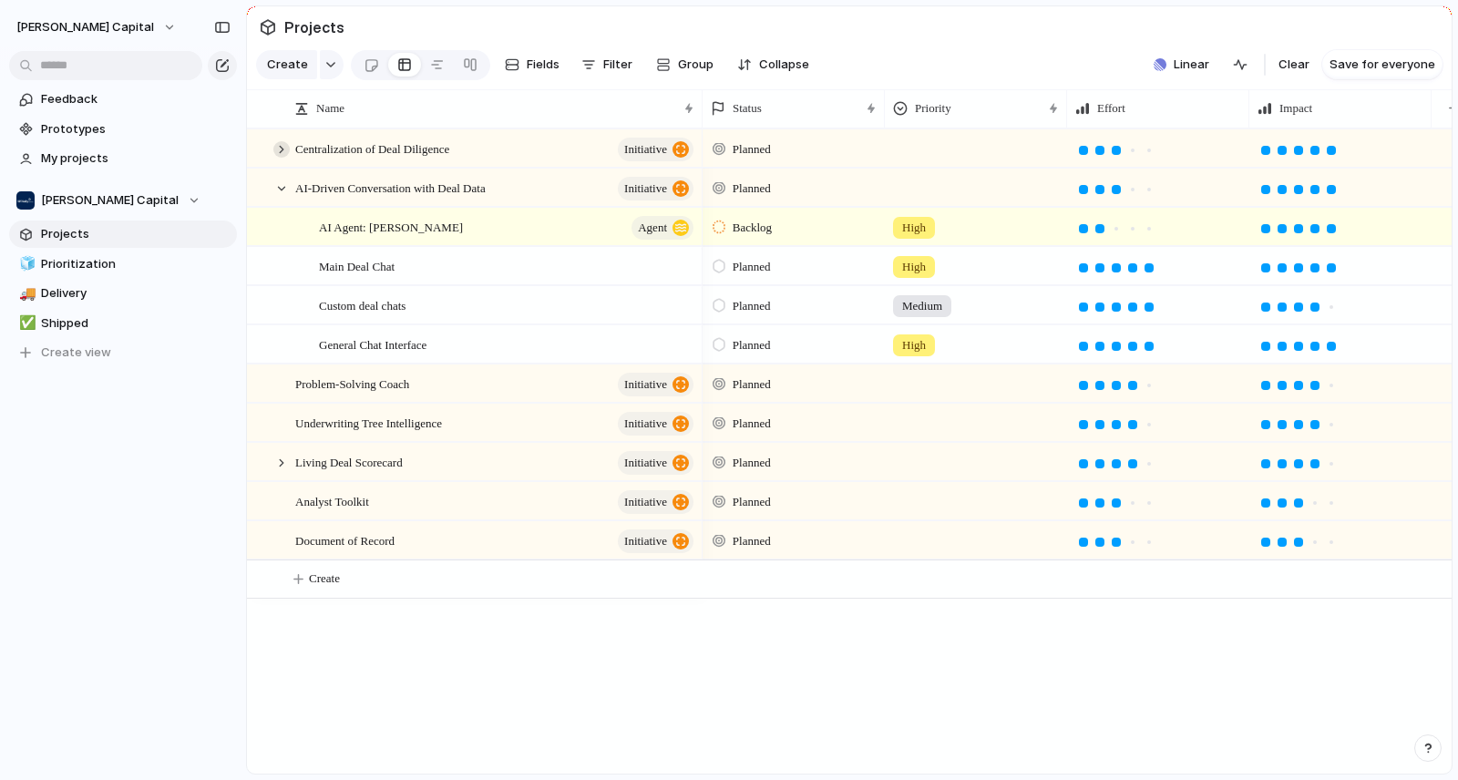
click at [287, 157] on div at bounding box center [281, 149] width 16 height 16
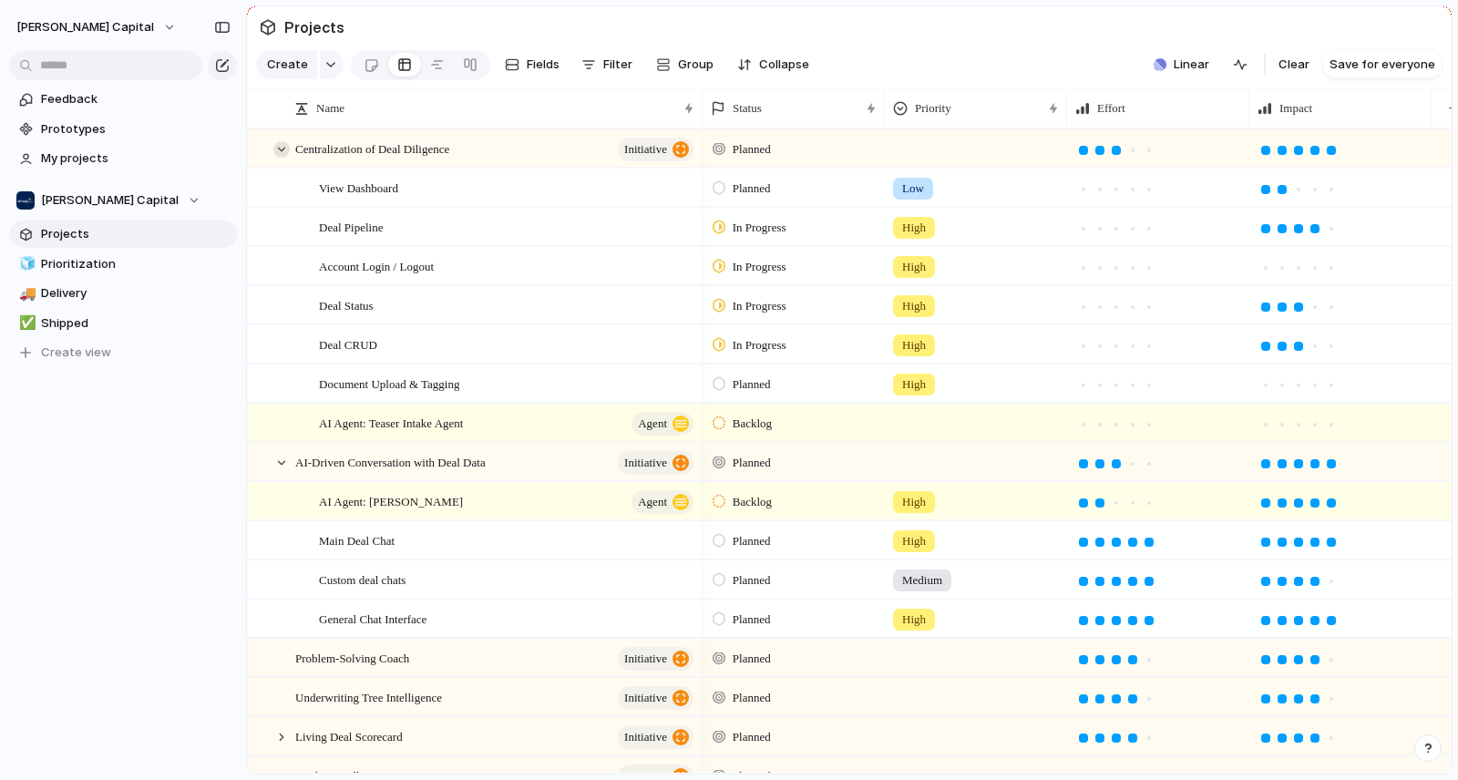
click at [282, 158] on div at bounding box center [281, 149] width 16 height 16
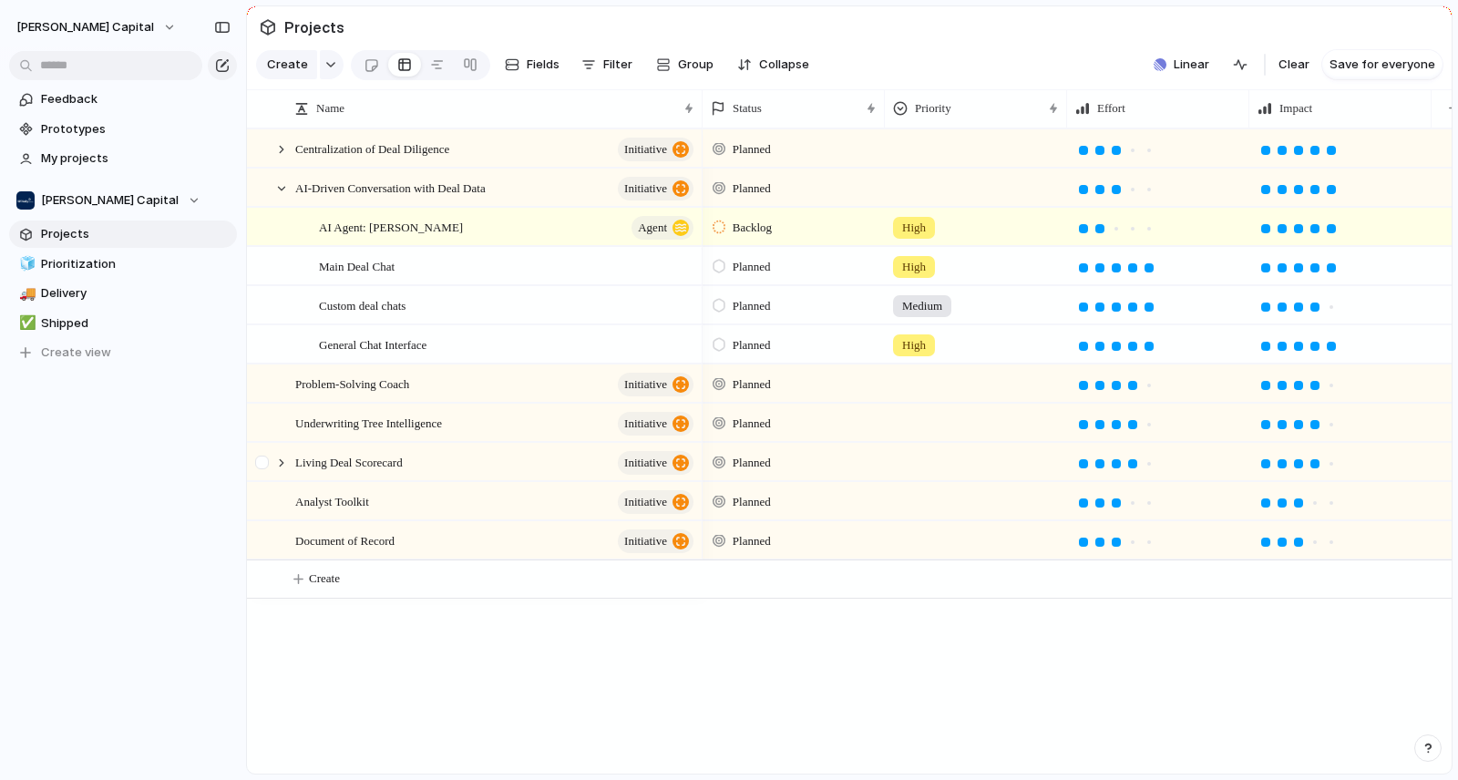
click at [292, 475] on div at bounding box center [272, 462] width 49 height 37
click at [286, 471] on div at bounding box center [281, 463] width 16 height 16
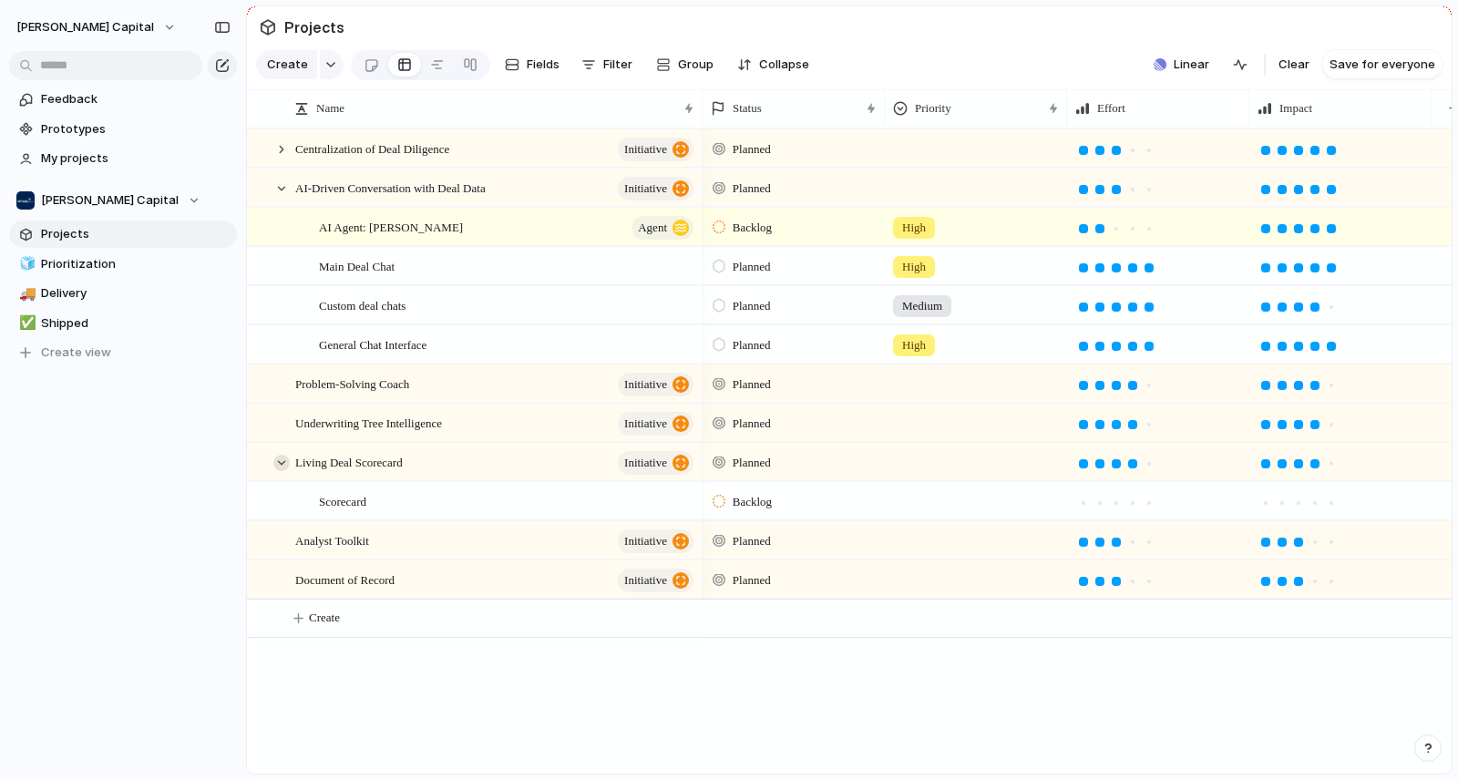
click at [286, 471] on div at bounding box center [281, 463] width 16 height 16
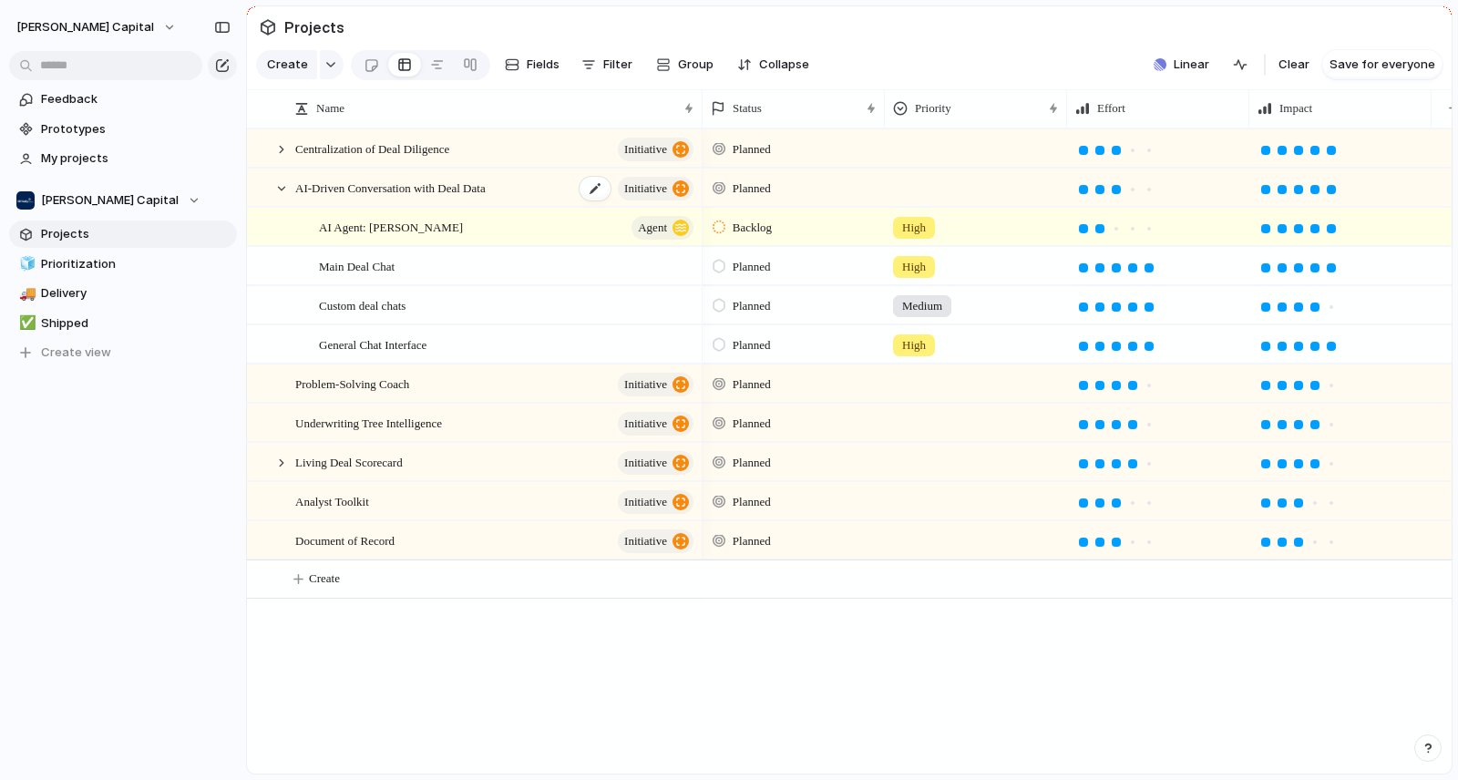
click at [461, 198] on span "AI-Driven Conversation with Deal Data" at bounding box center [390, 187] width 190 height 21
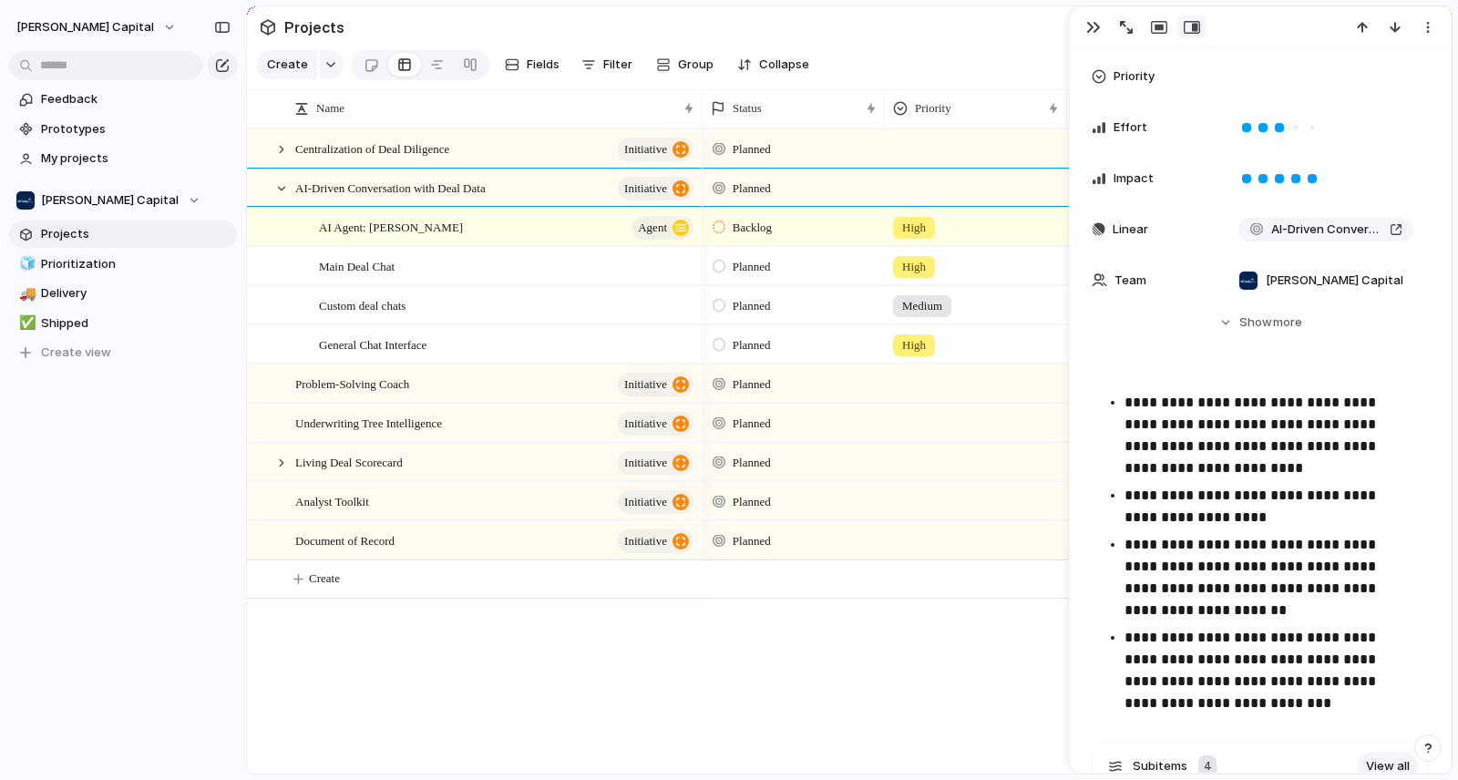
scroll to position [187, 0]
click at [277, 197] on div at bounding box center [281, 188] width 16 height 16
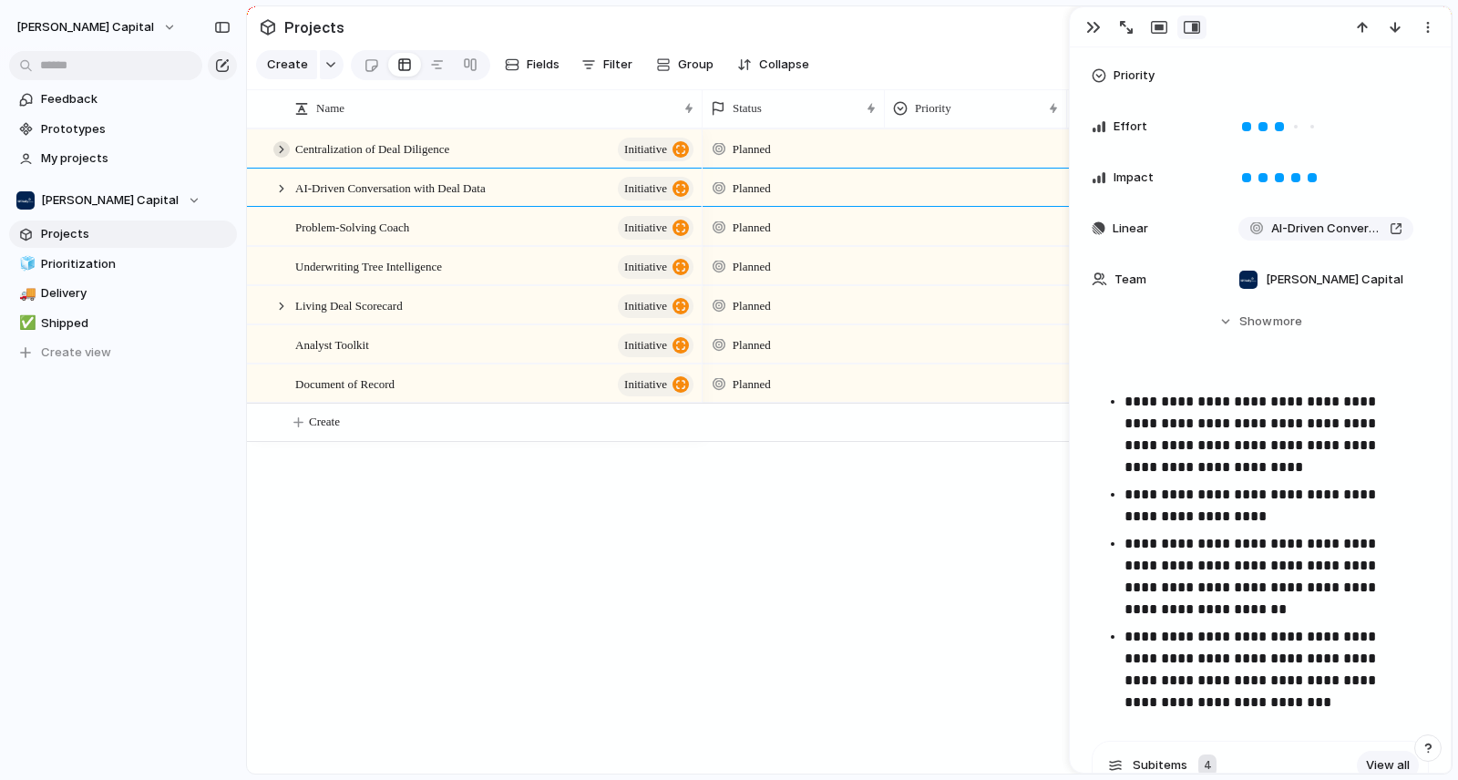
click at [278, 158] on div at bounding box center [281, 149] width 16 height 16
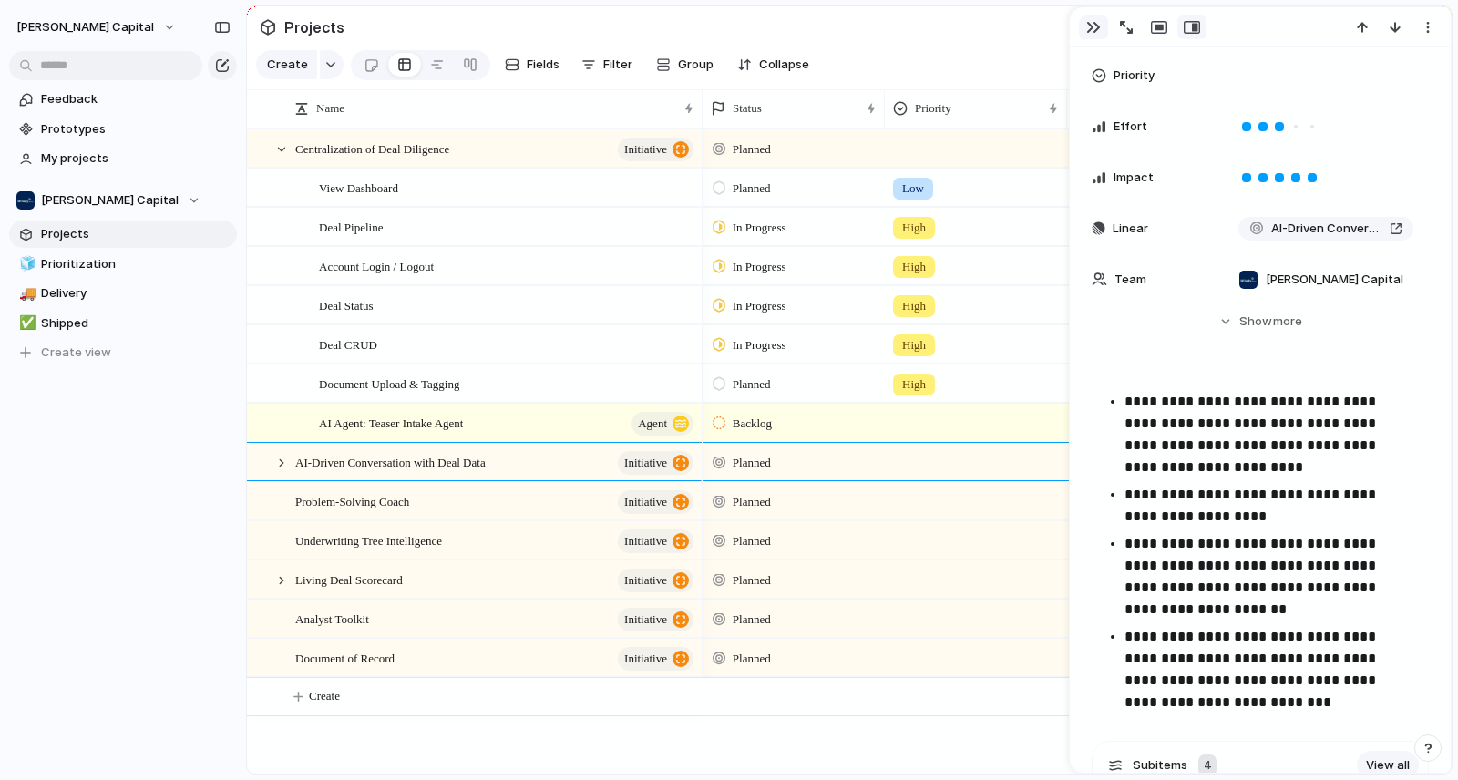
click at [1088, 23] on div "button" at bounding box center [1093, 27] width 15 height 15
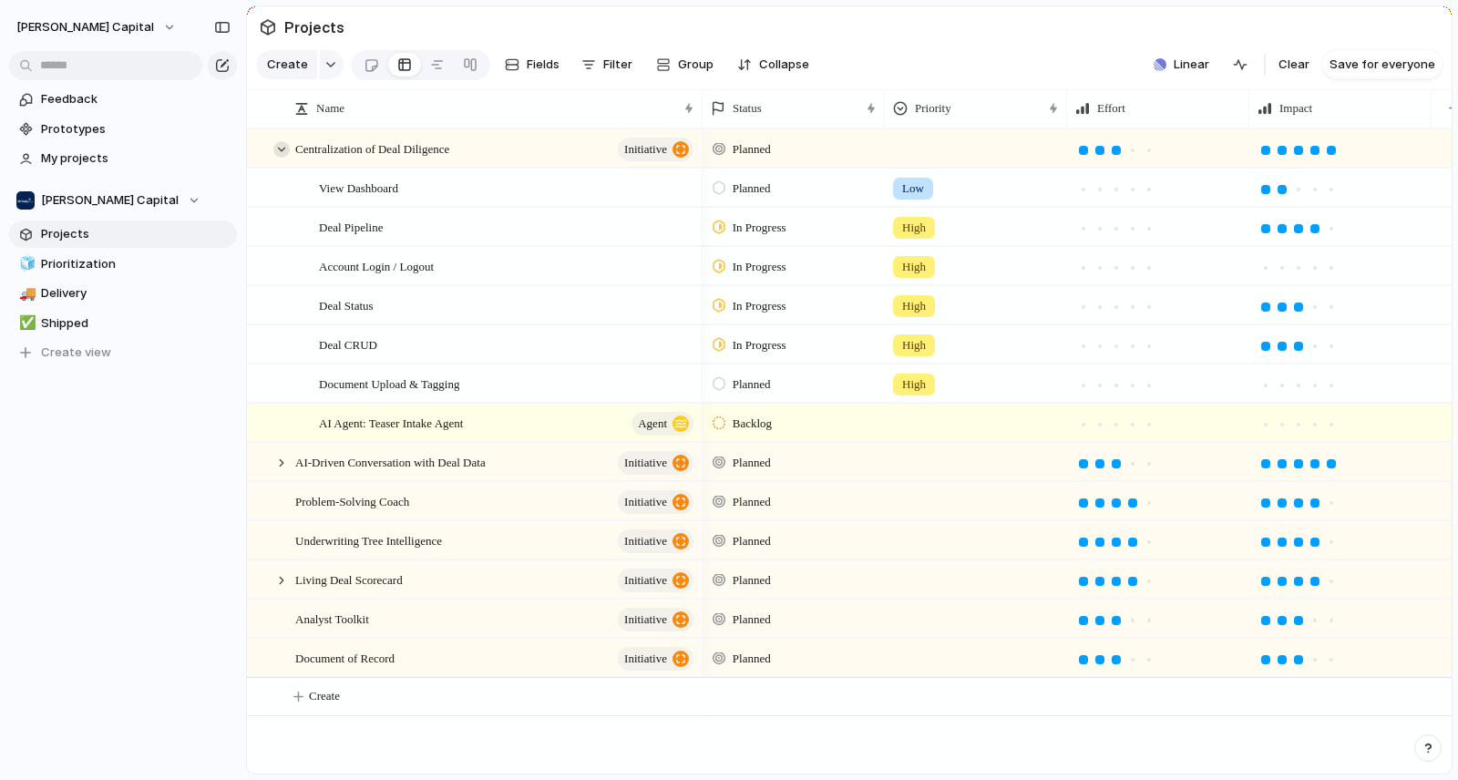
click at [285, 158] on div at bounding box center [281, 149] width 16 height 16
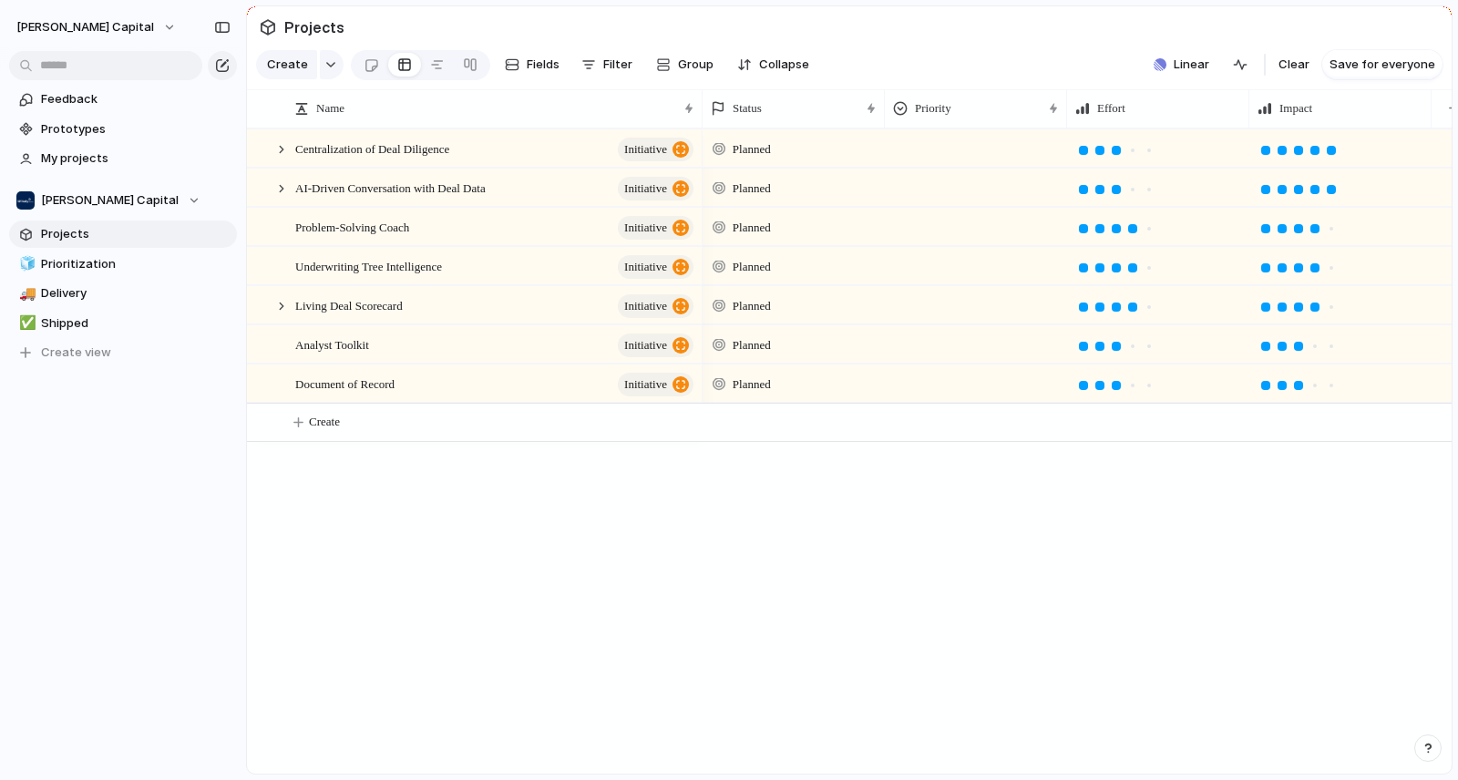
click at [946, 160] on div at bounding box center [976, 145] width 180 height 30
click at [947, 166] on div "Urgent High Medium Low" at bounding box center [729, 390] width 1458 height 780
click at [947, 160] on div at bounding box center [976, 145] width 180 height 30
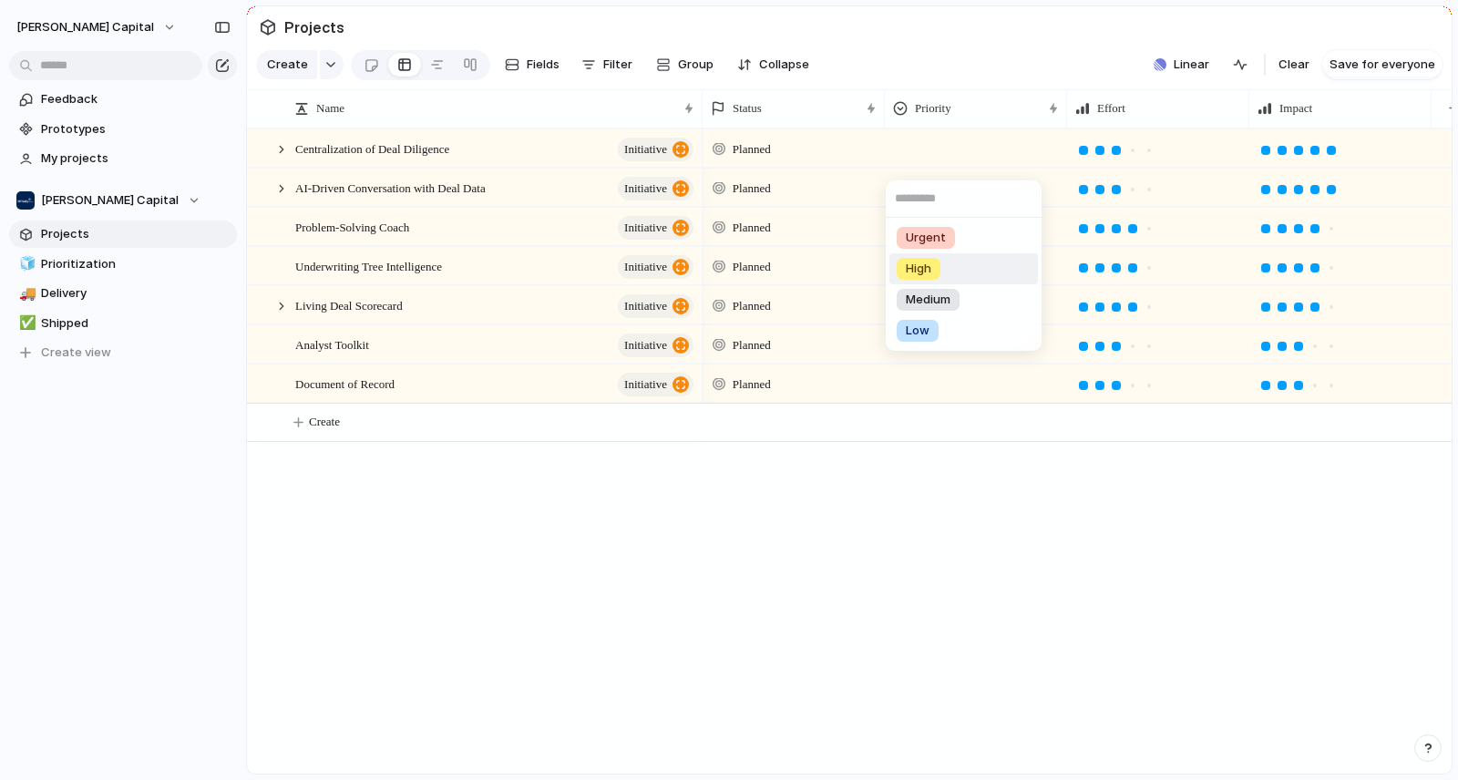
click at [939, 272] on div "High" at bounding box center [919, 269] width 44 height 22
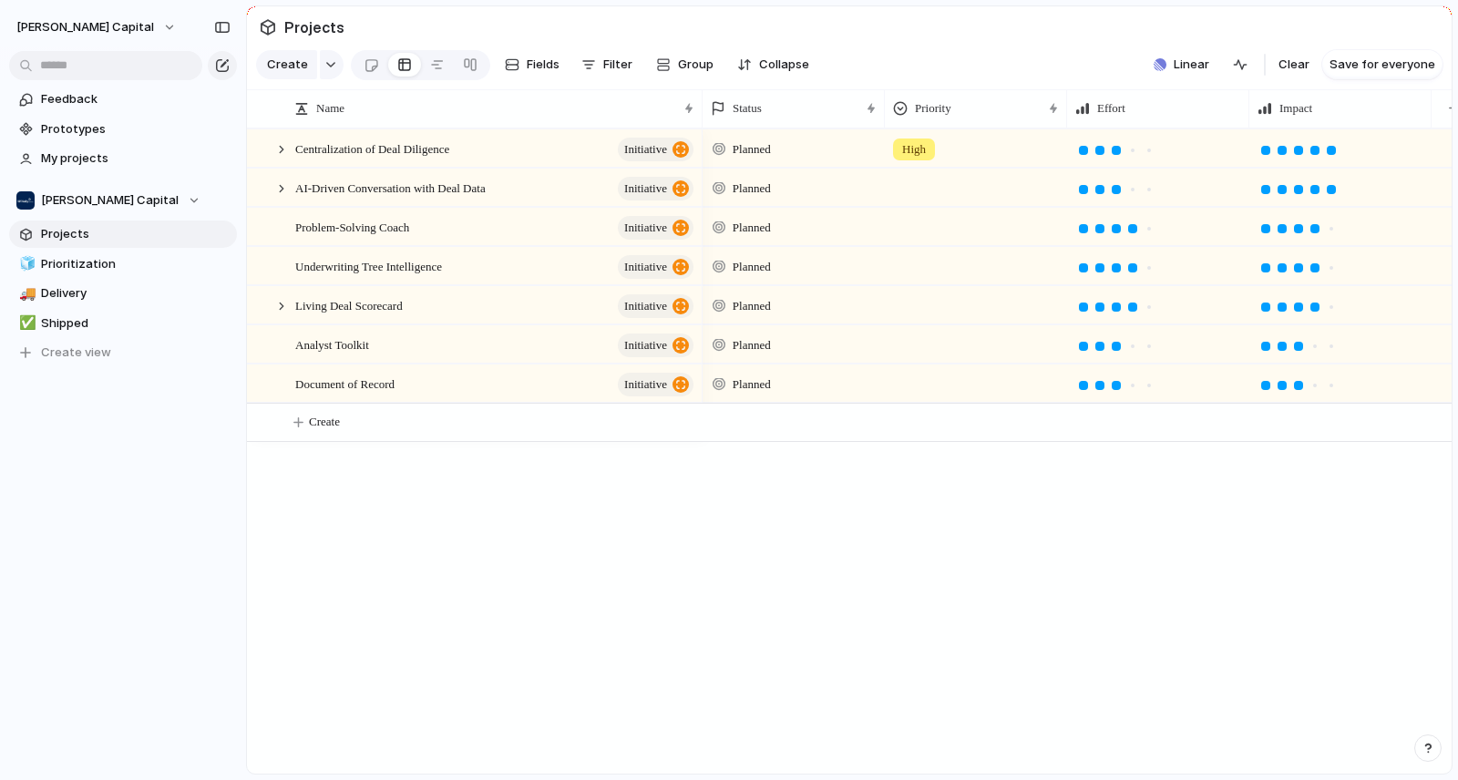
click at [961, 200] on div at bounding box center [976, 184] width 180 height 30
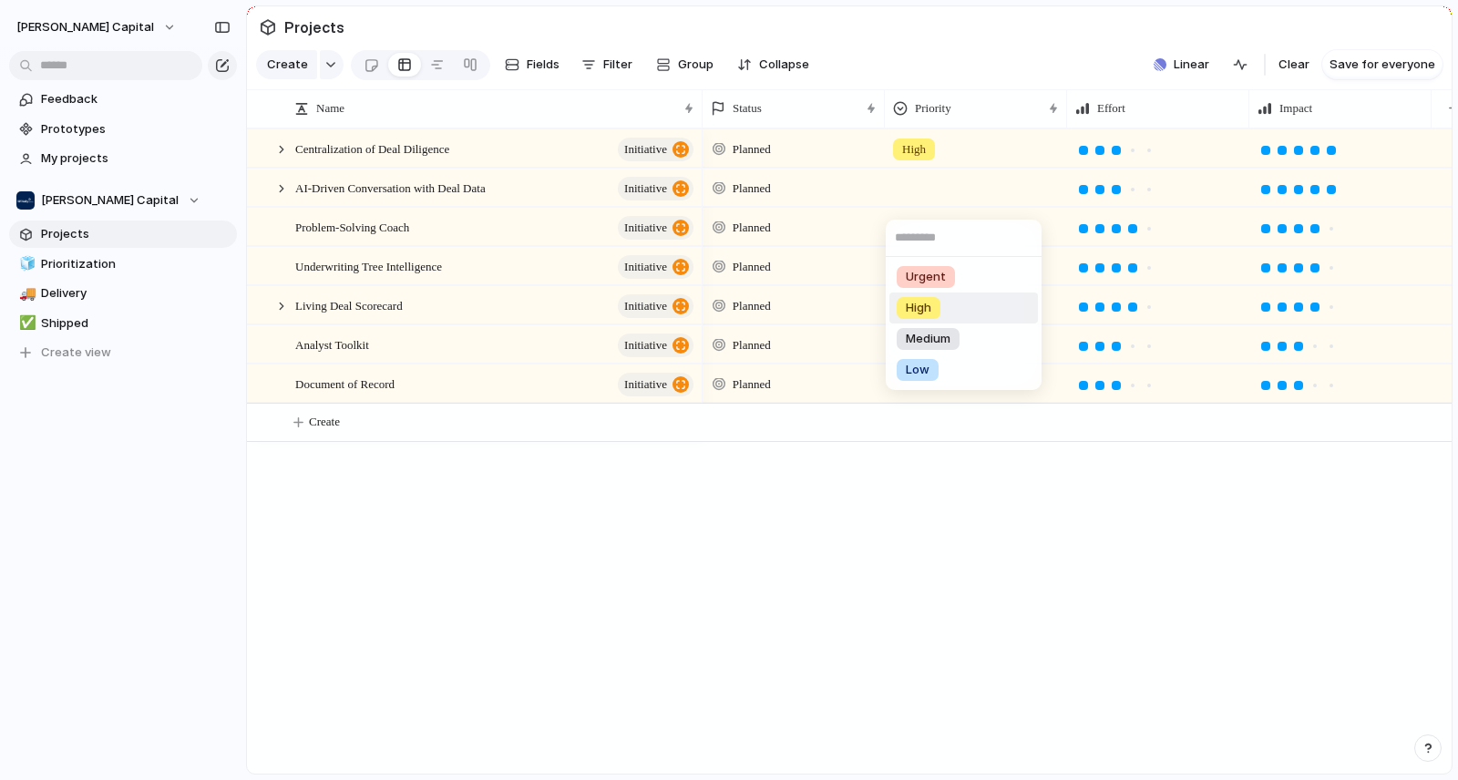
click at [940, 316] on div "High" at bounding box center [919, 308] width 44 height 22
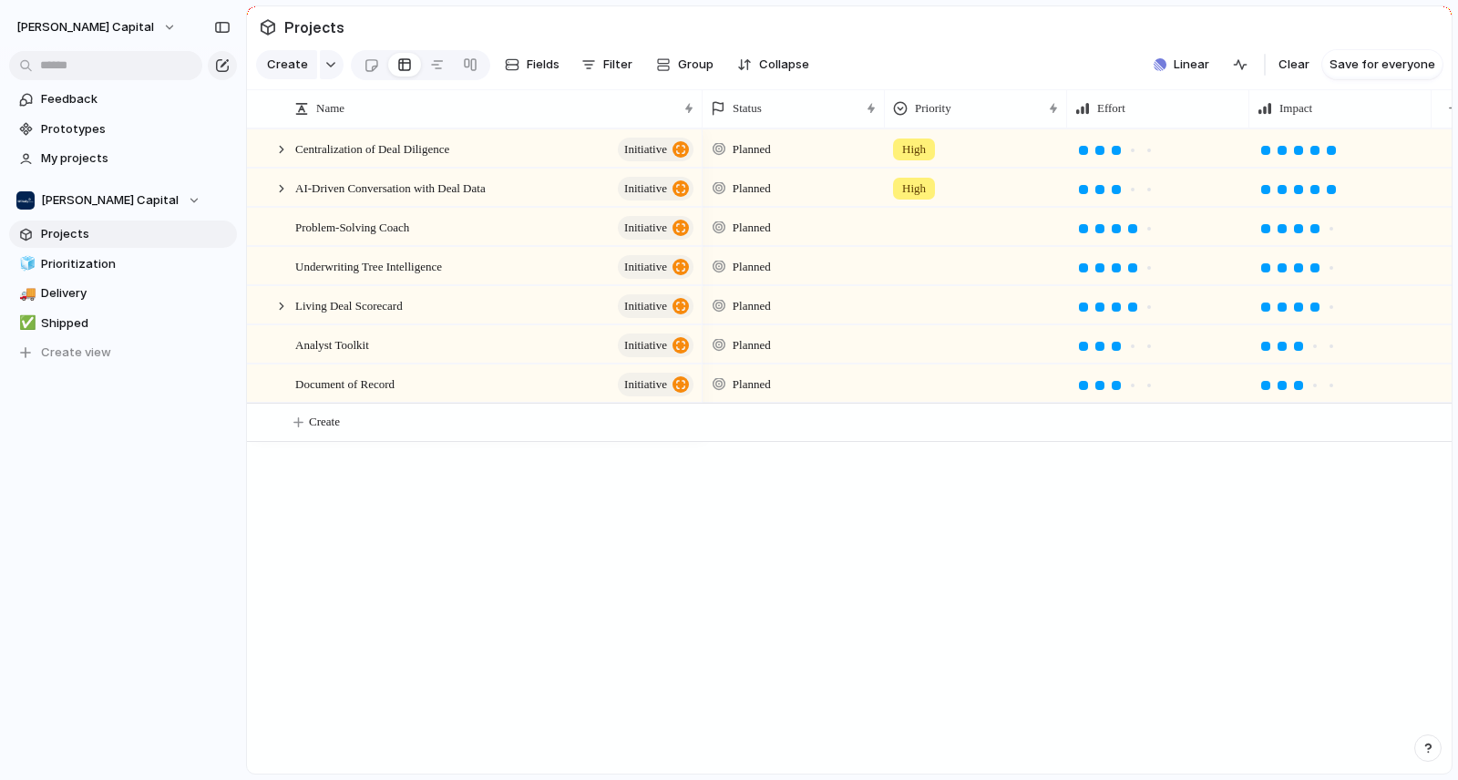
click at [938, 239] on div at bounding box center [976, 224] width 180 height 30
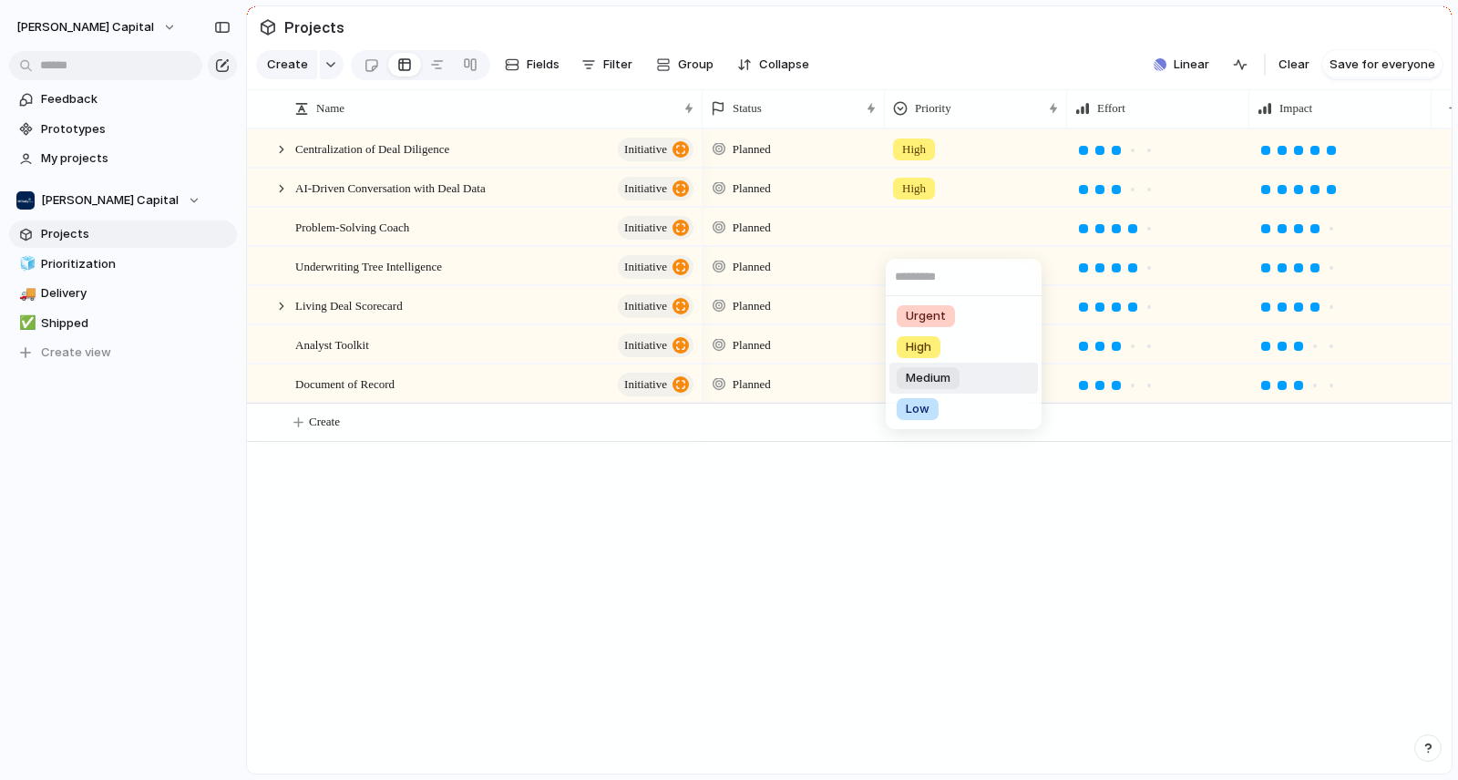
click at [943, 375] on span "Medium" at bounding box center [928, 378] width 45 height 18
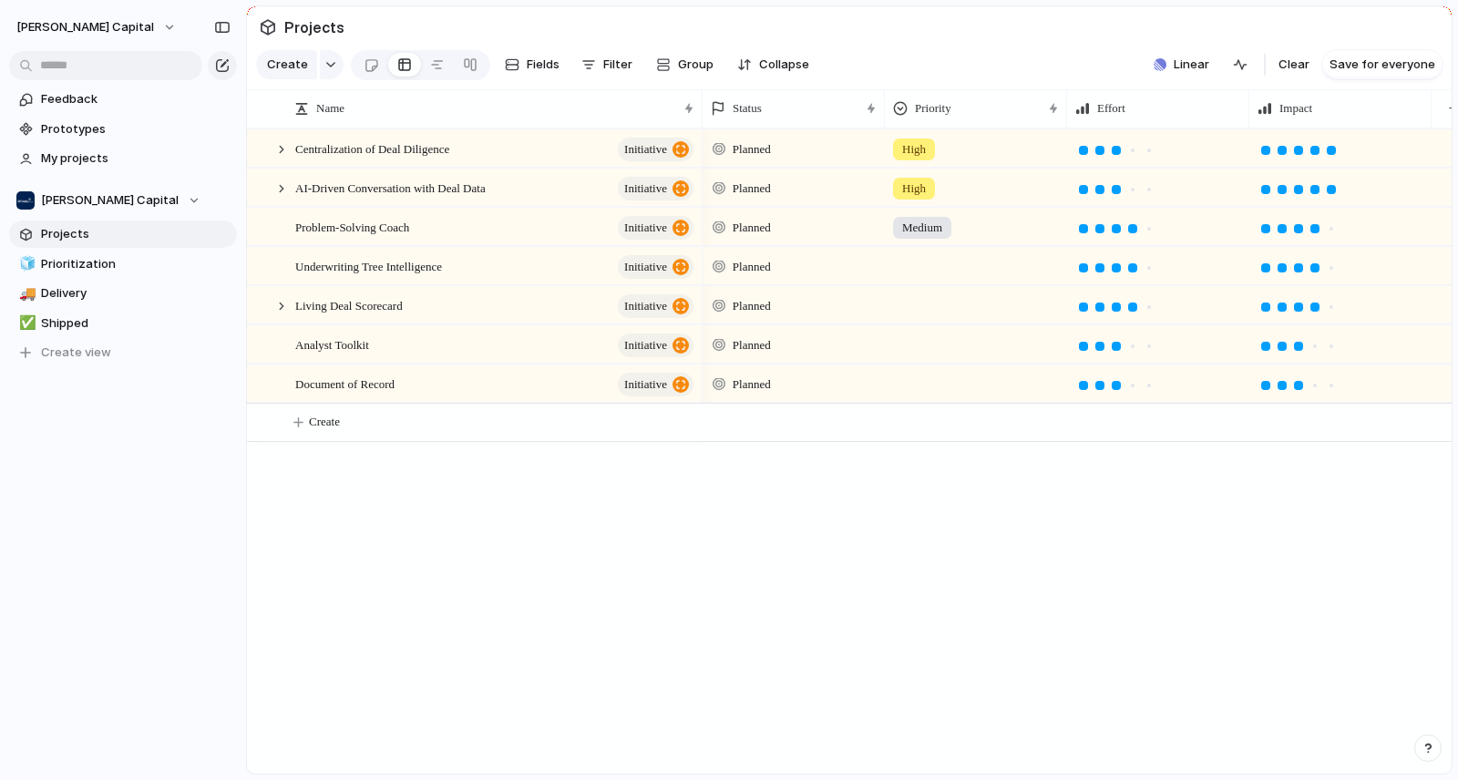
click at [926, 278] on div at bounding box center [976, 263] width 180 height 30
click at [922, 394] on span "High" at bounding box center [919, 386] width 26 height 18
click at [929, 317] on div at bounding box center [976, 302] width 180 height 30
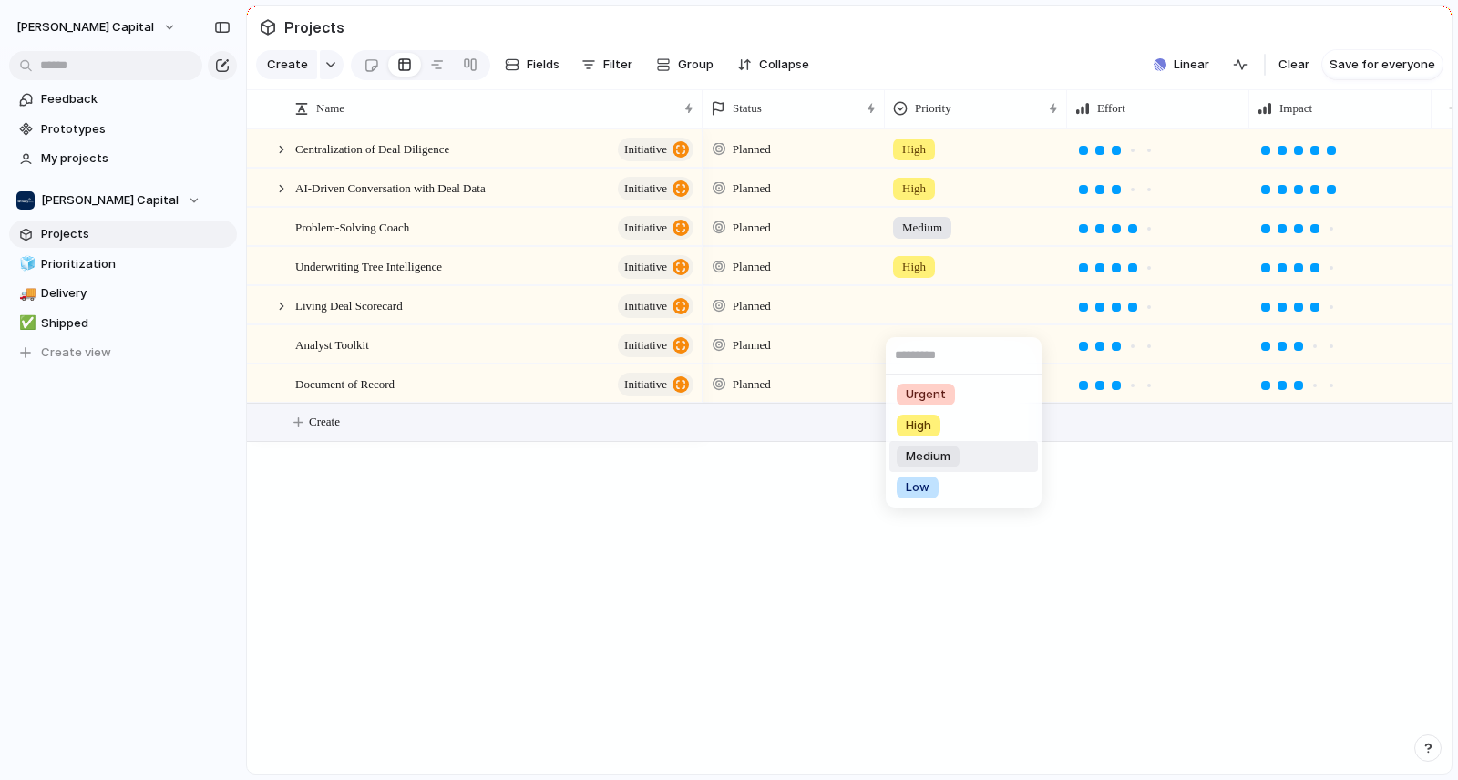
click at [934, 457] on span "Medium" at bounding box center [928, 456] width 45 height 18
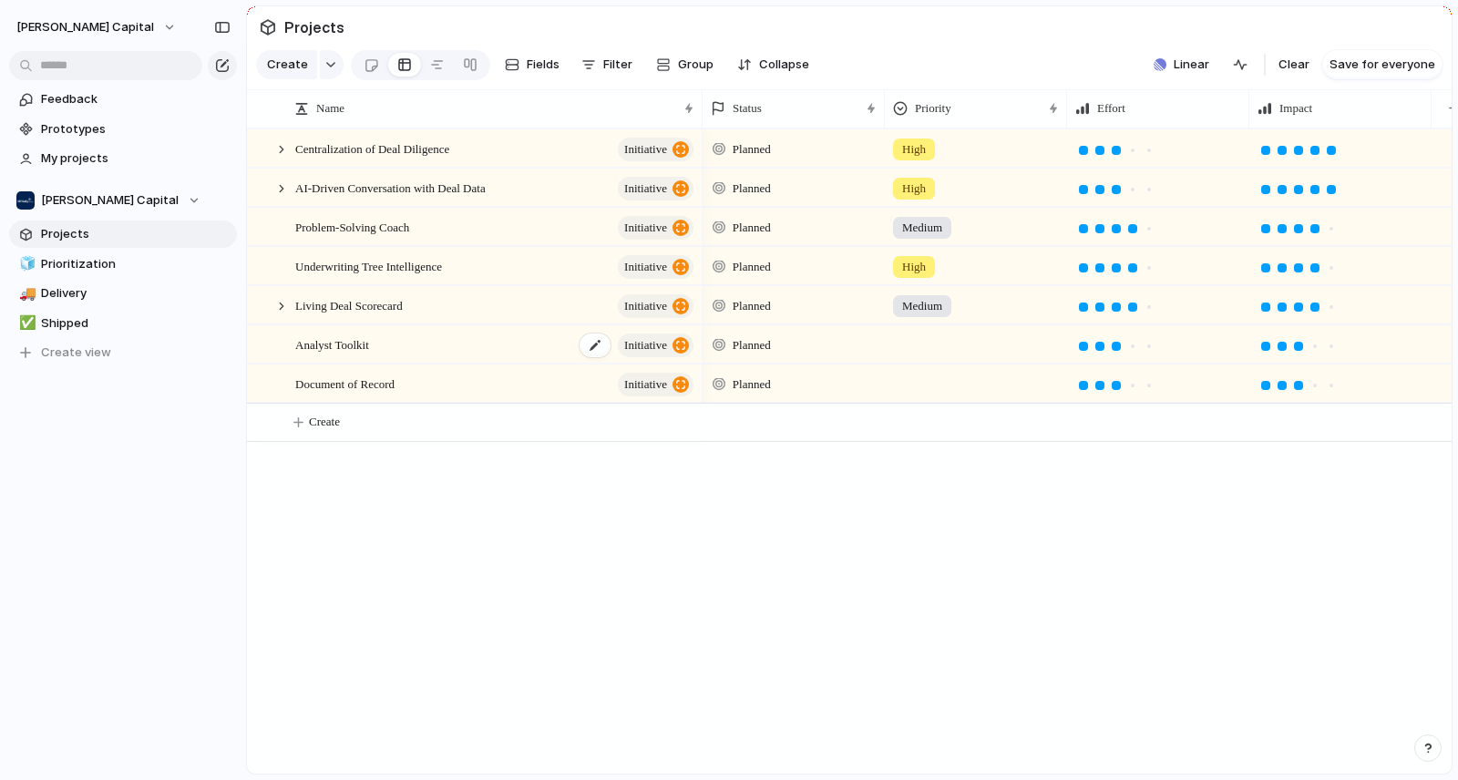
click at [359, 340] on div "Analyst Toolkit initiative" at bounding box center [495, 344] width 401 height 37
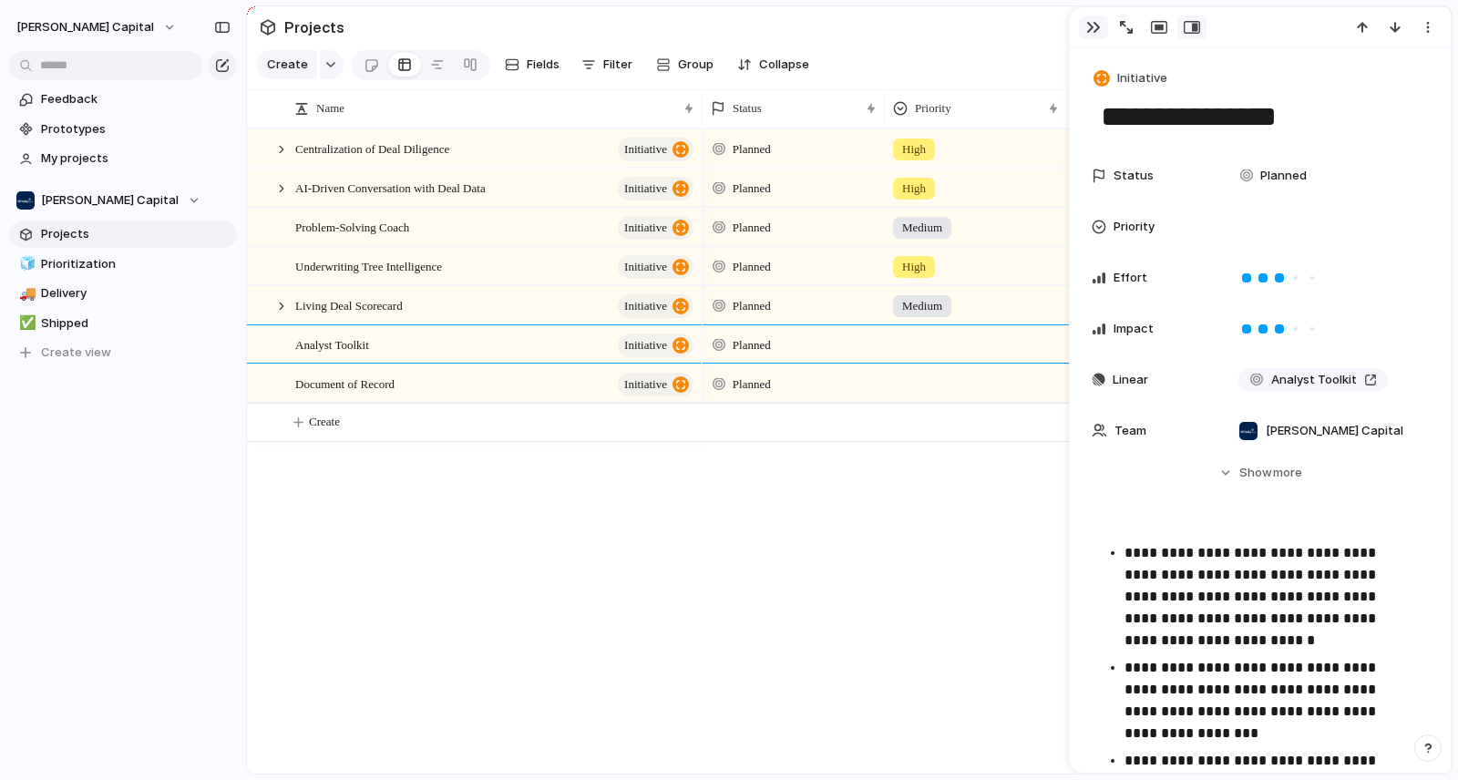
click at [1091, 29] on div "button" at bounding box center [1093, 27] width 15 height 15
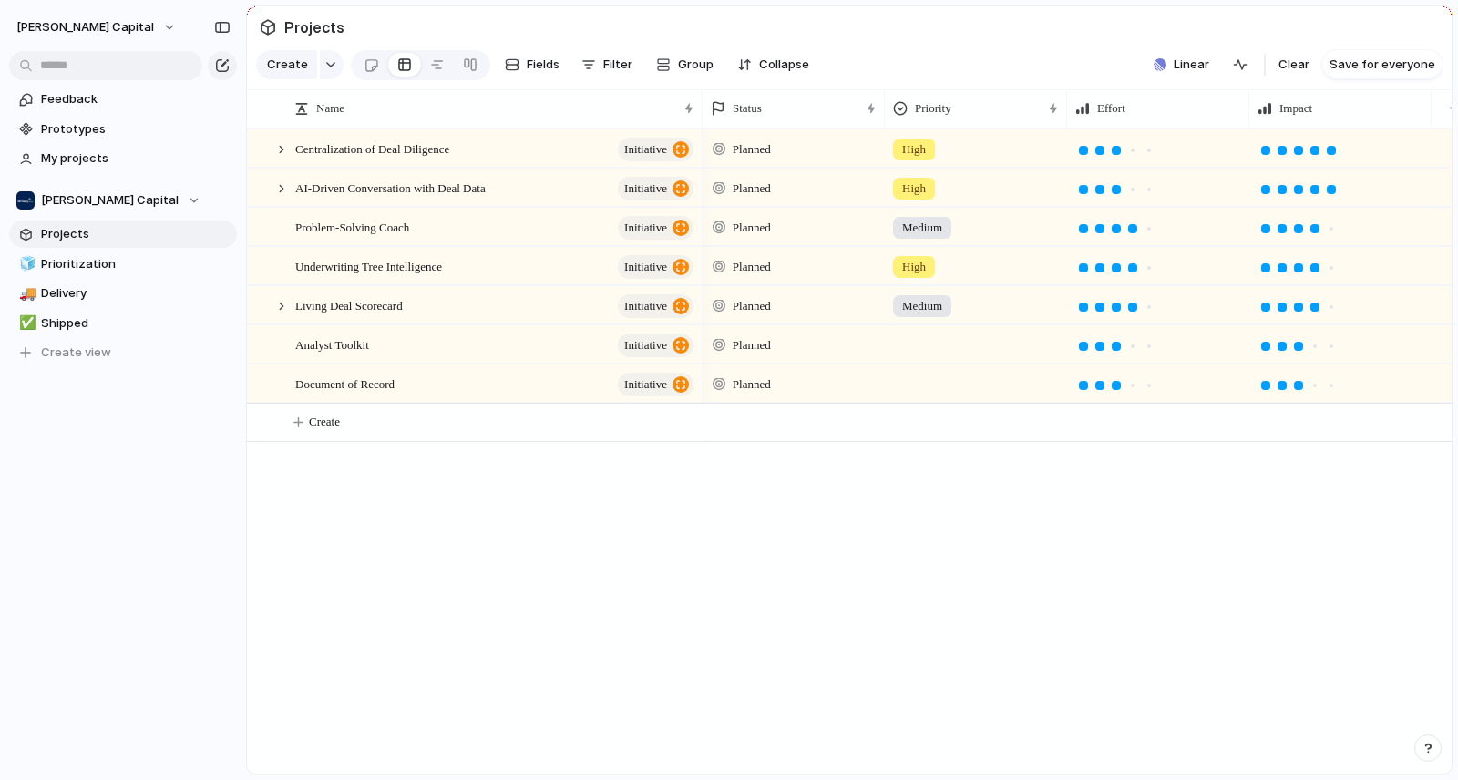
click at [921, 323] on div "Medium" at bounding box center [976, 304] width 182 height 37
click at [922, 355] on input "text" at bounding box center [954, 355] width 137 height 36
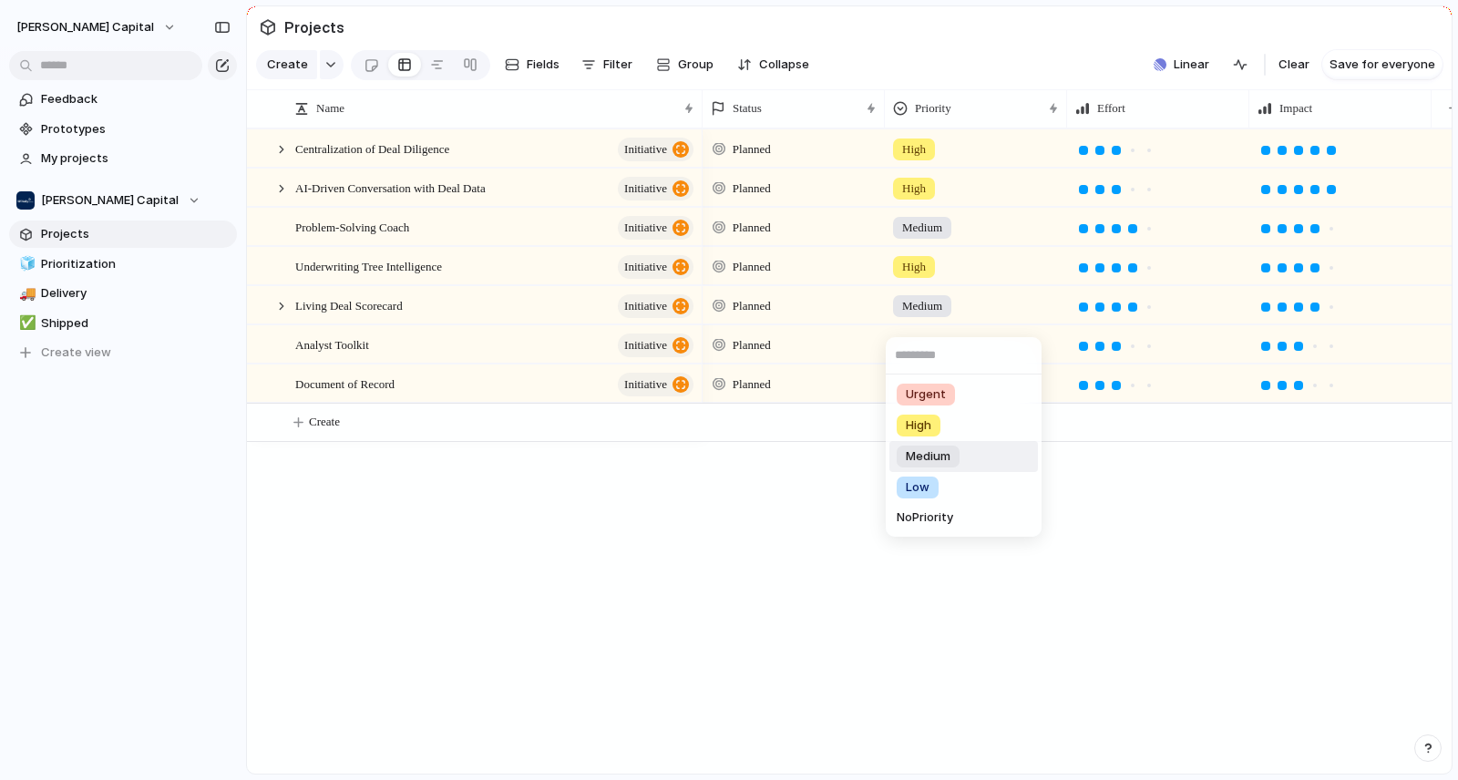
click at [803, 423] on div "Urgent High Medium Low No Priority" at bounding box center [729, 390] width 1458 height 780
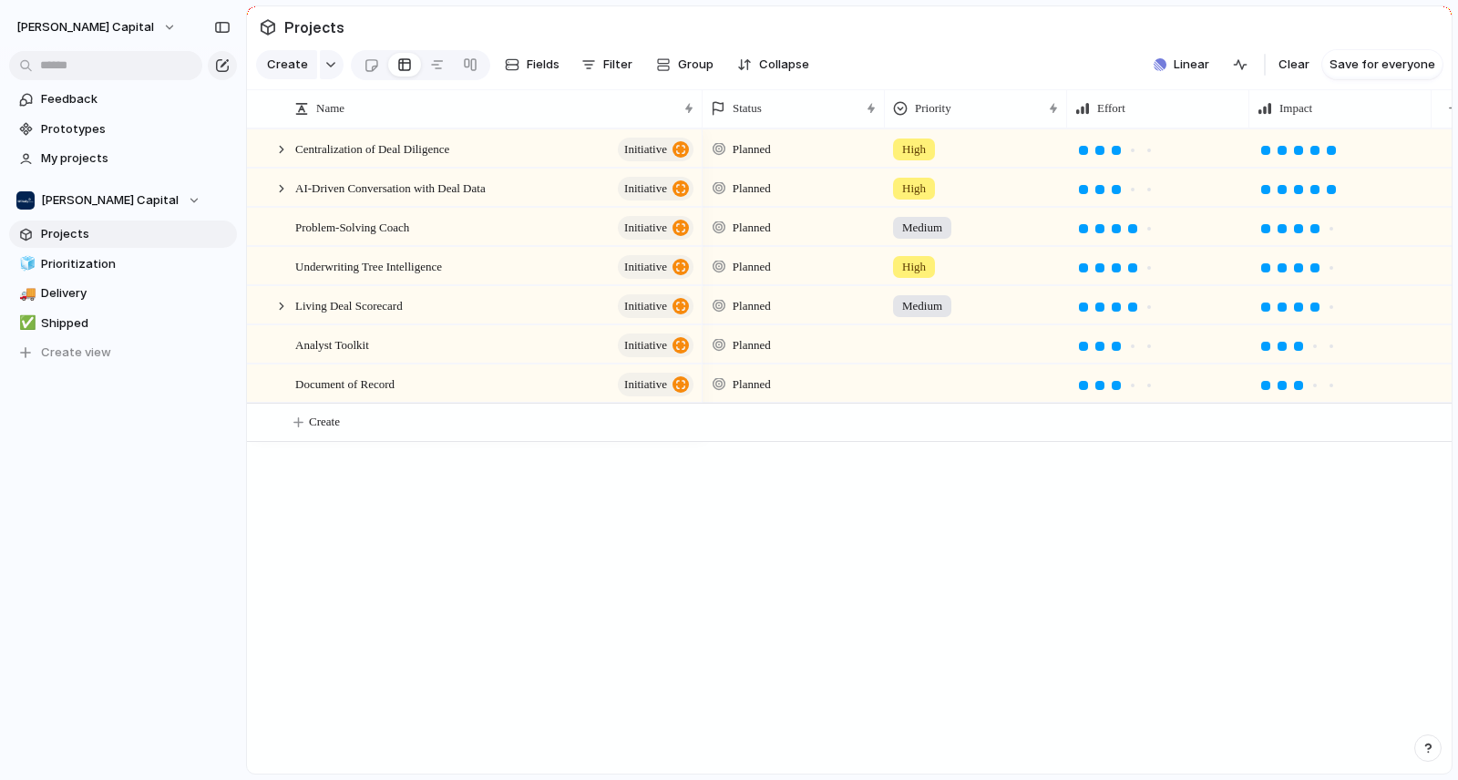
click at [936, 352] on div at bounding box center [976, 341] width 180 height 30
click at [913, 490] on span "Medium" at bounding box center [928, 496] width 45 height 18
click at [944, 395] on div at bounding box center [976, 380] width 180 height 30
click at [950, 544] on div "Medium" at bounding box center [928, 535] width 63 height 22
click at [827, 518] on div "Planned High Planned High Planned Medium Planned High Planned Medium Planned Me…" at bounding box center [1076, 450] width 749 height 645
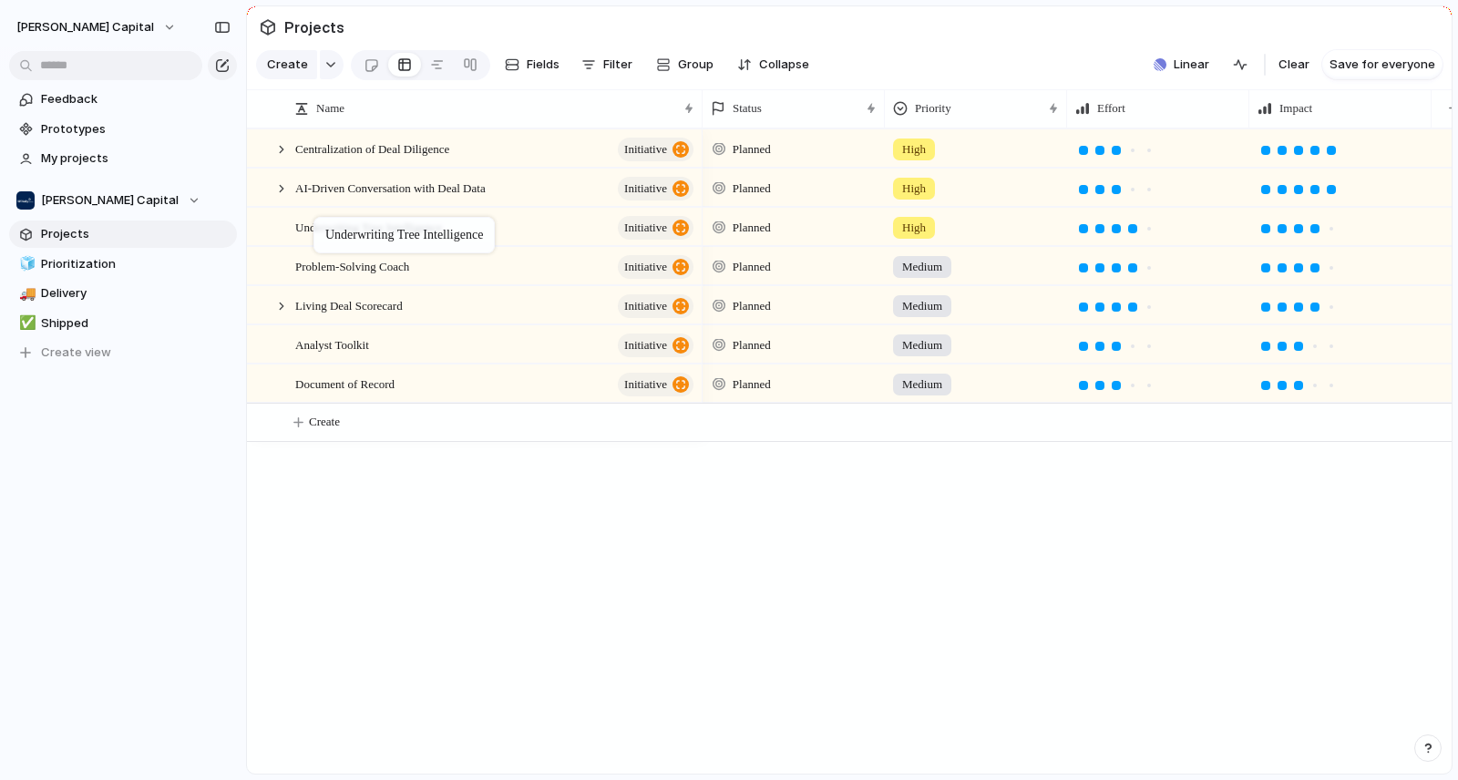
drag, startPoint x: 309, startPoint y: 273, endPoint x: 323, endPoint y: 220, distance: 54.6
drag, startPoint x: 1157, startPoint y: 680, endPoint x: 878, endPoint y: 669, distance: 279.0
click at [1157, 680] on div "Planned High Planned High Planned Medium Planned High Planned Medium Planned Me…" at bounding box center [1076, 450] width 749 height 645
click at [1009, 118] on div "Priority" at bounding box center [967, 108] width 149 height 18
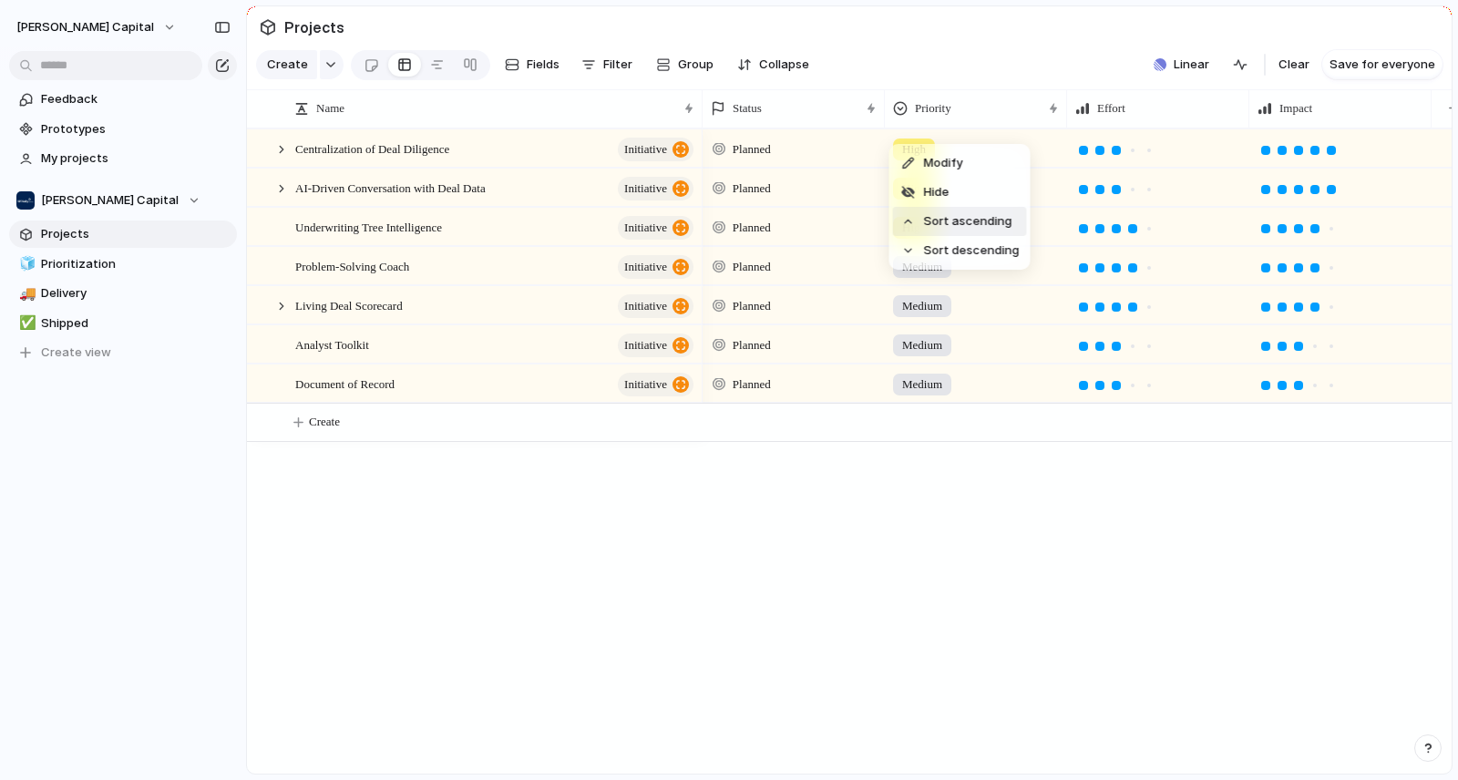
click at [999, 216] on span "Sort ascending" at bounding box center [968, 221] width 88 height 18
click at [1381, 79] on button "Save for everyone" at bounding box center [1382, 64] width 120 height 29
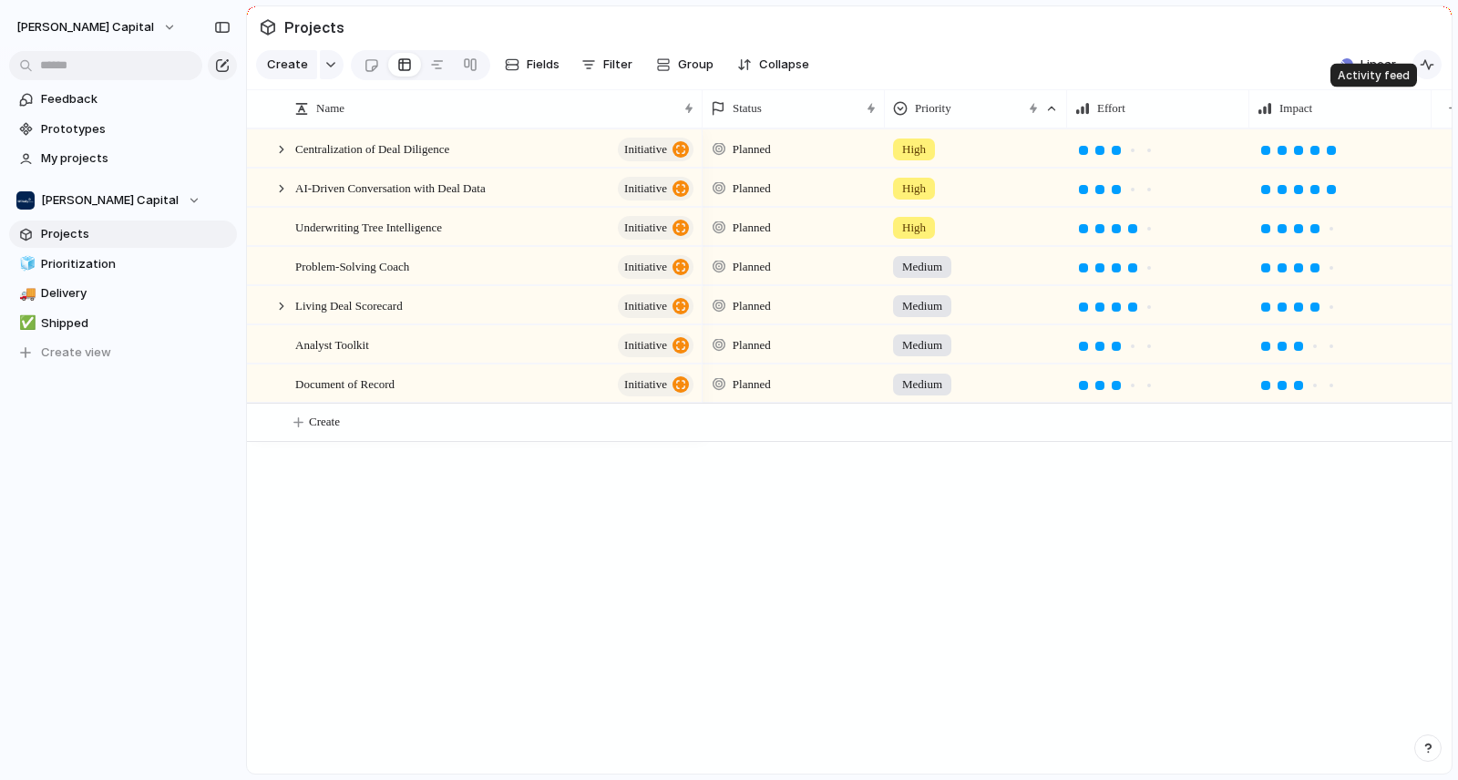
click at [1433, 72] on div "button" at bounding box center [1427, 64] width 15 height 15
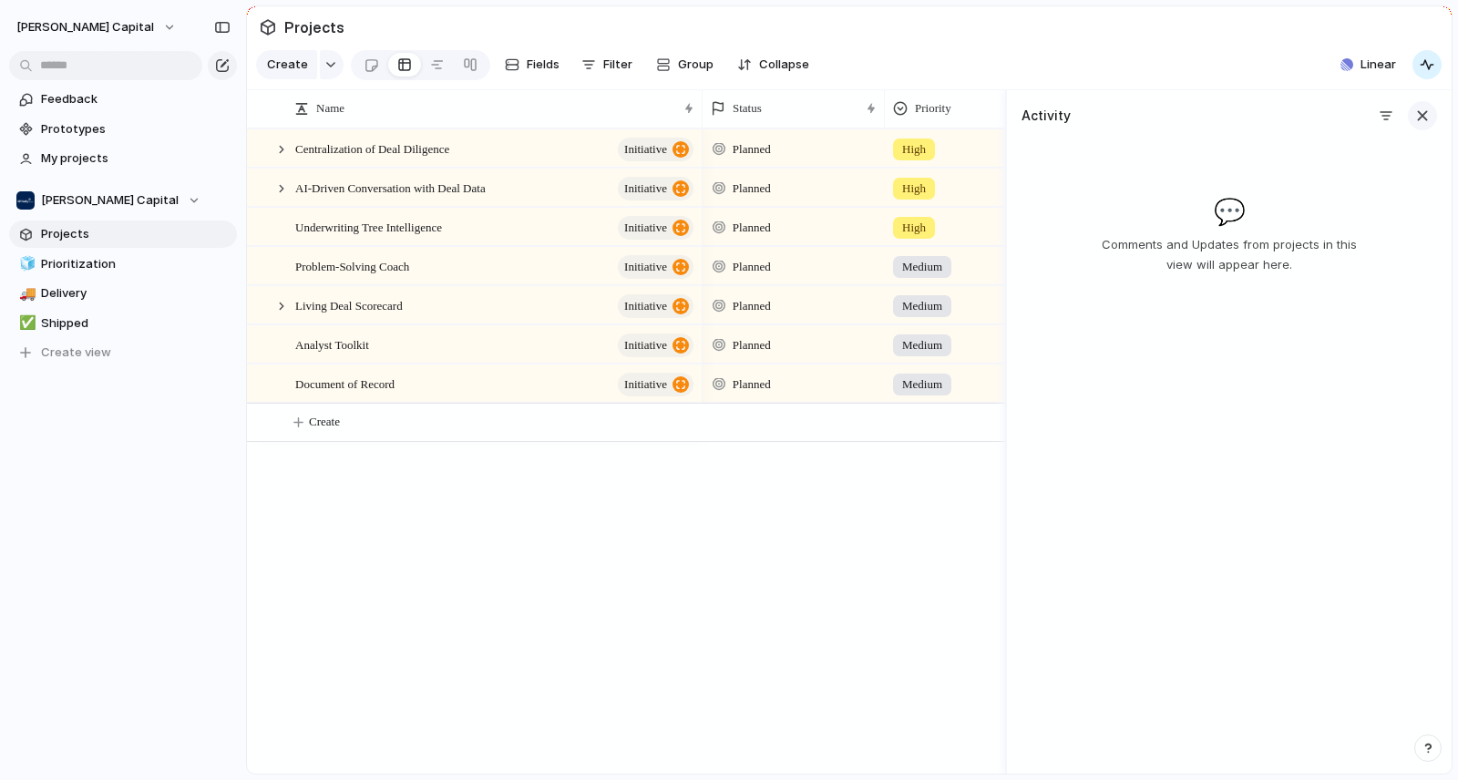
click at [1414, 126] on div "button" at bounding box center [1422, 116] width 20 height 20
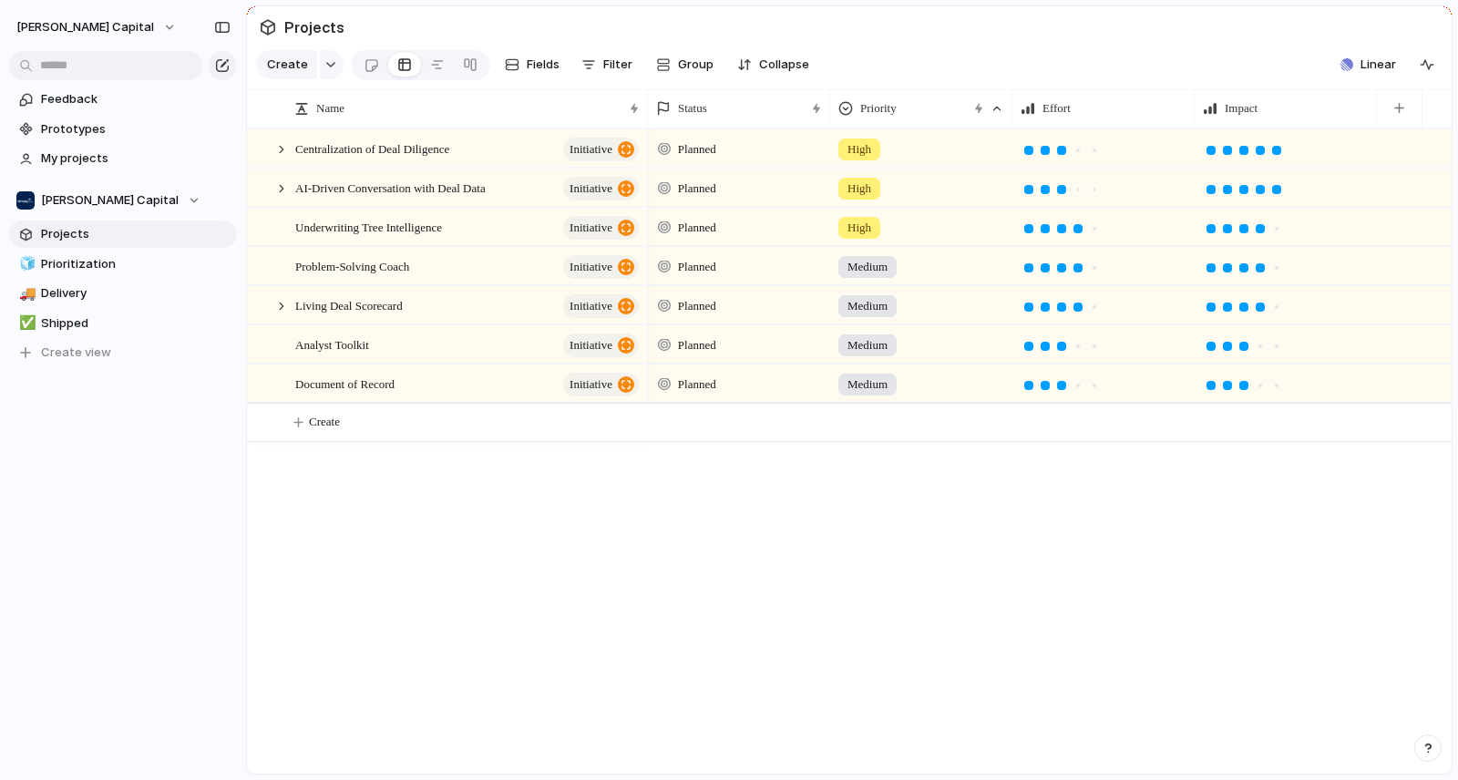
drag, startPoint x: 701, startPoint y: 114, endPoint x: 646, endPoint y: 117, distance: 54.7
click at [646, 117] on div at bounding box center [646, 108] width 9 height 38
click at [698, 581] on div "Planned High Planned High Planned High Planned Medium Planned Medium Planned Me…" at bounding box center [1050, 450] width 804 height 645
